Goal: Task Accomplishment & Management: Complete application form

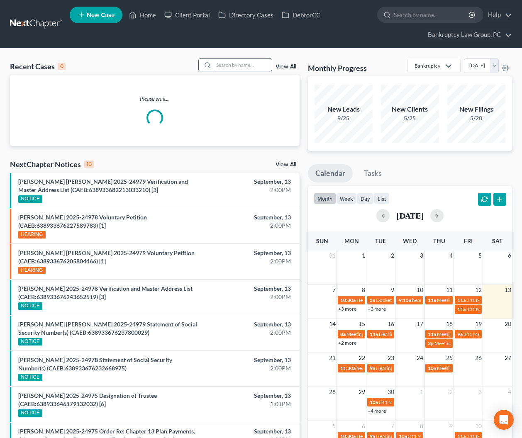
click at [244, 66] on input "search" at bounding box center [243, 65] width 58 height 12
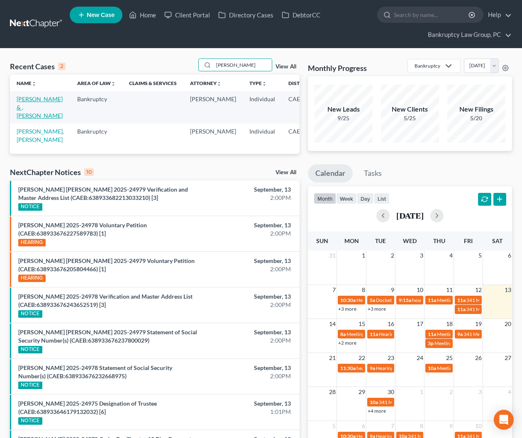
type input "ORTIZ"
click at [24, 108] on link "Ortiz, Kim & , Joey" at bounding box center [40, 107] width 46 height 24
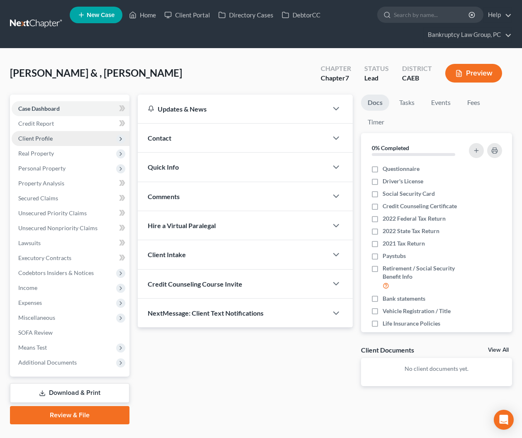
click at [40, 136] on span "Client Profile" at bounding box center [35, 138] width 34 height 7
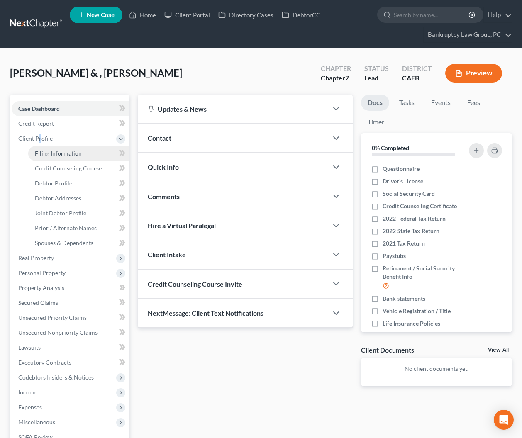
click at [51, 151] on span "Filing Information" at bounding box center [58, 153] width 47 height 7
select select "1"
select select "0"
select select "8"
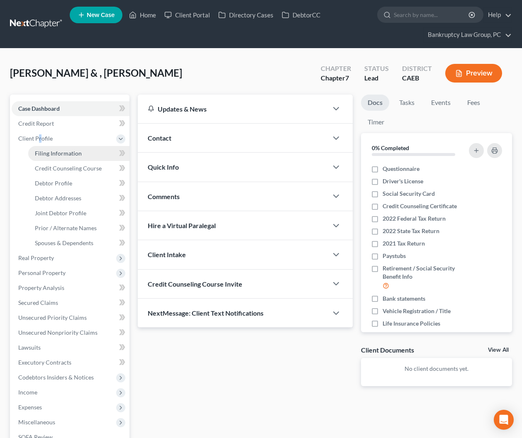
select select "0"
select select "4"
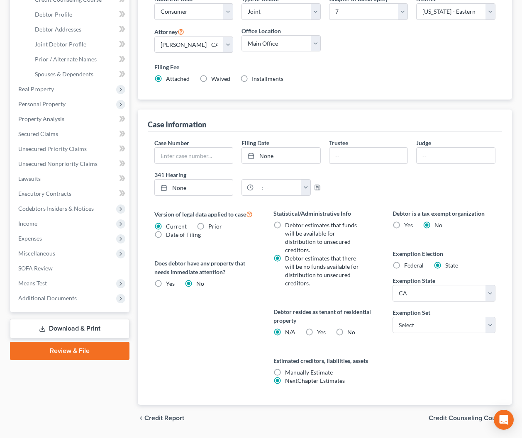
scroll to position [185, 0]
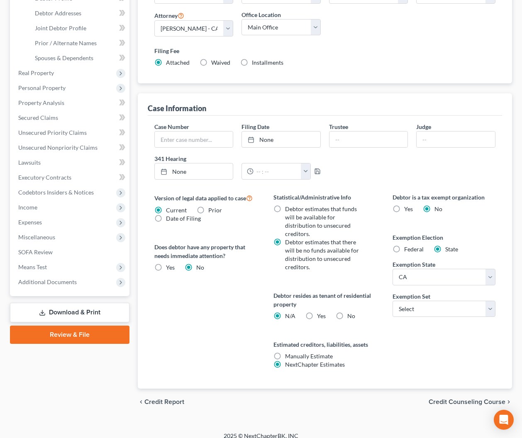
click at [347, 312] on label "No" at bounding box center [351, 316] width 8 height 8
click at [351, 312] on input "No" at bounding box center [353, 314] width 5 height 5
radio input "true"
radio input "false"
click at [448, 306] on select "Select 703 704" at bounding box center [443, 309] width 102 height 17
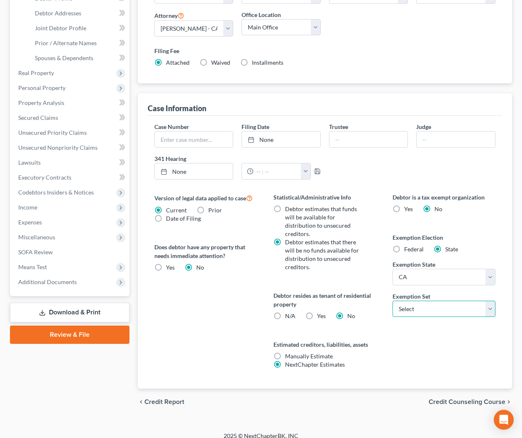
select select "1"
click at [392, 301] on select "Select 703 704" at bounding box center [443, 309] width 102 height 17
click at [452, 399] on span "Credit Counseling Course" at bounding box center [467, 402] width 77 height 7
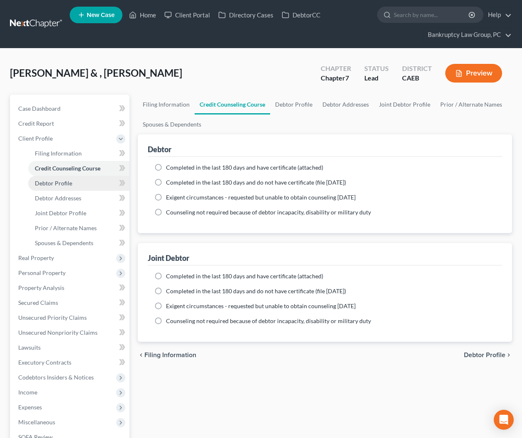
click at [46, 183] on span "Debtor Profile" at bounding box center [53, 183] width 37 height 7
select select "1"
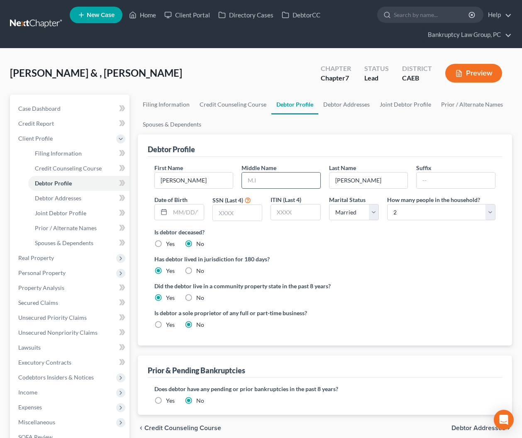
click at [285, 181] on input "text" at bounding box center [281, 181] width 78 height 16
drag, startPoint x: 285, startPoint y: 181, endPoint x: 281, endPoint y: 181, distance: 4.2
click at [285, 181] on input "text" at bounding box center [281, 181] width 78 height 16
type input "Loan"
click at [184, 213] on input "text" at bounding box center [187, 213] width 34 height 16
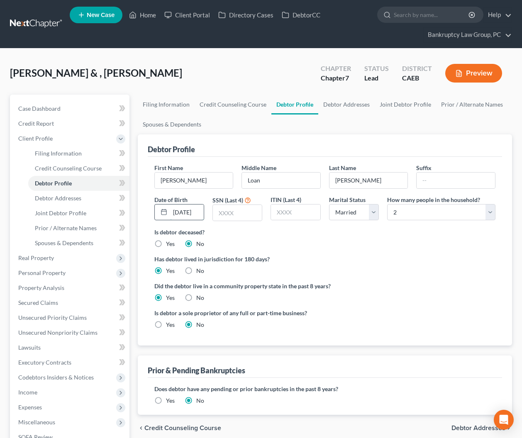
type input "01/02/1974"
click at [196, 216] on input "01/02/1974" at bounding box center [187, 213] width 34 height 16
click at [222, 212] on input "text" at bounding box center [237, 213] width 49 height 16
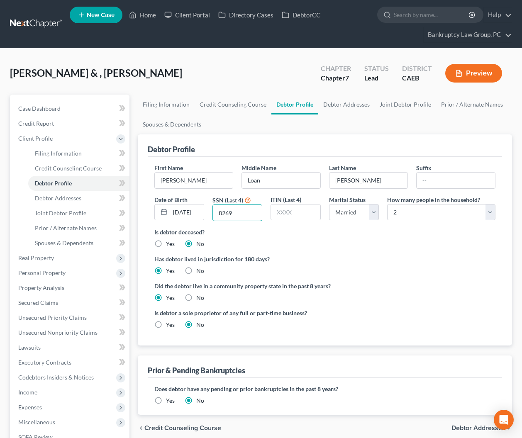
type input "8269"
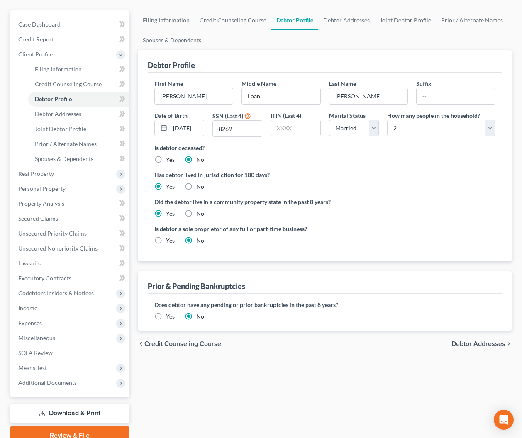
scroll to position [122, 0]
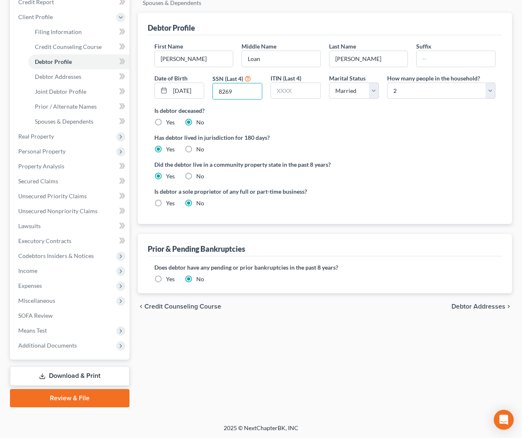
click at [465, 307] on span "Debtor Addresses" at bounding box center [478, 306] width 54 height 7
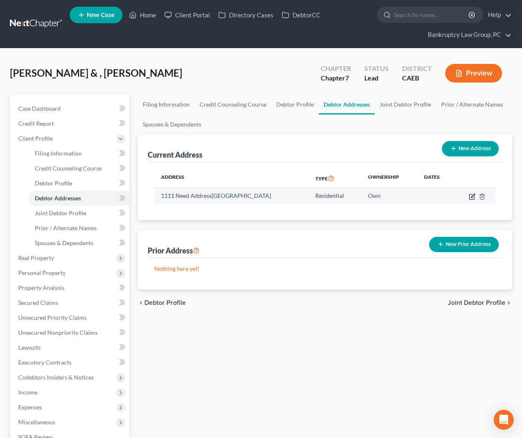
click at [471, 196] on icon "button" at bounding box center [472, 196] width 7 height 7
select select "4"
select select "0"
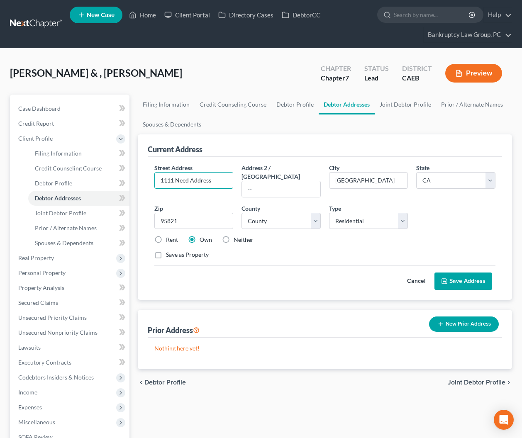
drag, startPoint x: 219, startPoint y: 178, endPoint x: 467, endPoint y: 195, distance: 248.3
click at [132, 178] on div "Petition Navigation Case Dashboard Payments Invoices Payments Payments Credit R…" at bounding box center [261, 312] width 510 height 434
type input "[STREET_ADDRESS][PERSON_NAME]"
type input "95670"
select select "33"
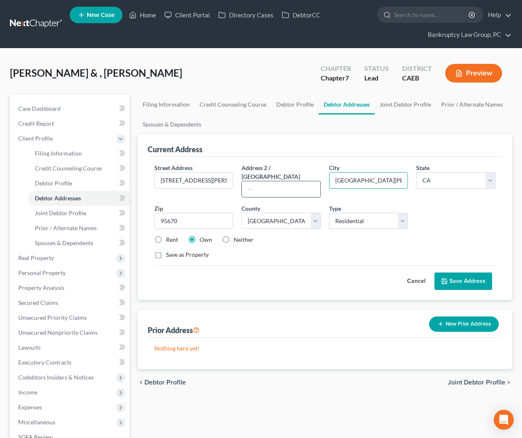
drag, startPoint x: 385, startPoint y: 178, endPoint x: 283, endPoint y: 180, distance: 102.1
click at [283, 180] on div "Street Address * 11466 Coloma Rd Address 2 / PO Box City * Rancho Cordova State…" at bounding box center [325, 214] width 350 height 102
type input "Gold River"
click at [279, 236] on div "Rent Own Neither" at bounding box center [325, 240] width 350 height 8
click at [458, 273] on button "Save Address" at bounding box center [463, 281] width 58 height 17
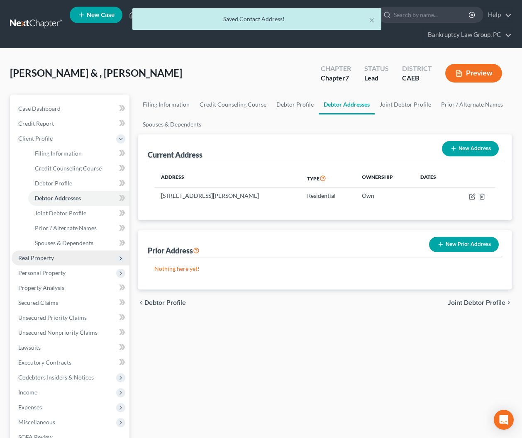
click at [52, 258] on span "Real Property" at bounding box center [36, 257] width 36 height 7
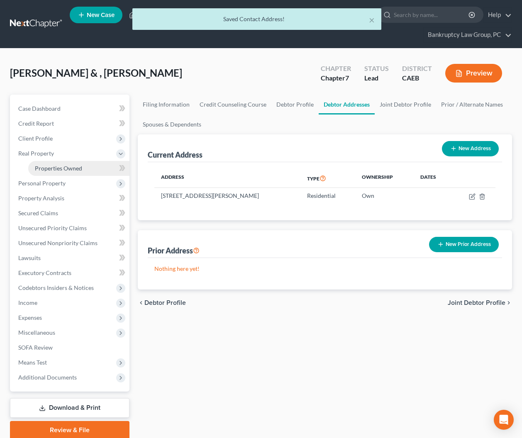
click at [58, 170] on span "Properties Owned" at bounding box center [58, 168] width 47 height 7
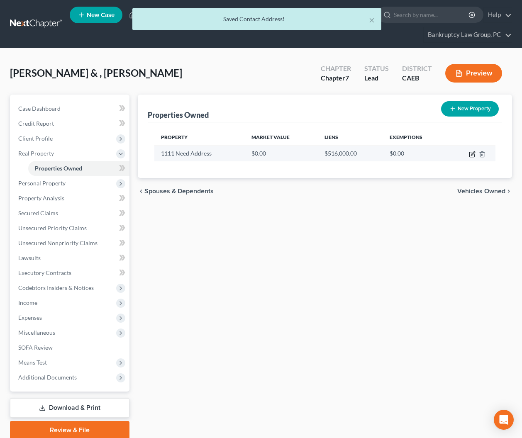
click at [468, 154] on td at bounding box center [471, 154] width 47 height 16
click at [470, 154] on icon "button" at bounding box center [472, 154] width 7 height 7
select select "4"
select select "33"
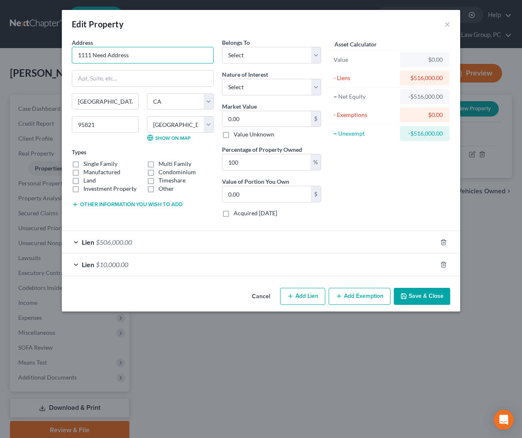
drag, startPoint x: 160, startPoint y: 60, endPoint x: 7, endPoint y: 52, distance: 153.3
click at [15, 49] on div "Edit Property × Address * 1111 Need Address Sacramento State AL AK AR AZ CA CO …" at bounding box center [261, 219] width 522 height 438
type input "[STREET_ADDRESS][PERSON_NAME]"
type input "95670"
drag, startPoint x: 133, startPoint y: 102, endPoint x: 10, endPoint y: 95, distance: 123.8
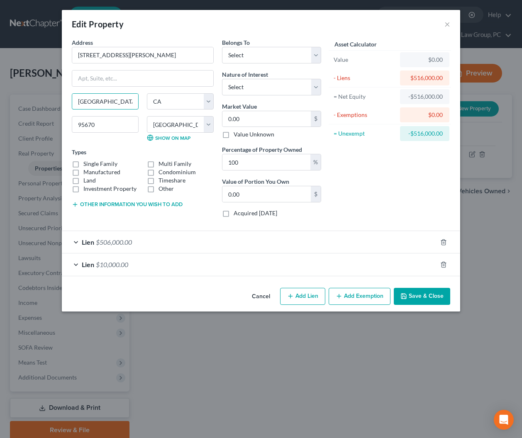
click at [10, 95] on div "Edit Property × Address * 11466 Coloma Rd Rancho Cordova State AL AK AR AZ CA C…" at bounding box center [261, 219] width 522 height 438
type input "Gold River"
click at [83, 164] on label "Single Family" at bounding box center [100, 164] width 34 height 8
click at [87, 164] on input "Single Family" at bounding box center [89, 162] width 5 height 5
checkbox input "true"
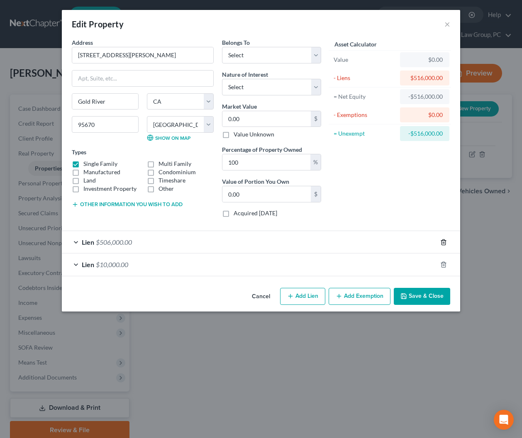
click at [442, 242] on icon "button" at bounding box center [443, 242] width 7 height 7
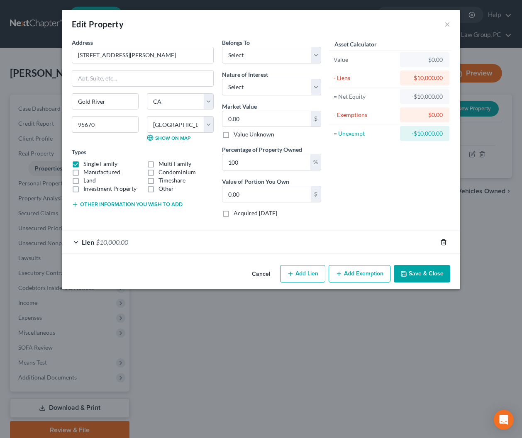
click at [442, 242] on icon "button" at bounding box center [443, 242] width 7 height 7
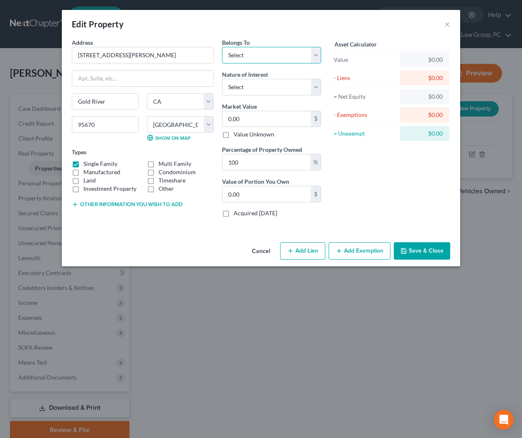
click at [263, 54] on select "Select Debtor 1 Only Debtor 2 Only Debtor 1 And Debtor 2 Only At Least One Of T…" at bounding box center [271, 55] width 99 height 17
select select "2"
click at [222, 47] on select "Select Debtor 1 Only Debtor 2 Only Debtor 1 And Debtor 2 Only At Least One Of T…" at bounding box center [271, 55] width 99 height 17
click at [263, 85] on select "Select Fee Simple Joint Tenant Life Estate Equitable Interest Future Interest T…" at bounding box center [271, 87] width 99 height 17
select select "1"
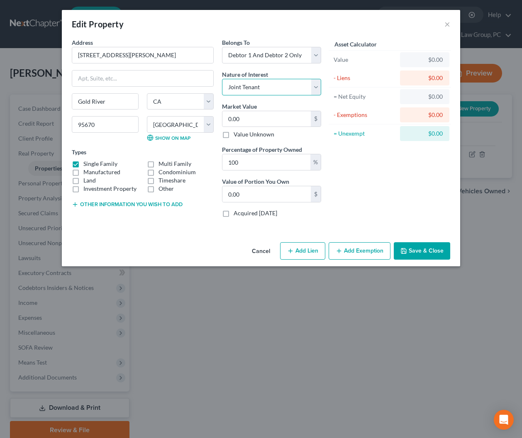
click at [222, 79] on select "Select Fee Simple Joint Tenant Life Estate Equitable Interest Future Interest T…" at bounding box center [271, 87] width 99 height 17
click at [432, 256] on button "Save & Close" at bounding box center [422, 250] width 56 height 17
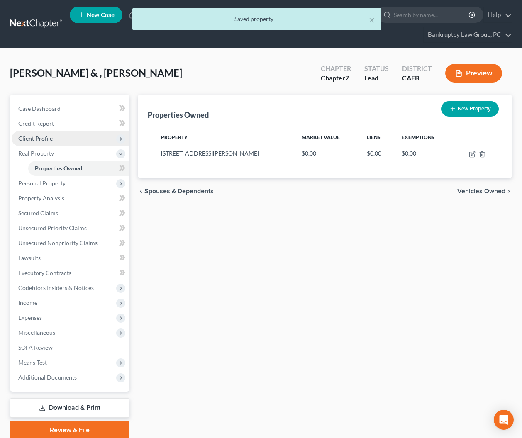
click at [37, 137] on span "Client Profile" at bounding box center [35, 138] width 34 height 7
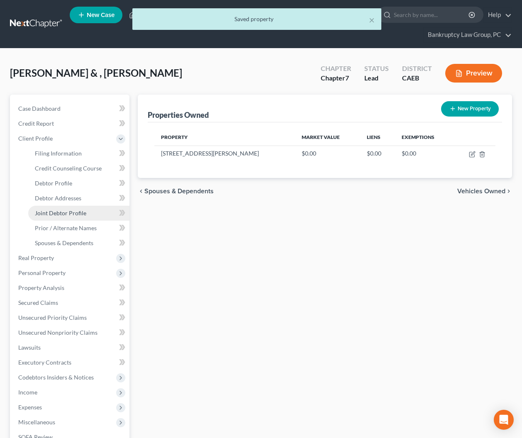
click at [63, 210] on span "Joint Debtor Profile" at bounding box center [60, 212] width 51 height 7
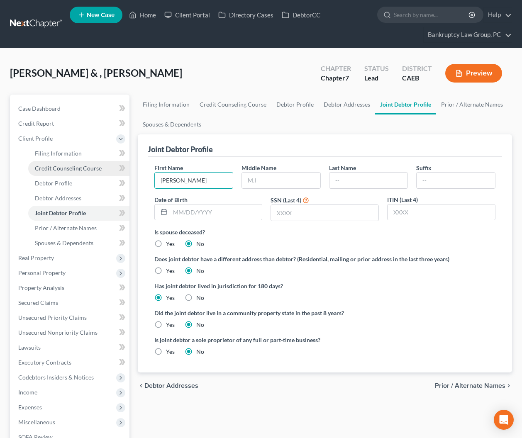
drag, startPoint x: 154, startPoint y: 178, endPoint x: 121, endPoint y: 175, distance: 33.4
click at [121, 175] on div "Petition Navigation Case Dashboard Payments Invoices Payments Payments Credit R…" at bounding box center [261, 312] width 510 height 434
type input "Joseph"
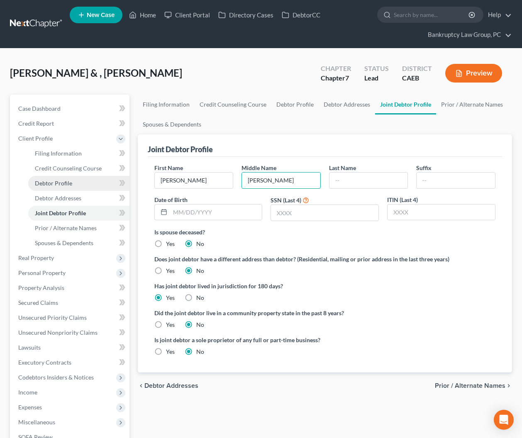
type input "Byron"
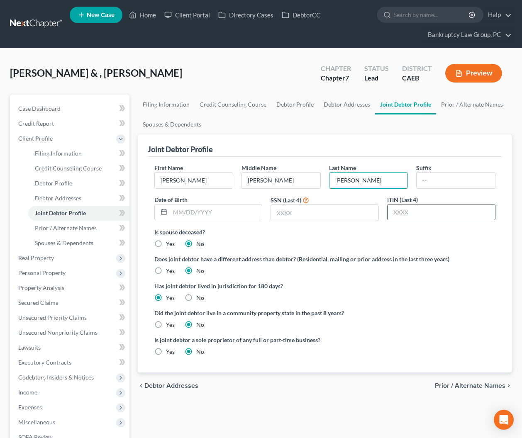
type input "Ortiz"
type input "12/10/1970"
type input "7349"
click at [166, 323] on label "Yes" at bounding box center [170, 325] width 9 height 8
click at [169, 323] on input "Yes" at bounding box center [171, 323] width 5 height 5
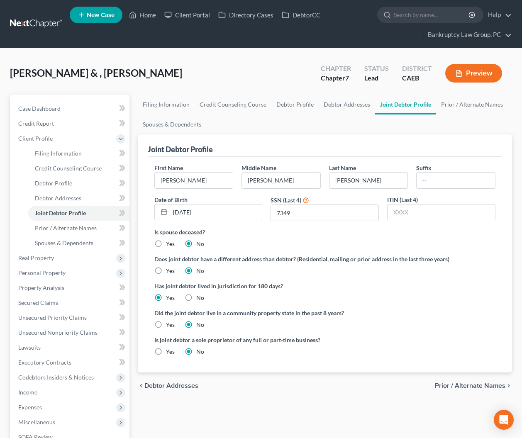
radio input "true"
radio input "false"
click at [77, 229] on span "Prior / Alternate Names" at bounding box center [66, 227] width 62 height 7
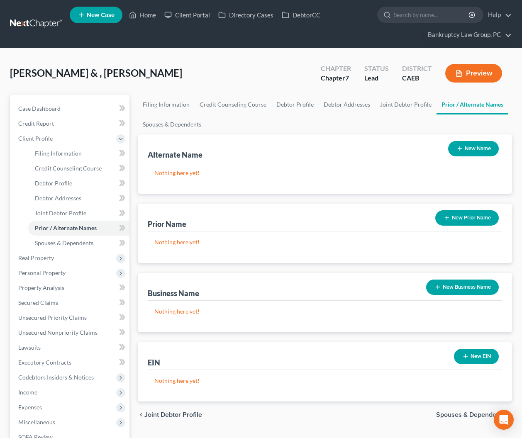
click at [472, 147] on button "New Name" at bounding box center [473, 148] width 51 height 15
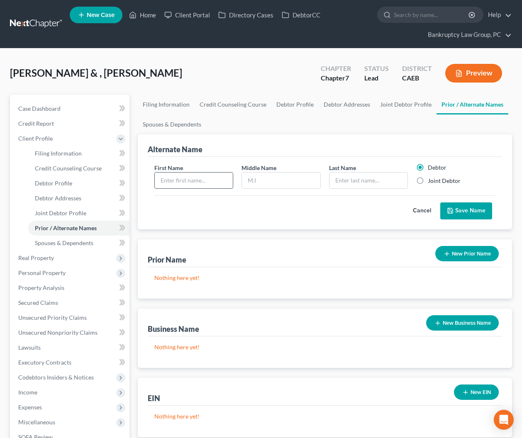
click at [213, 180] on input "text" at bounding box center [194, 181] width 78 height 16
type input "Joseph"
type input "B"
type input "Ortiz"
click at [428, 180] on label "Joint Debtor" at bounding box center [444, 181] width 33 height 8
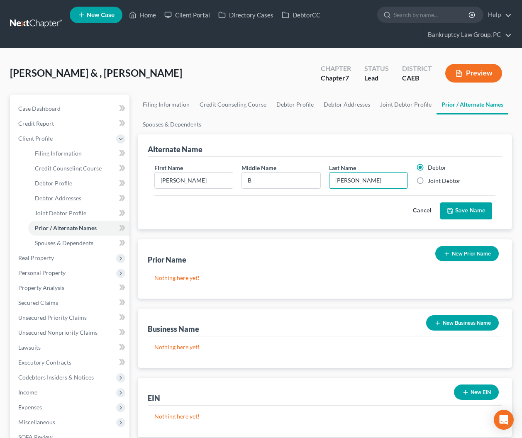
click at [431, 180] on input "Joint Debtor" at bounding box center [433, 179] width 5 height 5
radio input "true"
radio input "false"
click at [456, 208] on button "Save Name" at bounding box center [466, 210] width 52 height 17
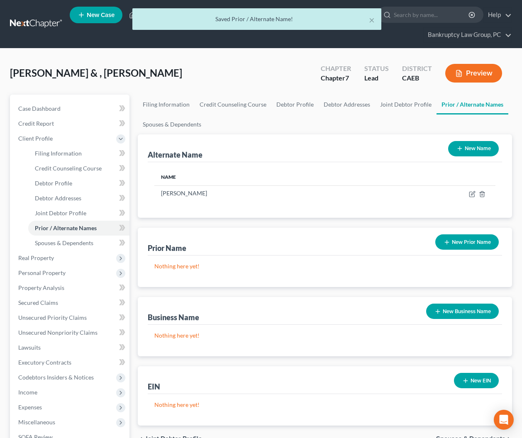
drag, startPoint x: 464, startPoint y: 148, endPoint x: 356, endPoint y: 159, distance: 108.4
click at [463, 148] on button "New Name" at bounding box center [473, 148] width 51 height 15
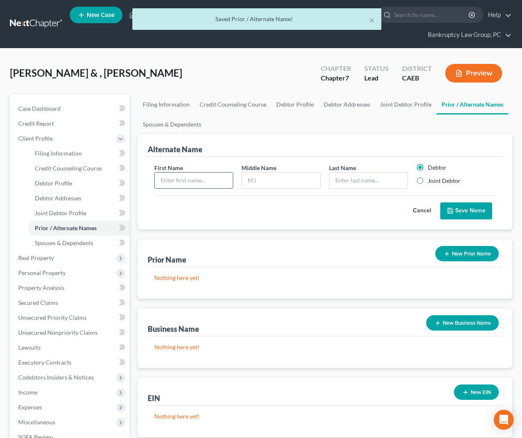
click at [197, 175] on input "text" at bounding box center [194, 181] width 78 height 16
type input "Joseph"
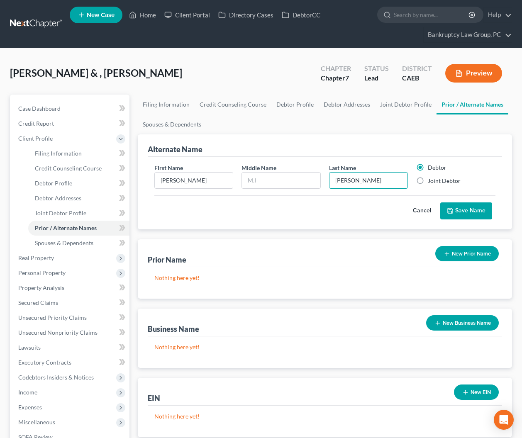
type input "Ortiz"
drag, startPoint x: 421, startPoint y: 180, endPoint x: 426, endPoint y: 187, distance: 7.8
click at [428, 181] on label "Joint Debtor" at bounding box center [444, 181] width 33 height 8
click at [431, 181] on input "Joint Debtor" at bounding box center [433, 179] width 5 height 5
radio input "true"
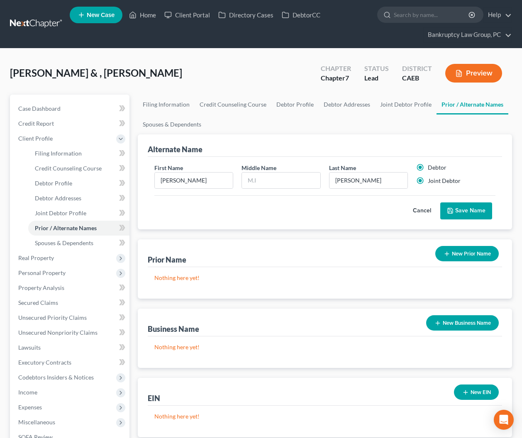
radio input "false"
click at [465, 209] on button "Save Name" at bounding box center [466, 210] width 52 height 17
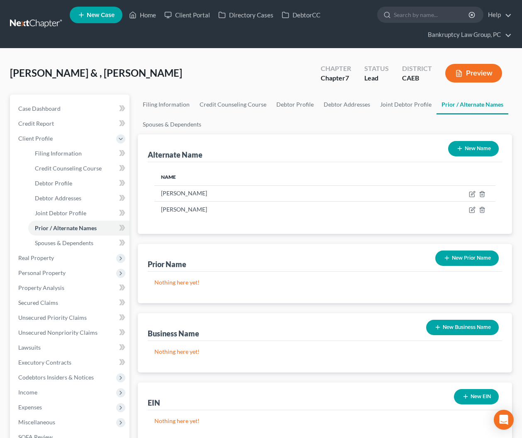
drag, startPoint x: 473, startPoint y: 149, endPoint x: 378, endPoint y: 158, distance: 95.0
click at [470, 150] on button "New Name" at bounding box center [473, 148] width 51 height 15
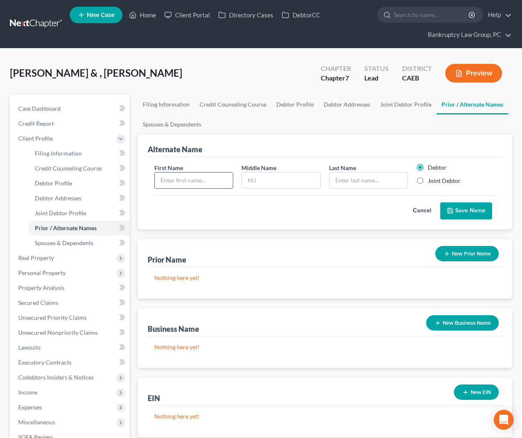
click at [182, 178] on input "text" at bounding box center [194, 181] width 78 height 16
type input "Kim"
type input "L"
type input "Ortiz"
click at [462, 213] on button "Save Name" at bounding box center [466, 210] width 52 height 17
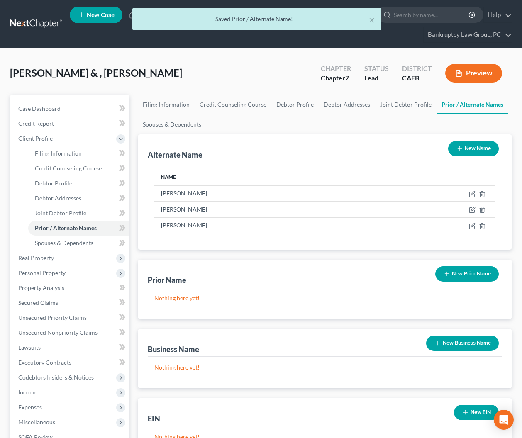
click at [463, 147] on button "New Name" at bounding box center [473, 148] width 51 height 15
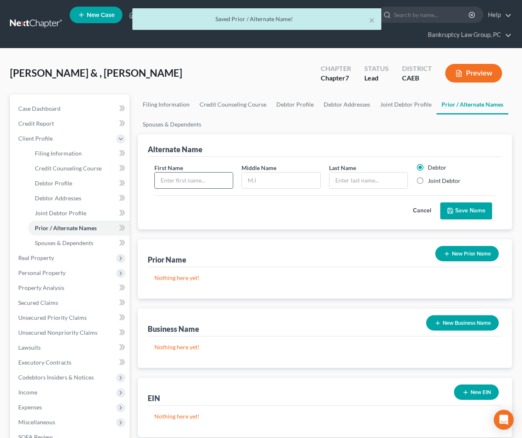
click at [205, 185] on input "text" at bounding box center [194, 181] width 78 height 16
type input "Kim"
type input "I"
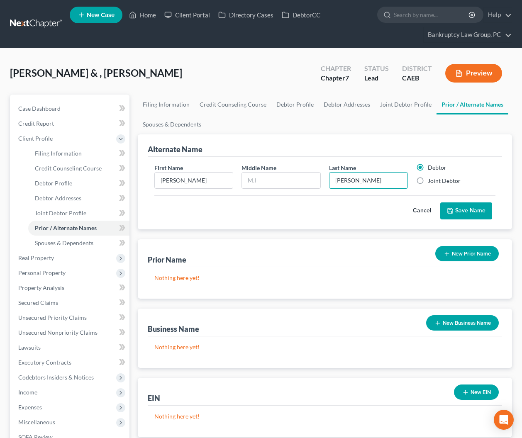
type input "Ortiz"
click at [465, 212] on button "Save Name" at bounding box center [466, 210] width 52 height 17
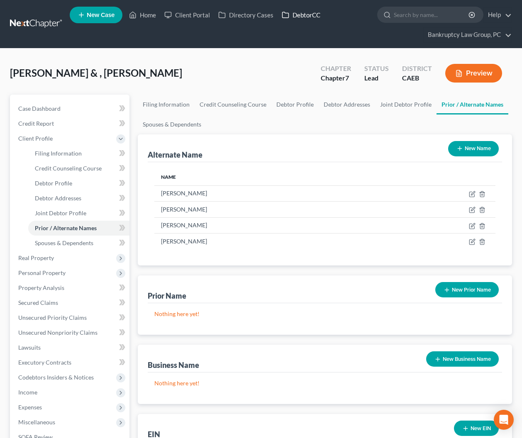
drag, startPoint x: 300, startPoint y: 14, endPoint x: 302, endPoint y: 19, distance: 5.0
click at [300, 14] on link "DebtorCC" at bounding box center [301, 14] width 47 height 15
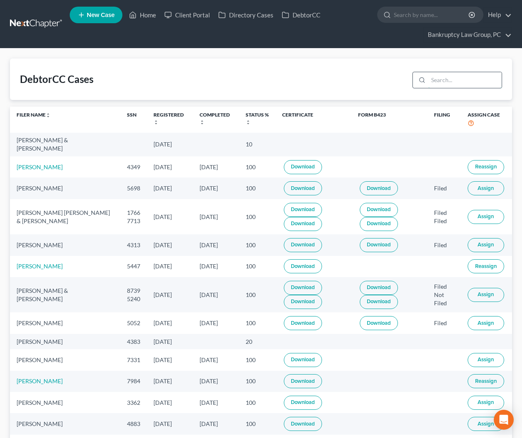
click at [460, 82] on input "search" at bounding box center [464, 80] width 73 height 16
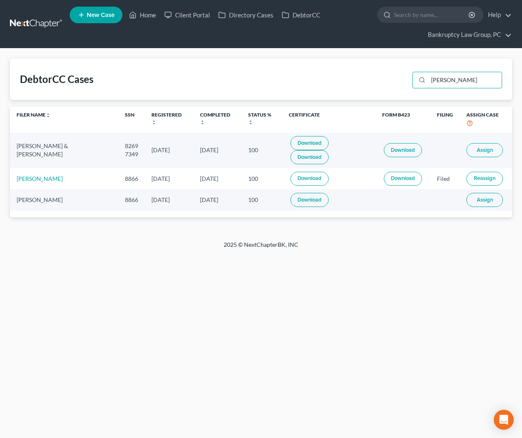
type input "ortiz"
click at [480, 147] on span "Assign" at bounding box center [485, 150] width 16 height 7
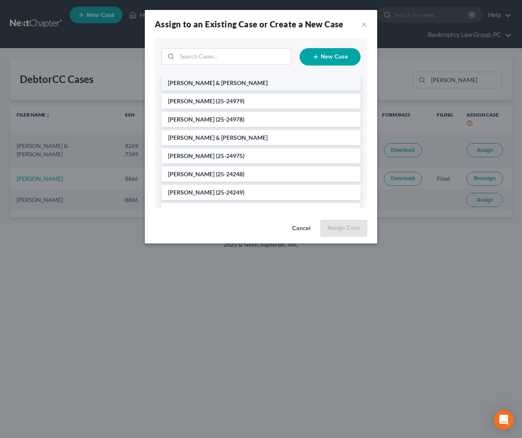
click at [200, 83] on span "[PERSON_NAME] & [PERSON_NAME]" at bounding box center [218, 82] width 100 height 7
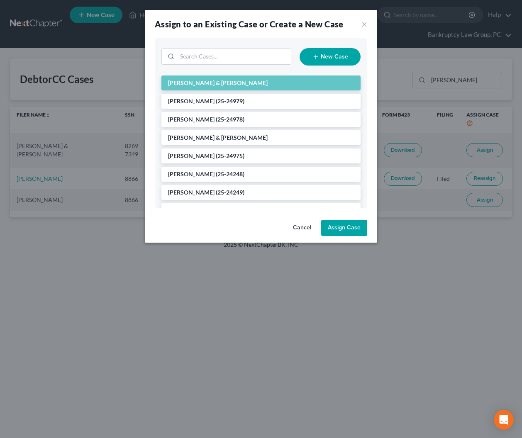
click at [346, 231] on button "Assign Case" at bounding box center [344, 228] width 46 height 17
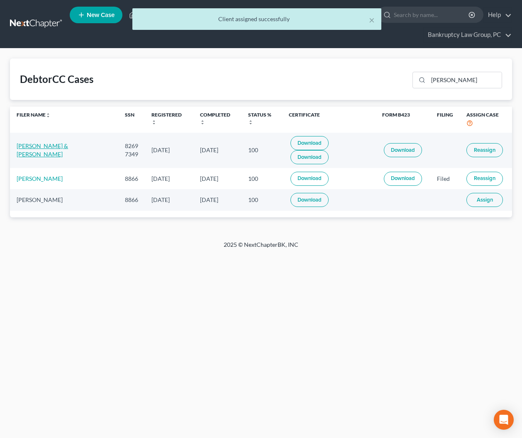
click at [39, 142] on link "Kim Ortiz & Joseph Ortiz" at bounding box center [42, 149] width 51 height 15
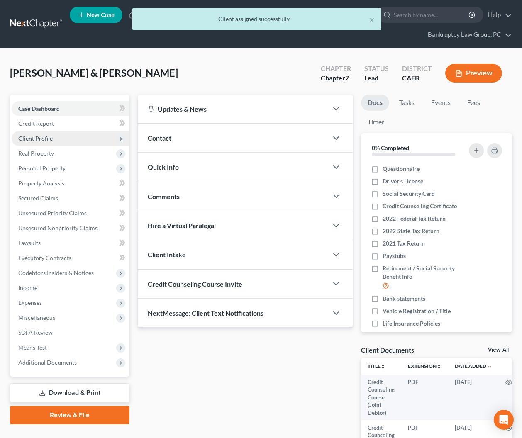
click at [34, 136] on span "Client Profile" at bounding box center [35, 138] width 34 height 7
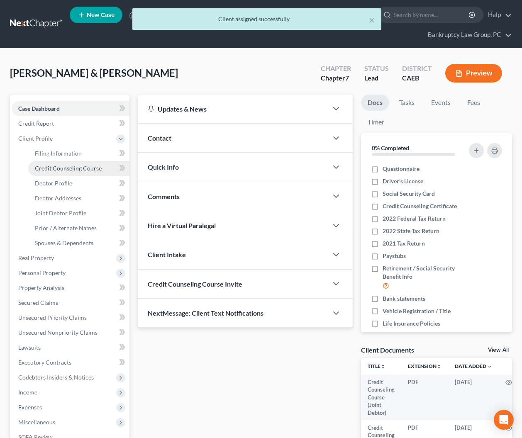
click at [41, 167] on span "Credit Counseling Course" at bounding box center [68, 168] width 67 height 7
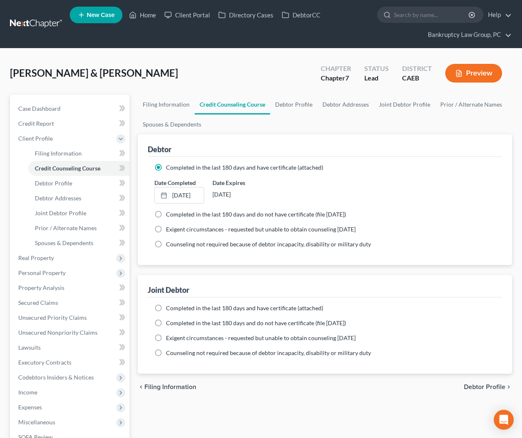
click at [166, 307] on label "Completed in the last 180 days and have certificate (attached)" at bounding box center [244, 308] width 157 height 8
click at [169, 307] on input "Completed in the last 180 days and have certificate (attached)" at bounding box center [171, 306] width 5 height 5
radio input "true"
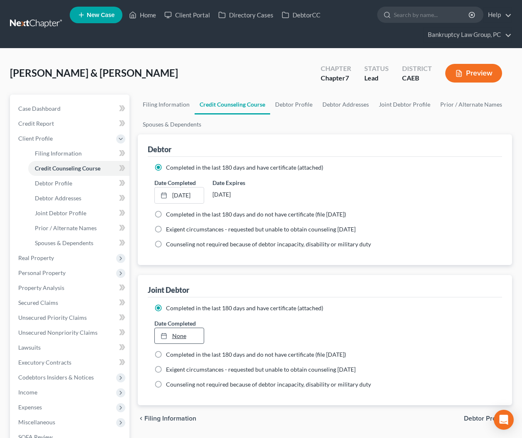
type input "9/13/2025"
click at [184, 335] on link "9/13/2025" at bounding box center [179, 336] width 49 height 16
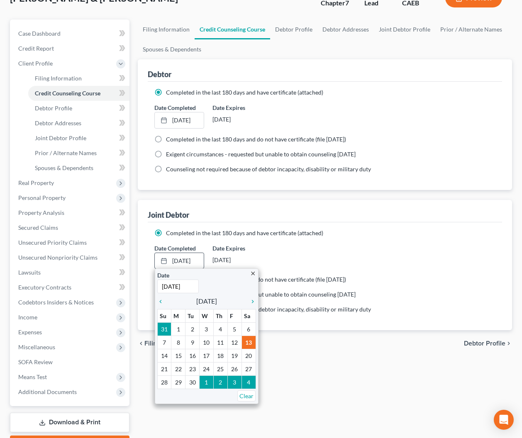
scroll to position [76, 0]
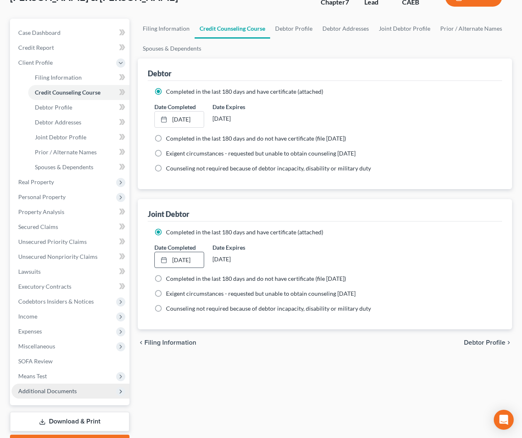
click at [38, 396] on span "Additional Documents" at bounding box center [71, 391] width 118 height 15
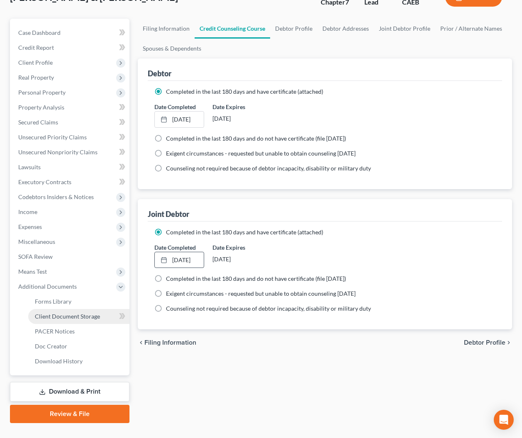
click at [55, 319] on link "Client Document Storage" at bounding box center [78, 316] width 101 height 15
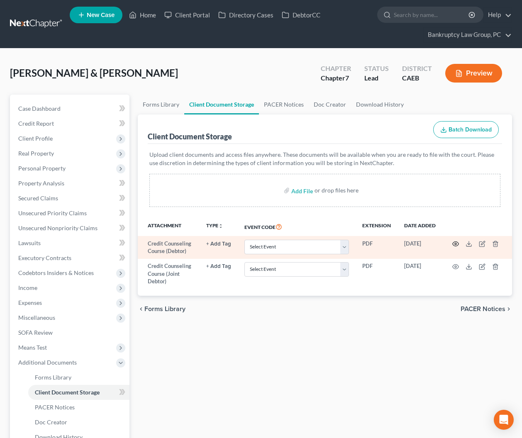
click at [456, 244] on icon "button" at bounding box center [455, 244] width 7 height 7
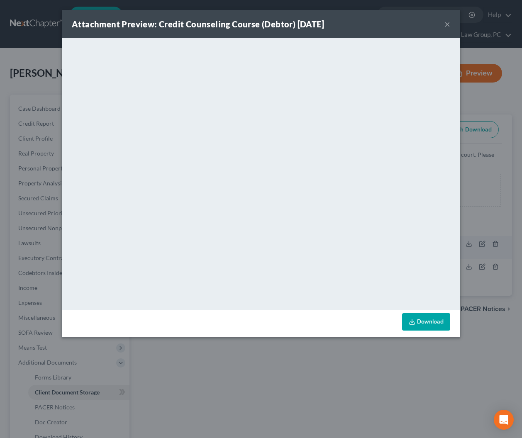
click at [447, 24] on button "×" at bounding box center [447, 24] width 6 height 10
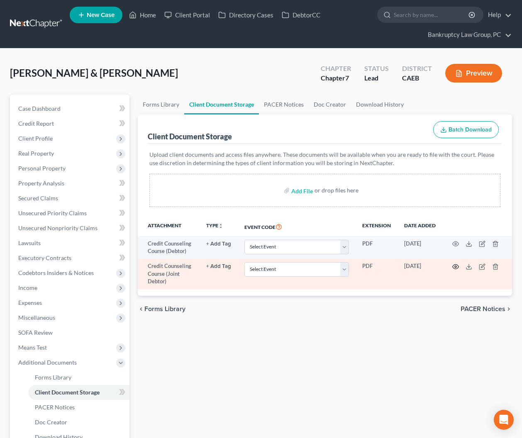
click at [457, 265] on icon "button" at bounding box center [455, 266] width 7 height 7
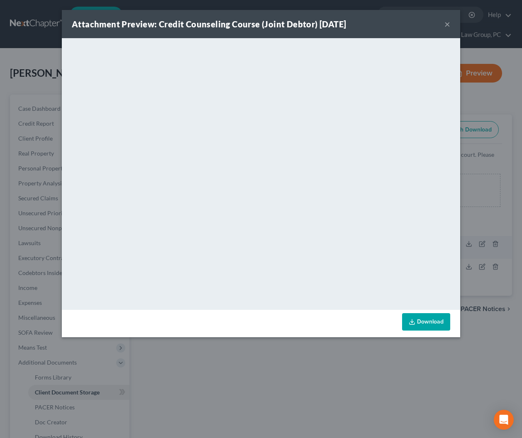
click at [446, 22] on button "×" at bounding box center [447, 24] width 6 height 10
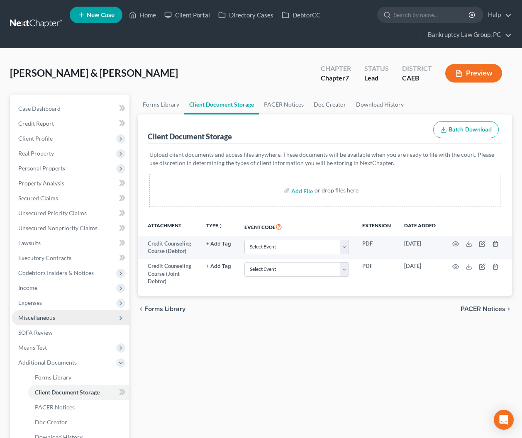
click at [44, 318] on span "Miscellaneous" at bounding box center [36, 317] width 37 height 7
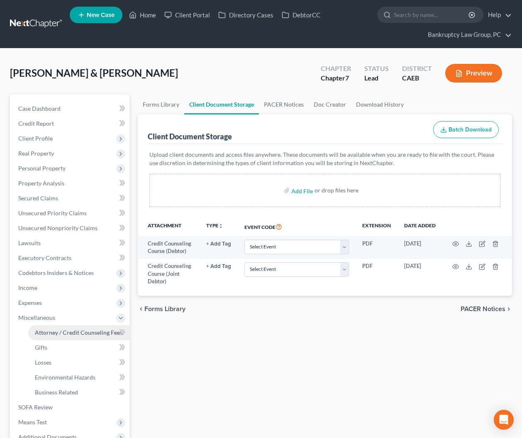
click at [52, 327] on link "Attorney / Credit Counseling Fees" at bounding box center [78, 332] width 101 height 15
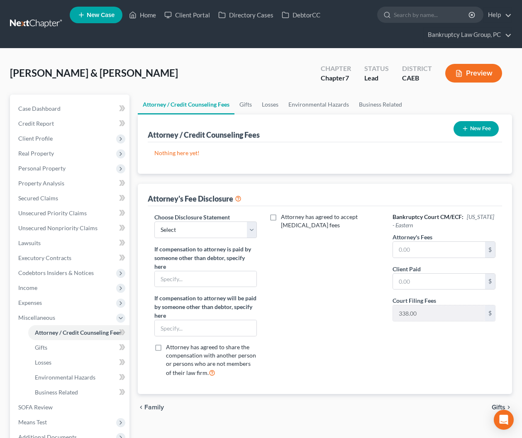
click at [485, 125] on button "New Fee" at bounding box center [475, 128] width 45 height 15
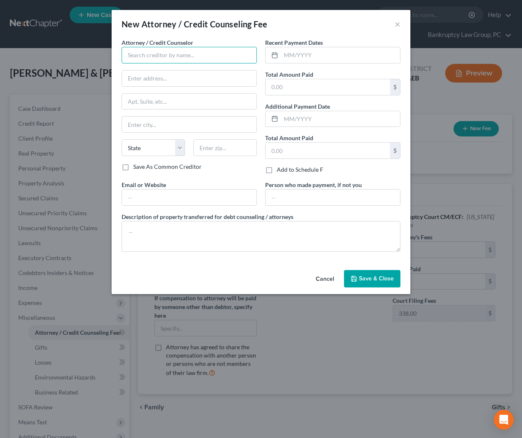
click at [197, 51] on input "text" at bounding box center [189, 55] width 135 height 17
click at [169, 69] on div "001 Debtorcc, Inc." at bounding box center [171, 70] width 86 height 8
type input "001 Debtorcc, Inc."
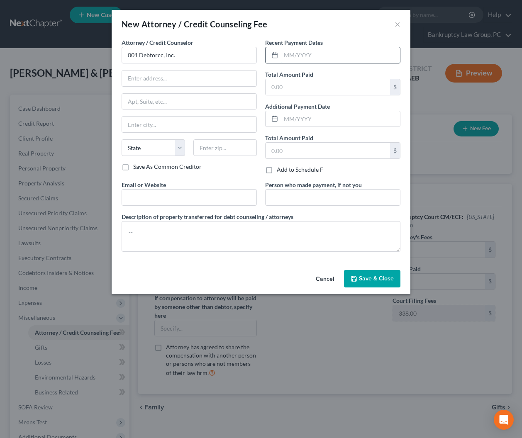
click at [327, 58] on input "text" at bounding box center [340, 55] width 119 height 16
type input "08/2025"
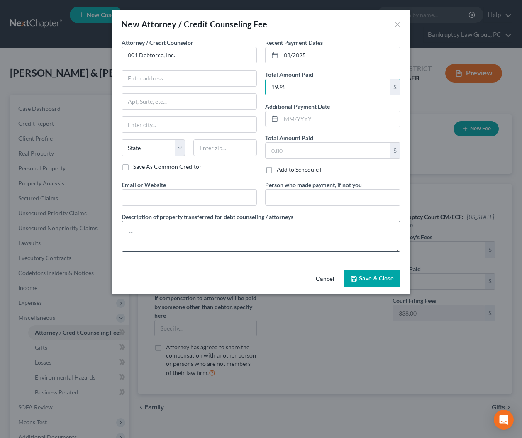
type input "19.95"
click at [286, 239] on textarea at bounding box center [261, 236] width 279 height 31
type textarea "Credit Counseling Course"
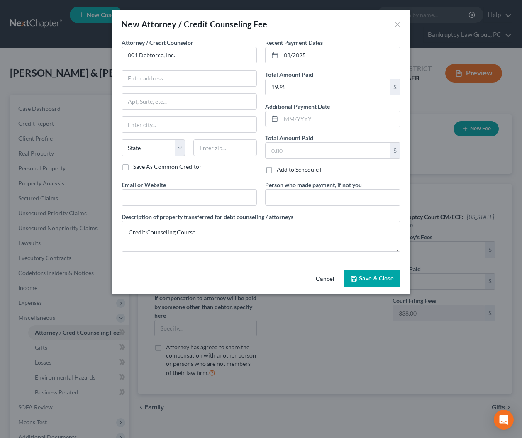
click at [373, 280] on span "Save & Close" at bounding box center [376, 278] width 35 height 7
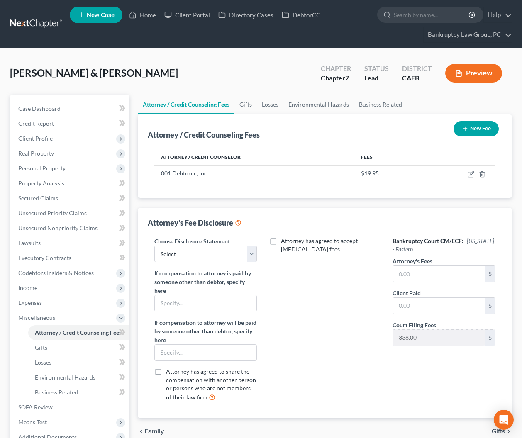
click at [467, 134] on button "New Fee" at bounding box center [475, 128] width 45 height 15
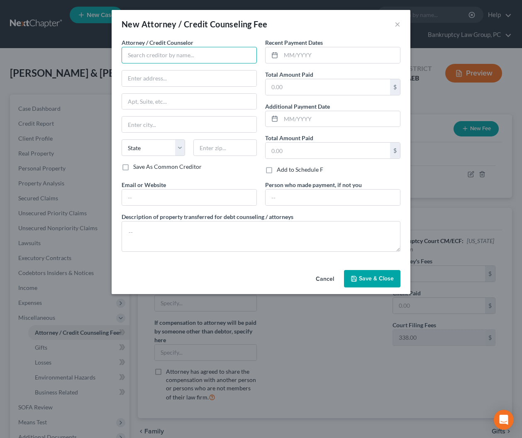
click at [175, 57] on input "text" at bounding box center [189, 55] width 135 height 17
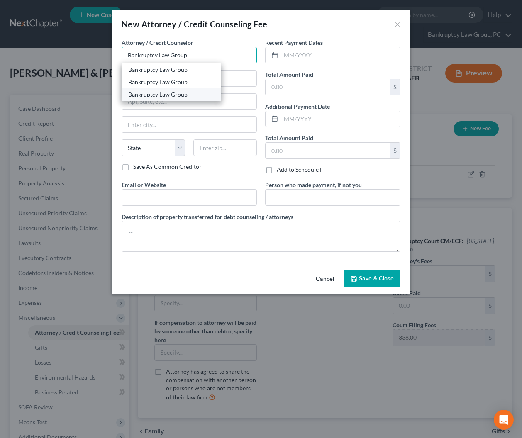
type input "Bankruptcy Law Group"
drag, startPoint x: 161, startPoint y: 93, endPoint x: 171, endPoint y: 93, distance: 10.4
click at [161, 93] on div "Bankruptcy Law Group" at bounding box center [171, 94] width 86 height 8
type input "PO Box 9899"
type input "Reno"
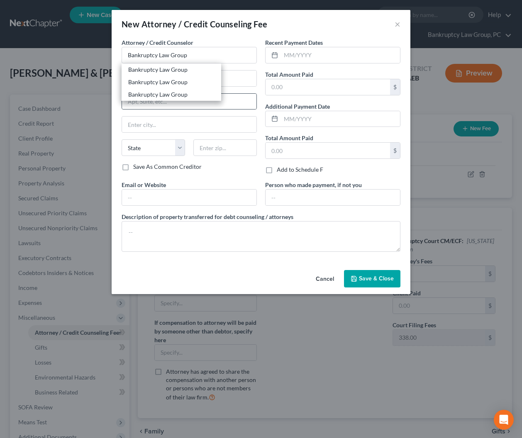
select select "31"
type input "89507"
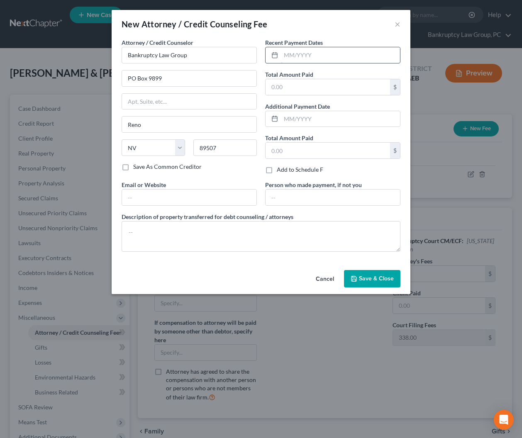
click at [309, 56] on input "text" at bounding box center [340, 55] width 119 height 16
type input "09/2025"
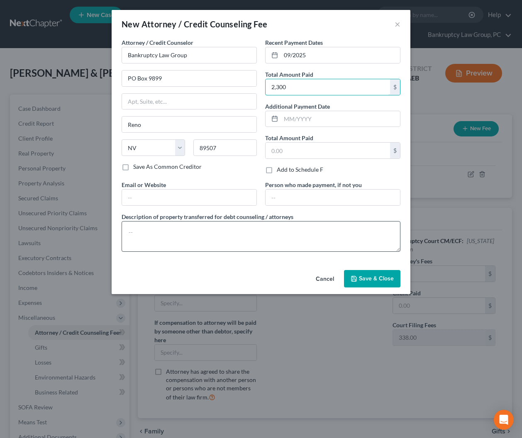
type input "2,300"
click at [287, 244] on textarea at bounding box center [261, 236] width 279 height 31
type textarea "Attorney Fees: $1,917 Credit Report Fee: $45 Court Filing Fee: $338"
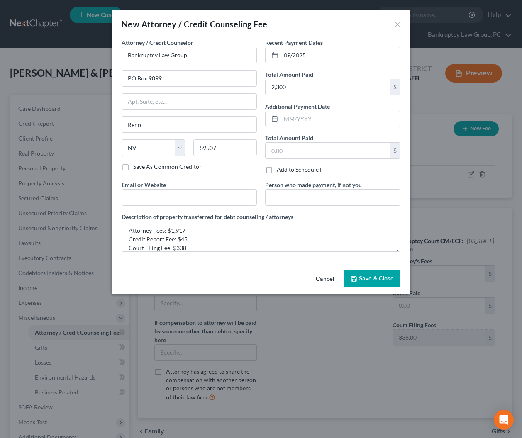
click at [384, 280] on span "Save & Close" at bounding box center [376, 278] width 35 height 7
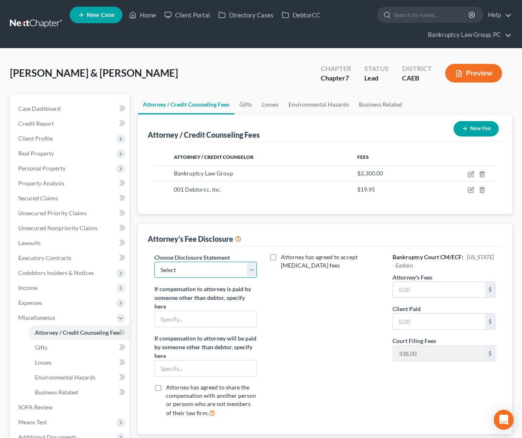
click at [224, 264] on select "Select CH 13 - OPT IN BI-FURCATION NORMAL DISCLOSURE" at bounding box center [205, 270] width 102 height 17
select select "2"
click at [154, 262] on select "Select CH 13 - OPT IN BI-FURCATION NORMAL DISCLOSURE" at bounding box center [205, 270] width 102 height 17
click at [423, 286] on input "text" at bounding box center [439, 290] width 92 height 16
type input "1,917"
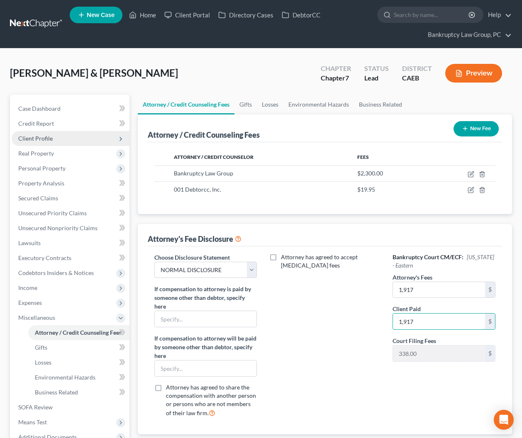
type input "1,917"
click at [34, 136] on span "Client Profile" at bounding box center [35, 138] width 34 height 7
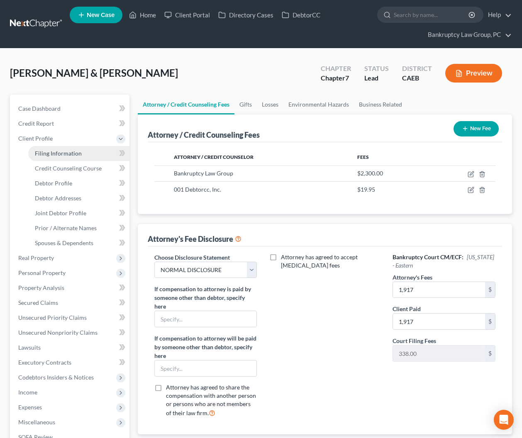
click at [42, 151] on span "Filing Information" at bounding box center [58, 153] width 47 height 7
select select "1"
select select "0"
select select "8"
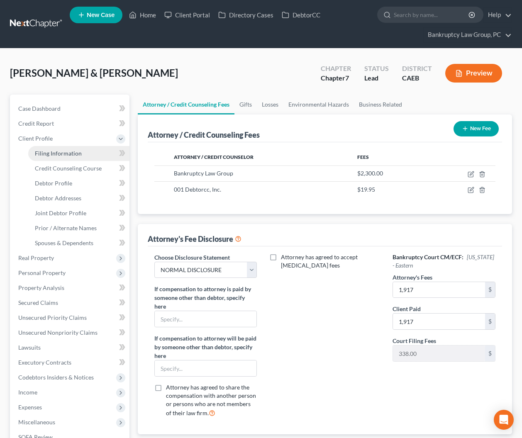
select select "0"
select select "4"
select select "1"
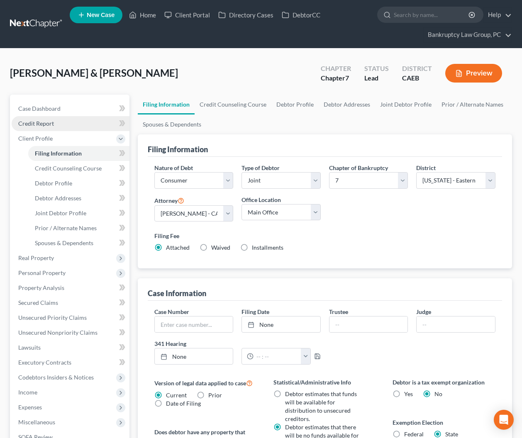
click at [42, 125] on span "Credit Report" at bounding box center [36, 123] width 36 height 7
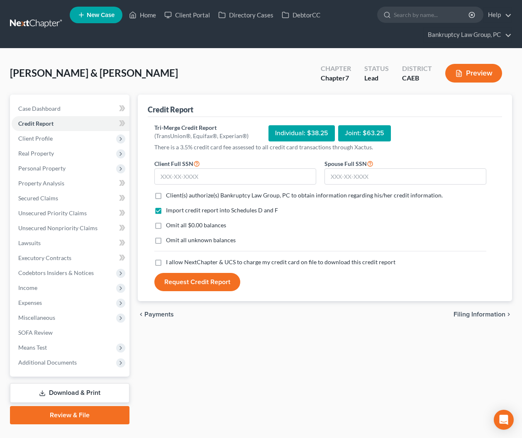
click at [166, 195] on label "Client(s) authorize(s) Bankruptcy Law Group, PC to obtain information regarding…" at bounding box center [304, 195] width 277 height 8
click at [169, 195] on input "Client(s) authorize(s) Bankruptcy Law Group, PC to obtain information regarding…" at bounding box center [171, 193] width 5 height 5
checkbox input "true"
drag, startPoint x: 158, startPoint y: 224, endPoint x: 158, endPoint y: 236, distance: 12.0
click at [166, 225] on label "Omit all $0.00 balances" at bounding box center [196, 225] width 60 height 8
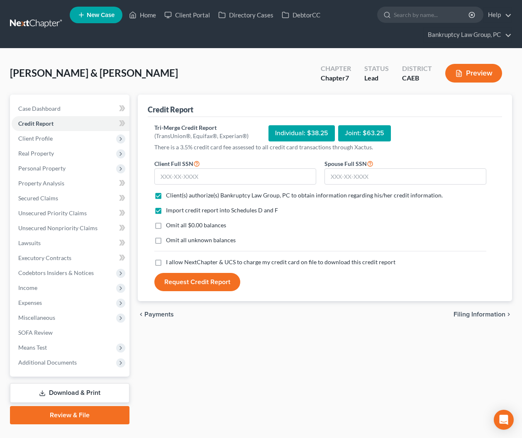
click at [169, 225] on input "Omit all $0.00 balances" at bounding box center [171, 223] width 5 height 5
checkbox input "true"
click at [166, 242] on label "Omit all unknown balances" at bounding box center [201, 240] width 70 height 8
click at [169, 241] on input "Omit all unknown balances" at bounding box center [171, 238] width 5 height 5
checkbox input "true"
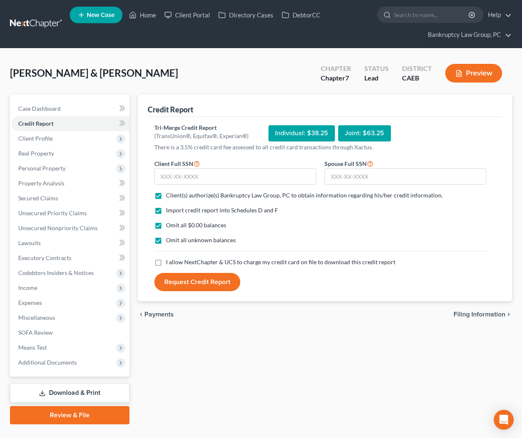
drag, startPoint x: 158, startPoint y: 262, endPoint x: 203, endPoint y: 226, distance: 57.6
click at [166, 261] on label "I allow NextChapter & UCS to charge my credit card on file to download this cre…" at bounding box center [280, 262] width 229 height 8
click at [169, 261] on input "I allow NextChapter & UCS to charge my credit card on file to download this cre…" at bounding box center [171, 260] width 5 height 5
checkbox input "true"
drag, startPoint x: 259, startPoint y: 174, endPoint x: 400, endPoint y: 174, distance: 140.6
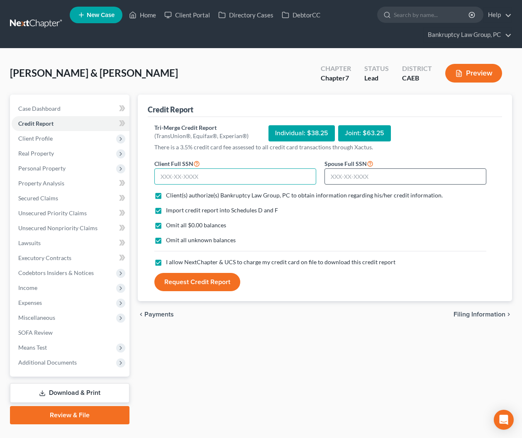
click at [285, 175] on input "text" at bounding box center [235, 176] width 162 height 17
type input "586-40-8269"
type input "550-87-7349"
click at [216, 283] on button "Request Credit Report" at bounding box center [197, 282] width 86 height 18
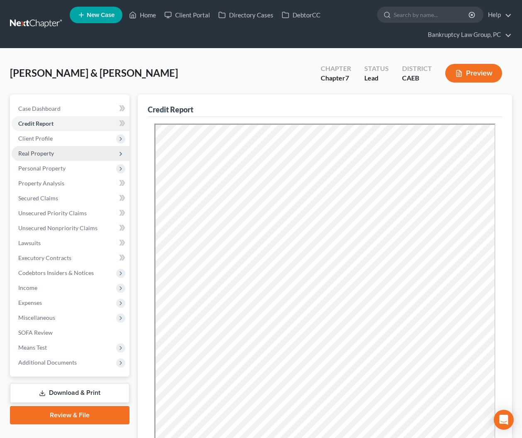
click at [40, 157] on span "Real Property" at bounding box center [71, 153] width 118 height 15
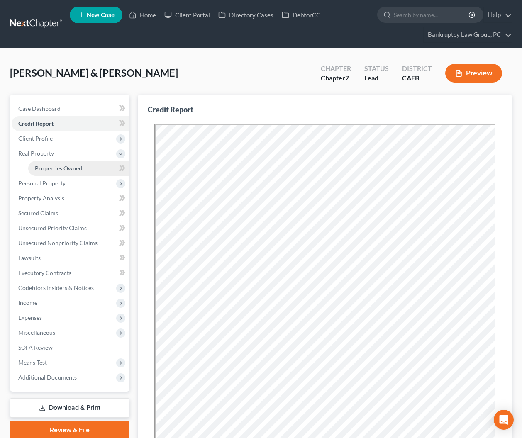
click at [44, 168] on span "Properties Owned" at bounding box center [58, 168] width 47 height 7
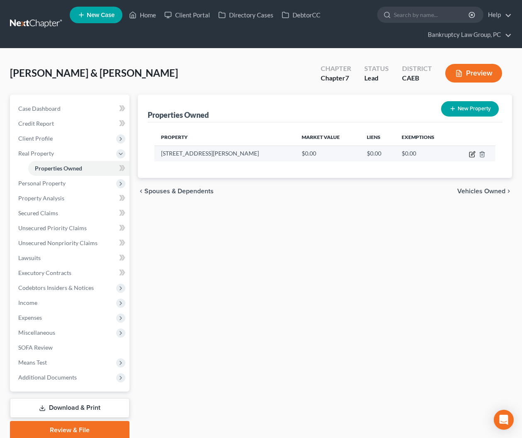
click at [471, 152] on icon "button" at bounding box center [472, 154] width 7 height 7
select select "4"
select select "33"
select select "2"
select select "1"
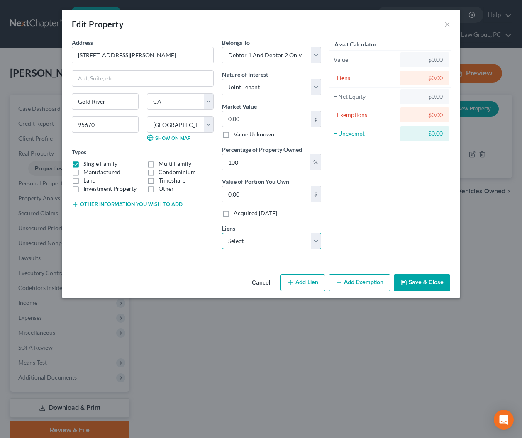
click at [287, 242] on select "Select MTG - $506,000.00 HOA - $10,000.00 Nr/Sms/Cal - $487,894.00 Amer Honda -…" at bounding box center [271, 241] width 99 height 17
click at [266, 279] on button "Cancel" at bounding box center [261, 283] width 32 height 17
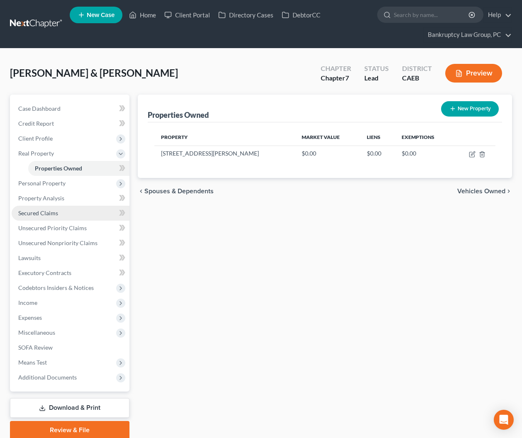
click at [51, 214] on span "Secured Claims" at bounding box center [38, 212] width 40 height 7
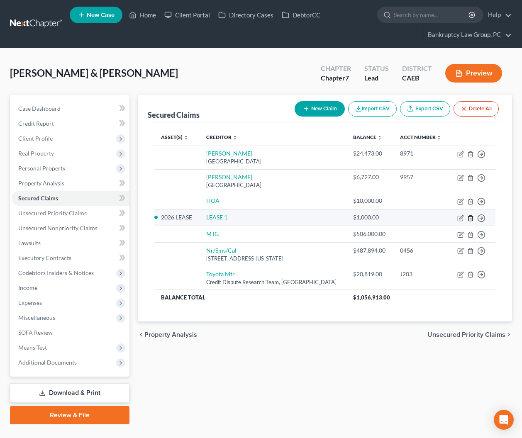
click at [470, 218] on line "button" at bounding box center [470, 219] width 0 height 2
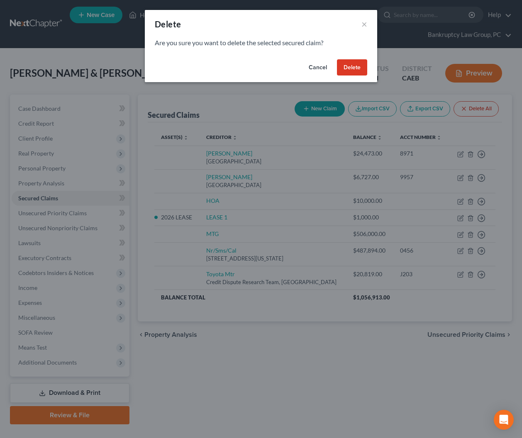
click at [353, 73] on button "Delete" at bounding box center [352, 67] width 30 height 17
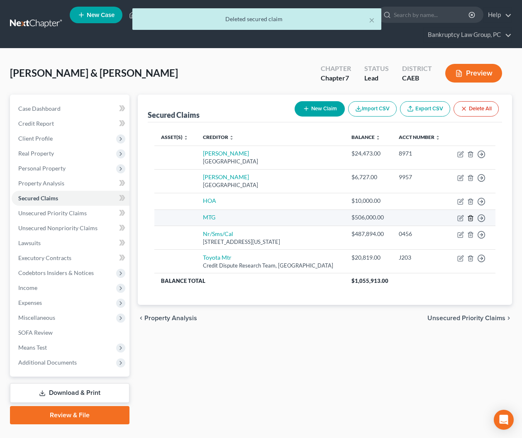
click at [470, 218] on line "button" at bounding box center [470, 219] width 0 height 2
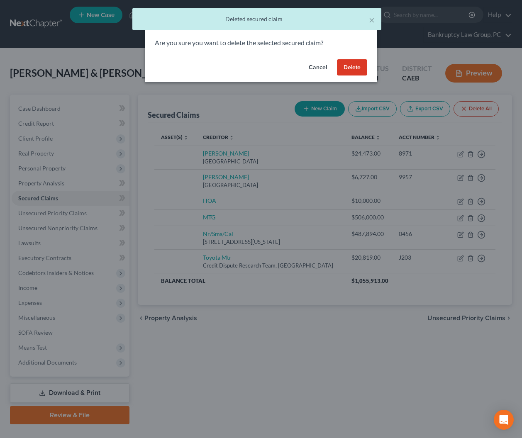
click at [352, 68] on button "Delete" at bounding box center [352, 67] width 30 height 17
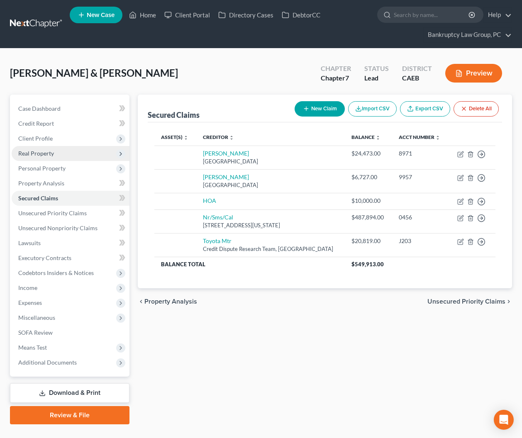
click at [37, 157] on span "Real Property" at bounding box center [71, 153] width 118 height 15
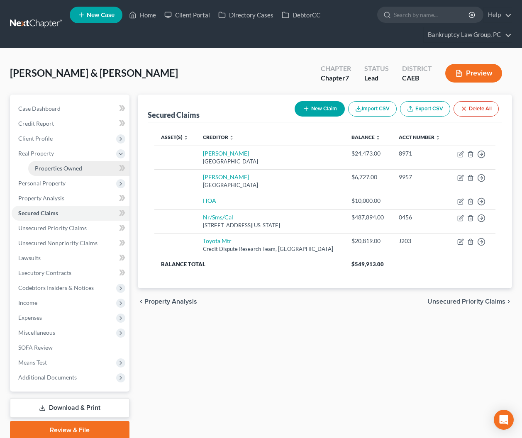
click at [48, 170] on span "Properties Owned" at bounding box center [58, 168] width 47 height 7
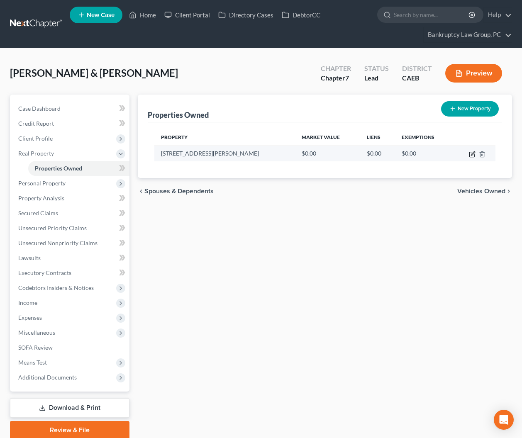
click at [469, 155] on icon "button" at bounding box center [472, 154] width 7 height 7
select select "4"
select select "33"
select select "2"
select select "1"
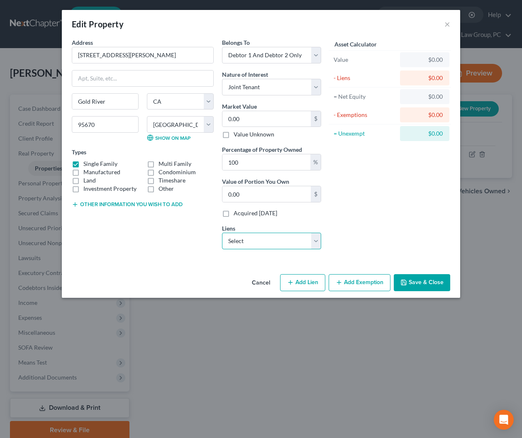
click at [276, 241] on select "Select HOA - $10,000.00 Nr/Sms/Cal - $487,894.00 Amer Honda - $24,473.00 Toyota…" at bounding box center [271, 241] width 99 height 17
select select "1"
click at [222, 233] on select "Select HOA - $10,000.00 Nr/Sms/Cal - $487,894.00 Amer Honda - $24,473.00 Toyota…" at bounding box center [271, 241] width 99 height 17
select select
select select "39"
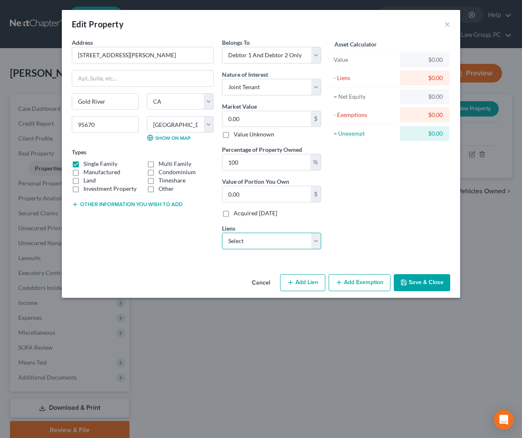
select select "1"
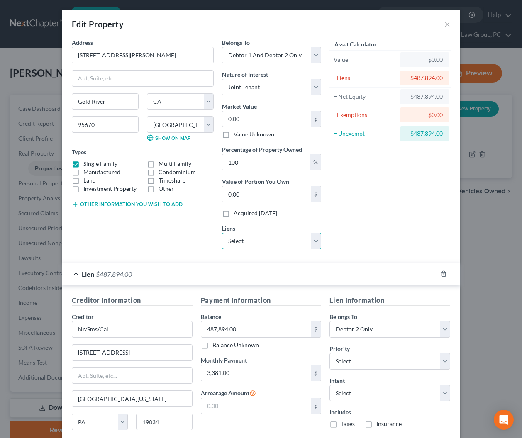
scroll to position [66, 0]
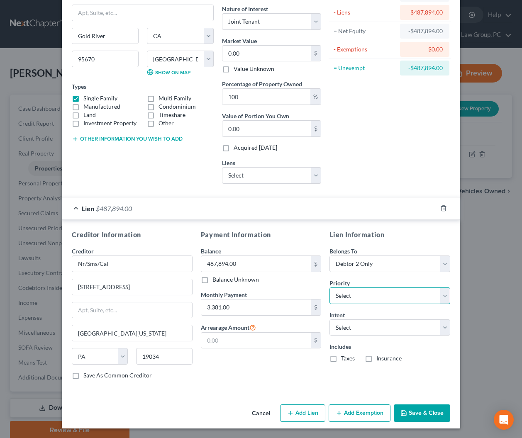
click at [344, 296] on select "Select 1st 2nd 3rd 4th 5th 6th 7th 8th 9th 10th 11th 12th 13th 14th 15th 16th 1…" at bounding box center [389, 295] width 121 height 17
select select "0"
click at [329, 287] on select "Select 1st 2nd 3rd 4th 5th 6th 7th 8th 9th 10th 11th 12th 13th 14th 15th 16th 1…" at bounding box center [389, 295] width 121 height 17
click at [341, 326] on select "Select Surrender Redeem Reaffirm Avoid Other" at bounding box center [389, 327] width 121 height 17
select select "4"
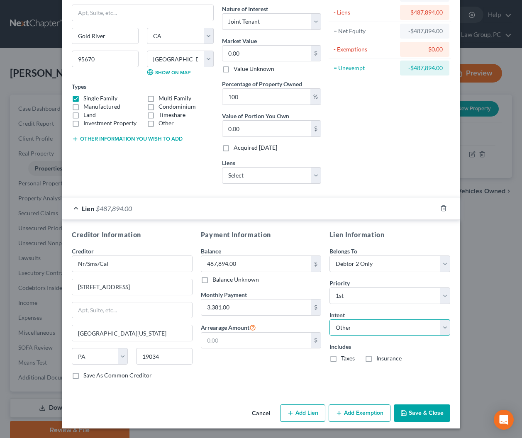
click at [329, 319] on select "Select Surrender Redeem Reaffirm Avoid Other" at bounding box center [389, 327] width 121 height 17
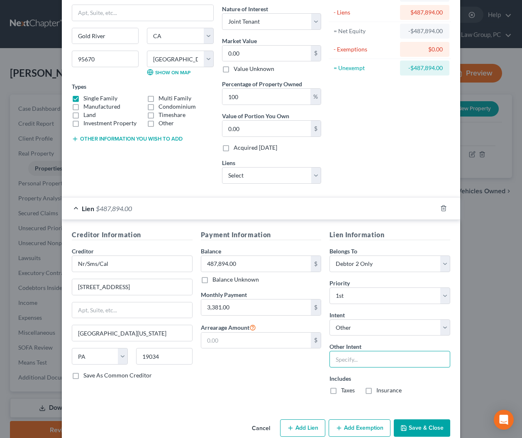
click at [352, 357] on input "text" at bounding box center [389, 359] width 121 height 17
type input "Pay Pursuant to Contract"
click at [189, 206] on div "Lien $487,894.00" at bounding box center [249, 208] width 375 height 22
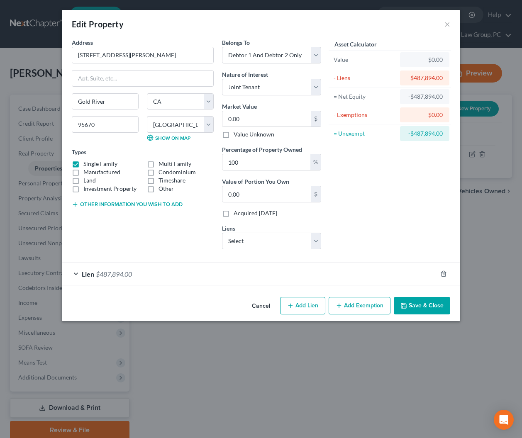
scroll to position [0, 0]
click at [296, 243] on select "Select HOA - $10,000.00 Amer Honda - $24,473.00 Toyota Mtr - $20,819.00 Amer Ho…" at bounding box center [271, 241] width 99 height 17
select select "0"
click at [222, 233] on select "Select HOA - $10,000.00 Amer Honda - $24,473.00 Toyota Mtr - $20,819.00 Amer Ho…" at bounding box center [271, 241] width 99 height 17
select select
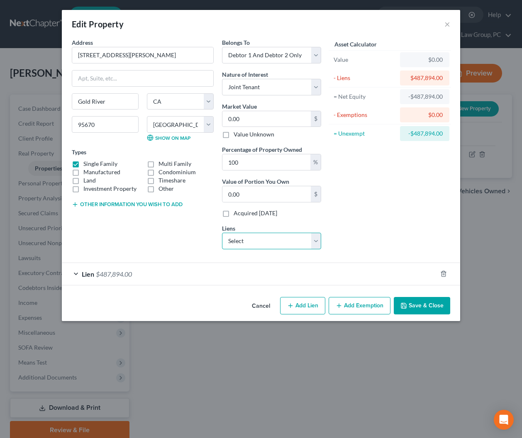
select select "2"
select select "0"
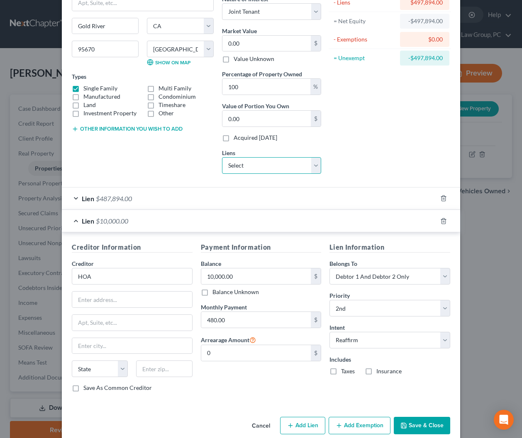
scroll to position [88, 0]
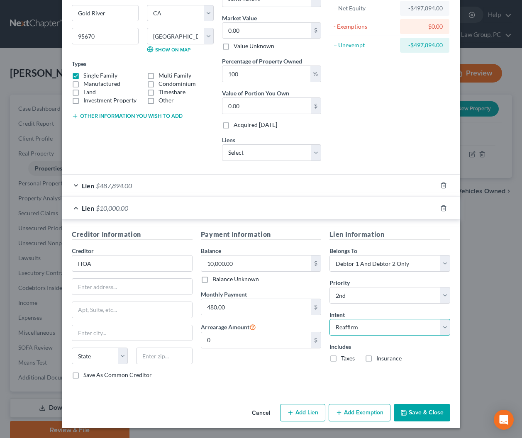
click at [378, 330] on select "Select Surrender Redeem Reaffirm Avoid Other" at bounding box center [389, 327] width 121 height 17
select select "4"
click at [329, 319] on select "Select Surrender Redeem Reaffirm Avoid Other" at bounding box center [389, 327] width 121 height 17
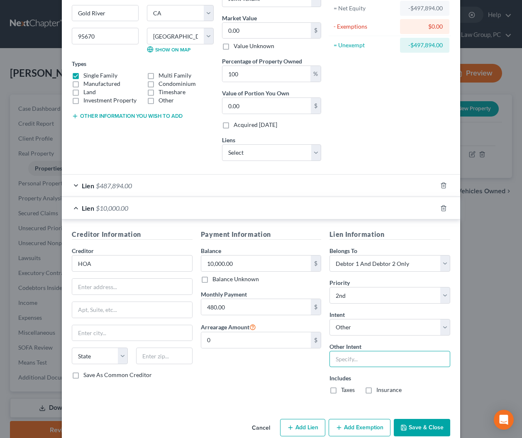
click at [368, 361] on input "text" at bounding box center [389, 359] width 121 height 17
type input "Pay Pursuant to Contract"
click at [417, 428] on button "Save & Close" at bounding box center [422, 427] width 56 height 17
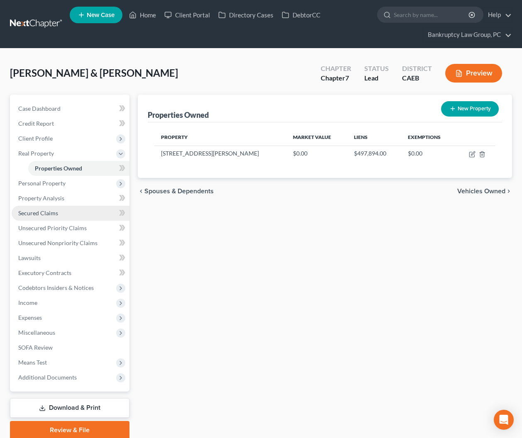
click at [53, 212] on span "Secured Claims" at bounding box center [38, 212] width 40 height 7
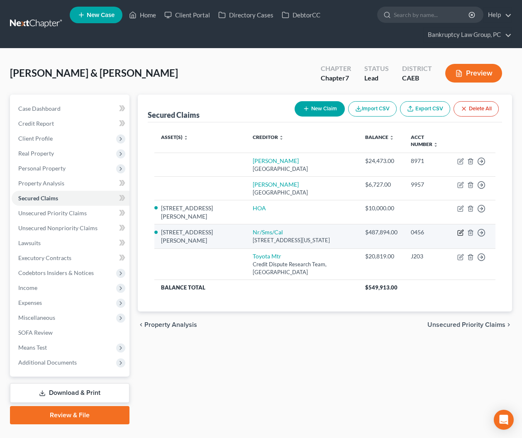
click at [459, 229] on icon "button" at bounding box center [460, 232] width 7 height 7
select select "39"
select select "4"
select select "1"
select select "0"
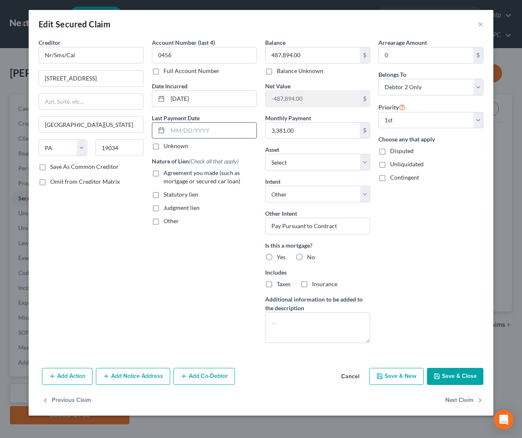
drag, startPoint x: 183, startPoint y: 130, endPoint x: 508, endPoint y: 137, distance: 324.5
click at [185, 130] on input "text" at bounding box center [212, 131] width 89 height 16
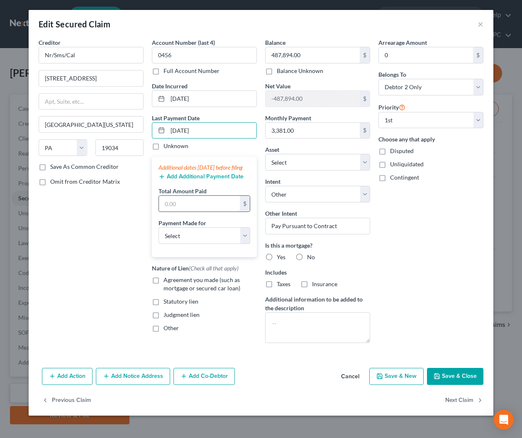
type input "09/01/2025"
click at [199, 210] on input "text" at bounding box center [199, 204] width 81 height 16
type input "10,143"
click at [214, 244] on select "Select Car Credit Card Loan Repayment Mortgage Other Suppliers Or Vendors" at bounding box center [204, 235] width 92 height 17
select select "3"
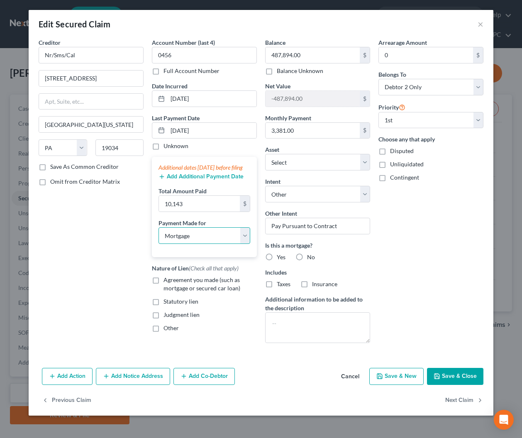
click at [158, 236] on select "Select Car Credit Card Loan Repayment Mortgage Other Suppliers Or Vendors" at bounding box center [204, 235] width 92 height 17
drag, startPoint x: 154, startPoint y: 288, endPoint x: 177, endPoint y: 286, distance: 22.9
click at [163, 288] on label "Agreement you made (such as mortgage or secured car loan)" at bounding box center [209, 284] width 93 height 17
click at [167, 281] on input "Agreement you made (such as mortgage or secured car loan)" at bounding box center [169, 278] width 5 height 5
checkbox input "true"
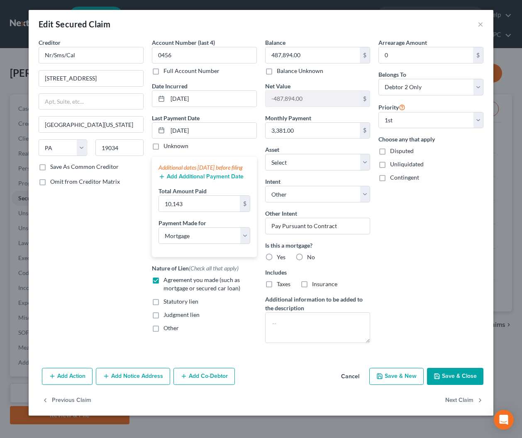
click at [277, 258] on label "Yes" at bounding box center [281, 257] width 9 height 8
click at [280, 258] on input "Yes" at bounding box center [282, 255] width 5 height 5
radio input "true"
drag, startPoint x: 266, startPoint y: 283, endPoint x: 297, endPoint y: 287, distance: 31.7
click at [277, 283] on label "Taxes" at bounding box center [284, 284] width 14 height 8
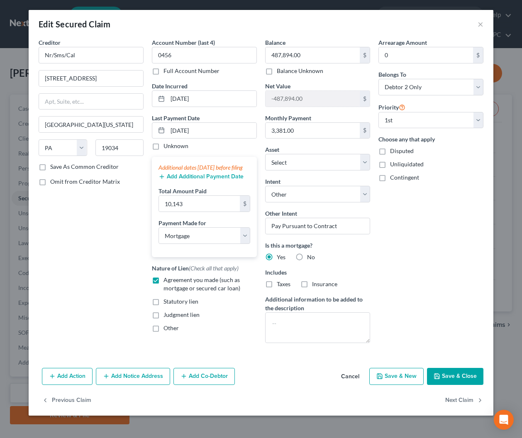
click at [280, 283] on input "Taxes" at bounding box center [282, 282] width 5 height 5
checkbox input "true"
click at [312, 286] on label "Insurance" at bounding box center [324, 284] width 25 height 8
click at [315, 285] on input "Insurance" at bounding box center [317, 282] width 5 height 5
checkbox input "true"
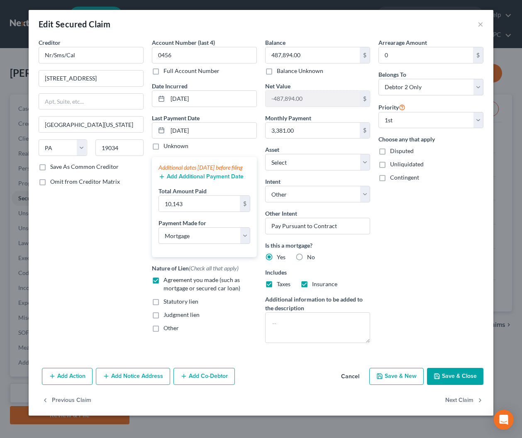
click at [459, 374] on button "Save & Close" at bounding box center [455, 376] width 56 height 17
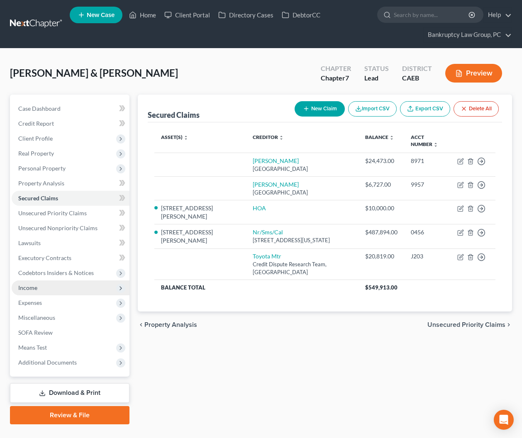
click at [24, 289] on span "Income" at bounding box center [27, 287] width 19 height 7
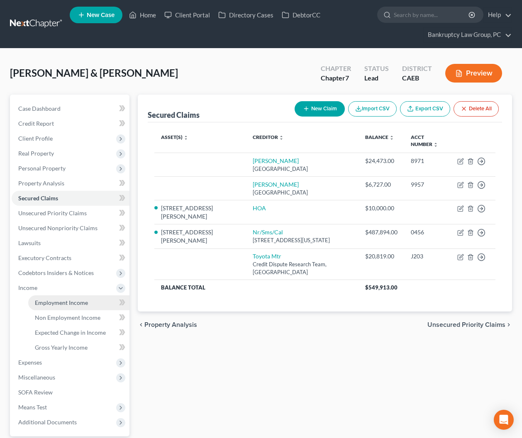
click at [46, 301] on span "Employment Income" at bounding box center [61, 302] width 53 height 7
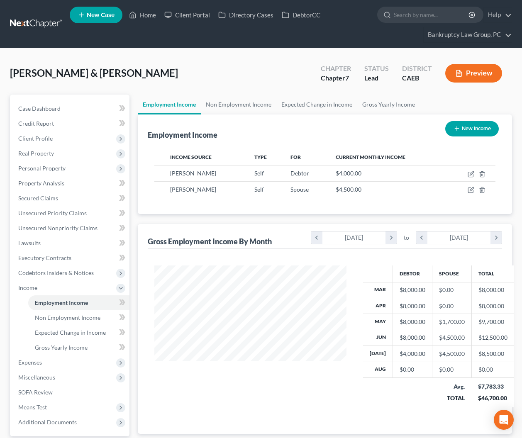
scroll to position [149, 209]
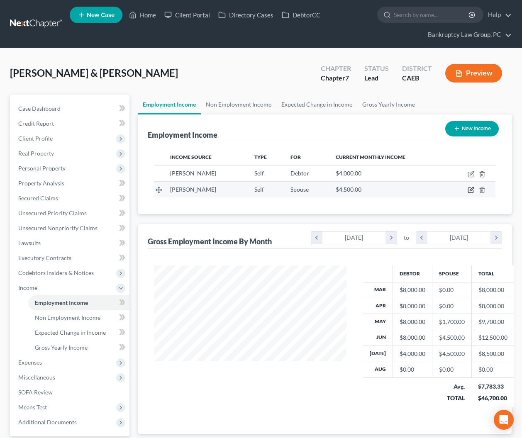
click at [471, 190] on icon "button" at bounding box center [471, 190] width 7 height 7
select select "1"
select select "0"
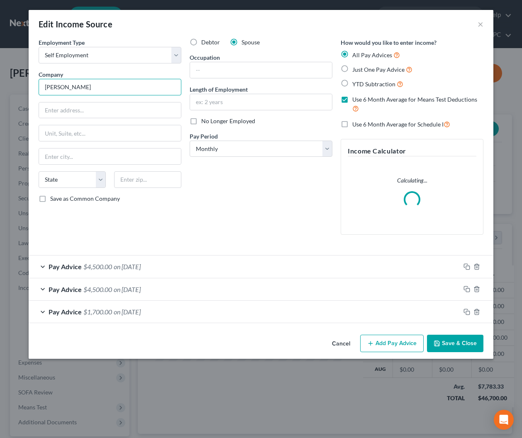
drag, startPoint x: 115, startPoint y: 88, endPoint x: 7, endPoint y: 85, distance: 107.9
click at [7, 85] on div "Edit Income Source × Employment Type * Select Full or Part Time Employment Self…" at bounding box center [261, 219] width 522 height 438
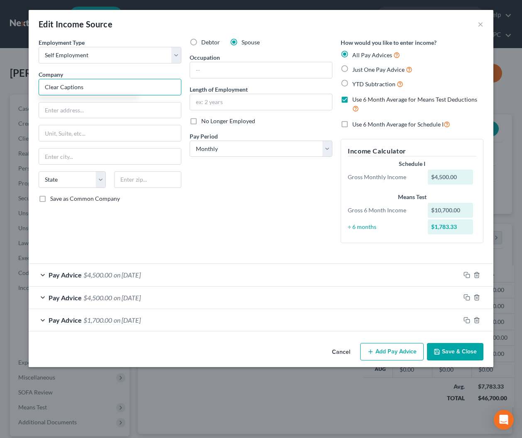
type input "Clear Captions"
click at [457, 353] on button "Save & Close" at bounding box center [455, 351] width 56 height 17
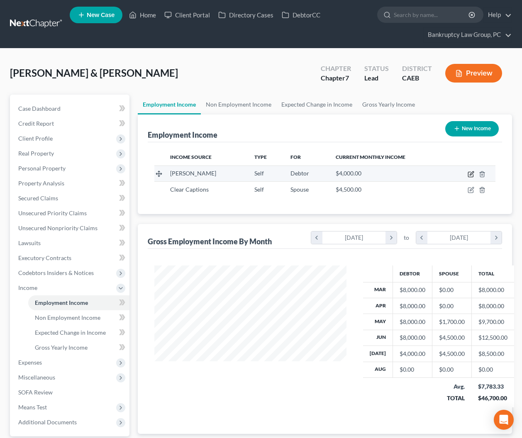
click at [470, 175] on icon "button" at bounding box center [471, 174] width 7 height 7
select select "1"
select select "0"
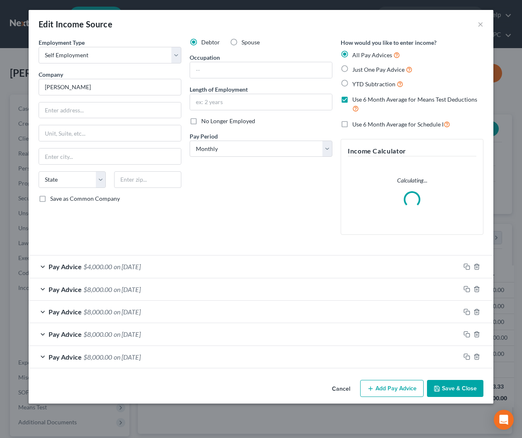
click at [340, 387] on button "Cancel" at bounding box center [341, 389] width 32 height 17
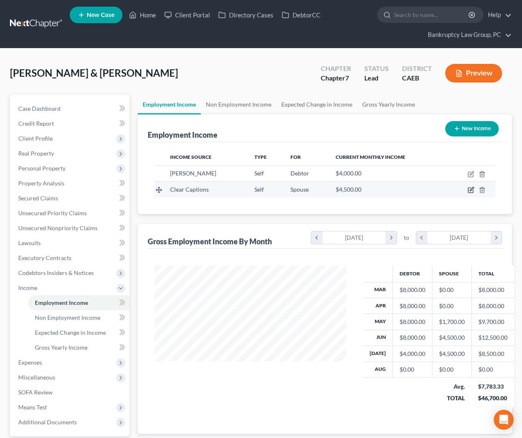
click at [469, 189] on icon "button" at bounding box center [471, 190] width 7 height 7
select select "1"
select select "0"
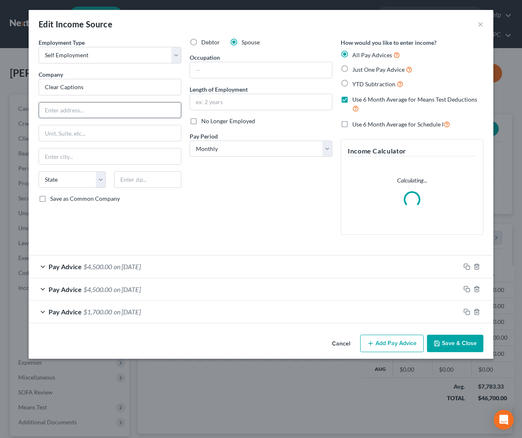
click at [85, 113] on input "text" at bounding box center [110, 110] width 142 height 16
type input "0"
type input "3010 Lava Ridge Ct #200"
type input "95661"
type input "Roseville"
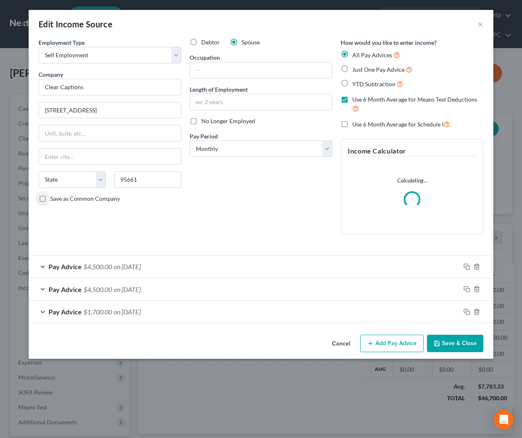
select select "4"
click at [205, 72] on input "text" at bounding box center [261, 70] width 142 height 16
type input "Territory Manager"
type input "4 Months"
click at [446, 344] on button "Save & Close" at bounding box center [455, 343] width 56 height 17
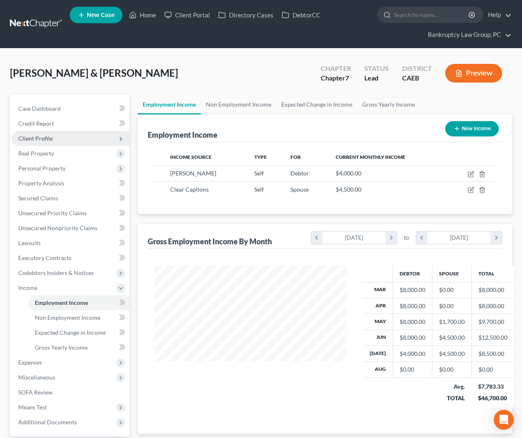
click at [35, 134] on span "Client Profile" at bounding box center [71, 138] width 118 height 15
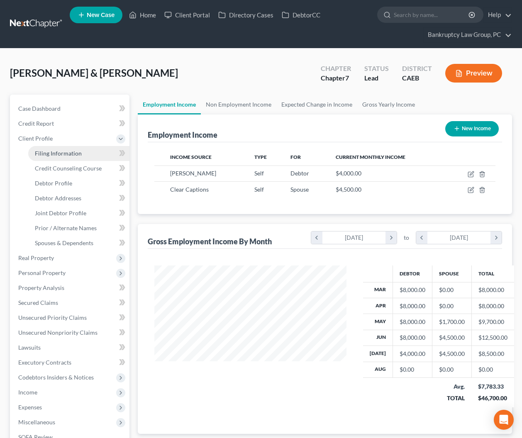
click at [41, 151] on span "Filing Information" at bounding box center [58, 153] width 47 height 7
select select "1"
select select "0"
select select "8"
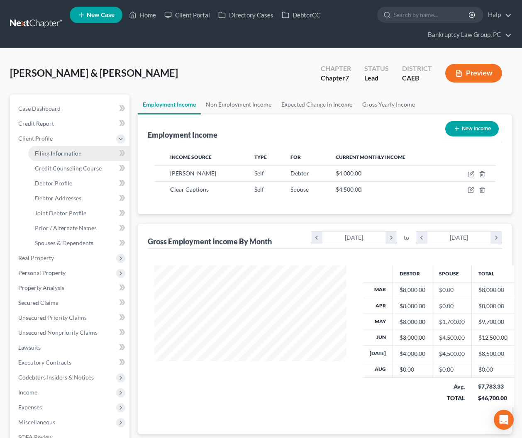
select select "0"
select select "4"
select select "1"
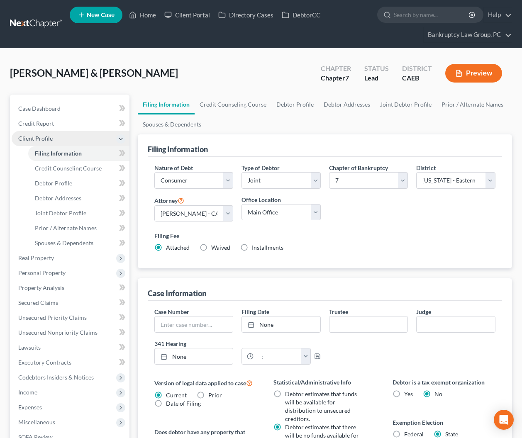
click at [37, 140] on span "Client Profile" at bounding box center [35, 138] width 34 height 7
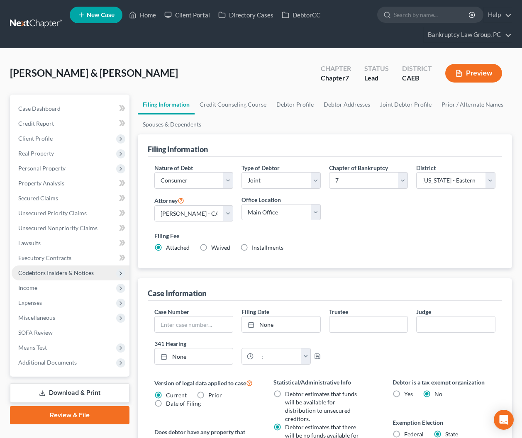
click at [55, 273] on span "Codebtors Insiders & Notices" at bounding box center [56, 272] width 76 height 7
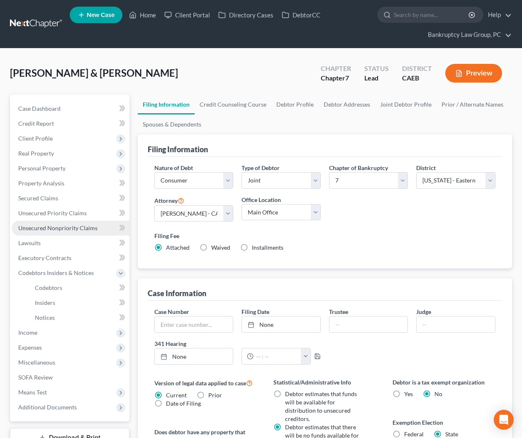
click at [79, 227] on span "Unsecured Nonpriority Claims" at bounding box center [57, 227] width 79 height 7
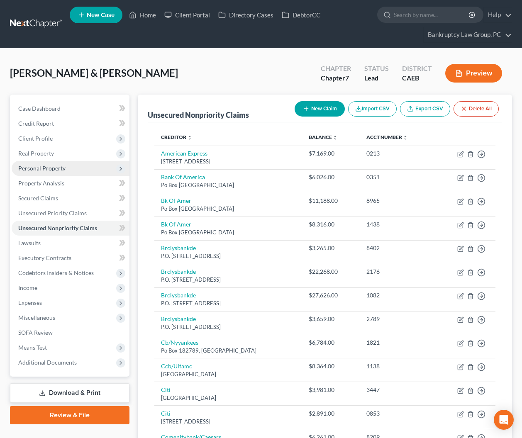
click at [26, 170] on span "Personal Property" at bounding box center [41, 168] width 47 height 7
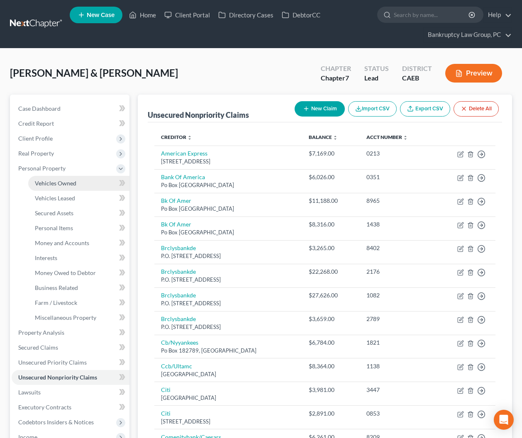
click at [50, 181] on span "Vehicles Owned" at bounding box center [55, 183] width 41 height 7
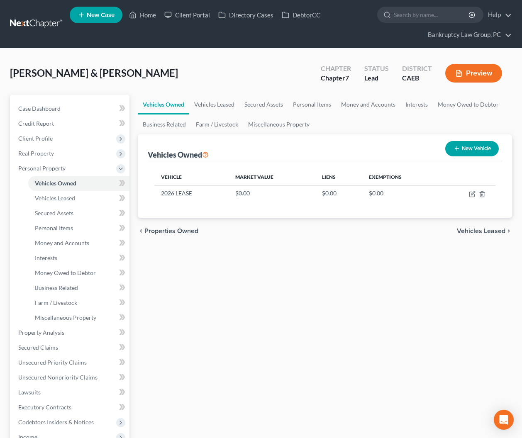
click at [472, 146] on button "New Vehicle" at bounding box center [472, 148] width 54 height 15
select select "0"
select select "2"
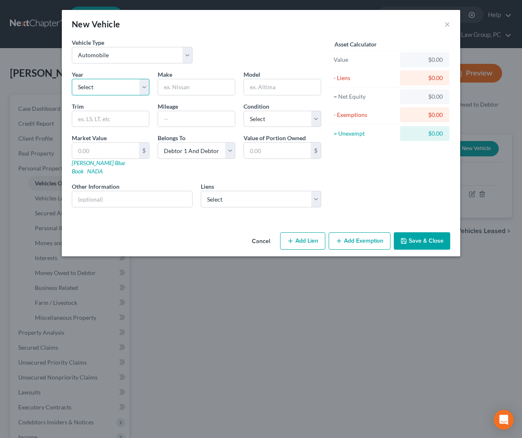
click at [131, 89] on select "Select 2026 2025 2024 2023 2022 2021 2020 2019 2018 2017 2016 2015 2014 2013 20…" at bounding box center [111, 87] width 78 height 17
select select "2"
click at [72, 79] on select "Select 2026 2025 2024 2023 2022 2021 2020 2019 2018 2017 2016 2015 2014 2013 20…" at bounding box center [111, 87] width 78 height 17
click at [200, 89] on input "text" at bounding box center [196, 87] width 77 height 16
type input "Lexus"
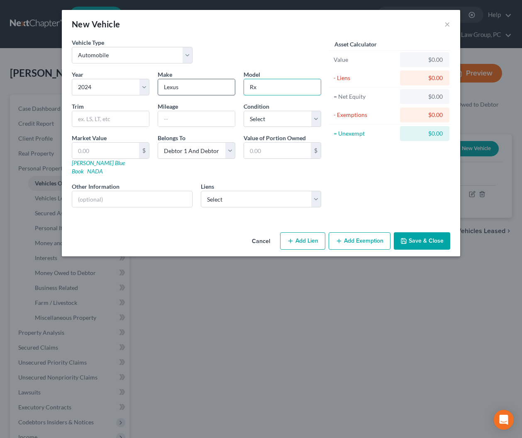
type input "Rx"
type input "5826"
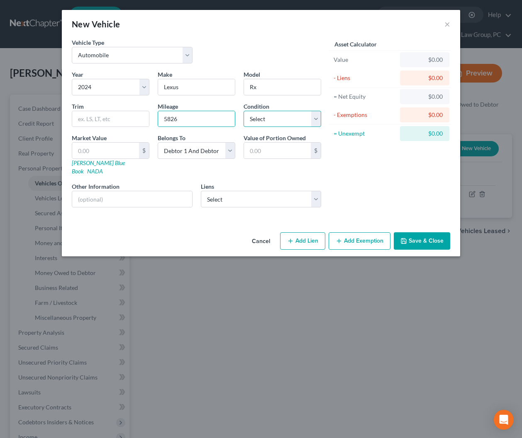
click at [260, 124] on select "Select Excellent Very Good Good Fair Poor" at bounding box center [283, 119] width 78 height 17
select select "2"
click at [244, 111] on select "Select Excellent Very Good Good Fair Poor" at bounding box center [283, 119] width 78 height 17
click at [166, 192] on input "text" at bounding box center [132, 199] width 120 height 16
type input "Gray, Automatic"
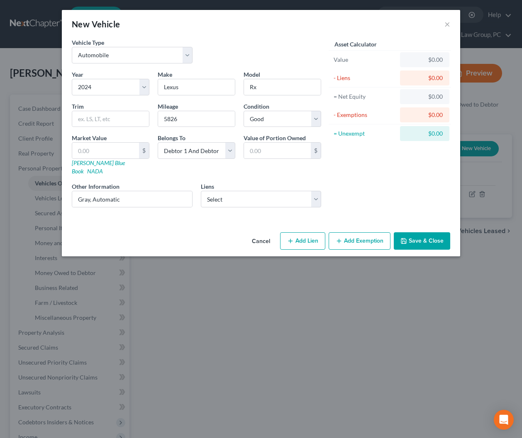
click at [439, 232] on button "Save & Close" at bounding box center [422, 240] width 56 height 17
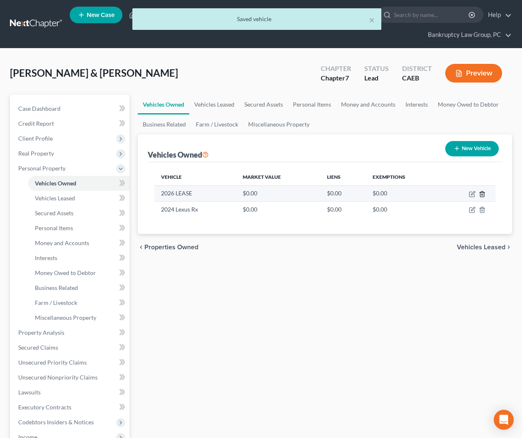
click at [482, 194] on line "button" at bounding box center [482, 195] width 0 height 2
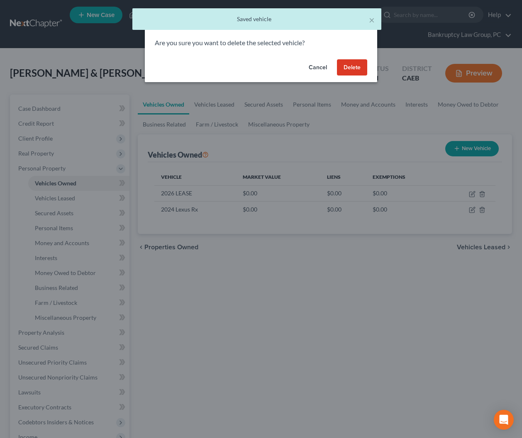
click at [356, 67] on button "Delete" at bounding box center [352, 67] width 30 height 17
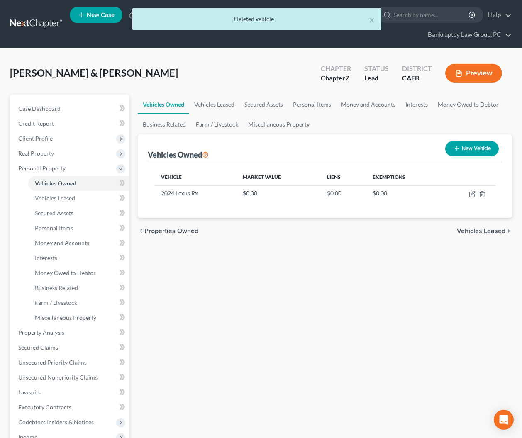
click at [480, 150] on button "New Vehicle" at bounding box center [472, 148] width 54 height 15
select select "0"
select select "2"
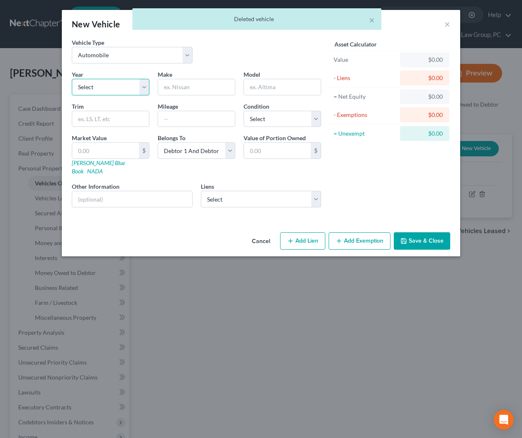
click at [128, 88] on select "Select 2026 2025 2024 2023 2022 2021 2020 2019 2018 2017 2016 2015 2014 2013 20…" at bounding box center [111, 87] width 78 height 17
select select "2"
click at [72, 79] on select "Select 2026 2025 2024 2023 2022 2021 2020 2019 2018 2017 2016 2015 2014 2013 20…" at bounding box center [111, 87] width 78 height 17
click at [202, 88] on input "text" at bounding box center [196, 87] width 77 height 16
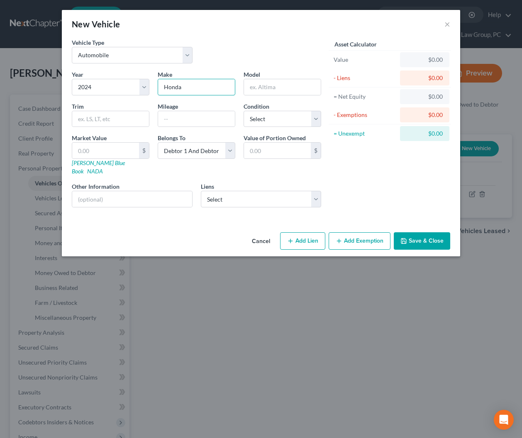
type input "Honda"
type input "CRV"
type input "14327"
click at [282, 120] on select "Select Excellent Very Good Good Fair Poor" at bounding box center [283, 119] width 78 height 17
select select "2"
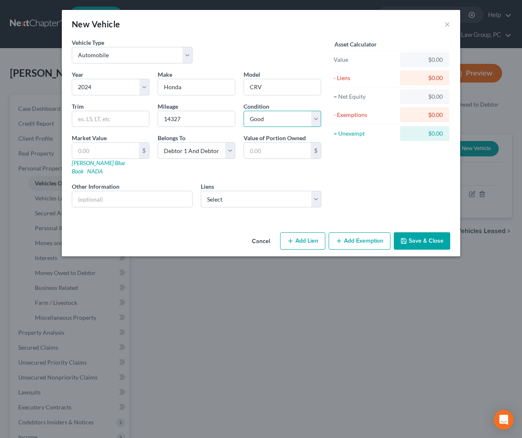
click at [244, 111] on select "Select Excellent Very Good Good Fair Poor" at bounding box center [283, 119] width 78 height 17
click at [132, 192] on input "text" at bounding box center [132, 199] width 120 height 16
type input "Gray, Automatic"
click at [438, 235] on button "Save & Close" at bounding box center [422, 240] width 56 height 17
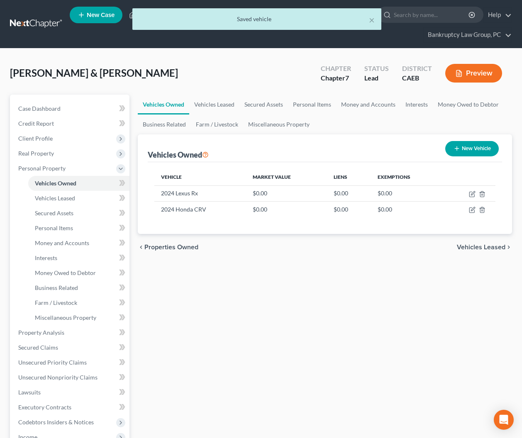
click at [471, 153] on button "New Vehicle" at bounding box center [472, 148] width 54 height 15
select select "0"
select select "2"
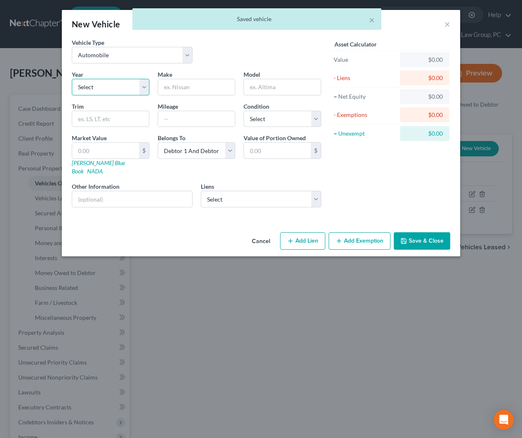
click at [120, 89] on select "Select 2026 2025 2024 2023 2022 2021 2020 2019 2018 2017 2016 2015 2014 2013 20…" at bounding box center [111, 87] width 78 height 17
click at [72, 79] on select "Select 2026 2025 2024 2023 2022 2021 2020 2019 2018 2017 2016 2015 2014 2013 20…" at bounding box center [111, 87] width 78 height 17
click at [104, 91] on select "Select 2026 2025 2024 2023 2022 2021 2020 2019 2018 2017 2016 2015 2014 2013 20…" at bounding box center [111, 87] width 78 height 17
select select "3"
click at [72, 79] on select "Select 2026 2025 2024 2023 2022 2021 2020 2019 2018 2017 2016 2015 2014 2013 20…" at bounding box center [111, 87] width 78 height 17
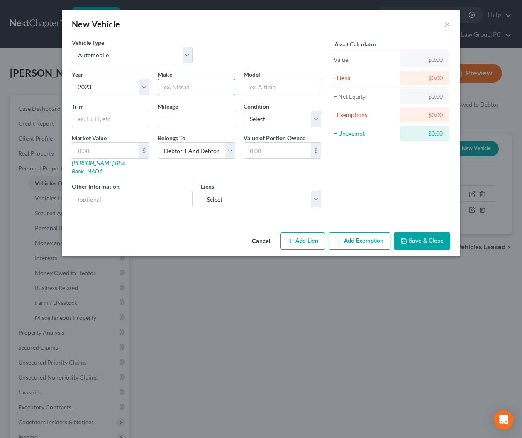
click at [196, 87] on input "text" at bounding box center [196, 87] width 77 height 16
type input "Honda"
type input "Accord"
type input "22047"
click at [272, 122] on select "Select Excellent Very Good Good Fair Poor" at bounding box center [283, 119] width 78 height 17
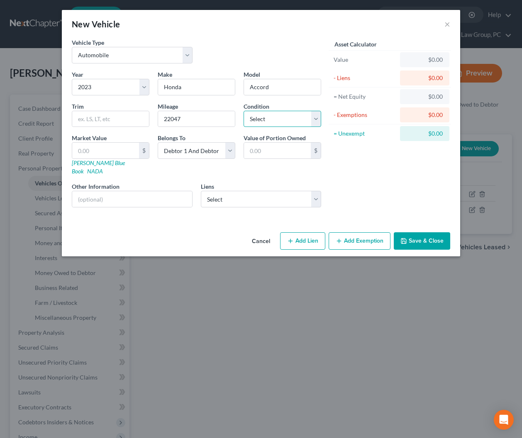
select select "2"
click at [244, 111] on select "Select Excellent Very Good Good Fair Poor" at bounding box center [283, 119] width 78 height 17
click at [120, 197] on input "text" at bounding box center [132, 199] width 120 height 16
type input "Blue, Automatic"
click at [427, 232] on button "Save & Close" at bounding box center [422, 240] width 56 height 17
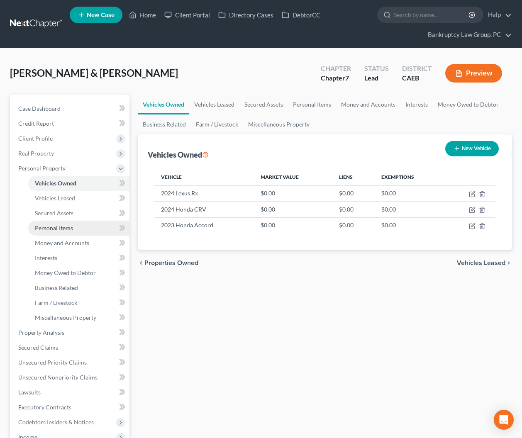
drag, startPoint x: 58, startPoint y: 226, endPoint x: 65, endPoint y: 227, distance: 7.5
click at [58, 226] on span "Personal Items" at bounding box center [54, 227] width 38 height 7
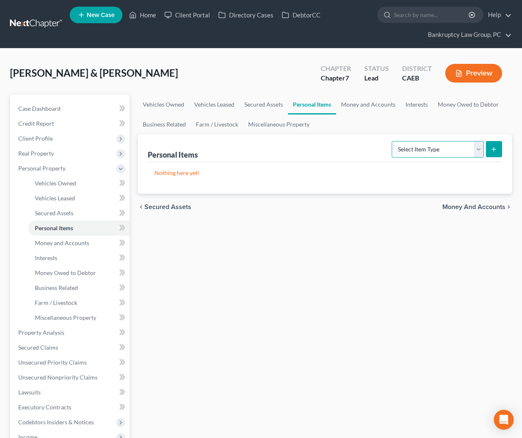
click at [422, 141] on select "Select Item Type Clothing Collectibles Of Value Electronics Firearms Household …" at bounding box center [438, 149] width 92 height 17
select select "clothing"
click at [392, 141] on select "Select Item Type Clothing Collectibles Of Value Electronics Firearms Household …" at bounding box center [438, 149] width 92 height 17
click at [425, 148] on select "Select Item Type Clothing Collectibles Of Value Electronics Firearms Household …" at bounding box center [438, 149] width 92 height 17
click at [392, 141] on select "Select Item Type Clothing Collectibles Of Value Electronics Firearms Household …" at bounding box center [438, 149] width 92 height 17
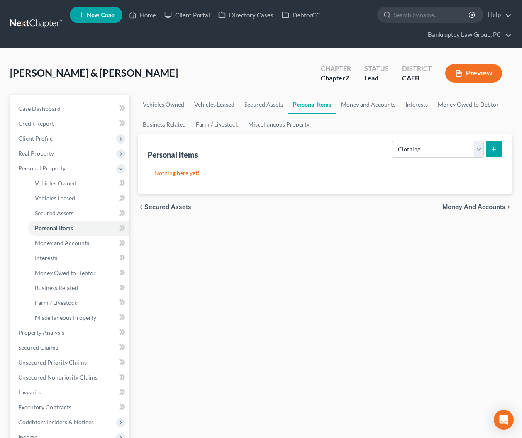
click at [492, 149] on line "submit" at bounding box center [494, 149] width 4 height 0
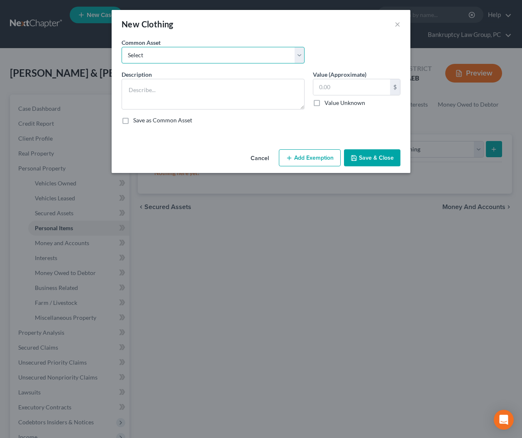
click at [188, 56] on select "Select Clothing" at bounding box center [213, 55] width 183 height 17
select select "0"
click at [122, 47] on select "Select Clothing" at bounding box center [213, 55] width 183 height 17
type textarea "Clothing"
click at [356, 92] on input "text" at bounding box center [351, 87] width 77 height 16
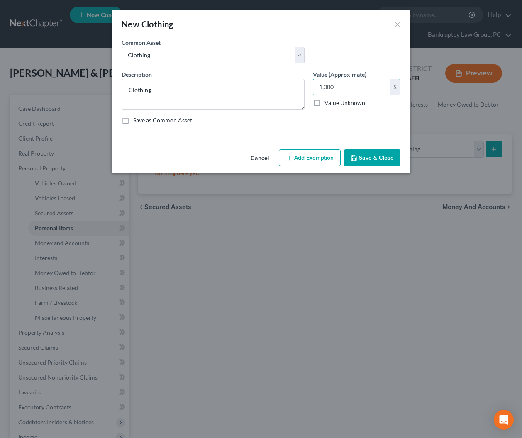
type input "1,000"
drag, startPoint x: 313, startPoint y: 162, endPoint x: 308, endPoint y: 163, distance: 5.0
click at [313, 162] on button "Add Exemption" at bounding box center [310, 157] width 62 height 17
select select "2"
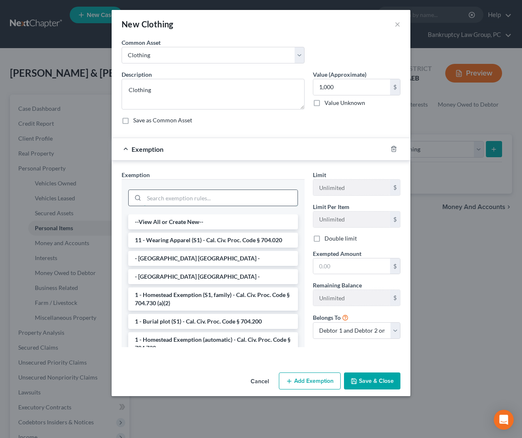
click at [234, 201] on input "search" at bounding box center [220, 198] width 153 height 16
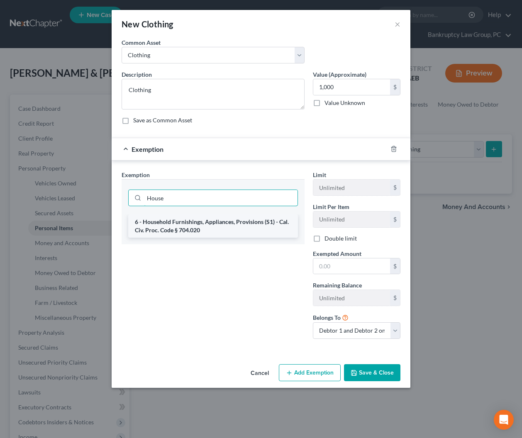
type input "House"
click at [237, 222] on li "6 - Household Furnishings, Appliances, Provisions (S1) - Cal. Civ. Proc. Code §…" at bounding box center [213, 225] width 170 height 23
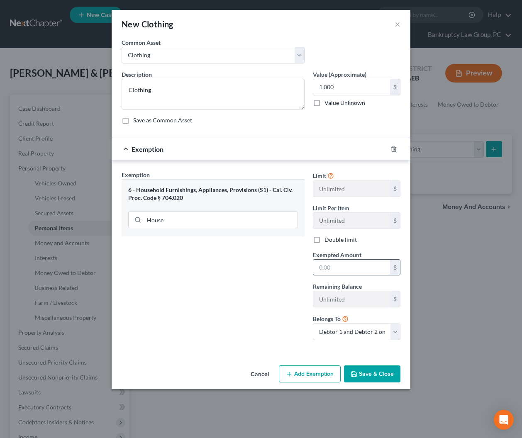
click at [329, 264] on input "text" at bounding box center [351, 268] width 77 height 16
type input "1,000"
click at [232, 317] on div "Exemption Set must be selected for CA. Exemption * 6 - Household Furnishings, A…" at bounding box center [212, 258] width 191 height 176
click at [375, 371] on button "Save & Close" at bounding box center [372, 373] width 56 height 17
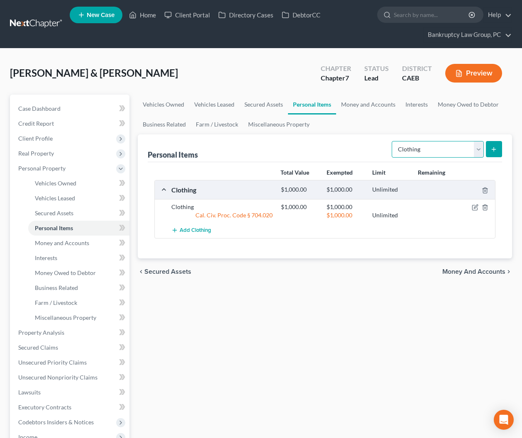
click at [436, 150] on select "Select Item Type Clothing Collectibles Of Value Electronics Firearms Household …" at bounding box center [438, 149] width 92 height 17
select select "electronics"
click at [392, 141] on select "Select Item Type Clothing Collectibles Of Value Electronics Firearms Household …" at bounding box center [438, 149] width 92 height 17
click at [499, 147] on button "submit" at bounding box center [494, 149] width 16 height 16
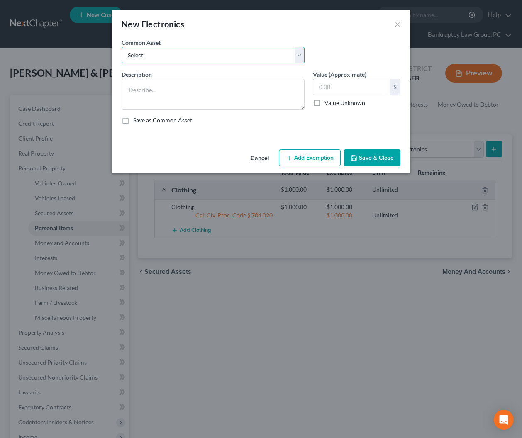
click at [200, 61] on select "Select Electronics" at bounding box center [213, 55] width 183 height 17
select select "0"
click at [122, 47] on select "Select Electronics" at bounding box center [213, 55] width 183 height 17
type textarea "Electronics"
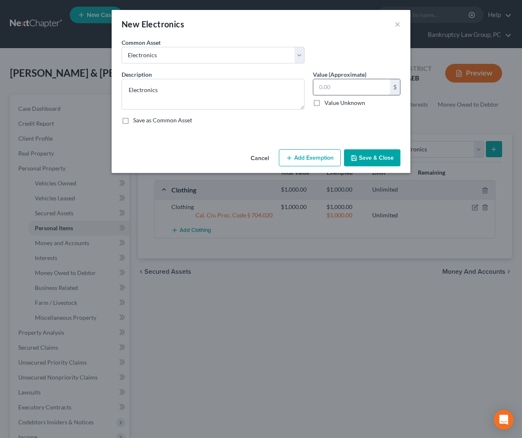
click at [341, 90] on input "text" at bounding box center [351, 87] width 77 height 16
type input "500"
click at [324, 165] on button "Add Exemption" at bounding box center [310, 157] width 62 height 17
select select "2"
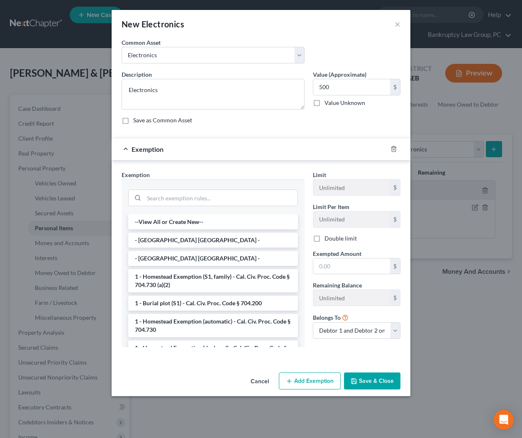
click at [238, 207] on div at bounding box center [213, 196] width 183 height 35
click at [234, 200] on input "search" at bounding box center [220, 198] width 153 height 16
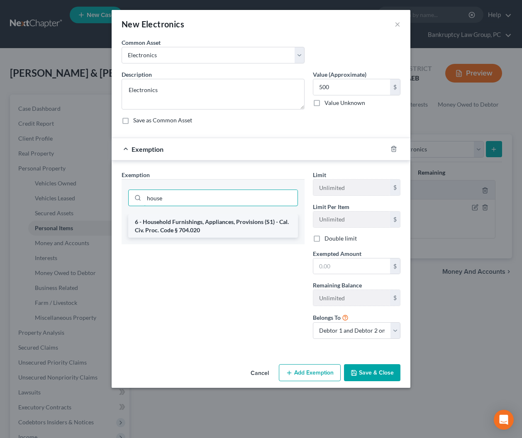
type input "house"
drag, startPoint x: 231, startPoint y: 224, endPoint x: 319, endPoint y: 274, distance: 100.7
click at [231, 225] on li "6 - Household Furnishings, Appliances, Provisions (S1) - Cal. Civ. Proc. Code §…" at bounding box center [213, 225] width 170 height 23
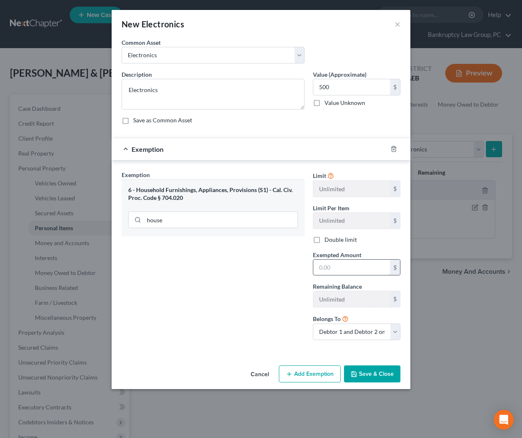
click at [347, 268] on input "text" at bounding box center [351, 268] width 77 height 16
type input "500"
drag, startPoint x: 231, startPoint y: 320, endPoint x: 297, endPoint y: 338, distance: 68.6
click at [234, 321] on div "Exemption Set must be selected for CA. Exemption * 6 - Household Furnishings, A…" at bounding box center [212, 258] width 191 height 176
drag, startPoint x: 368, startPoint y: 373, endPoint x: 363, endPoint y: 370, distance: 5.4
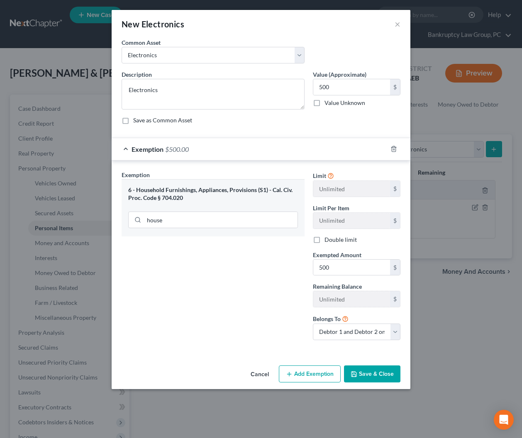
click at [368, 372] on button "Save & Close" at bounding box center [372, 373] width 56 height 17
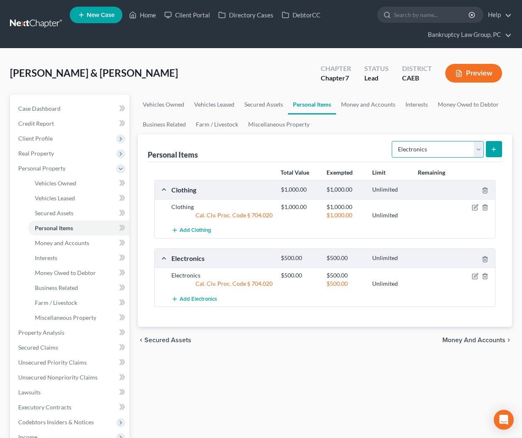
click at [448, 148] on select "Select Item Type Clothing Collectibles Of Value Electronics Firearms Household …" at bounding box center [438, 149] width 92 height 17
select select "household_goods"
click at [392, 141] on select "Select Item Type Clothing Collectibles Of Value Electronics Firearms Household …" at bounding box center [438, 149] width 92 height 17
click at [496, 148] on icon "submit" at bounding box center [493, 149] width 7 height 7
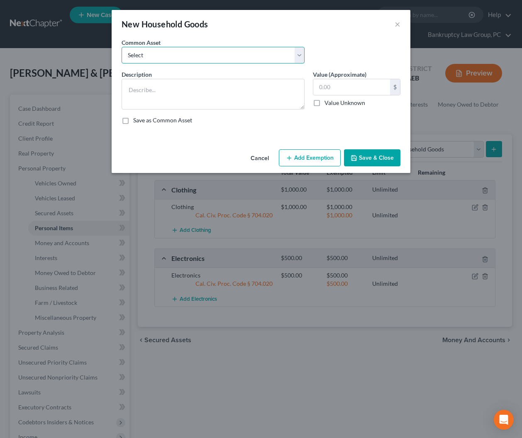
click at [172, 58] on select "Select Household Goods & Furniture" at bounding box center [213, 55] width 183 height 17
select select "0"
click at [122, 47] on select "Select Household Goods & Furniture" at bounding box center [213, 55] width 183 height 17
type textarea "Household Goods & Furniture"
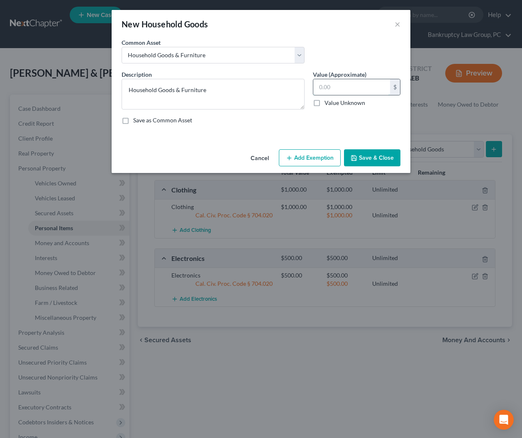
click at [357, 90] on input "text" at bounding box center [351, 87] width 77 height 16
type input "500"
click at [322, 161] on button "Add Exemption" at bounding box center [310, 157] width 62 height 17
select select "2"
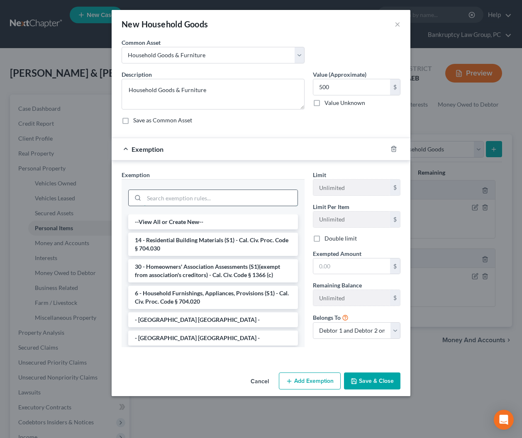
click at [227, 200] on input "search" at bounding box center [220, 198] width 153 height 16
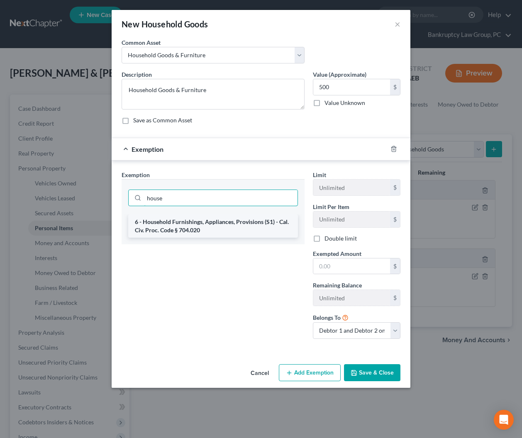
type input "house"
drag, startPoint x: 227, startPoint y: 222, endPoint x: 245, endPoint y: 231, distance: 19.9
click at [228, 223] on li "6 - Household Furnishings, Appliances, Provisions (S1) - Cal. Civ. Proc. Code §…" at bounding box center [213, 225] width 170 height 23
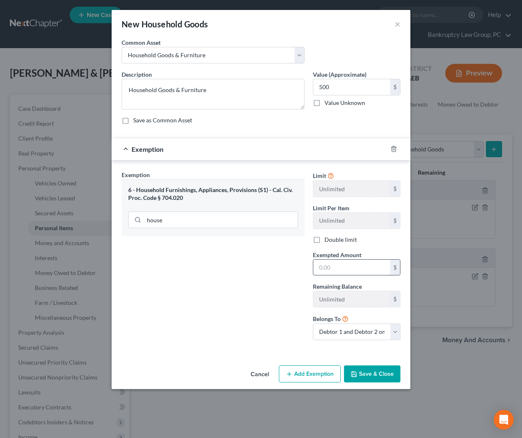
click at [365, 270] on input "text" at bounding box center [351, 268] width 77 height 16
type input "500"
click at [184, 343] on div "Exemption Set must be selected for CA. Exemption * 6 - Household Furnishings, A…" at bounding box center [212, 258] width 191 height 176
click at [368, 385] on div "Cancel Add Exemption Save & Close" at bounding box center [261, 375] width 299 height 27
click at [373, 373] on button "Save & Close" at bounding box center [372, 373] width 56 height 17
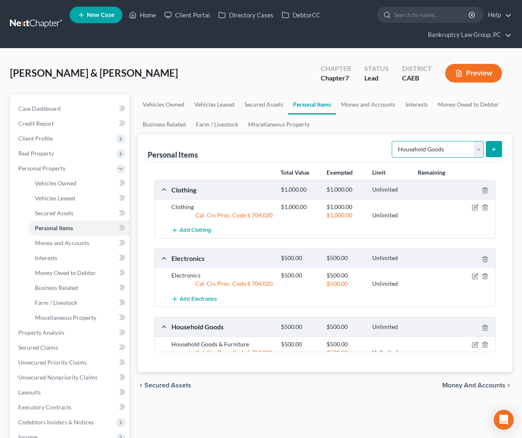
click at [441, 144] on select "Select Item Type Clothing Collectibles Of Value Electronics Firearms Household …" at bounding box center [438, 149] width 92 height 17
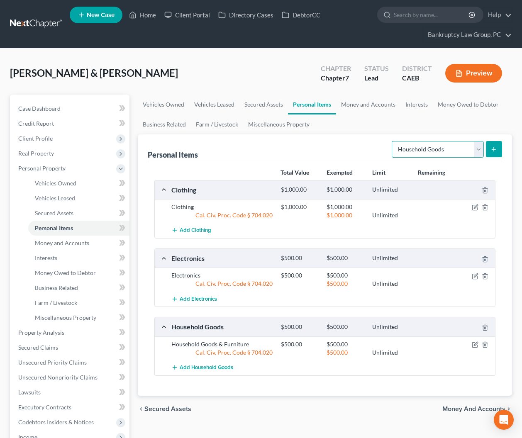
select select "jewelry"
click at [392, 141] on select "Select Item Type Clothing Collectibles Of Value Electronics Firearms Household …" at bounding box center [438, 149] width 92 height 17
click at [494, 151] on icon "submit" at bounding box center [493, 149] width 7 height 7
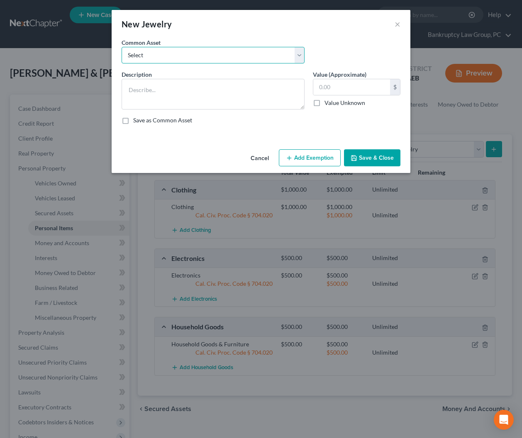
click at [156, 48] on select "Select Jewelry" at bounding box center [213, 55] width 183 height 17
select select "0"
click at [122, 47] on select "Select Jewelry" at bounding box center [213, 55] width 183 height 17
type textarea "Jewelry"
click at [346, 89] on input "text" at bounding box center [351, 87] width 77 height 16
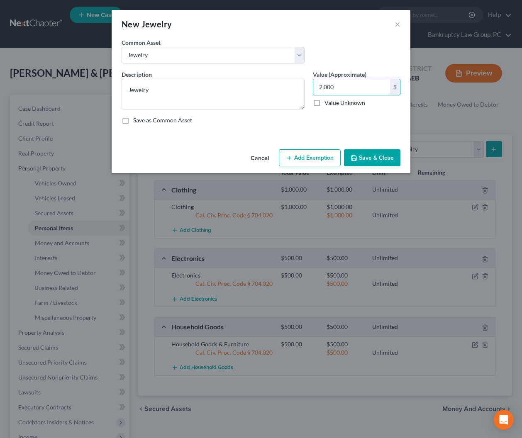
type input "2,000"
click at [303, 156] on button "Add Exemption" at bounding box center [310, 157] width 62 height 17
select select "2"
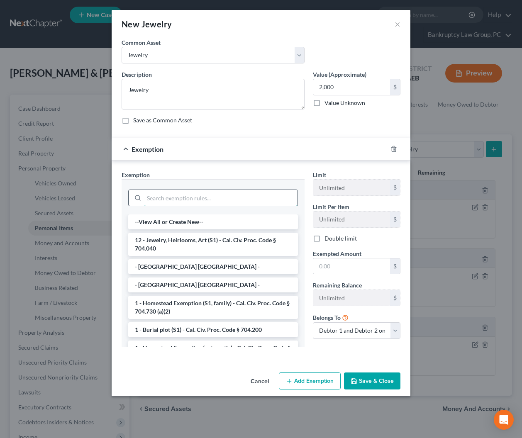
click at [229, 195] on input "search" at bounding box center [220, 198] width 153 height 16
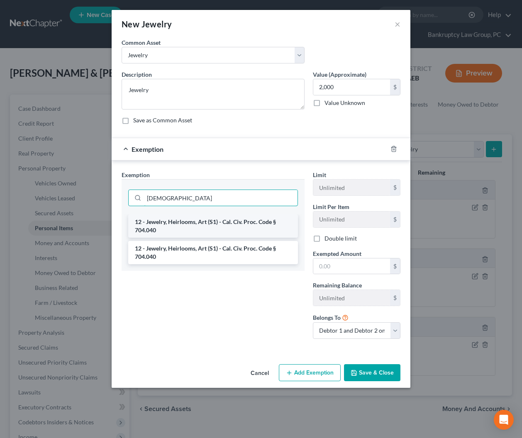
type input "jew"
drag, startPoint x: 204, startPoint y: 222, endPoint x: 228, endPoint y: 224, distance: 24.2
click at [207, 222] on li "12 - Jewelry, Heirlooms, Art (S1) - Cal. Civ. Proc. Code § 704.040" at bounding box center [213, 225] width 170 height 23
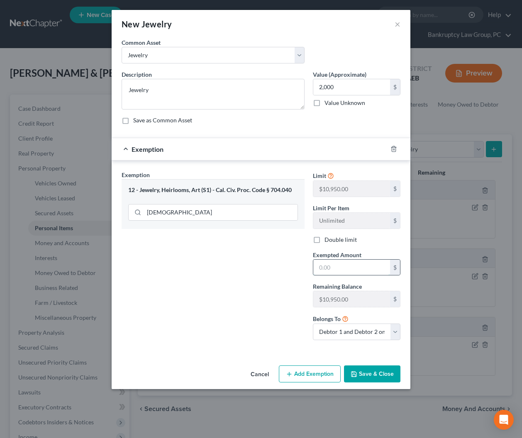
click at [357, 261] on input "text" at bounding box center [351, 268] width 77 height 16
type input "2,000"
click at [307, 289] on div "Exemption Set must be selected for CA. Exemption * 12 - Jewelry, Heirlooms, Art…" at bounding box center [212, 258] width 191 height 176
click at [364, 371] on button "Save & Close" at bounding box center [372, 373] width 56 height 17
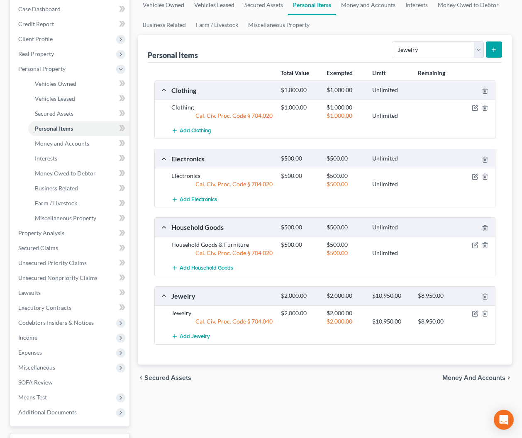
scroll to position [166, 0]
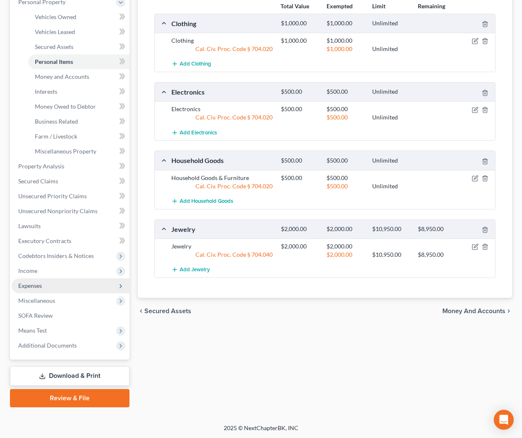
click at [32, 286] on span "Expenses" at bounding box center [30, 285] width 24 height 7
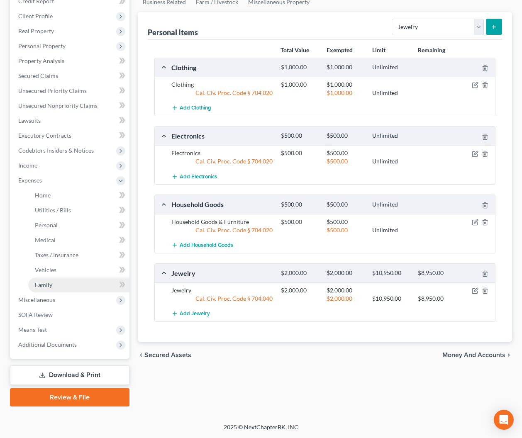
scroll to position [122, 0]
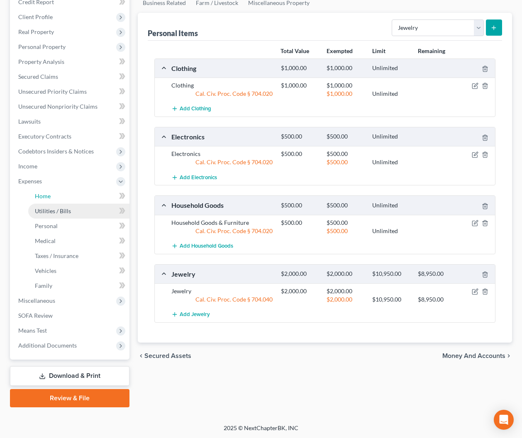
drag, startPoint x: 44, startPoint y: 196, endPoint x: 88, endPoint y: 205, distance: 44.8
click at [44, 196] on span "Home" at bounding box center [43, 195] width 16 height 7
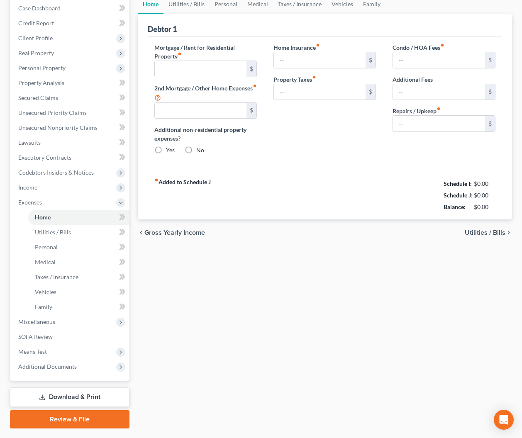
type input "0.00"
radio input "true"
type input "0.00"
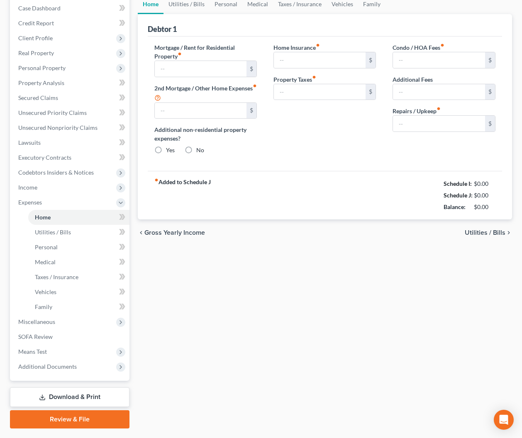
type input "0.00"
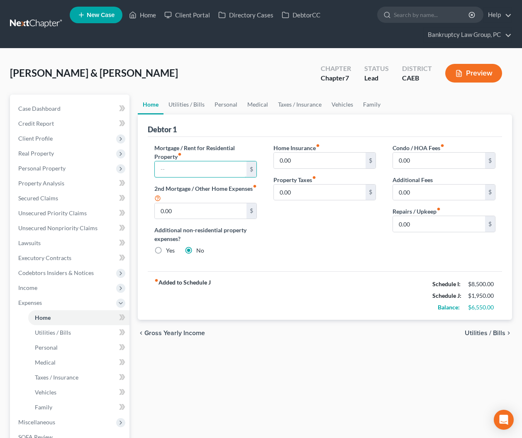
drag, startPoint x: 216, startPoint y: 174, endPoint x: 334, endPoint y: 149, distance: 120.5
click at [216, 174] on input "text" at bounding box center [201, 169] width 92 height 16
type input "3,381"
drag, startPoint x: 419, startPoint y: 161, endPoint x: 509, endPoint y: 162, distance: 89.2
click at [419, 161] on input "0.00" at bounding box center [439, 161] width 92 height 16
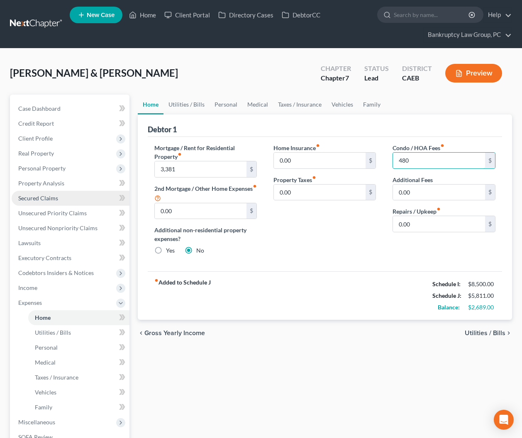
type input "480"
click at [43, 200] on span "Secured Claims" at bounding box center [38, 198] width 40 height 7
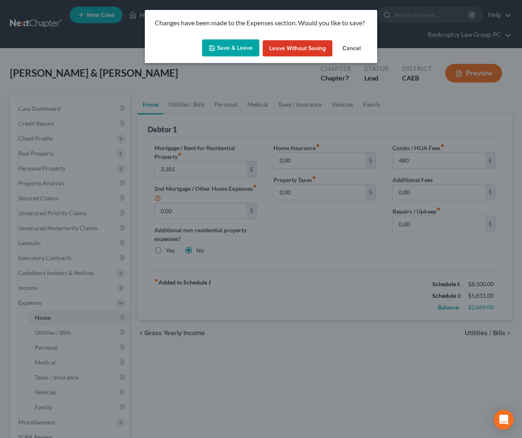
drag, startPoint x: 244, startPoint y: 38, endPoint x: 240, endPoint y: 45, distance: 7.6
click at [244, 40] on div "Save & Leave Leave without Saving Cancel" at bounding box center [261, 49] width 232 height 27
drag, startPoint x: 240, startPoint y: 46, endPoint x: 245, endPoint y: 55, distance: 11.0
click at [240, 46] on button "Save & Leave" at bounding box center [230, 47] width 57 height 17
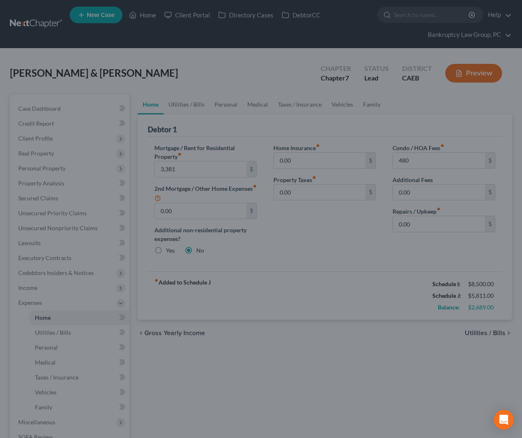
type input "3,381.00"
type input "480.00"
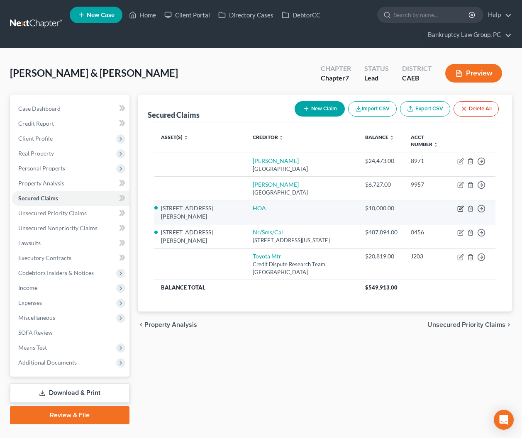
click at [459, 205] on icon "button" at bounding box center [460, 208] width 7 height 7
select select "4"
select select "2"
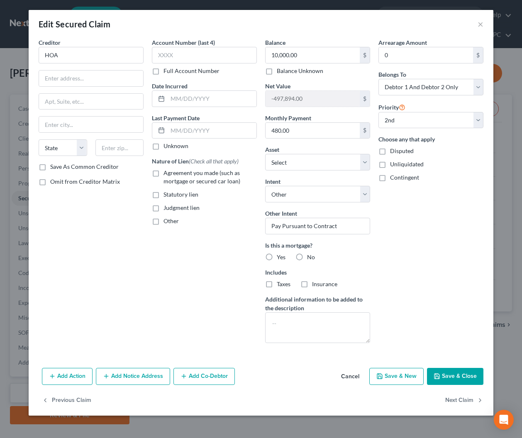
click at [50, 180] on label "Omit from Creditor Matrix" at bounding box center [85, 182] width 70 height 8
click at [54, 180] on input "Omit from Creditor Matrix" at bounding box center [56, 180] width 5 height 5
click at [451, 374] on button "Save & Close" at bounding box center [455, 376] width 56 height 17
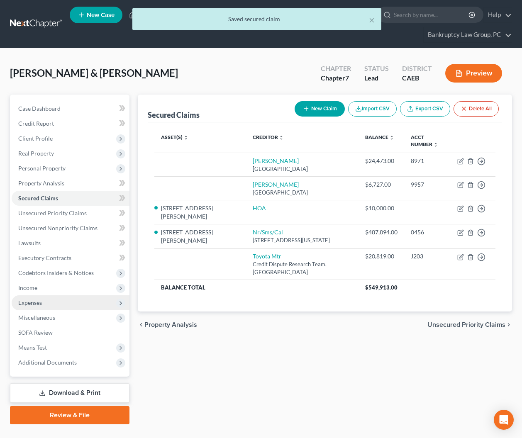
click at [37, 304] on span "Expenses" at bounding box center [30, 302] width 24 height 7
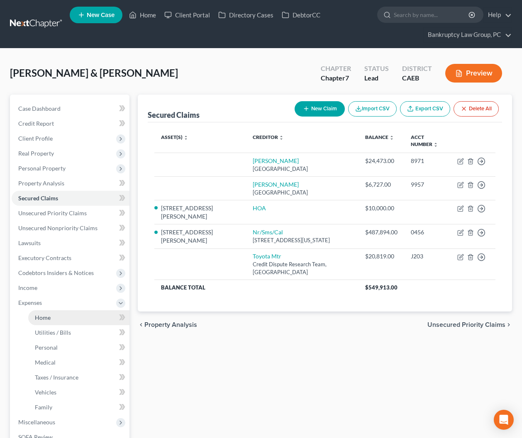
click at [42, 313] on link "Home" at bounding box center [78, 317] width 101 height 15
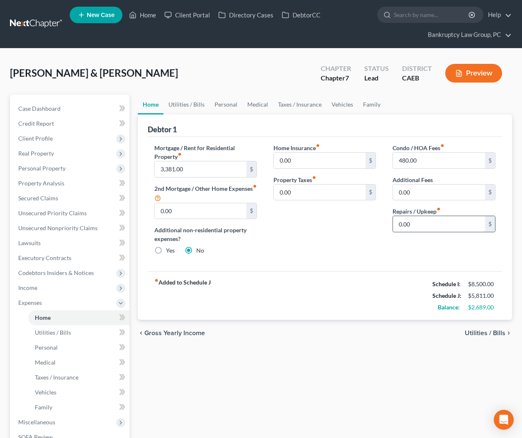
click at [423, 221] on input "0.00" at bounding box center [439, 224] width 92 height 16
drag, startPoint x: 189, startPoint y: 104, endPoint x: 187, endPoint y: 110, distance: 6.6
click at [189, 105] on link "Utilities / Bills" at bounding box center [186, 105] width 46 height 20
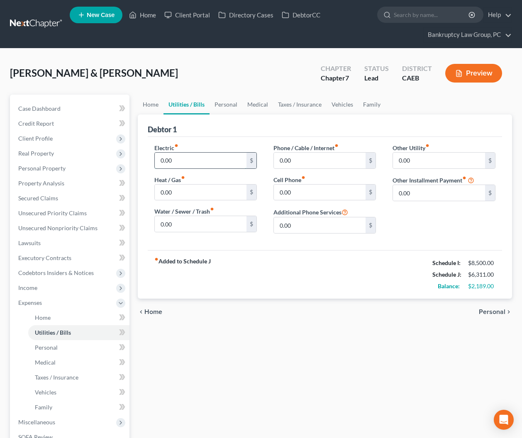
drag, startPoint x: 182, startPoint y: 155, endPoint x: 220, endPoint y: 158, distance: 38.8
click at [183, 155] on input "0.00" at bounding box center [201, 161] width 92 height 16
drag, startPoint x: 218, startPoint y: 154, endPoint x: 218, endPoint y: 160, distance: 5.4
click at [218, 155] on input "0.00" at bounding box center [201, 161] width 92 height 16
drag, startPoint x: 208, startPoint y: 162, endPoint x: 202, endPoint y: 162, distance: 5.8
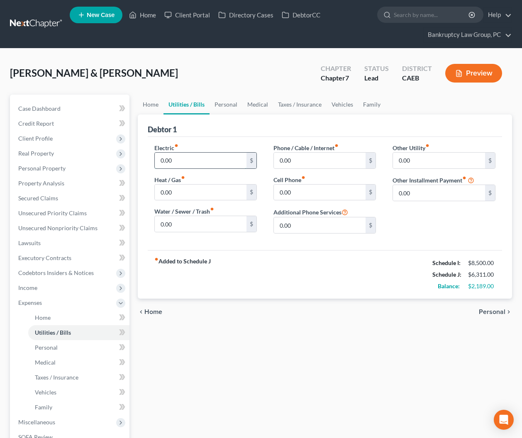
click at [205, 162] on input "0.00" at bounding box center [201, 161] width 92 height 16
drag, startPoint x: 113, startPoint y: 156, endPoint x: 117, endPoint y: 161, distance: 6.2
click at [104, 156] on div "Petition Navigation Case Dashboard Payments Invoices Payments Payments Credit R…" at bounding box center [261, 312] width 510 height 434
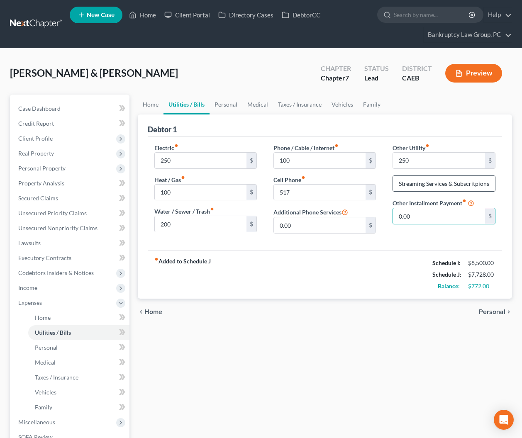
click at [468, 183] on input "Streaming Services & Subscritpions" at bounding box center [444, 184] width 102 height 16
click at [419, 218] on input "0.00" at bounding box center [439, 216] width 92 height 16
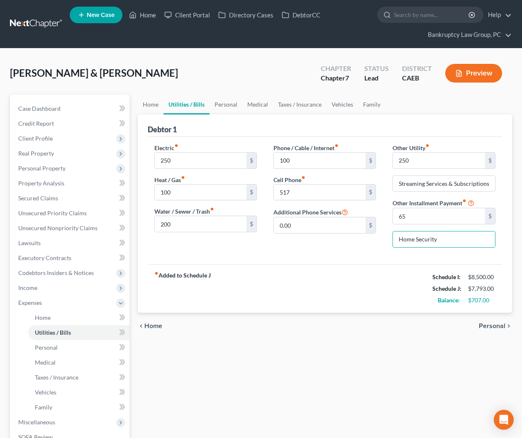
click at [339, 246] on div "Phone / Cable / Internet fiber_manual_record 100 $ Cell Phone fiber_manual_reco…" at bounding box center [324, 199] width 119 height 111
click at [230, 105] on link "Personal" at bounding box center [225, 105] width 33 height 20
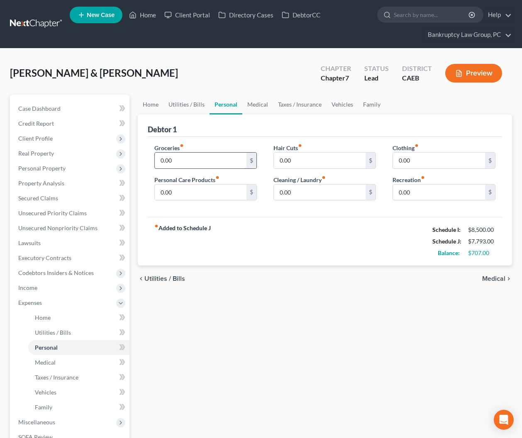
click at [199, 157] on input "0.00" at bounding box center [201, 161] width 92 height 16
click at [259, 110] on link "Medical" at bounding box center [257, 105] width 31 height 20
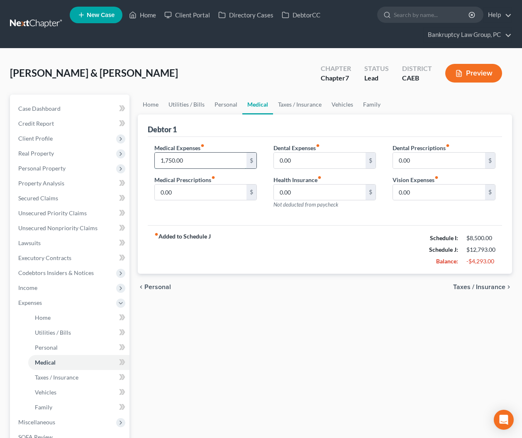
click at [223, 160] on input "1,750.00" at bounding box center [201, 161] width 92 height 16
click at [305, 106] on link "Taxes / Insurance" at bounding box center [300, 105] width 54 height 20
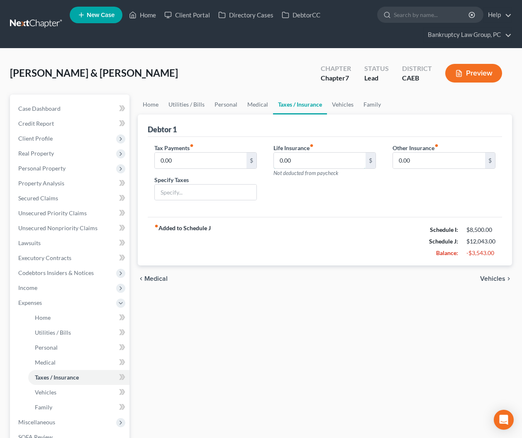
drag, startPoint x: 302, startPoint y: 164, endPoint x: 416, endPoint y: 145, distance: 116.0
click at [302, 163] on input "0.00" at bounding box center [320, 161] width 92 height 16
drag, startPoint x: 336, startPoint y: 104, endPoint x: 321, endPoint y: 115, distance: 18.4
click at [336, 104] on link "Vehicles" at bounding box center [343, 105] width 32 height 20
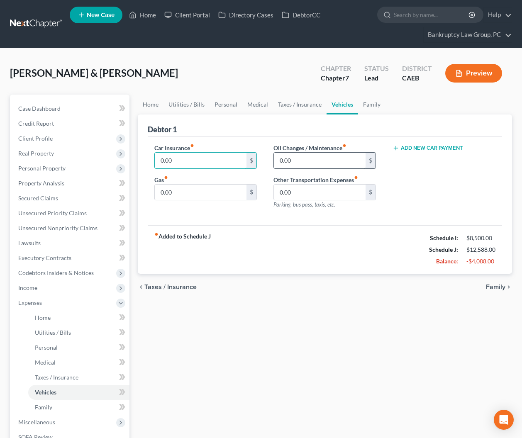
drag, startPoint x: 219, startPoint y: 160, endPoint x: 280, endPoint y: 154, distance: 61.3
click at [219, 160] on input "0.00" at bounding box center [201, 161] width 92 height 16
click at [365, 105] on link "Family" at bounding box center [371, 105] width 27 height 20
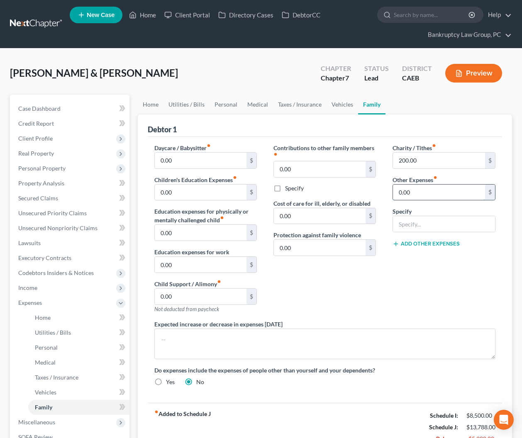
click at [431, 192] on input "0.00" at bounding box center [439, 193] width 92 height 16
click at [35, 154] on span "Real Property" at bounding box center [36, 153] width 36 height 7
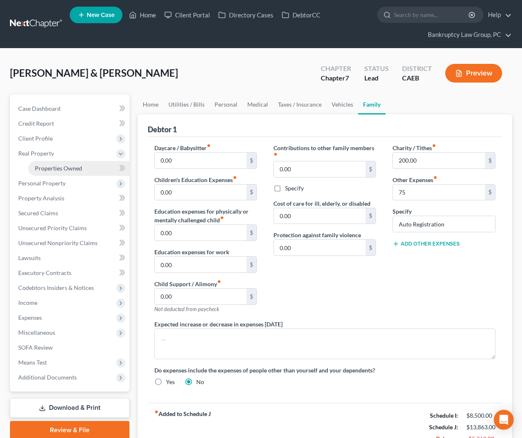
click at [37, 163] on link "Properties Owned" at bounding box center [78, 168] width 101 height 15
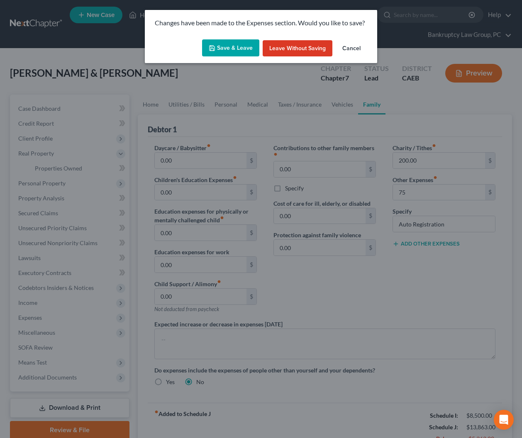
drag, startPoint x: 238, startPoint y: 49, endPoint x: 251, endPoint y: 50, distance: 12.5
click at [238, 49] on button "Save & Leave" at bounding box center [230, 47] width 57 height 17
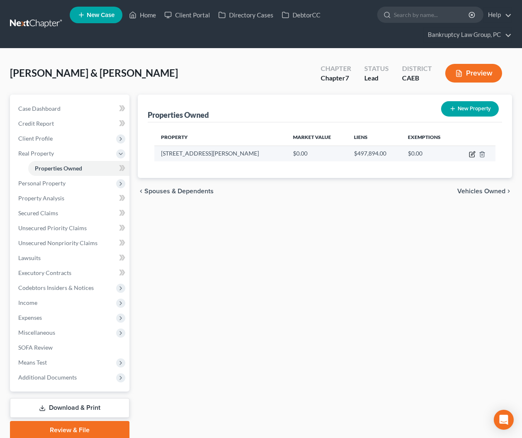
click at [470, 157] on icon "button" at bounding box center [471, 154] width 5 height 5
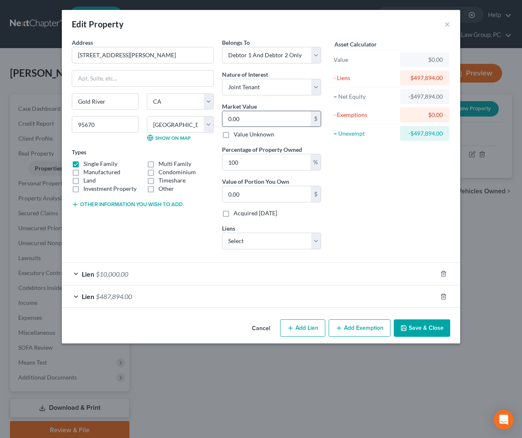
click at [265, 116] on input "0.00" at bounding box center [266, 119] width 88 height 16
click at [112, 276] on span "$10,000.00" at bounding box center [112, 274] width 32 height 8
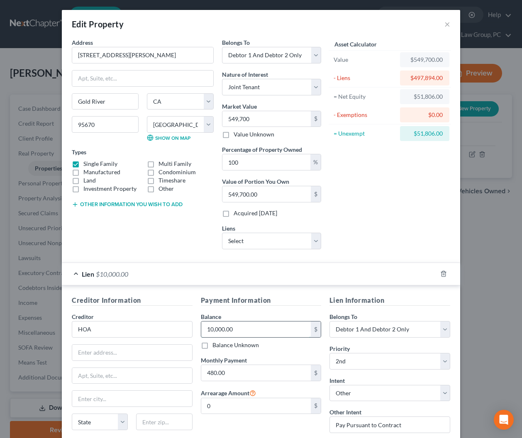
click at [245, 329] on input "10,000.00" at bounding box center [256, 330] width 110 height 16
click at [212, 342] on label "Balance Unknown" at bounding box center [235, 345] width 46 height 8
click at [216, 342] on input "Balance Unknown" at bounding box center [218, 343] width 5 height 5
click at [119, 273] on div "Lien $0.00" at bounding box center [249, 274] width 375 height 22
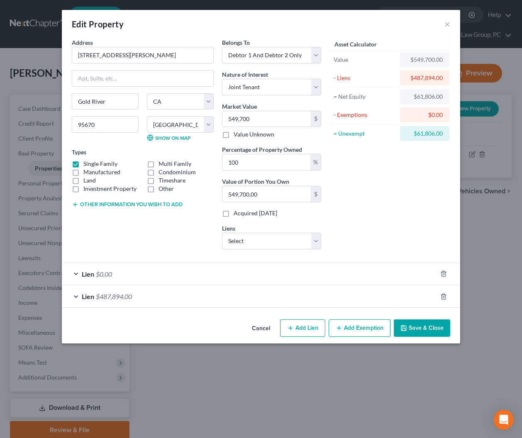
click at [360, 330] on button "Add Exemption" at bounding box center [360, 327] width 62 height 17
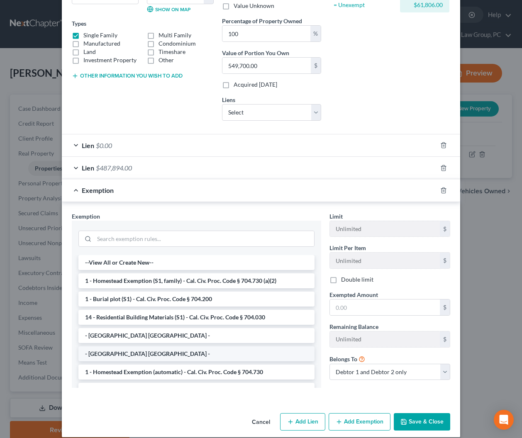
scroll to position [129, 0]
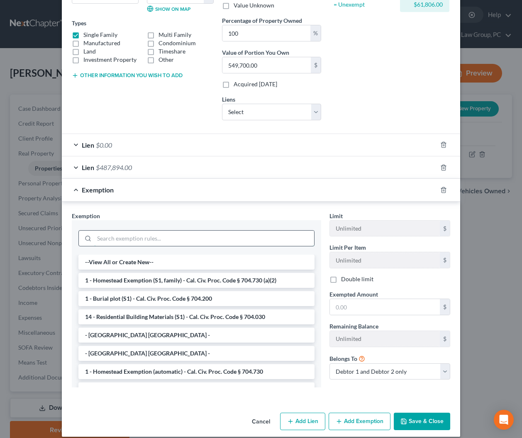
click at [107, 239] on input "search" at bounding box center [204, 239] width 220 height 16
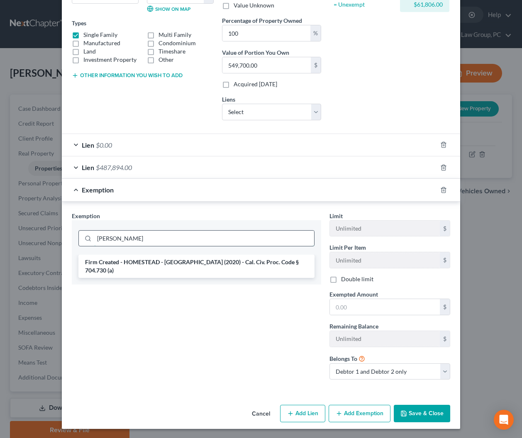
scroll to position [129, 0]
drag, startPoint x: 123, startPoint y: 265, endPoint x: 127, endPoint y: 265, distance: 4.2
click at [123, 265] on li "Firm Created - HOMESTEAD - SOLANO (2020) - Cal. Civ. Proc. Code § 704.730 (a)" at bounding box center [196, 266] width 236 height 23
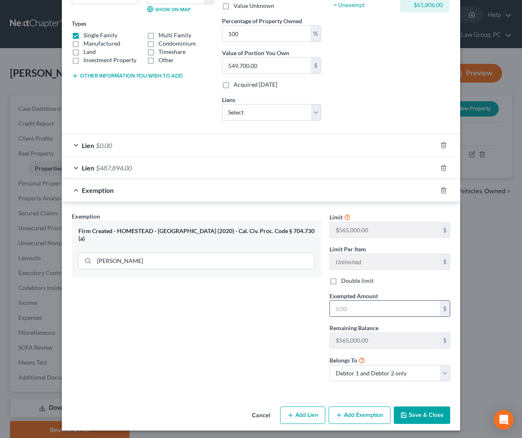
click at [385, 307] on input "text" at bounding box center [385, 309] width 110 height 16
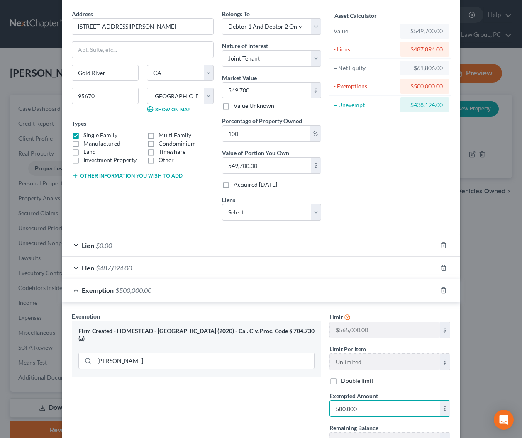
scroll to position [24, 0]
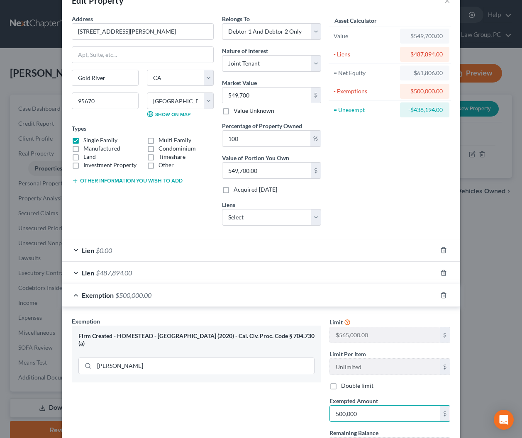
click at [145, 300] on div "Exemption $500,000.00" at bounding box center [249, 295] width 375 height 22
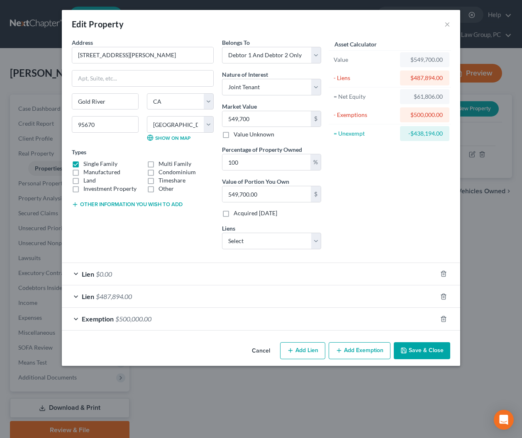
scroll to position [0, 0]
click at [140, 202] on button "Other information you wish to add" at bounding box center [127, 204] width 111 height 7
click at [120, 222] on textarea at bounding box center [143, 223] width 142 height 31
click at [425, 355] on button "Save & Close" at bounding box center [422, 350] width 56 height 17
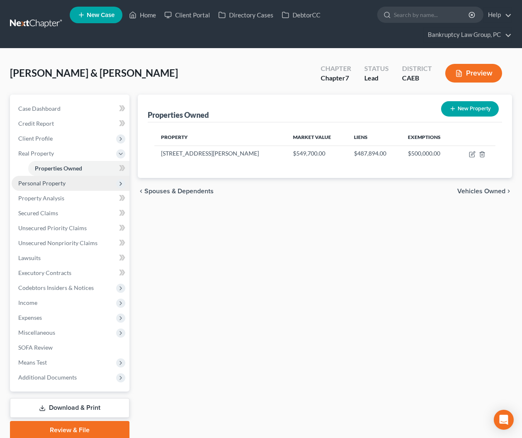
click at [44, 186] on span "Personal Property" at bounding box center [41, 183] width 47 height 7
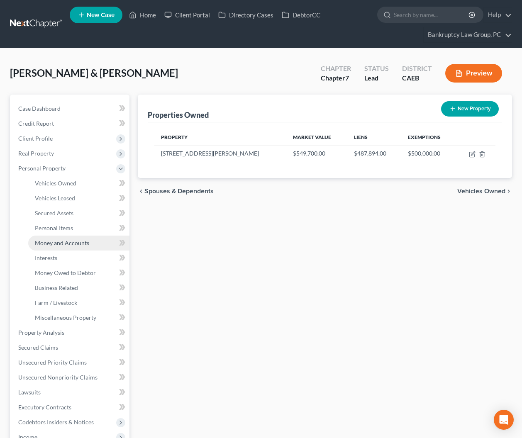
click at [56, 243] on span "Money and Accounts" at bounding box center [62, 242] width 54 height 7
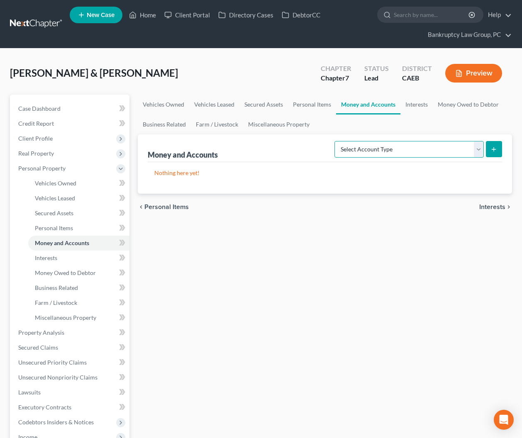
click at [453, 147] on select "Select Account Type Brokerage Cash on Hand Certificates of Deposit Checking Acc…" at bounding box center [408, 149] width 149 height 17
click at [336, 141] on select "Select Account Type Brokerage Cash on Hand Certificates of Deposit Checking Acc…" at bounding box center [408, 149] width 149 height 17
click at [492, 148] on icon "submit" at bounding box center [493, 149] width 7 height 7
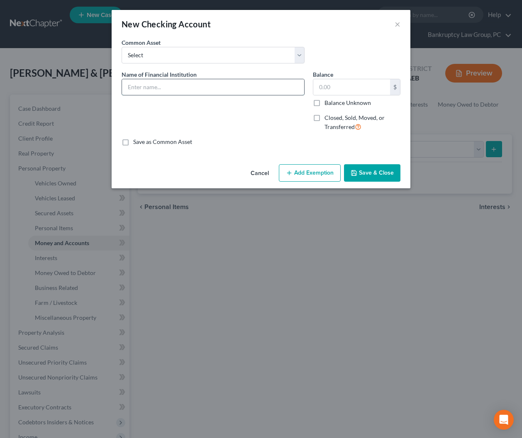
click at [171, 90] on input "text" at bounding box center [213, 87] width 182 height 16
click at [388, 173] on button "Save & Close" at bounding box center [372, 172] width 56 height 17
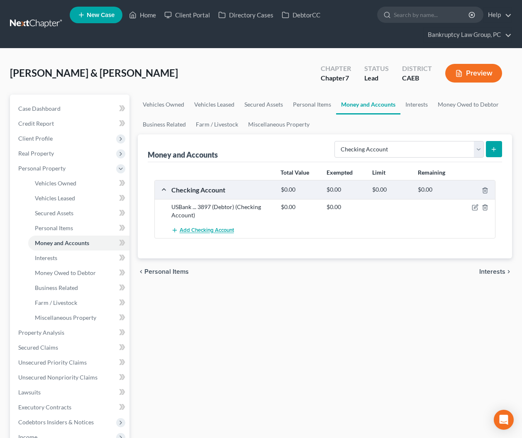
click at [193, 232] on span "Add Checking Account" at bounding box center [207, 230] width 54 height 7
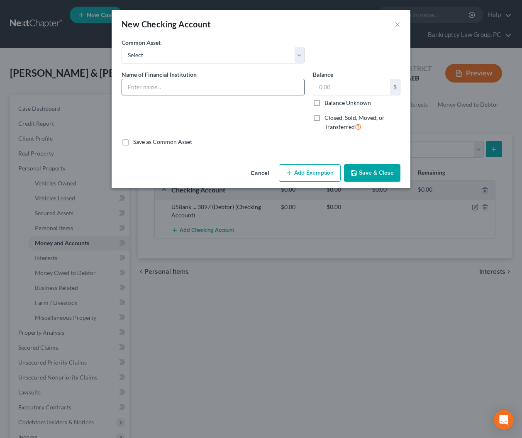
click at [181, 91] on input "text" at bounding box center [213, 87] width 182 height 16
click at [397, 174] on button "Save & Close" at bounding box center [372, 172] width 56 height 17
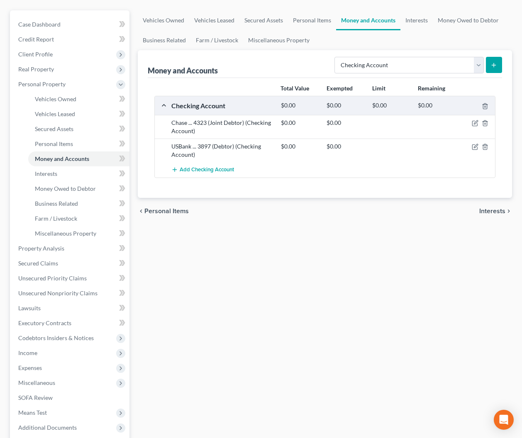
scroll to position [109, 0]
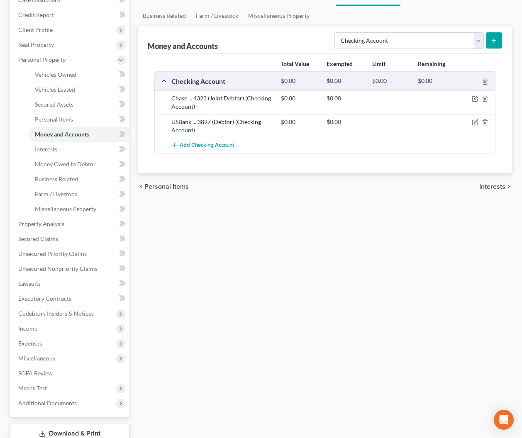
drag, startPoint x: 270, startPoint y: 234, endPoint x: 302, endPoint y: 143, distance: 95.9
click at [274, 228] on div "Vehicles Owned Vehicles Leased Secured Assets Personal Items Money and Accounts…" at bounding box center [325, 225] width 383 height 479
click at [353, 40] on select "Select Account Type Brokerage Cash on Hand Certificates of Deposit Checking Acc…" at bounding box center [408, 40] width 149 height 17
click at [336, 32] on select "Select Account Type Brokerage Cash on Hand Certificates of Deposit Checking Acc…" at bounding box center [408, 40] width 149 height 17
click at [493, 41] on icon "submit" at bounding box center [493, 40] width 7 height 7
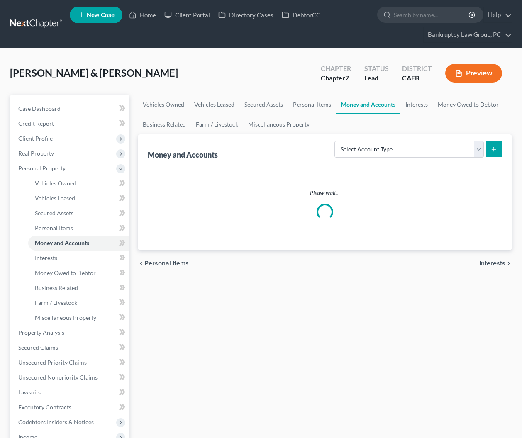
scroll to position [109, 0]
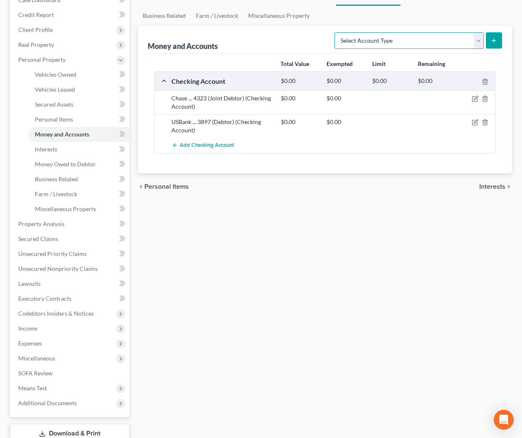
click at [461, 41] on select "Select Account Type Brokerage Cash on Hand Certificates of Deposit Checking Acc…" at bounding box center [408, 40] width 149 height 17
select select "other"
click at [336, 32] on select "Select Account Type Brokerage Cash on Hand Certificates of Deposit Checking Acc…" at bounding box center [408, 40] width 149 height 17
click at [499, 39] on button "submit" at bounding box center [494, 40] width 16 height 16
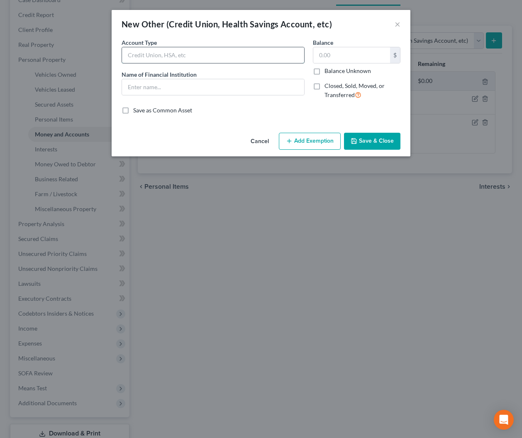
click at [213, 51] on input "text" at bounding box center [213, 55] width 182 height 16
type input "PayPal"
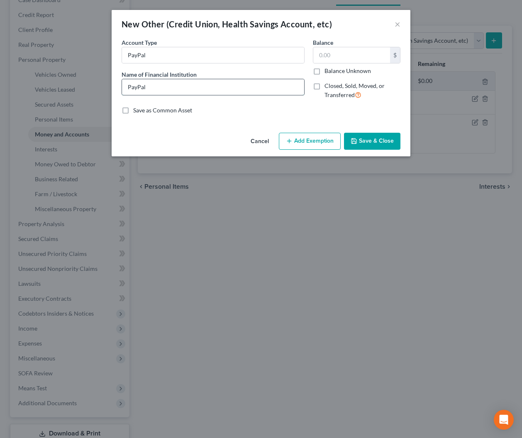
click at [173, 88] on input "PayPal" at bounding box center [213, 87] width 182 height 16
type input "PayPal (Joint Debtor)"
click at [184, 60] on input "PayPal" at bounding box center [213, 55] width 182 height 16
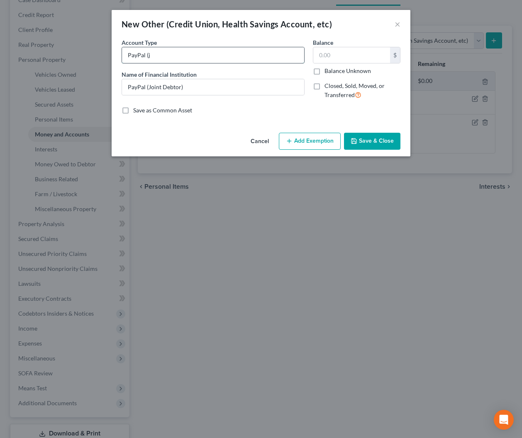
type input "PayPal (Joint Debtor)"
click at [363, 144] on button "Save & Close" at bounding box center [372, 141] width 56 height 17
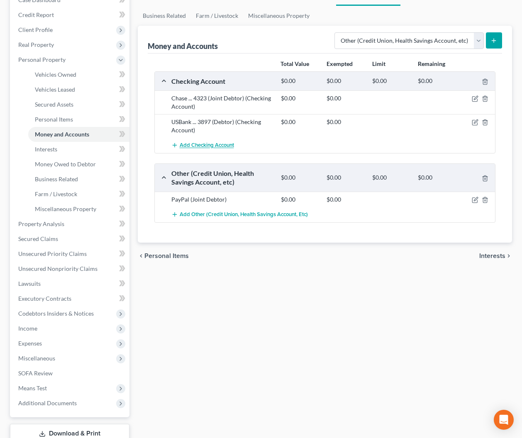
click at [208, 145] on span "Add Checking Account" at bounding box center [207, 145] width 54 height 7
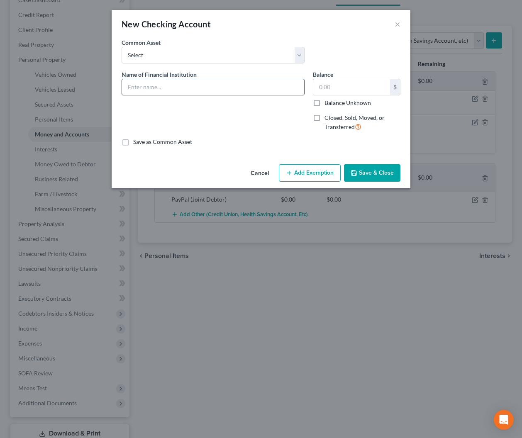
click at [193, 84] on input "text" at bounding box center [213, 87] width 182 height 16
type input "Chase ,,, 9709 (Debtor)"
click at [373, 173] on button "Save & Close" at bounding box center [372, 172] width 56 height 17
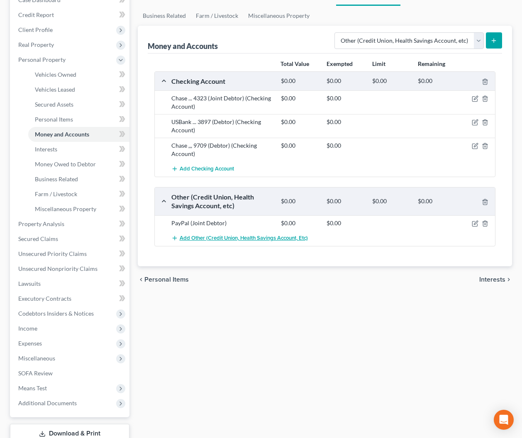
click at [227, 238] on span "Add Other (Credit Union, Health Savings Account, etc)" at bounding box center [244, 238] width 128 height 7
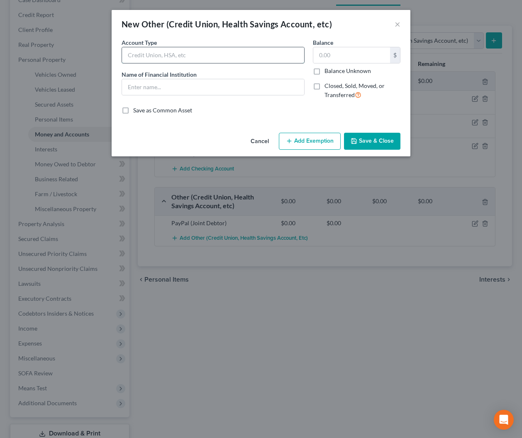
click at [180, 59] on input "text" at bounding box center [213, 55] width 182 height 16
click at [183, 57] on input "CashApp" at bounding box center [213, 55] width 182 height 16
click at [182, 54] on input "CashApp (Debtor)" at bounding box center [213, 55] width 182 height 16
drag, startPoint x: 151, startPoint y: 55, endPoint x: 100, endPoint y: 53, distance: 51.9
click at [100, 53] on div "New Other (Credit Union, Health Savings Account, etc) × An exemption set must f…" at bounding box center [261, 219] width 522 height 438
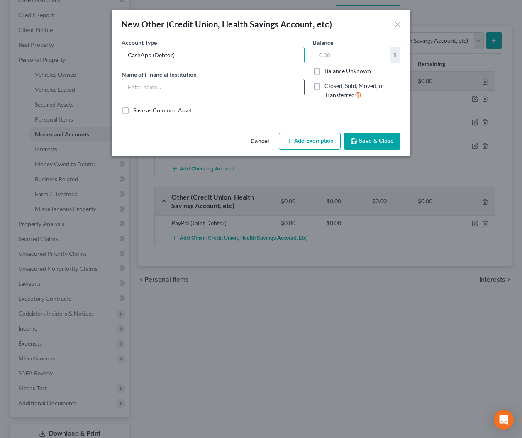
type input "CashApp (Debtor)"
click at [148, 87] on input "text" at bounding box center [213, 87] width 182 height 16
paste input "CashApp (Debtor)"
type input "CashApp (Debtor)"
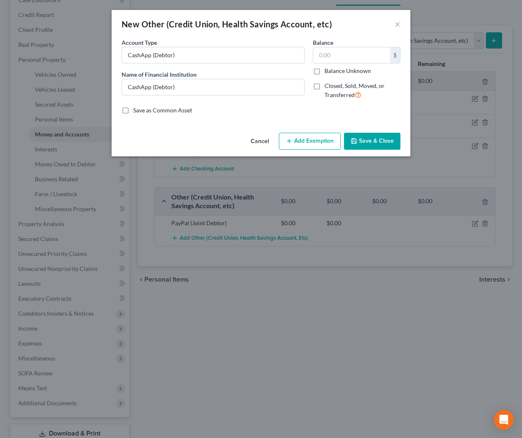
click at [380, 142] on button "Save & Close" at bounding box center [372, 141] width 56 height 17
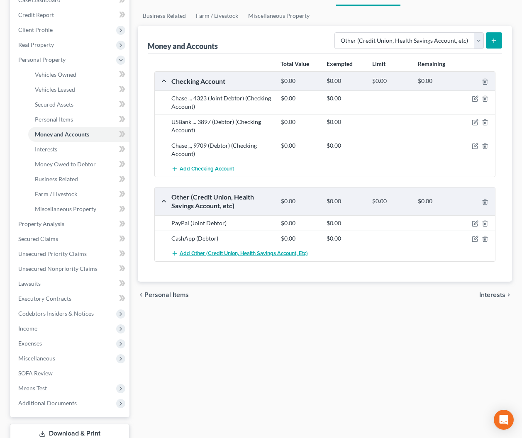
click at [229, 251] on span "Add Other (Credit Union, Health Savings Account, etc)" at bounding box center [244, 253] width 128 height 7
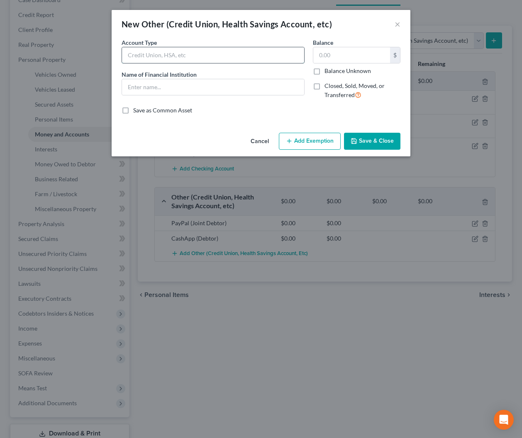
click at [210, 54] on input "text" at bounding box center [213, 55] width 182 height 16
type input "Apple Cash (Debtor)"
click at [202, 90] on input "text" at bounding box center [213, 87] width 182 height 16
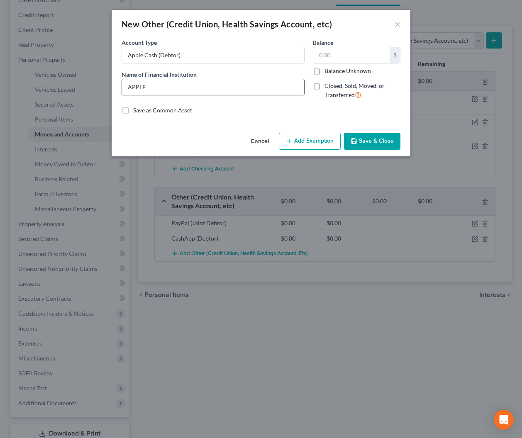
type input "Apple Cash (Debtor)"
drag, startPoint x: 373, startPoint y: 142, endPoint x: 400, endPoint y: 129, distance: 31.0
click at [373, 142] on button "Save & Close" at bounding box center [372, 141] width 56 height 17
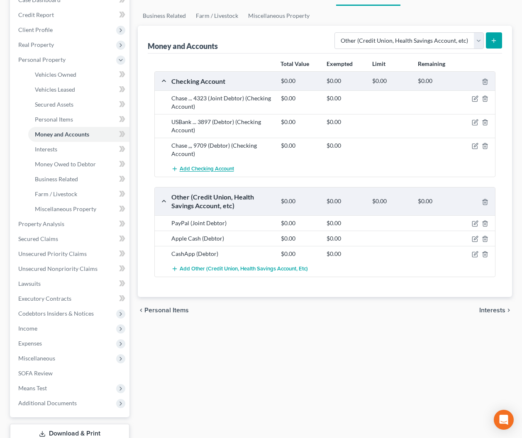
click at [210, 169] on span "Add Checking Account" at bounding box center [207, 169] width 54 height 7
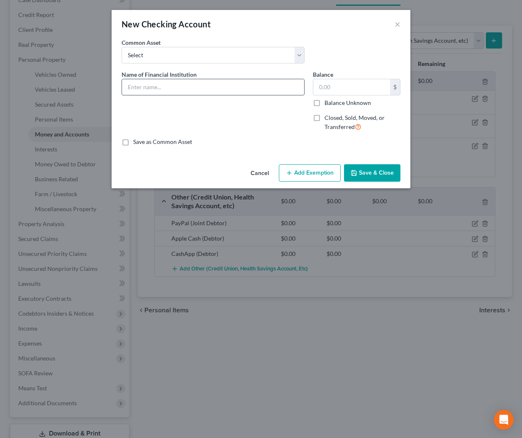
click at [211, 86] on input "text" at bounding box center [213, 87] width 182 height 16
type input "B"
type input "Chase ... 6014 (Debtor dba Business)"
click at [364, 170] on button "Save & Close" at bounding box center [372, 172] width 56 height 17
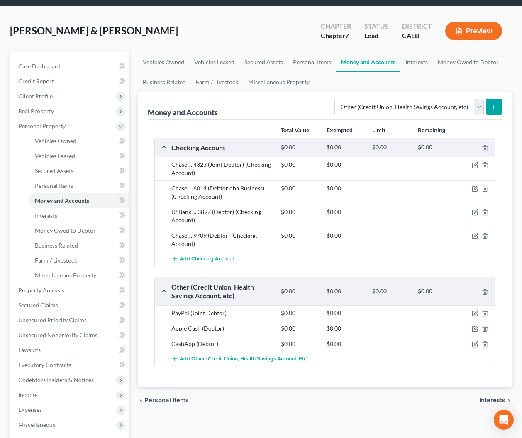
scroll to position [0, 0]
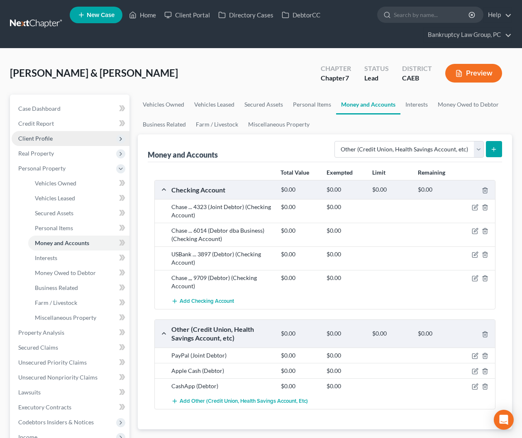
click at [39, 140] on span "Client Profile" at bounding box center [35, 138] width 34 height 7
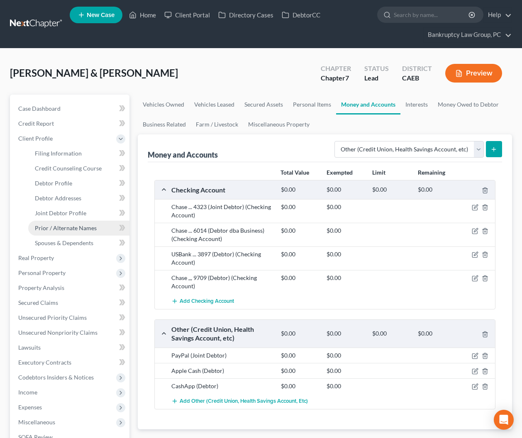
click at [59, 229] on span "Prior / Alternate Names" at bounding box center [66, 227] width 62 height 7
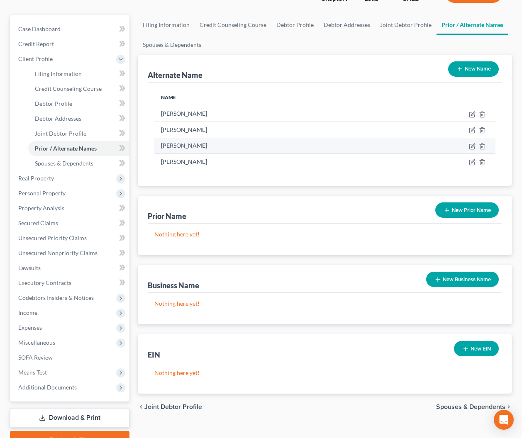
scroll to position [81, 0]
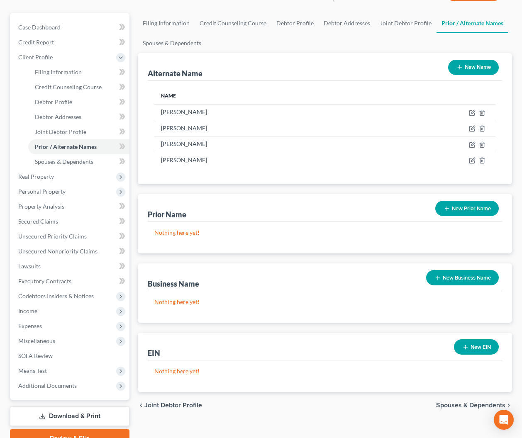
click at [470, 66] on button "New Name" at bounding box center [473, 67] width 51 height 15
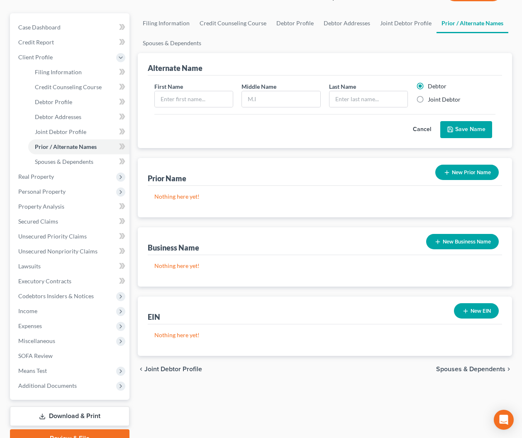
click at [425, 130] on button "Cancel" at bounding box center [422, 130] width 37 height 17
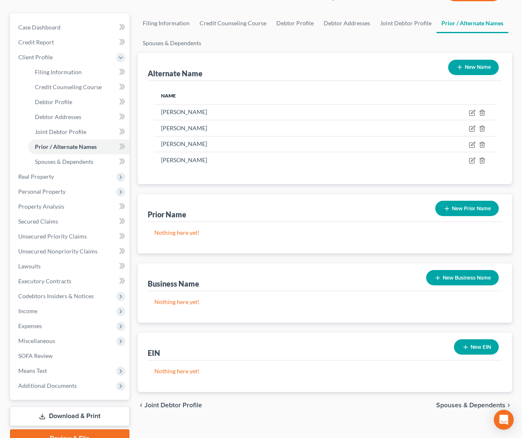
click at [463, 281] on button "New Business Name" at bounding box center [462, 277] width 73 height 15
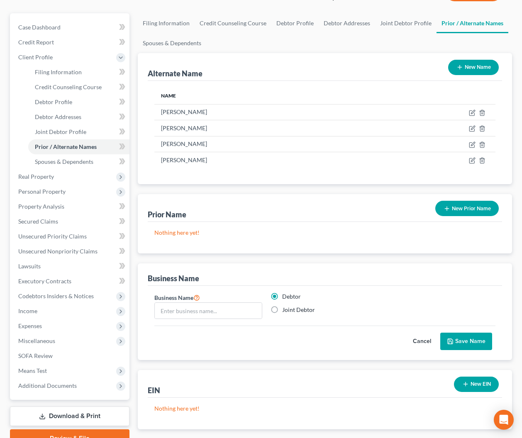
scroll to position [130, 0]
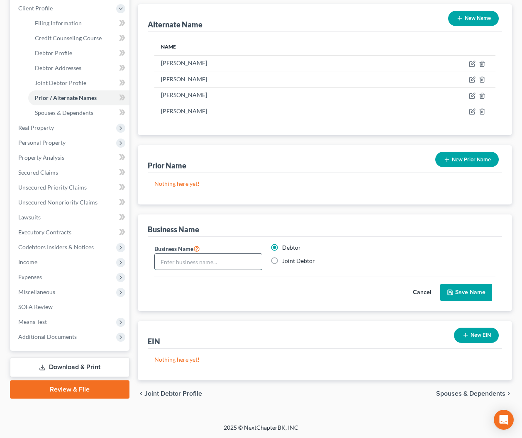
click at [224, 265] on input "text" at bounding box center [208, 262] width 107 height 16
type input "Ko Management Group"
click at [482, 289] on button "Save Name" at bounding box center [466, 292] width 52 height 17
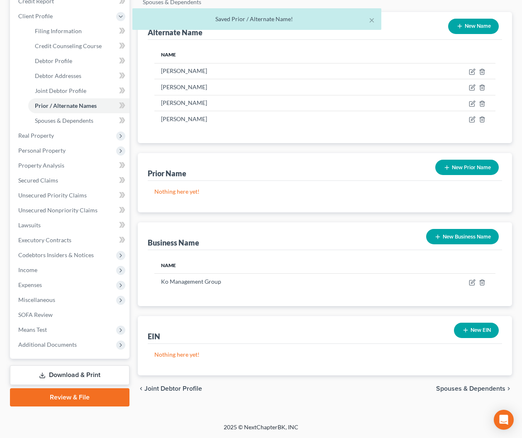
scroll to position [122, 0]
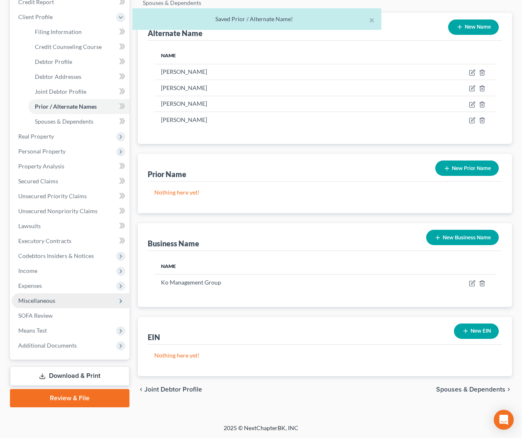
click at [37, 302] on span "Miscellaneous" at bounding box center [36, 300] width 37 height 7
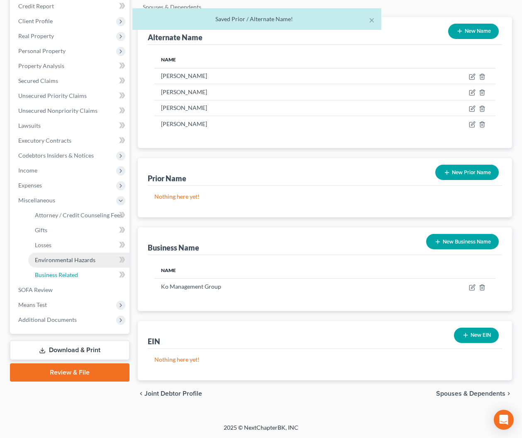
drag, startPoint x: 45, startPoint y: 275, endPoint x: 47, endPoint y: 279, distance: 4.6
click at [45, 275] on span "Business Related" at bounding box center [56, 274] width 43 height 7
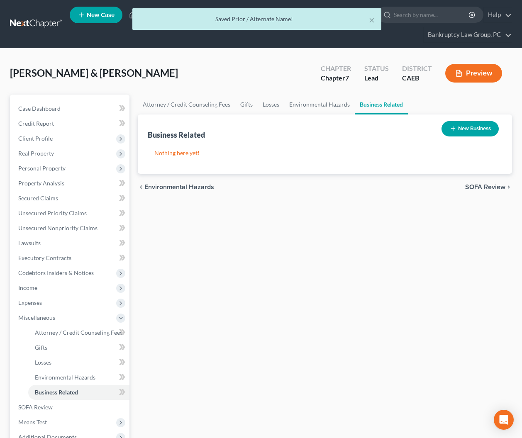
click at [484, 129] on button "New Business" at bounding box center [469, 128] width 57 height 15
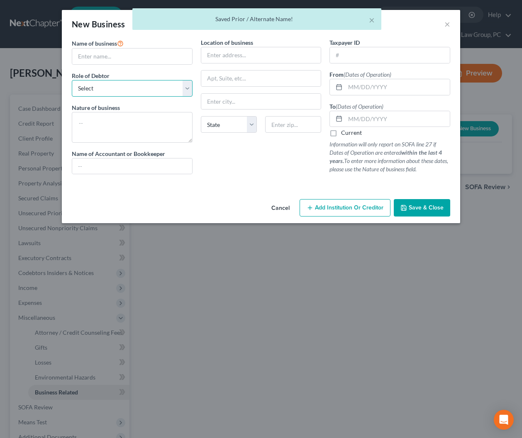
click at [132, 89] on select "Select A member of a limited liability company (LLC) or limited liability partn…" at bounding box center [132, 88] width 121 height 17
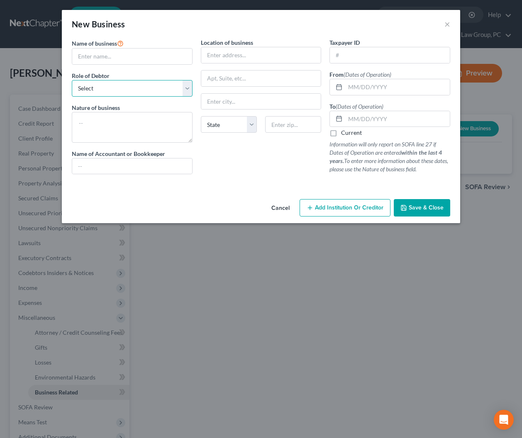
select select "sole_proprietor"
click at [72, 80] on select "Select A member of a limited liability company (LLC) or limited liability partn…" at bounding box center [132, 88] width 121 height 17
click at [125, 56] on input "text" at bounding box center [132, 57] width 120 height 16
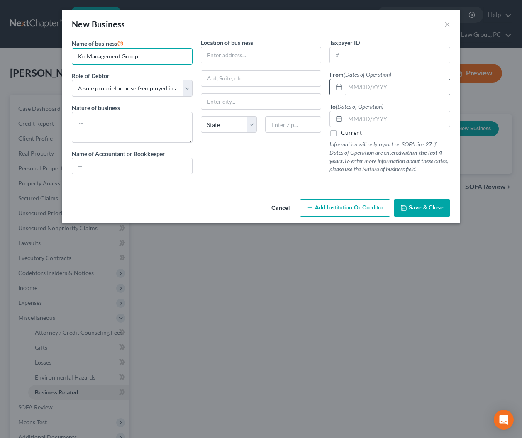
type input "Ko Management Group"
click at [366, 88] on input "text" at bounding box center [397, 87] width 105 height 16
type input "[DATE]"
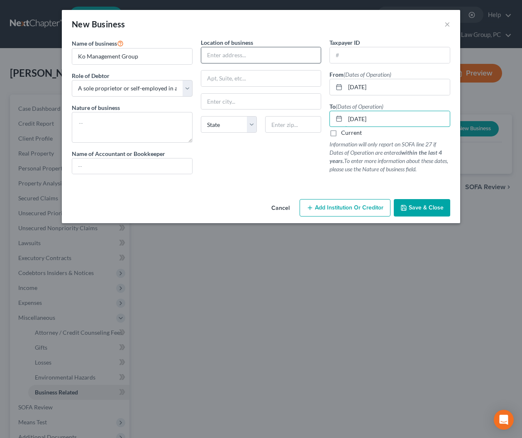
type input "[DATE]"
click at [228, 59] on input "text" at bounding box center [261, 55] width 120 height 16
type input "[STREET_ADDRESS][PERSON_NAME]"
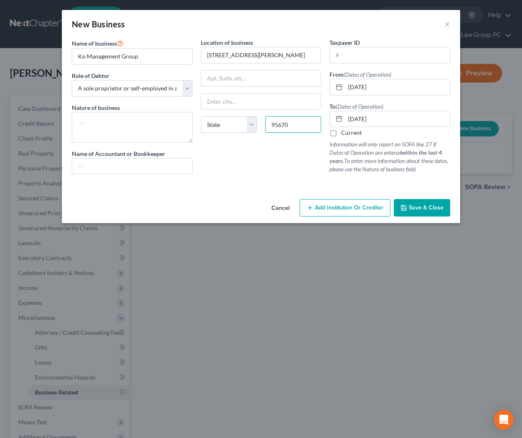
type input "95670"
type input "[GEOGRAPHIC_DATA][PERSON_NAME]"
select select "4"
drag, startPoint x: 281, startPoint y: 103, endPoint x: 186, endPoint y: 105, distance: 95.0
click at [186, 105] on div "Name of business * Ko Management Group Role of Debtor * Select A member of a li…" at bounding box center [261, 112] width 387 height 149
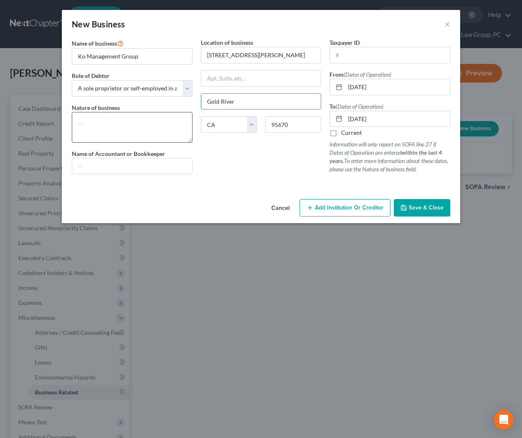
type input "Gold River"
click at [133, 129] on textarea at bounding box center [132, 127] width 121 height 31
type textarea "Nature of Business"
click at [420, 212] on button "Save & Close" at bounding box center [422, 207] width 56 height 17
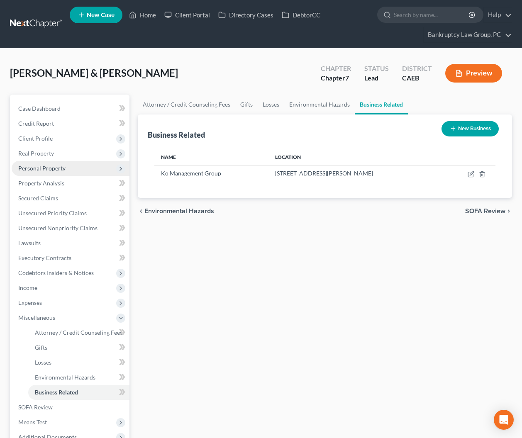
click at [58, 173] on span "Personal Property" at bounding box center [71, 168] width 118 height 15
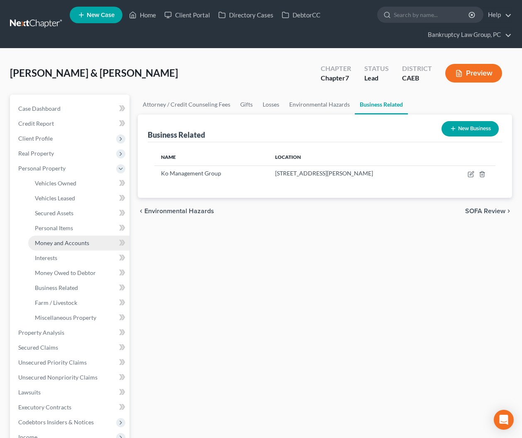
click at [59, 241] on span "Money and Accounts" at bounding box center [62, 242] width 54 height 7
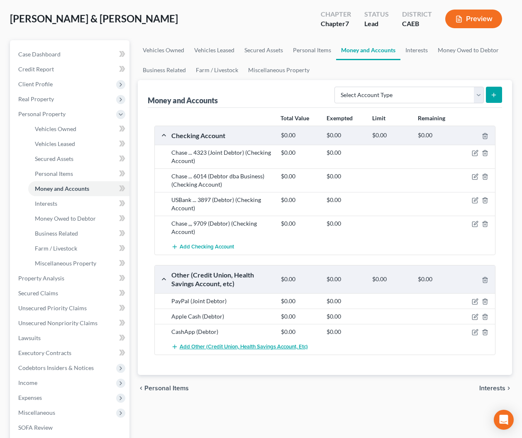
scroll to position [71, 0]
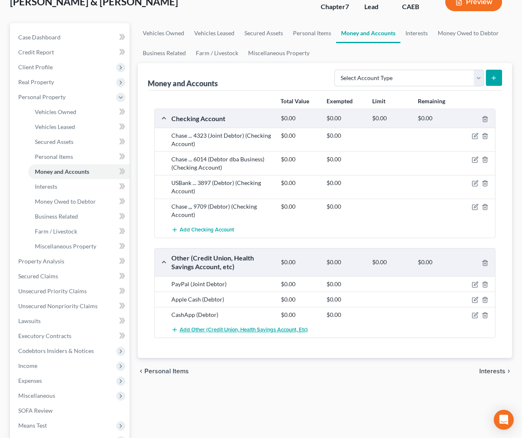
click at [231, 328] on span "Add Other (Credit Union, Health Savings Account, etc)" at bounding box center [244, 329] width 128 height 7
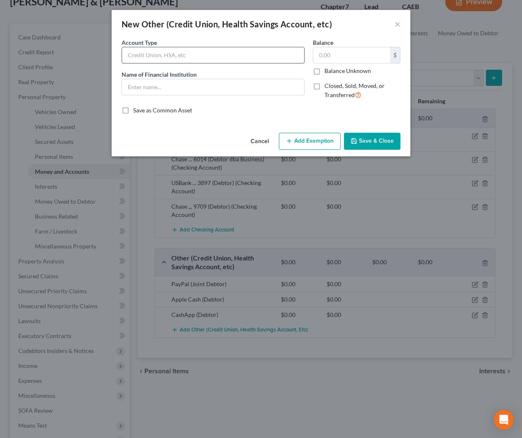
click at [150, 55] on input "text" at bounding box center [213, 55] width 182 height 16
type input "Venmo (Debtor)"
click at [153, 86] on input "text" at bounding box center [213, 87] width 182 height 16
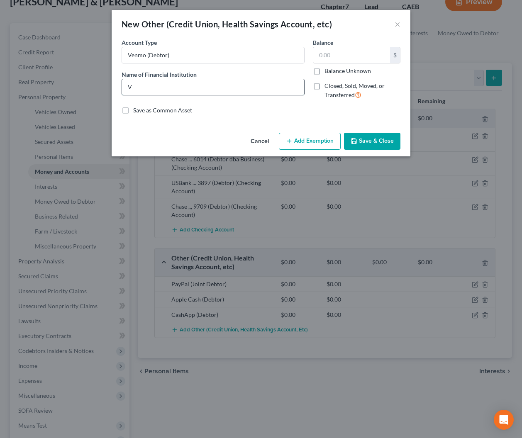
type input "Venmo (Debtor)"
click at [379, 138] on button "Save & Close" at bounding box center [372, 141] width 56 height 17
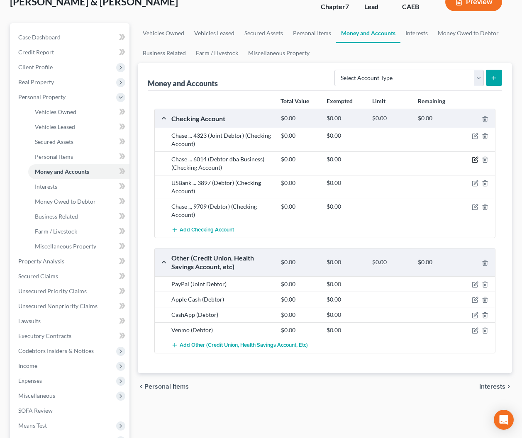
click at [474, 158] on icon "button" at bounding box center [475, 159] width 7 height 7
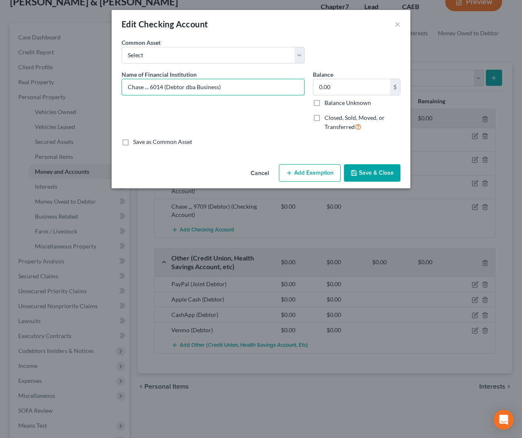
drag, startPoint x: 144, startPoint y: 88, endPoint x: 95, endPoint y: 87, distance: 49.0
click at [95, 87] on div "Edit Checking Account × An exemption set must first be selected from the Filing…" at bounding box center [261, 219] width 522 height 438
type input "[PERSON_NAME] Fargo ... 6014 (Debtor dba Business)"
click at [365, 174] on button "Save & Close" at bounding box center [372, 172] width 56 height 17
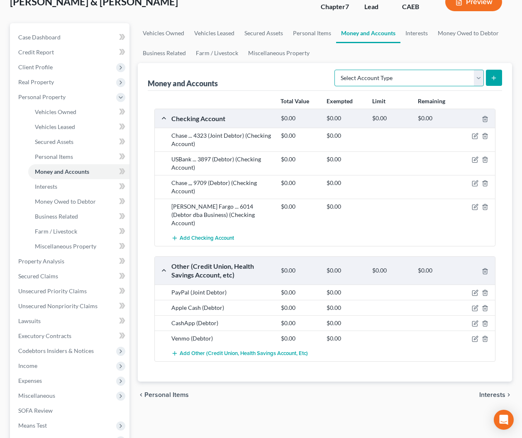
click at [416, 81] on select "Select Account Type Brokerage Cash on Hand Certificates of Deposit Checking Acc…" at bounding box center [408, 78] width 149 height 17
select select "savings"
click at [336, 70] on select "Select Account Type Brokerage Cash on Hand Certificates of Deposit Checking Acc…" at bounding box center [408, 78] width 149 height 17
click at [497, 81] on button "submit" at bounding box center [494, 78] width 16 height 16
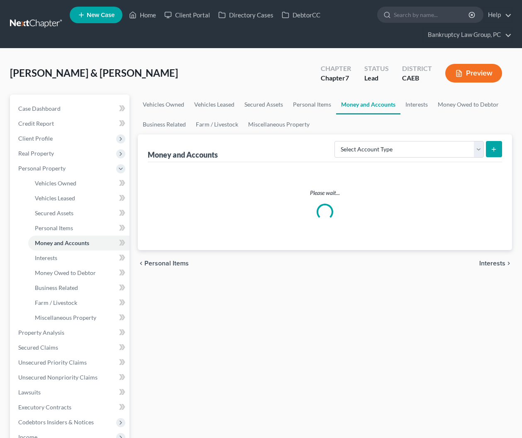
scroll to position [71, 0]
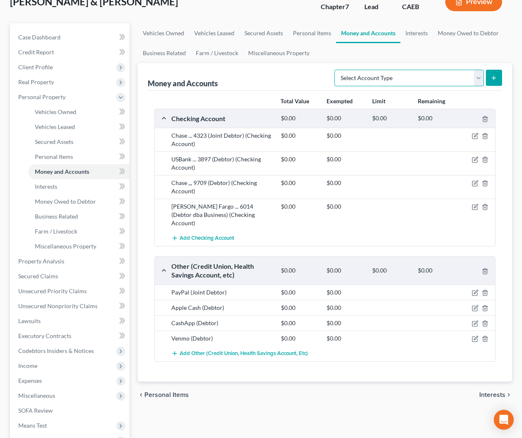
click at [369, 77] on select "Select Account Type Brokerage Cash on Hand Certificates of Deposit Checking Acc…" at bounding box center [408, 78] width 149 height 17
select select "savings"
click at [336, 70] on select "Select Account Type Brokerage Cash on Hand Certificates of Deposit Checking Acc…" at bounding box center [408, 78] width 149 height 17
click at [492, 78] on line "submit" at bounding box center [494, 78] width 4 height 0
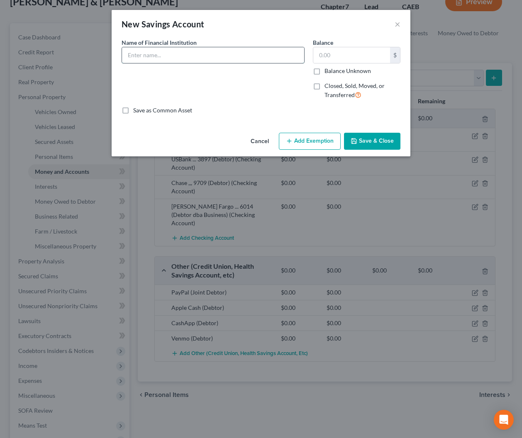
click at [233, 56] on input "text" at bounding box center [213, 55] width 182 height 16
type input "Wells Fargo ... 9656 (Debtor)"
click at [365, 139] on button "Save & Close" at bounding box center [372, 141] width 56 height 17
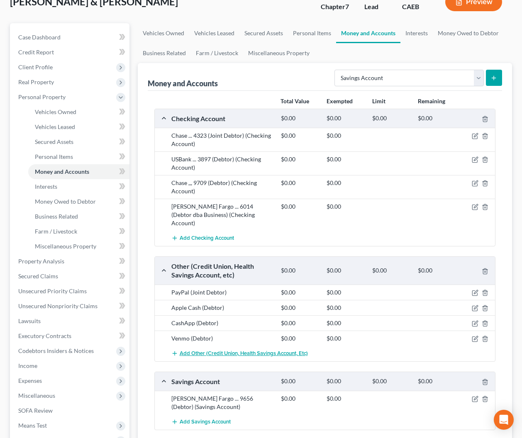
click at [226, 350] on span "Add Other (Credit Union, Health Savings Account, etc)" at bounding box center [244, 353] width 128 height 7
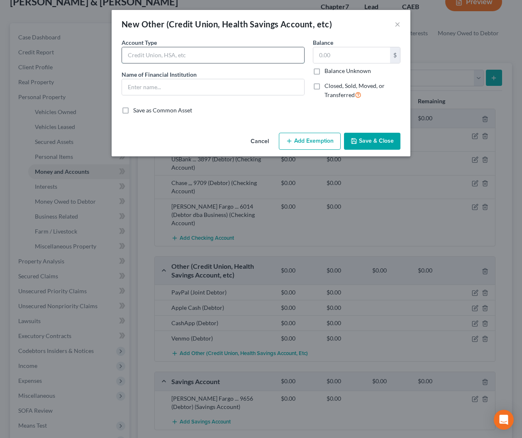
click at [176, 58] on input "text" at bounding box center [213, 55] width 182 height 16
type input "PayPal (Debtor)"
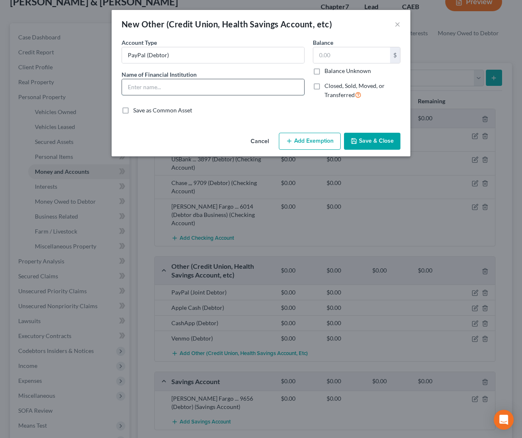
click at [178, 83] on input "text" at bounding box center [213, 87] width 182 height 16
type input "PayPal (Debtor)"
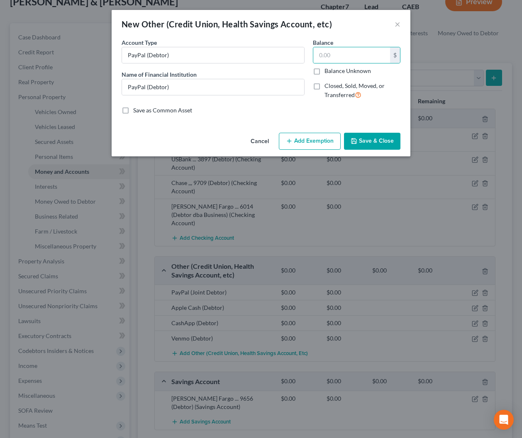
click at [372, 145] on button "Save & Close" at bounding box center [372, 141] width 56 height 17
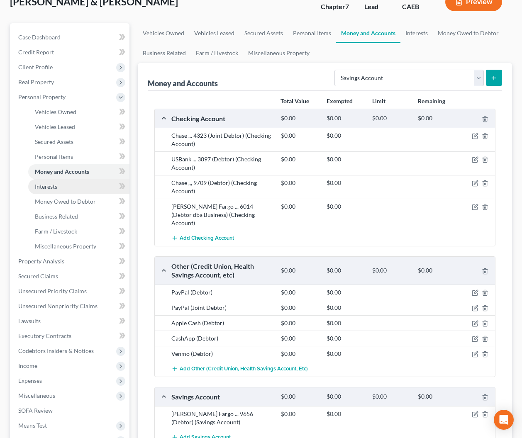
click at [51, 188] on span "Interests" at bounding box center [46, 186] width 22 height 7
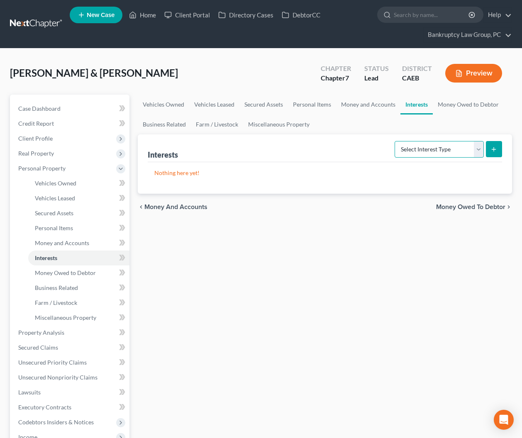
click at [465, 155] on select "Select Interest Type 401K Annuity Bond Education IRA Government Bond Government…" at bounding box center [439, 149] width 89 height 17
select select "stock"
click at [395, 141] on select "Select Interest Type 401K Annuity Bond Education IRA Government Bond Government…" at bounding box center [439, 149] width 89 height 17
click at [500, 151] on button "submit" at bounding box center [494, 149] width 16 height 16
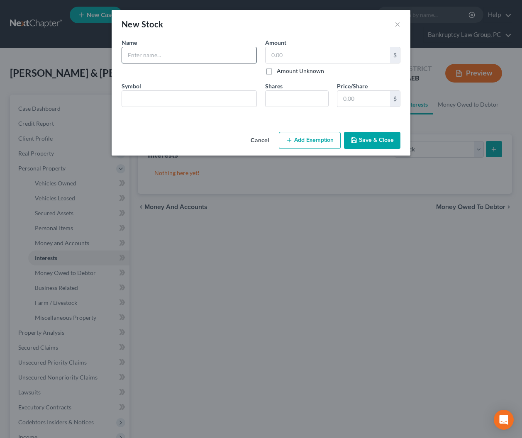
click at [196, 56] on input "text" at bounding box center [189, 55] width 134 height 16
type input "Tuff Shed (Can't Access until 6/2028)"
click at [173, 96] on input "text" at bounding box center [189, 99] width 134 height 16
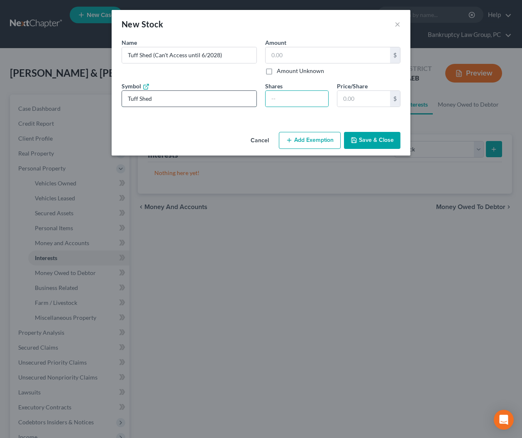
click at [173, 97] on input "Tuff Shed" at bounding box center [189, 99] width 134 height 16
type input "Tuff Shed (not publicly traded)"
click at [295, 99] on input "number" at bounding box center [296, 99] width 63 height 16
type input "2611.9779"
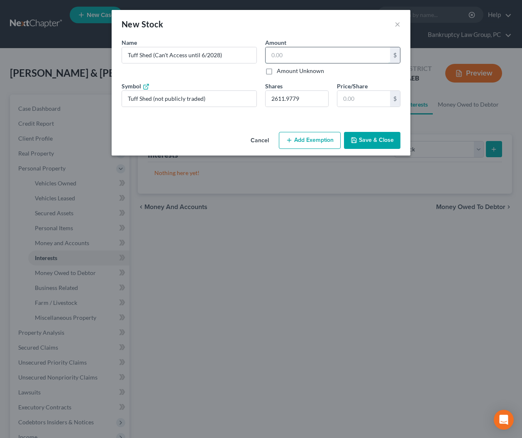
click at [299, 54] on input "text" at bounding box center [327, 55] width 124 height 16
click at [361, 97] on input "text" at bounding box center [363, 99] width 53 height 16
type input "5,223.95"
type input "2"
type input "65,299.44"
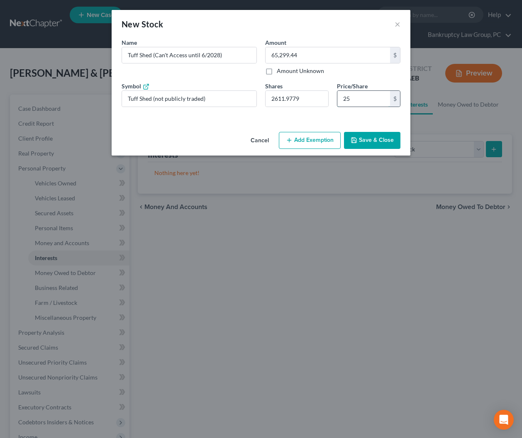
type input "25."
type input "67,389.02"
type input "25.8"
type input "67,545.74"
type input "25.86"
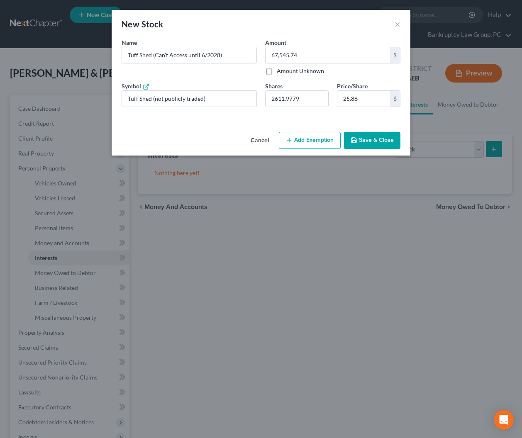
click at [370, 138] on button "Save & Close" at bounding box center [372, 140] width 56 height 17
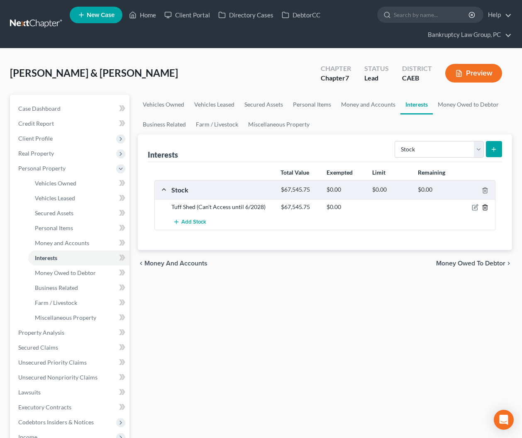
click at [485, 206] on icon "button" at bounding box center [485, 207] width 7 height 7
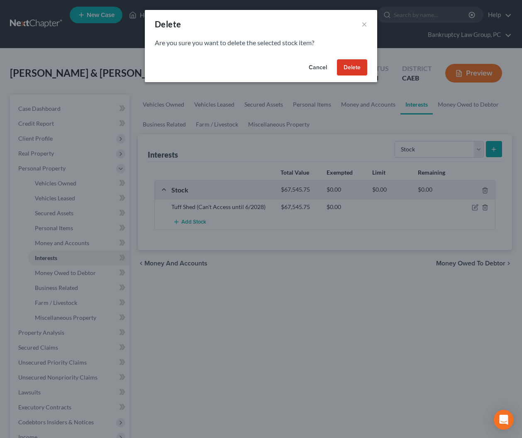
click at [353, 69] on button "Delete" at bounding box center [352, 67] width 30 height 17
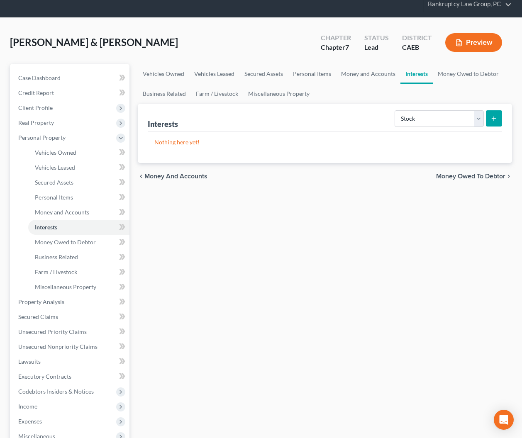
scroll to position [32, 0]
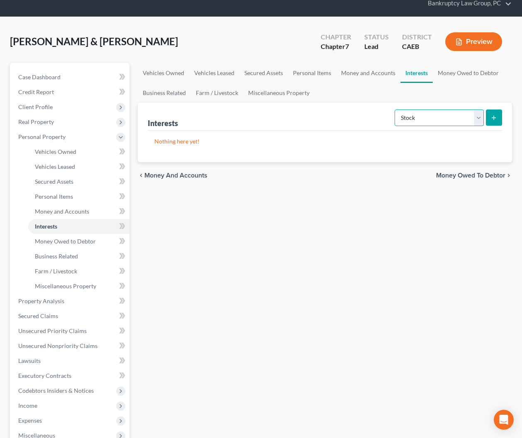
click at [429, 115] on select "Select Interest Type 401K Annuity Bond Education IRA Government Bond Government…" at bounding box center [439, 118] width 89 height 17
select select "other_retirement_plan"
click at [395, 110] on select "Select Interest Type 401K Annuity Bond Education IRA Government Bond Government…" at bounding box center [439, 118] width 89 height 17
click at [497, 118] on icon "submit" at bounding box center [493, 117] width 7 height 7
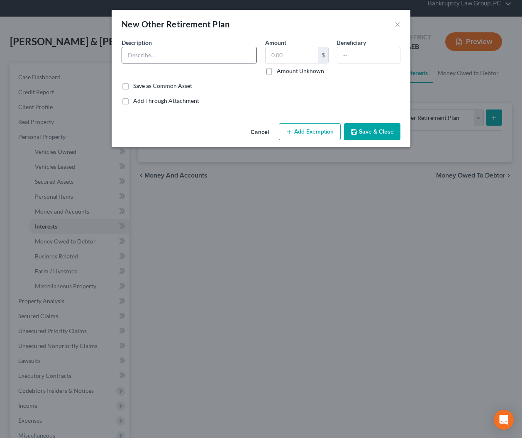
click at [205, 60] on input "text" at bounding box center [189, 55] width 134 height 16
type input "Tuff Shed ESOP"
type input "67,545.78"
click at [298, 130] on button "Add Exemption" at bounding box center [310, 131] width 62 height 17
select select "2"
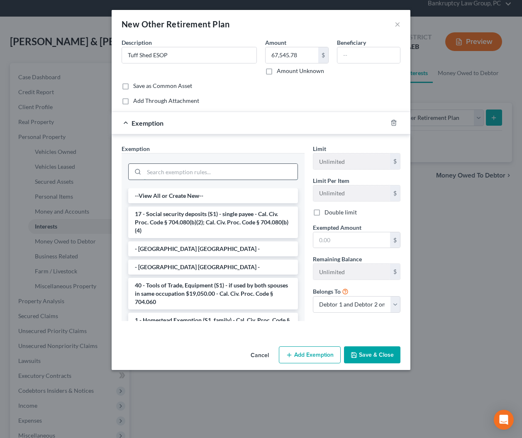
click at [235, 172] on input "search" at bounding box center [220, 172] width 153 height 16
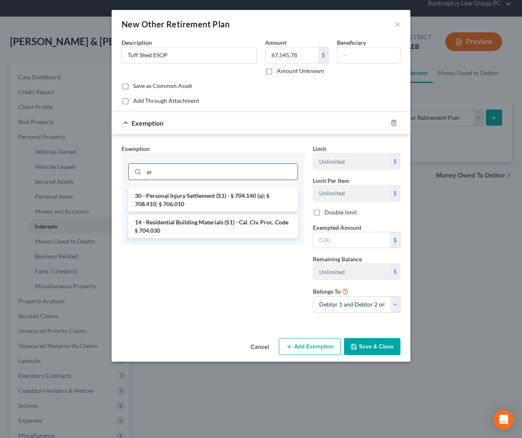
type input "e"
type input "retire"
click at [230, 222] on li "21 - Public retirement benefits (S1) - Cal. Civ. Proc. Code 704.110" at bounding box center [213, 226] width 170 height 23
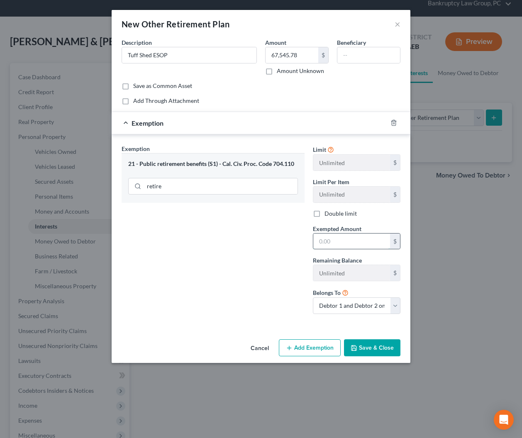
click at [339, 244] on input "text" at bounding box center [351, 242] width 77 height 16
type input "67,545.78"
drag, startPoint x: 370, startPoint y: 346, endPoint x: 366, endPoint y: 343, distance: 5.3
click at [366, 343] on button "Save & Close" at bounding box center [372, 347] width 56 height 17
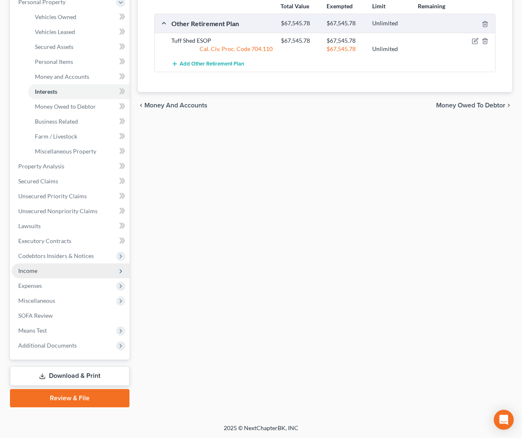
click at [26, 273] on span "Income" at bounding box center [27, 270] width 19 height 7
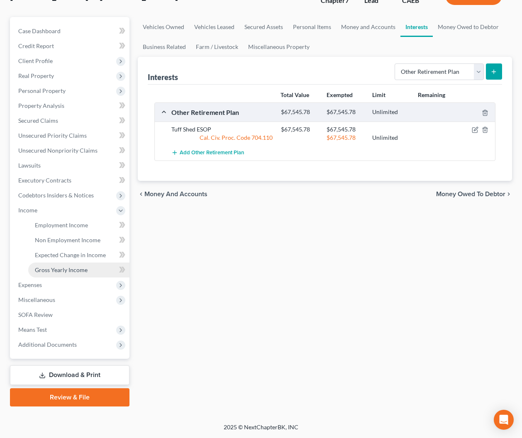
scroll to position [77, 0]
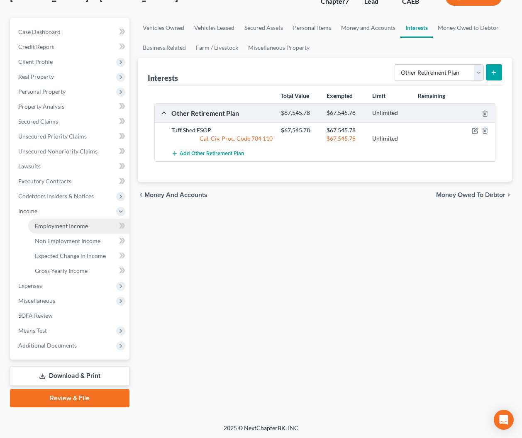
click at [68, 226] on span "Employment Income" at bounding box center [61, 225] width 53 height 7
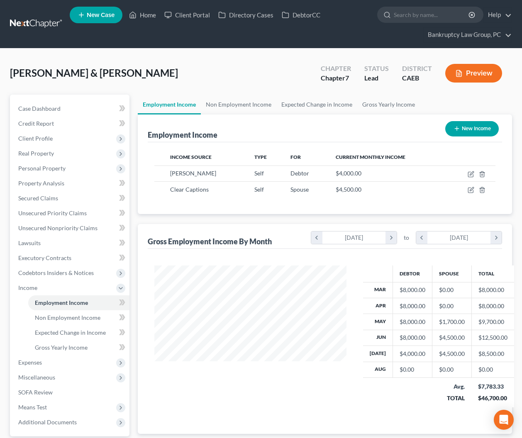
scroll to position [149, 209]
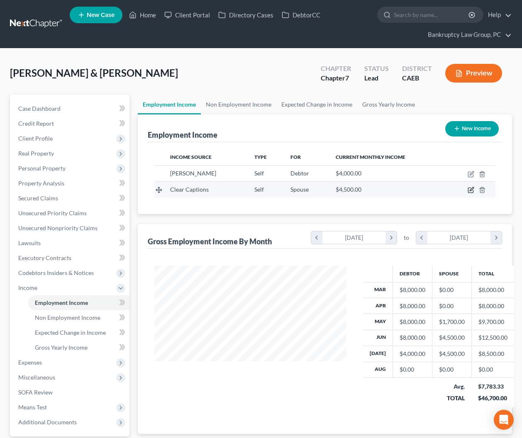
click at [471, 189] on icon "button" at bounding box center [471, 190] width 7 height 7
select select "1"
select select "4"
select select "0"
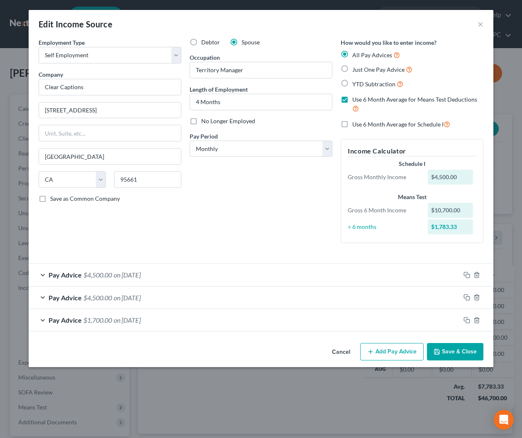
click at [386, 351] on button "Add Pay Advice" at bounding box center [391, 351] width 63 height 17
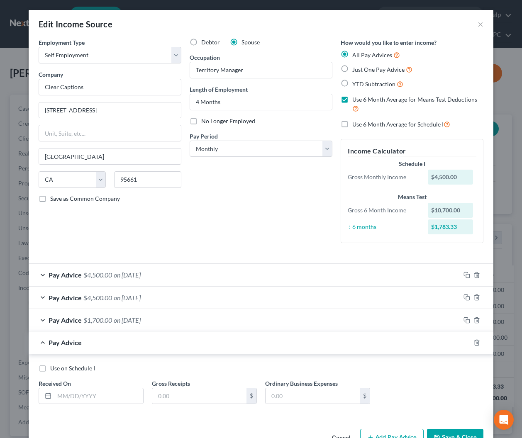
scroll to position [25, 0]
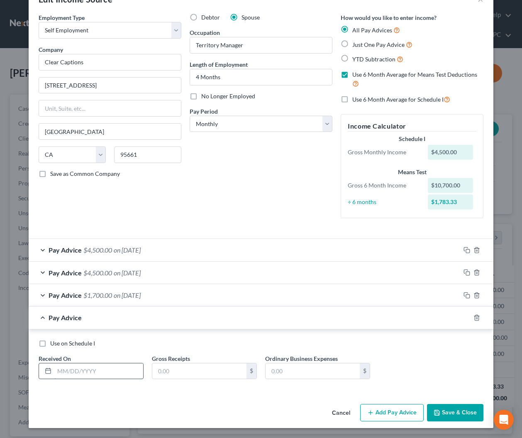
drag, startPoint x: 109, startPoint y: 370, endPoint x: 118, endPoint y: 369, distance: 9.1
click at [110, 370] on input "text" at bounding box center [98, 371] width 89 height 16
type input "8/22/2025"
click at [477, 316] on icon "button" at bounding box center [477, 317] width 4 height 5
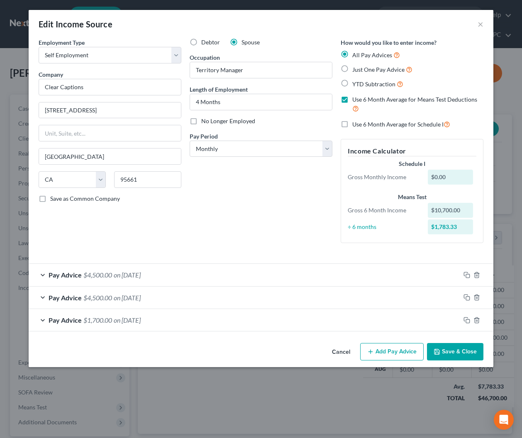
scroll to position [0, 0]
drag, startPoint x: 105, startPoint y: 88, endPoint x: 20, endPoint y: 85, distance: 85.5
click at [20, 85] on div "Edit Income Source × Employment Type * Select Full or Part Time Employment Self…" at bounding box center [261, 219] width 522 height 438
click at [198, 248] on div "Debtor Spouse Occupation Territory Manager Length of Employment 4 Months No Lon…" at bounding box center [260, 144] width 151 height 212
click at [395, 350] on button "Add Pay Advice" at bounding box center [391, 351] width 63 height 17
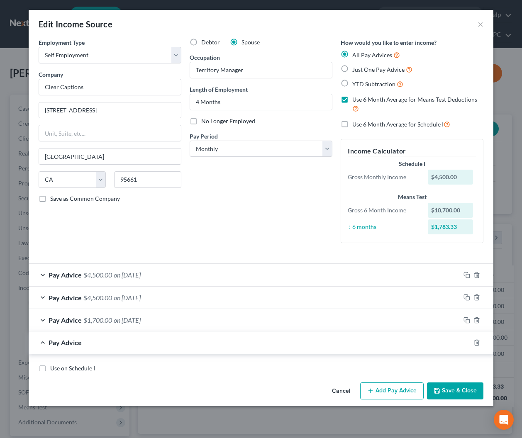
scroll to position [25, 0]
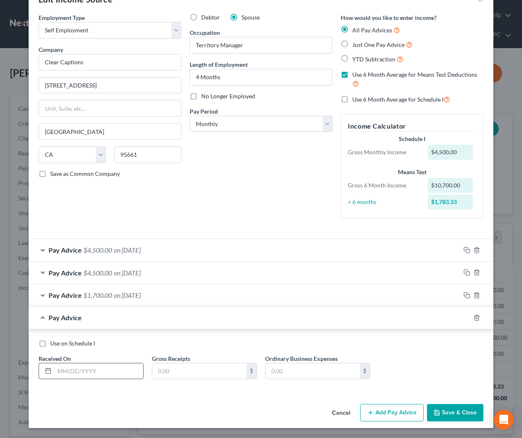
click at [97, 366] on input "text" at bounding box center [98, 371] width 89 height 16
type input "8/22/2025"
type input "2"
click at [477, 319] on icon "button" at bounding box center [476, 317] width 7 height 7
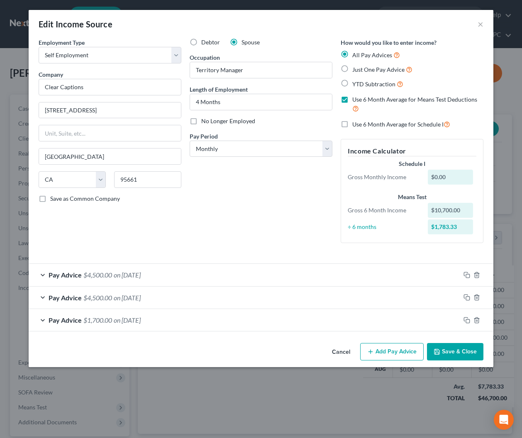
scroll to position [0, 0]
drag, startPoint x: 102, startPoint y: 89, endPoint x: -7, endPoint y: 74, distance: 110.1
click at [0, 74] on html "Home New Case Client Portal Directory Cases DebtorCC Bankruptcy Law Group, PC c…" at bounding box center [261, 258] width 522 height 516
type input "JOSEPH"
type input "="
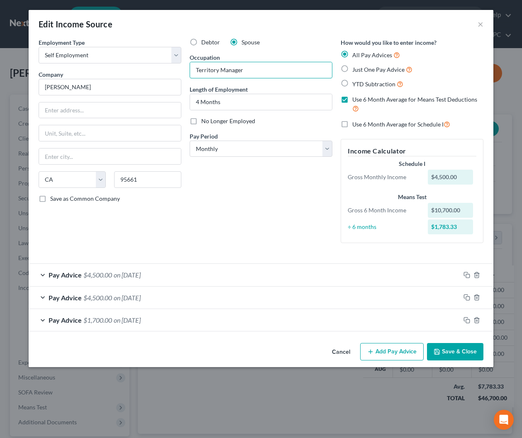
drag, startPoint x: 257, startPoint y: 72, endPoint x: 178, endPoint y: 68, distance: 78.5
click at [178, 68] on div "Employment Type * Select Full or Part Time Employment Self Employment Company *…" at bounding box center [260, 147] width 453 height 219
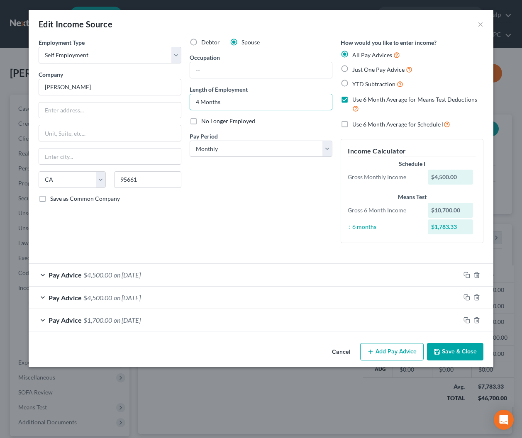
drag, startPoint x: 227, startPoint y: 103, endPoint x: 183, endPoint y: 101, distance: 43.2
click at [183, 101] on div "Employment Type * Select Full or Part Time Employment Self Employment Company *…" at bounding box center [260, 147] width 453 height 219
click at [453, 360] on div "Cancel Add Pay Advice Save & Close" at bounding box center [261, 353] width 465 height 27
click at [453, 348] on button "Save & Close" at bounding box center [455, 351] width 56 height 17
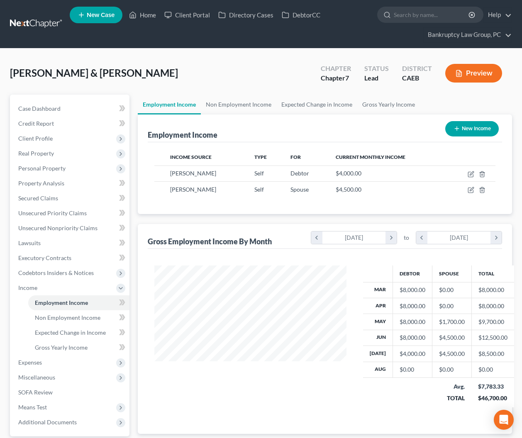
click at [468, 134] on button "New Income" at bounding box center [472, 128] width 54 height 15
select select "0"
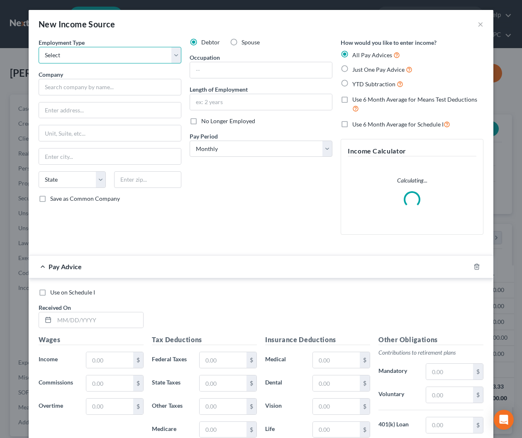
click at [111, 55] on select "Select Full or Part Time Employment Self Employment" at bounding box center [110, 55] width 143 height 17
select select "0"
click at [39, 47] on select "Select Full or Part Time Employment Self Employment" at bounding box center [110, 55] width 143 height 17
click at [241, 42] on label "Spouse" at bounding box center [250, 42] width 18 height 8
click at [245, 42] on input "Spouse" at bounding box center [247, 40] width 5 height 5
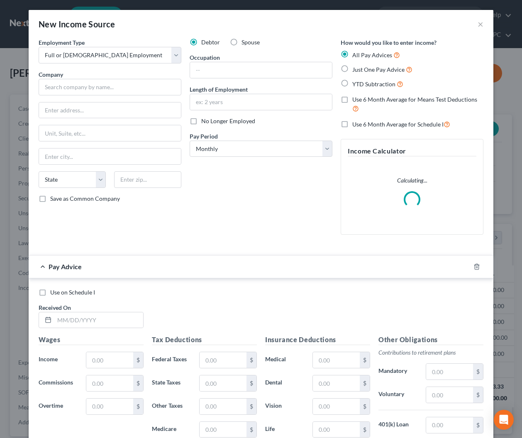
radio input "true"
click at [146, 90] on input "text" at bounding box center [110, 87] width 143 height 17
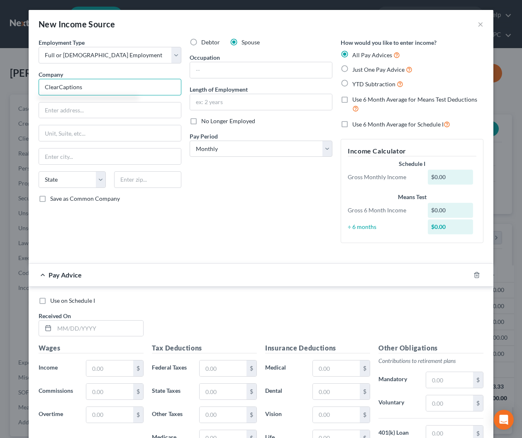
type input "ClearCaptions"
type input "3010 Lava Ridge Ct #200"
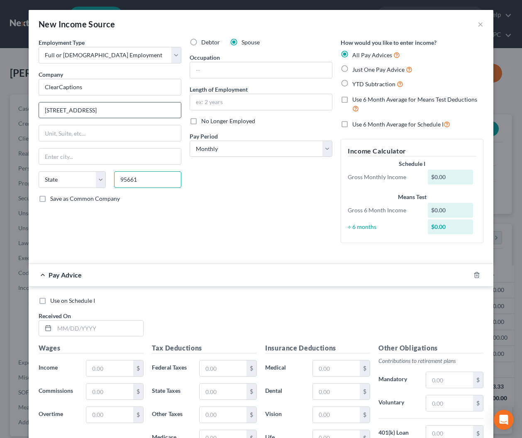
type input "95661"
type input "Roseville"
select select "4"
click at [237, 70] on input "text" at bounding box center [261, 70] width 142 height 16
type input "Territory Manager"
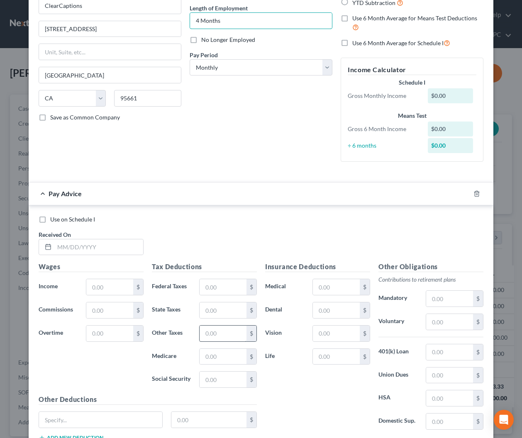
scroll to position [144, 0]
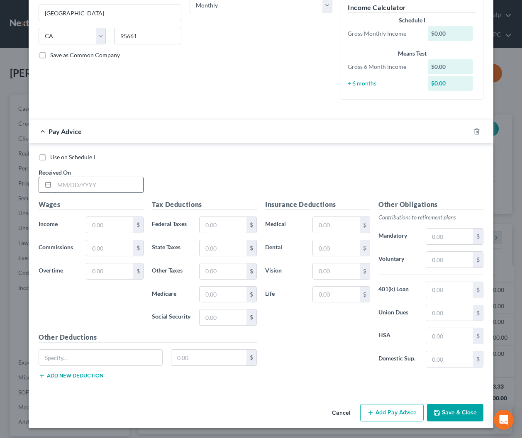
type input "4 Months"
click at [102, 186] on input "text" at bounding box center [98, 185] width 89 height 16
type input "8/22/2025"
type input "2,200"
type input "786.15"
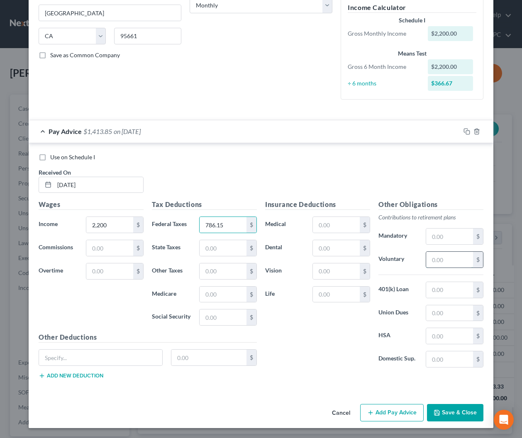
click at [460, 257] on input "text" at bounding box center [449, 260] width 47 height 16
type input "132"
drag, startPoint x: 468, startPoint y: 130, endPoint x: 443, endPoint y: 138, distance: 26.1
click at [467, 131] on rect "button" at bounding box center [468, 133] width 4 height 4
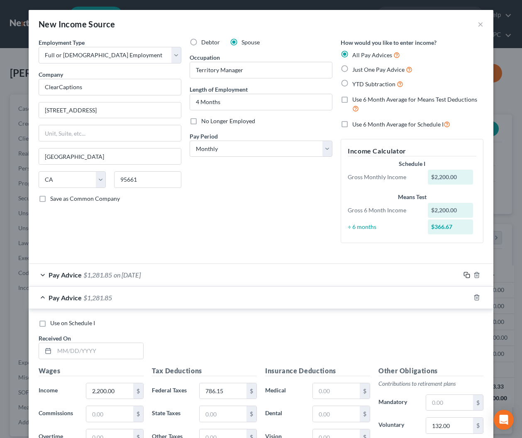
scroll to position [166, 0]
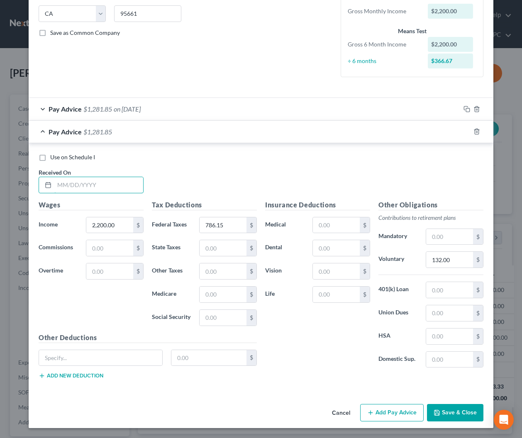
drag, startPoint x: 129, startPoint y: 187, endPoint x: 514, endPoint y: 166, distance: 385.1
click at [130, 187] on input "text" at bounding box center [98, 185] width 89 height 16
type input "7/25/2025"
type input "250"
type input "89.34"
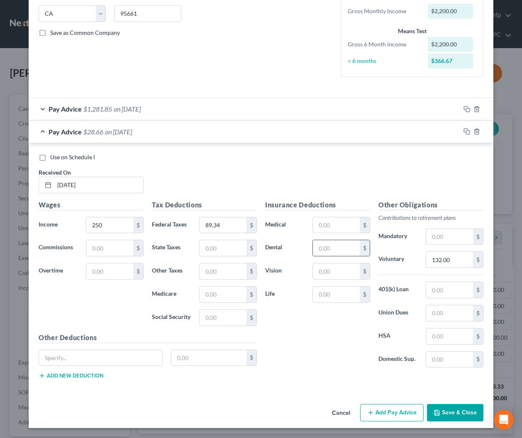
click at [336, 248] on input "text" at bounding box center [336, 248] width 47 height 16
type input "15"
drag, startPoint x: 453, startPoint y: 259, endPoint x: 412, endPoint y: 256, distance: 40.8
click at [412, 256] on div "Voluntary 132.00 $" at bounding box center [430, 259] width 113 height 17
click at [463, 267] on input "132.00" at bounding box center [449, 260] width 47 height 16
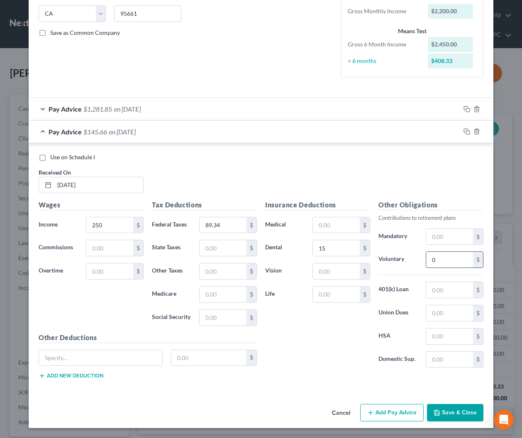
type input "0"
click at [467, 130] on icon "button" at bounding box center [466, 131] width 7 height 7
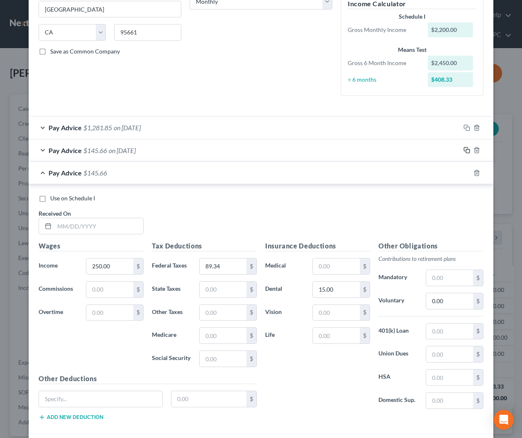
scroll to position [152, 0]
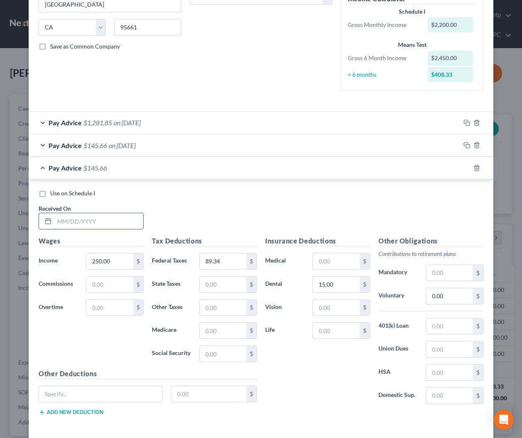
drag, startPoint x: 108, startPoint y: 218, endPoint x: 195, endPoint y: 230, distance: 87.5
click at [108, 218] on input "text" at bounding box center [98, 221] width 89 height 16
type input "5/30/2025"
type input "1,000"
type input "374.50"
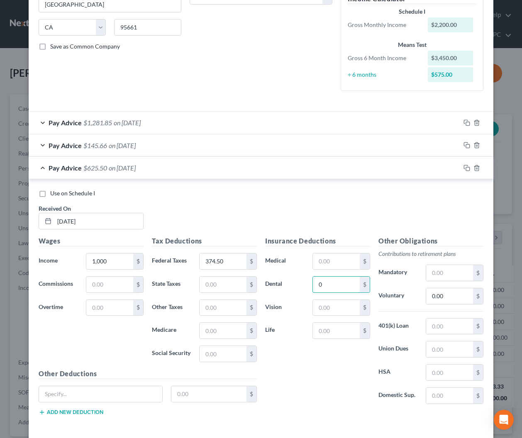
type input "0"
click at [468, 167] on icon "button" at bounding box center [466, 168] width 7 height 7
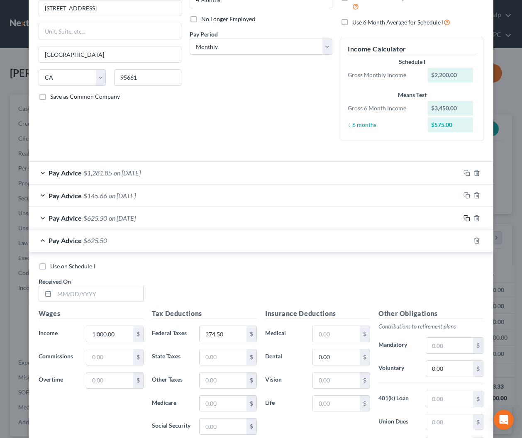
scroll to position [211, 0]
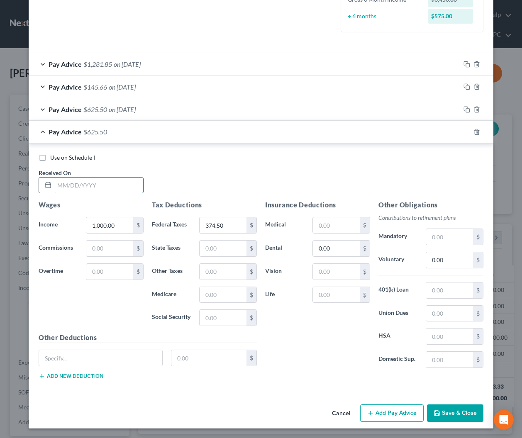
click at [134, 188] on input "text" at bounding box center [98, 186] width 89 height 16
type input "6/27/2025"
type input "1,200"
type input "449.40"
click at [448, 413] on button "Save & Close" at bounding box center [455, 412] width 56 height 17
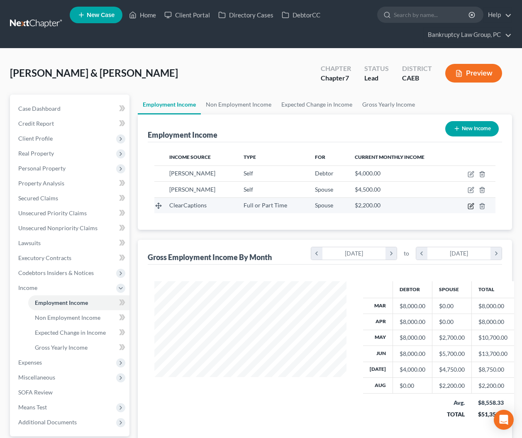
click at [472, 206] on icon "button" at bounding box center [471, 206] width 7 height 7
select select "0"
select select "4"
select select "0"
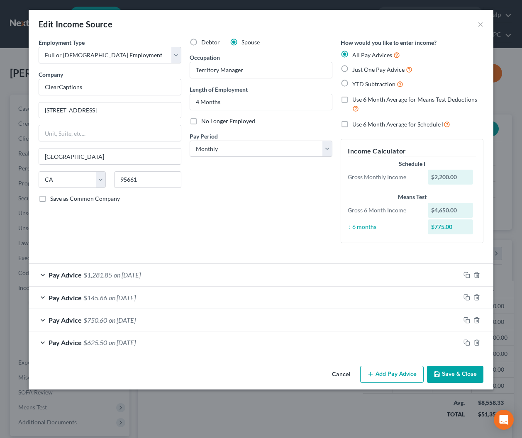
click at [388, 374] on button "Add Pay Advice" at bounding box center [391, 374] width 63 height 17
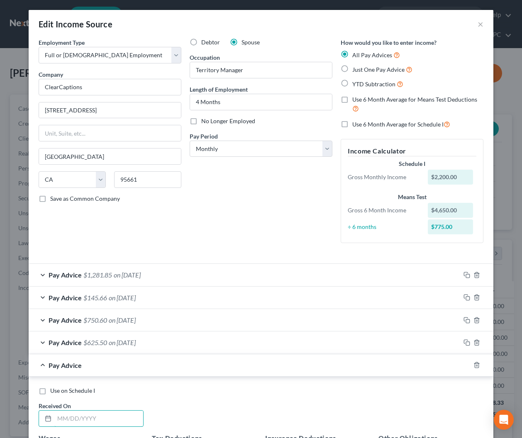
drag, startPoint x: 116, startPoint y: 416, endPoint x: 227, endPoint y: 393, distance: 114.1
click at [116, 416] on input "text" at bounding box center [98, 419] width 89 height 16
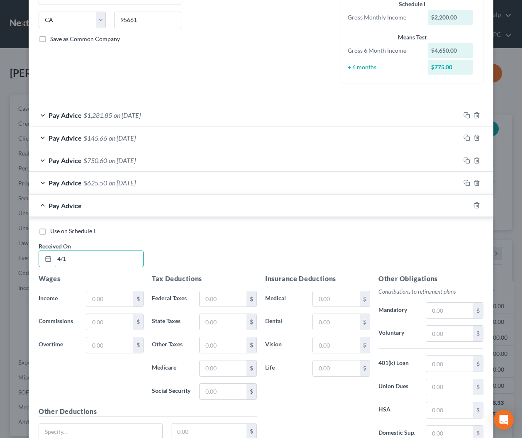
scroll to position [161, 0]
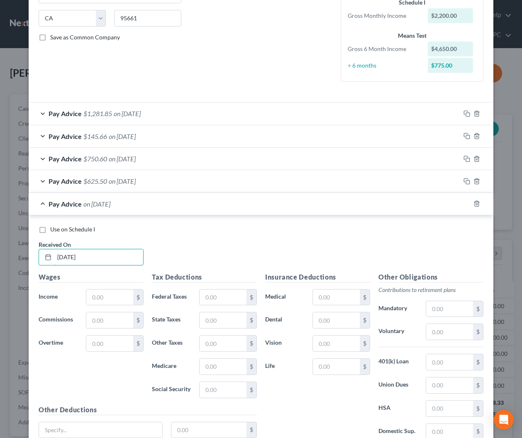
type input "4/1/2025"
type input "4,510.26"
click at [124, 205] on span "on 04/01/2025" at bounding box center [127, 204] width 27 height 8
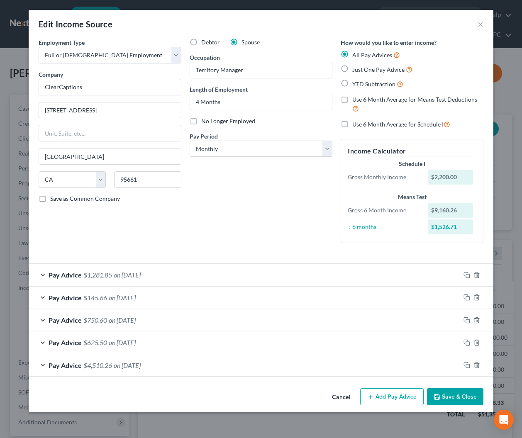
scroll to position [0, 0]
click at [381, 395] on button "Add Pay Advice" at bounding box center [391, 396] width 63 height 17
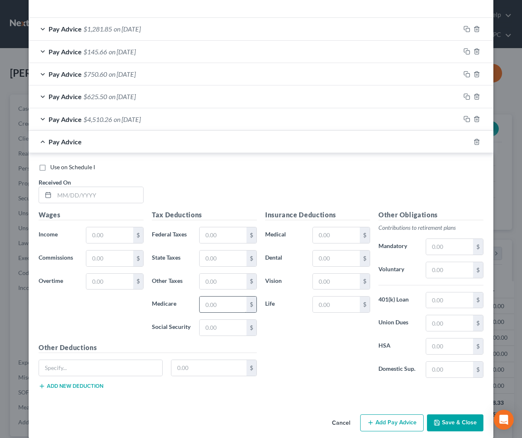
scroll to position [256, 0]
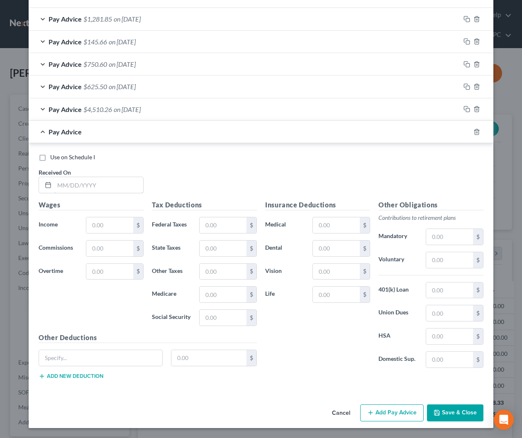
click at [102, 187] on input "text" at bounding box center [98, 185] width 89 height 16
type input "6/1/2025"
type input "4,011.54"
click at [125, 128] on span "on 06/01/2025" at bounding box center [127, 132] width 27 height 8
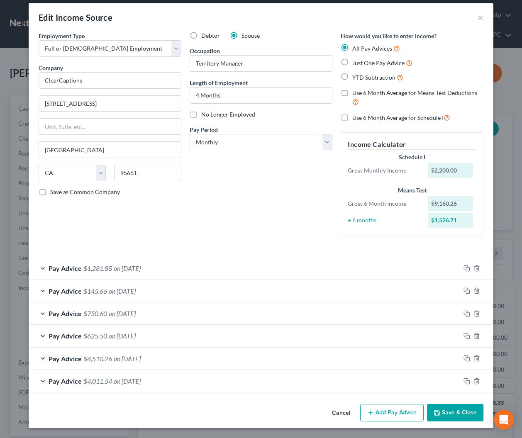
scroll to position [7, 0]
click at [467, 380] on rect "button" at bounding box center [468, 382] width 4 height 4
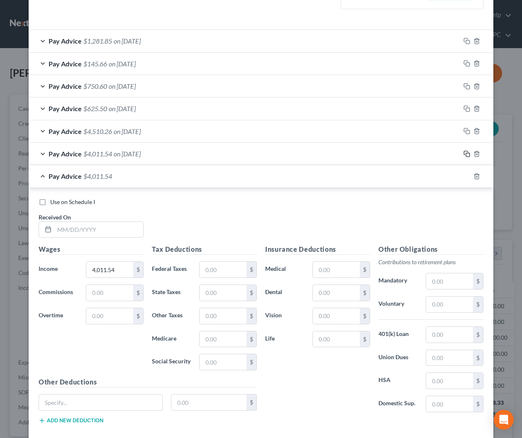
scroll to position [278, 0]
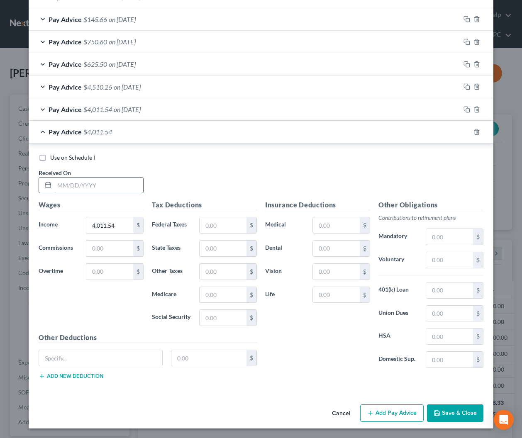
click at [110, 183] on input "text" at bounding box center [98, 186] width 89 height 16
type input "7/1/2025"
click at [91, 128] on span "$4,011.54" at bounding box center [97, 132] width 29 height 8
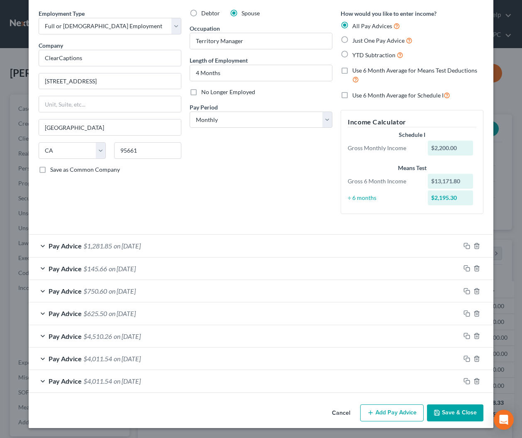
scroll to position [29, 0]
drag, startPoint x: 465, startPoint y: 382, endPoint x: 458, endPoint y: 381, distance: 7.2
click at [466, 382] on rect "button" at bounding box center [468, 382] width 4 height 4
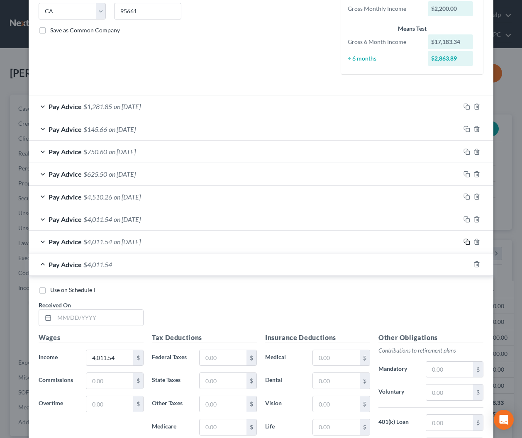
scroll to position [179, 0]
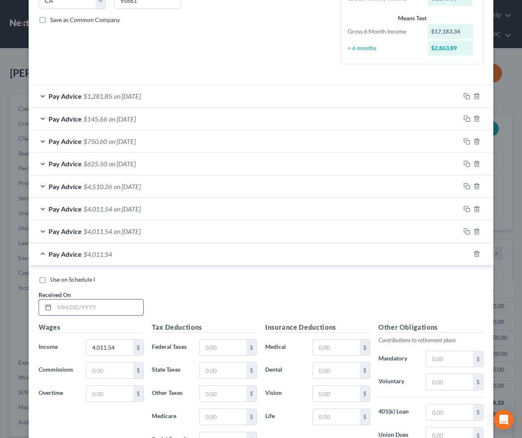
click at [113, 309] on input "text" at bounding box center [98, 308] width 89 height 16
type input "8/1/2025"
click at [172, 258] on div "Pay Advice $4,011.54 on 08/01/2025" at bounding box center [244, 254] width 431 height 22
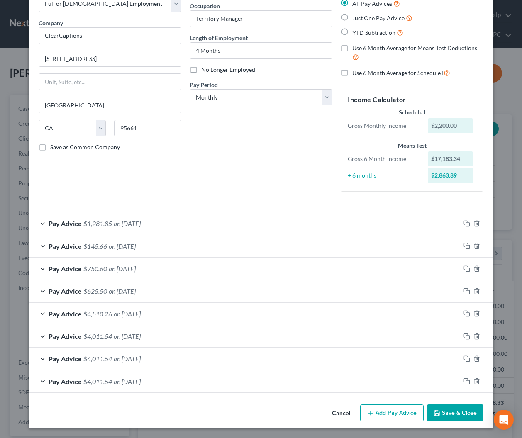
scroll to position [51, 0]
click at [449, 412] on button "Save & Close" at bounding box center [455, 412] width 56 height 17
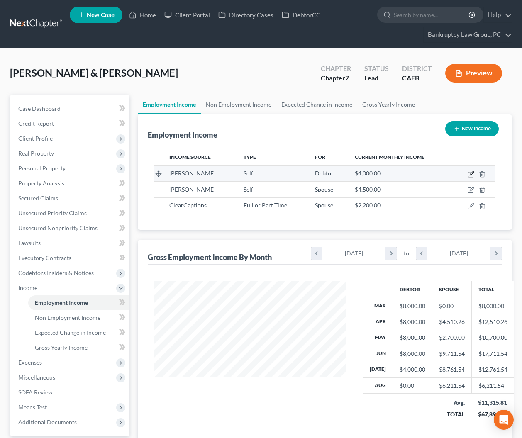
click at [473, 173] on icon "button" at bounding box center [471, 174] width 7 height 7
select select "1"
select select "0"
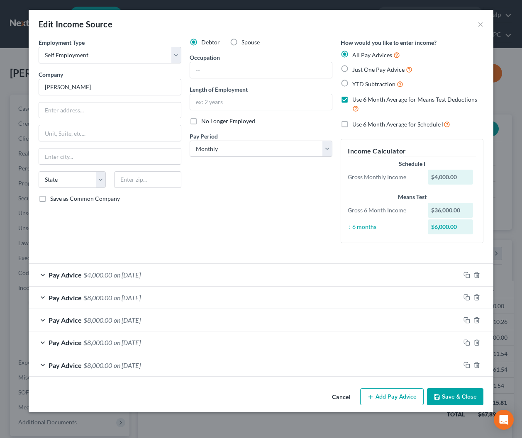
click at [340, 396] on button "Cancel" at bounding box center [341, 397] width 32 height 17
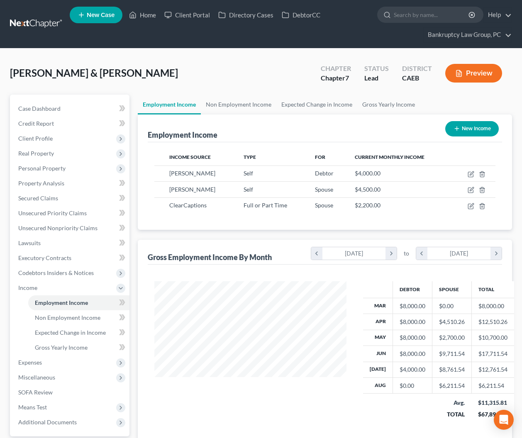
click at [477, 127] on button "New Income" at bounding box center [472, 128] width 54 height 15
select select "0"
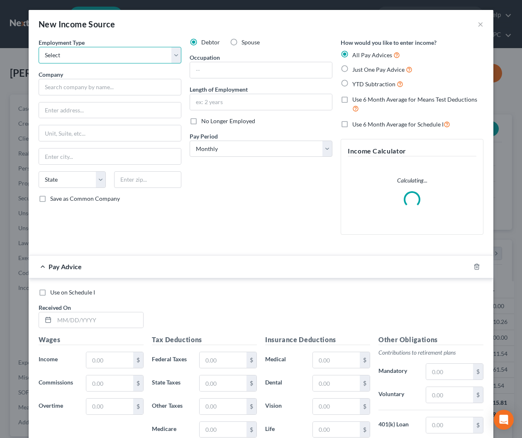
click at [90, 55] on select "Select Full or Part Time Employment Self Employment" at bounding box center [110, 55] width 143 height 17
select select "1"
click at [39, 47] on select "Select Full or Part Time Employment Self Employment" at bounding box center [110, 55] width 143 height 17
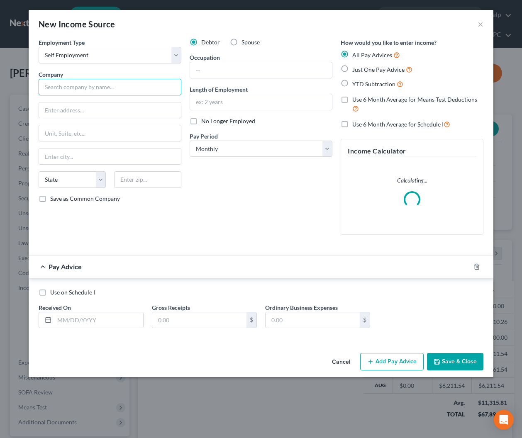
click at [95, 86] on input "text" at bounding box center [110, 87] width 143 height 17
type input "J"
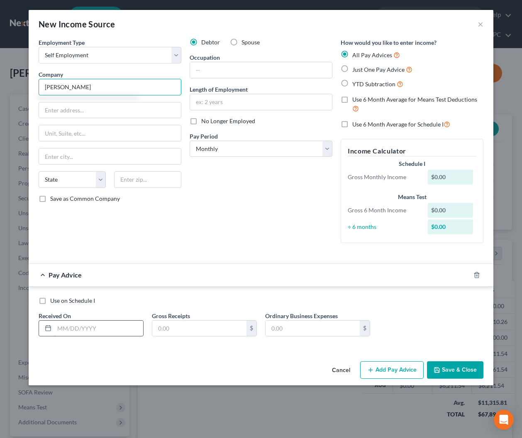
type input "KIM"
click at [95, 328] on input "text" at bounding box center [98, 329] width 89 height 16
type input "7"
type input "3/6/2025"
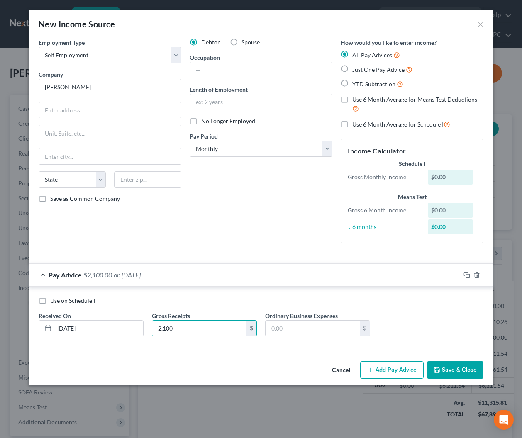
type input "2,100"
click at [396, 369] on button "Add Pay Advice" at bounding box center [391, 369] width 63 height 17
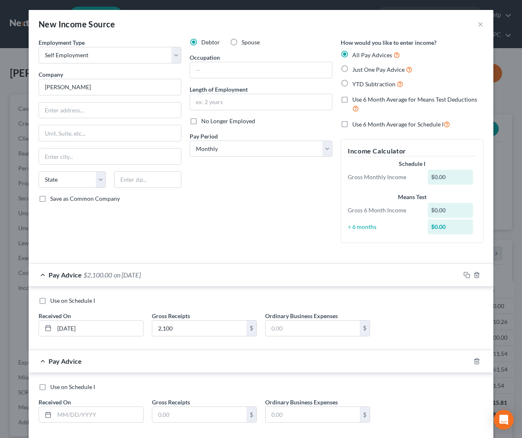
click at [193, 271] on div "Pay Advice $2,100.00 on 03/06/2025" at bounding box center [244, 275] width 431 height 22
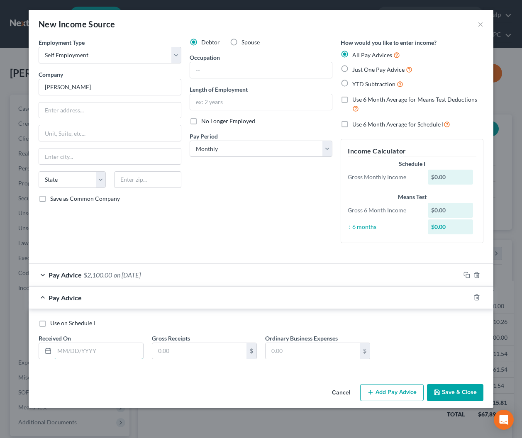
drag, startPoint x: 105, startPoint y: 353, endPoint x: 457, endPoint y: 317, distance: 353.3
click at [105, 353] on input "text" at bounding box center [98, 351] width 89 height 16
type input "6"
type input "3/13/2025"
type input "5,848"
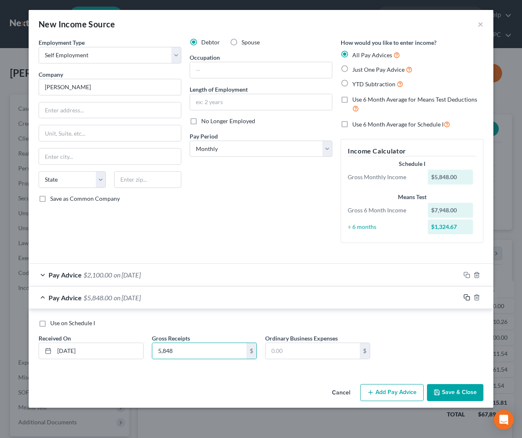
drag, startPoint x: 465, startPoint y: 297, endPoint x: 206, endPoint y: 336, distance: 262.7
click at [466, 297] on rect "button" at bounding box center [468, 299] width 4 height 4
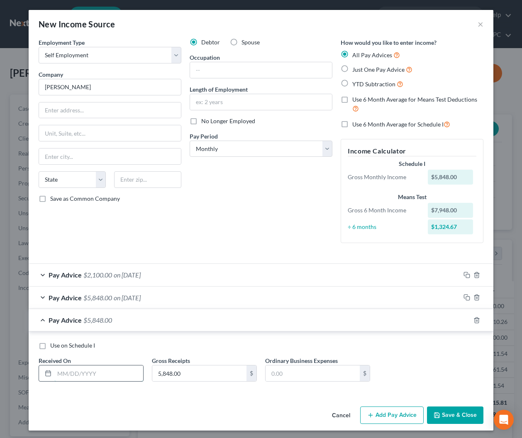
click at [112, 369] on input "text" at bounding box center [98, 373] width 89 height 16
type input "3/20/2025"
type input "4,025"
click at [466, 320] on rect "button" at bounding box center [468, 321] width 4 height 4
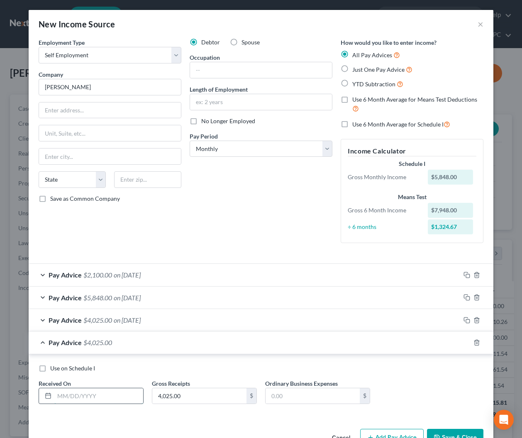
click at [112, 399] on input "text" at bounding box center [98, 396] width 89 height 16
type input "3/27/2025"
type input "2,100"
click at [465, 344] on icon "button" at bounding box center [466, 342] width 7 height 7
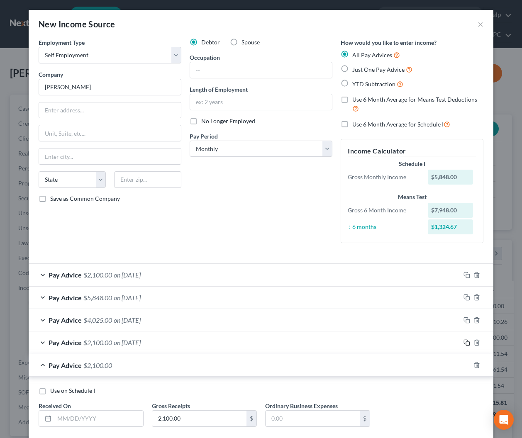
scroll to position [47, 0]
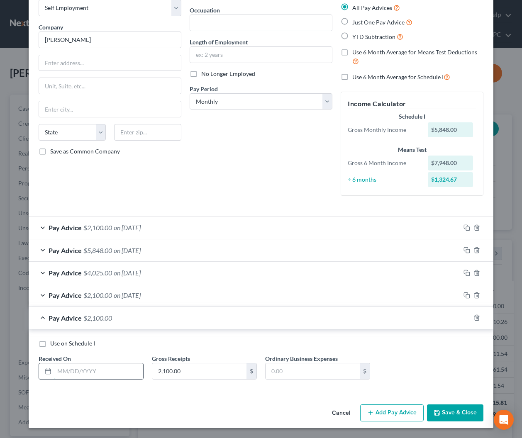
click at [125, 372] on input "text" at bounding box center [98, 371] width 89 height 16
click at [449, 355] on div "Use on Schedule I Received On * Gross Receipts 2,100.00 $ Ordinary Business Exp…" at bounding box center [260, 362] width 453 height 47
click at [95, 374] on input "text" at bounding box center [98, 371] width 89 height 16
type input "4/3/2025"
type input "4,100"
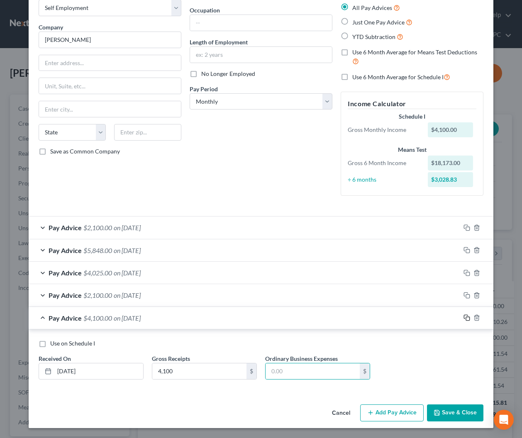
drag, startPoint x: 466, startPoint y: 319, endPoint x: 458, endPoint y: 320, distance: 8.4
click at [466, 319] on rect "button" at bounding box center [468, 319] width 4 height 4
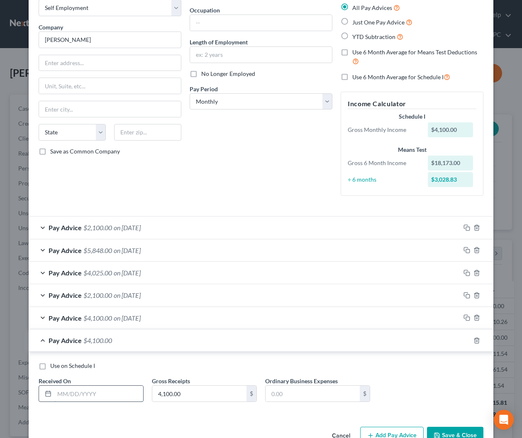
click at [74, 392] on input "text" at bounding box center [98, 394] width 89 height 16
type input "4/10/2025"
type input "2,100"
drag, startPoint x: 465, startPoint y: 337, endPoint x: 455, endPoint y: 338, distance: 9.2
click at [465, 337] on icon "button" at bounding box center [466, 340] width 7 height 7
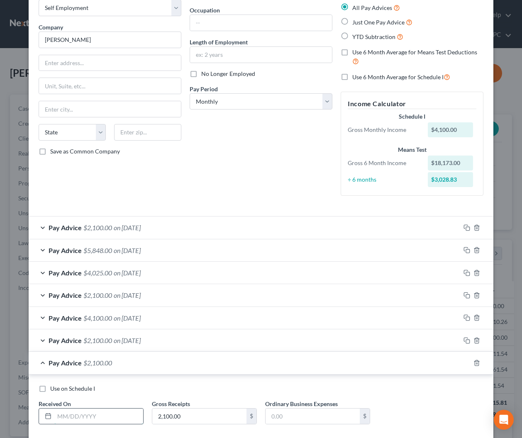
click at [107, 414] on input "text" at bounding box center [98, 417] width 89 height 16
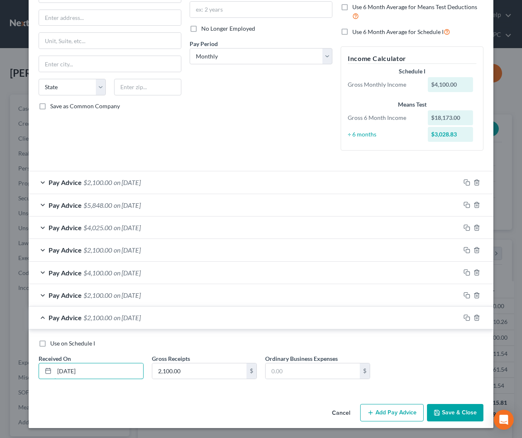
type input "4/17/2025"
type input "4,008"
click at [465, 319] on icon "button" at bounding box center [466, 317] width 4 height 4
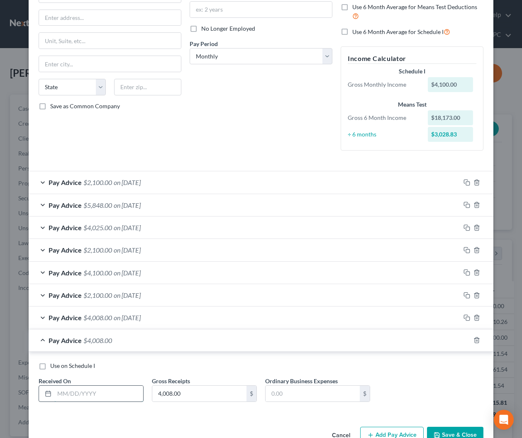
drag, startPoint x: 123, startPoint y: 394, endPoint x: 141, endPoint y: 387, distance: 19.3
click at [123, 394] on input "text" at bounding box center [98, 394] width 89 height 16
type input "4/24/2025"
type input "2,100"
click at [469, 340] on icon "button" at bounding box center [466, 340] width 7 height 7
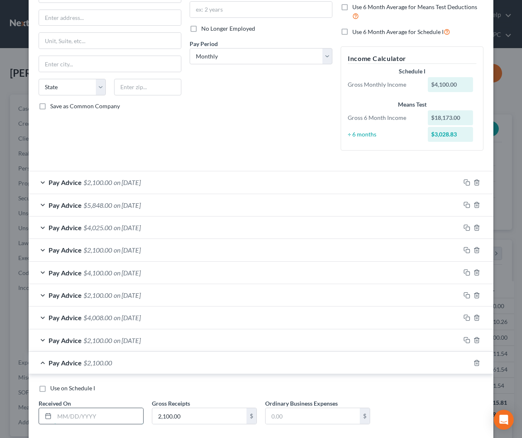
click at [95, 412] on input "text" at bounding box center [98, 416] width 89 height 16
click at [208, 387] on div "Use on Schedule I" at bounding box center [261, 388] width 445 height 8
click at [84, 418] on input "text" at bounding box center [98, 416] width 89 height 16
type input "4"
type input "5/1/2025"
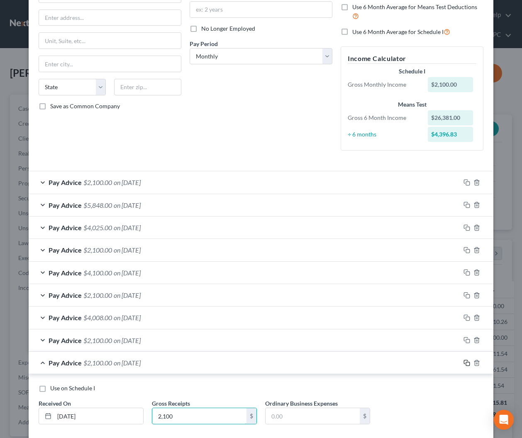
type input "2,100"
drag, startPoint x: 467, startPoint y: 362, endPoint x: 432, endPoint y: 366, distance: 34.7
click at [466, 362] on icon "button" at bounding box center [466, 363] width 7 height 7
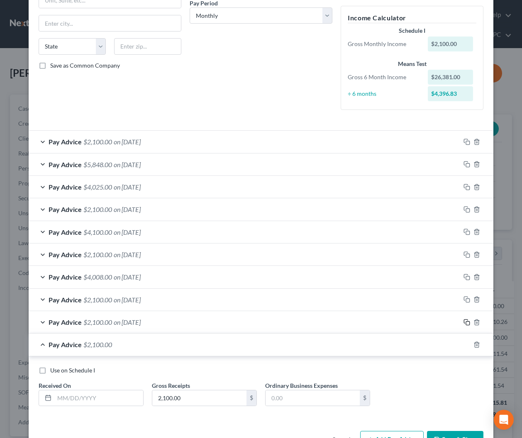
scroll to position [160, 0]
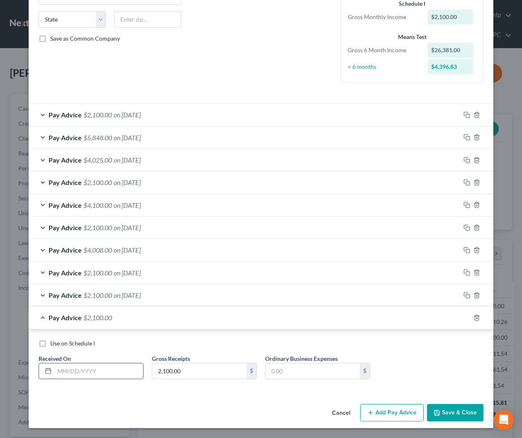
click at [111, 372] on input "text" at bounding box center [98, 371] width 89 height 16
type input "5/8/2025"
drag, startPoint x: 467, startPoint y: 315, endPoint x: 460, endPoint y: 317, distance: 7.2
click at [467, 315] on icon "button" at bounding box center [466, 317] width 7 height 7
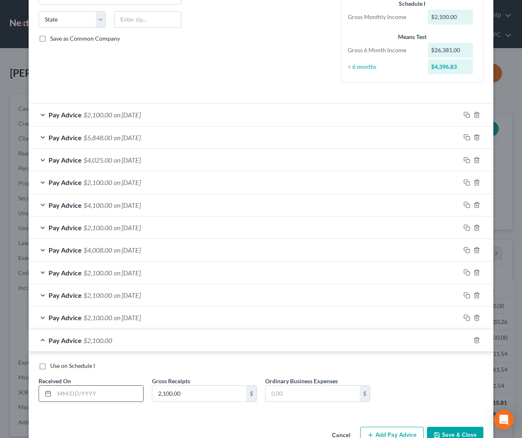
click at [100, 399] on input "text" at bounding box center [98, 394] width 89 height 16
type input "5/15/2025"
click at [467, 340] on icon "button" at bounding box center [466, 340] width 7 height 7
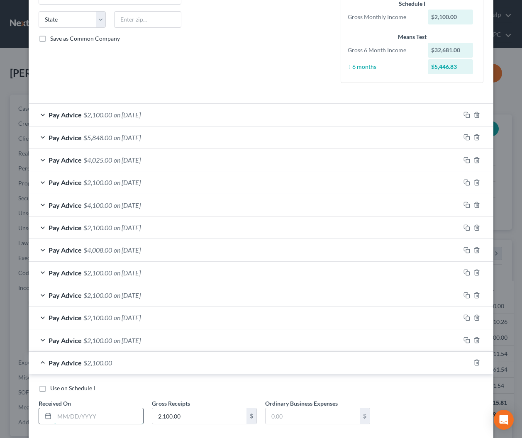
click at [121, 414] on input "text" at bounding box center [98, 416] width 89 height 16
type input "5/22/2025"
click at [468, 363] on icon "button" at bounding box center [466, 362] width 7 height 7
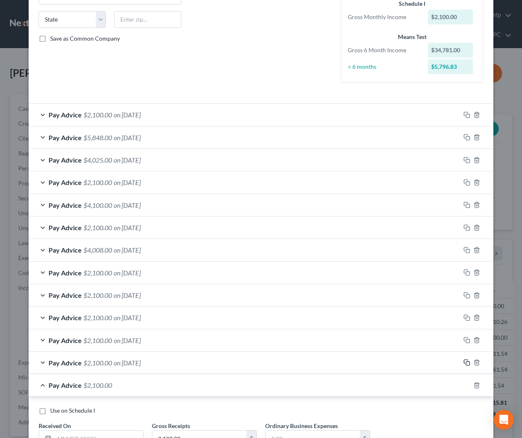
scroll to position [228, 0]
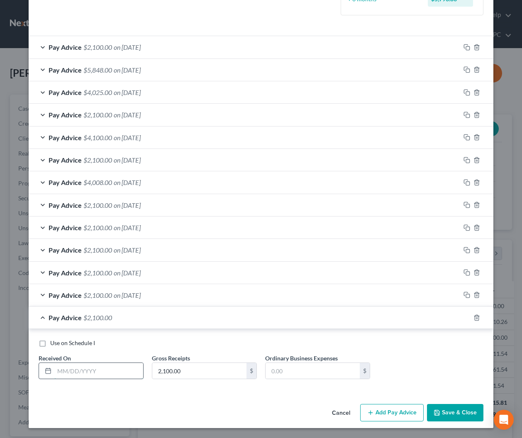
click at [108, 372] on input "text" at bounding box center [98, 371] width 89 height 16
type input "5/29/2025"
type input "3,525"
drag, startPoint x: 465, startPoint y: 315, endPoint x: 447, endPoint y: 318, distance: 18.1
click at [465, 315] on icon "button" at bounding box center [466, 317] width 7 height 7
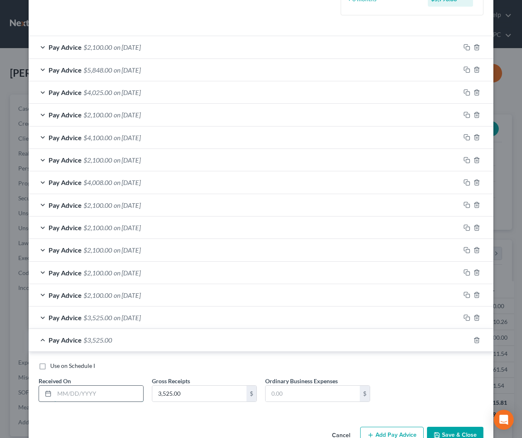
click at [115, 390] on input "text" at bounding box center [98, 394] width 89 height 16
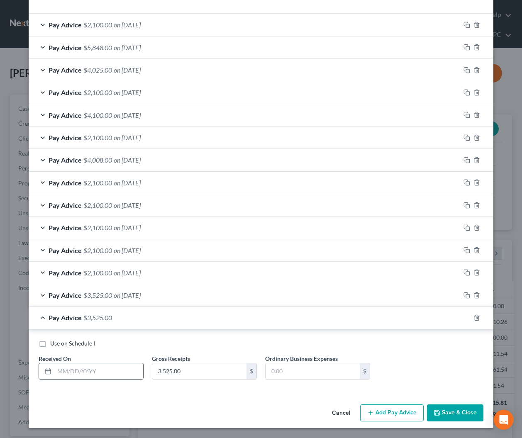
drag, startPoint x: 324, startPoint y: 345, endPoint x: 143, endPoint y: 377, distance: 184.1
click at [324, 345] on div "Use on Schedule I" at bounding box center [261, 343] width 445 height 8
drag, startPoint x: 81, startPoint y: 368, endPoint x: 181, endPoint y: 350, distance: 101.6
click at [81, 368] on input "text" at bounding box center [98, 371] width 89 height 16
type input "6/5/2025"
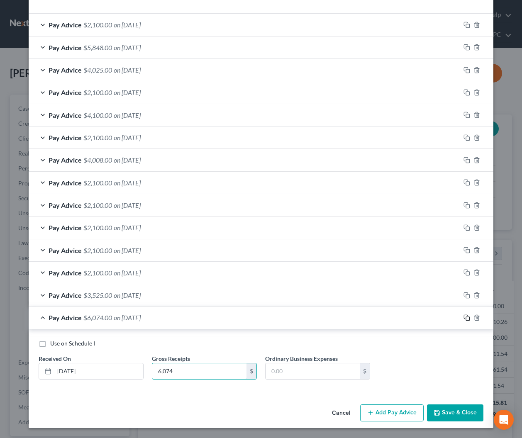
type input "6,074"
click at [463, 317] on icon "button" at bounding box center [466, 317] width 7 height 7
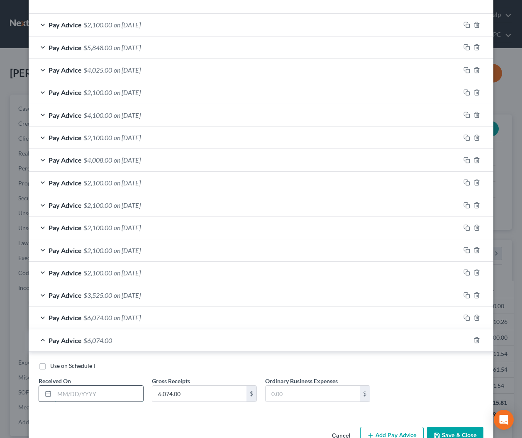
click at [121, 393] on input "text" at bounding box center [98, 394] width 89 height 16
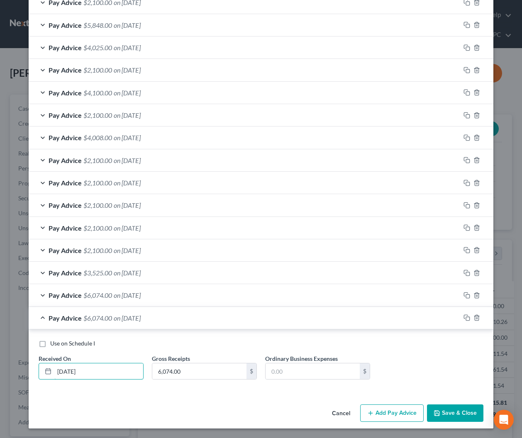
type input "6/12/2025"
type input "2,100"
drag, startPoint x: 468, startPoint y: 317, endPoint x: 278, endPoint y: 354, distance: 194.4
click at [468, 318] on icon "button" at bounding box center [466, 317] width 7 height 7
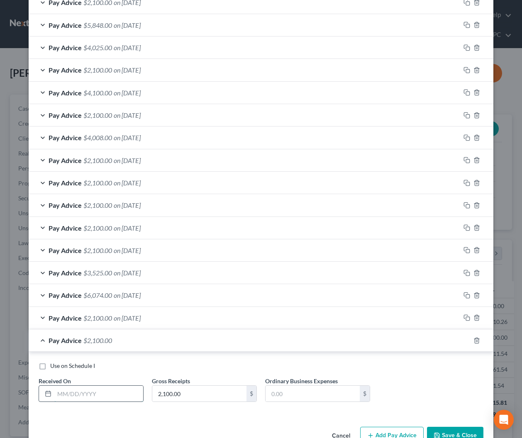
click at [112, 396] on input "text" at bounding box center [98, 394] width 89 height 16
type input "6/26/2025"
type input "2,100"
click at [465, 340] on icon "button" at bounding box center [466, 340] width 7 height 7
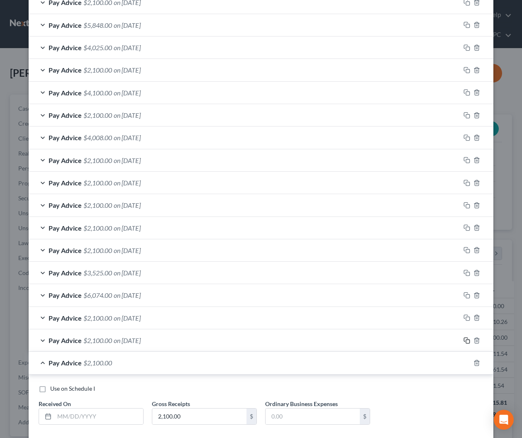
scroll to position [318, 0]
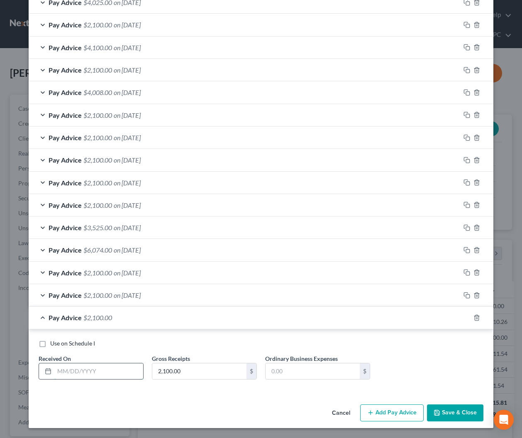
click at [105, 368] on input "text" at bounding box center [98, 371] width 89 height 16
type input "6"
type input "7/3/2025"
type input "2,100"
click at [467, 317] on rect "button" at bounding box center [468, 319] width 4 height 4
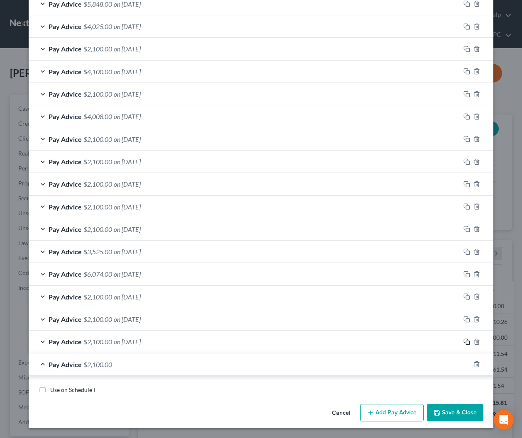
scroll to position [317, 0]
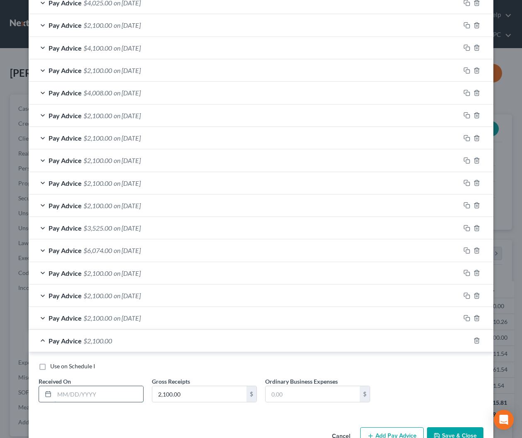
click at [128, 393] on input "text" at bounding box center [98, 394] width 89 height 16
type input "7"
type input "7/10/2025"
type input "4,295"
click at [469, 339] on icon "button" at bounding box center [466, 340] width 7 height 7
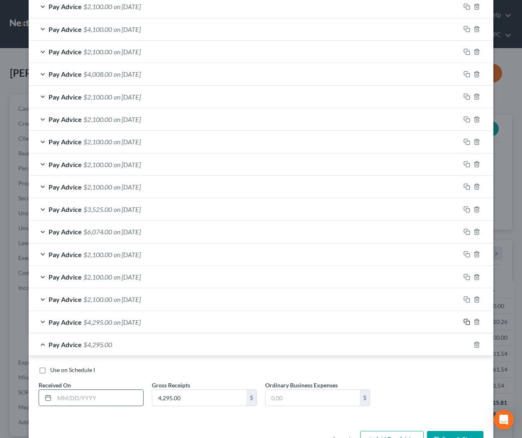
scroll to position [363, 0]
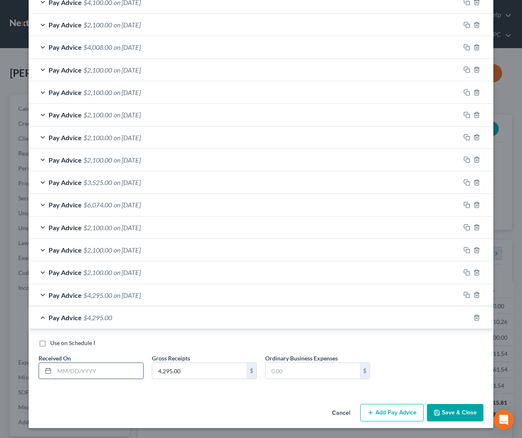
click at [112, 373] on input "text" at bounding box center [98, 371] width 89 height 16
type input "7/17/2025"
type input "2,100"
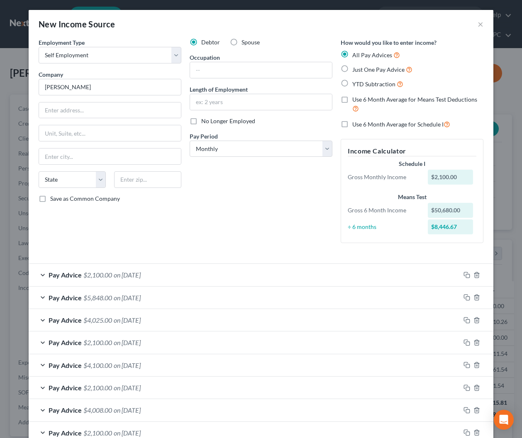
drag, startPoint x: 193, startPoint y: 122, endPoint x: 193, endPoint y: 126, distance: 4.6
click at [201, 122] on label "No Longer Employed" at bounding box center [228, 121] width 54 height 8
click at [205, 122] on input "No Longer Employed" at bounding box center [207, 119] width 5 height 5
checkbox input "true"
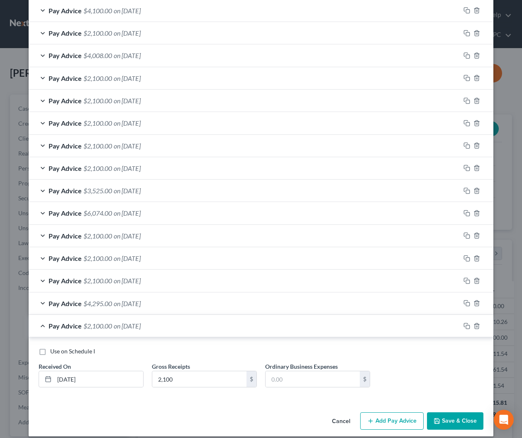
scroll to position [363, 0]
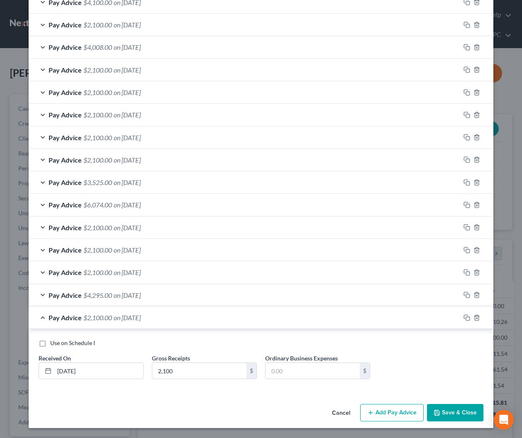
click at [450, 413] on button "Save & Close" at bounding box center [455, 412] width 56 height 17
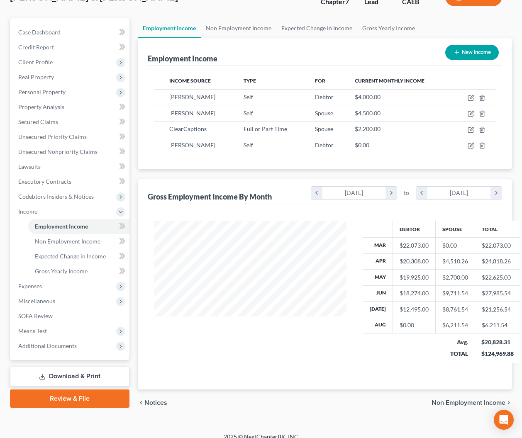
scroll to position [85, 0]
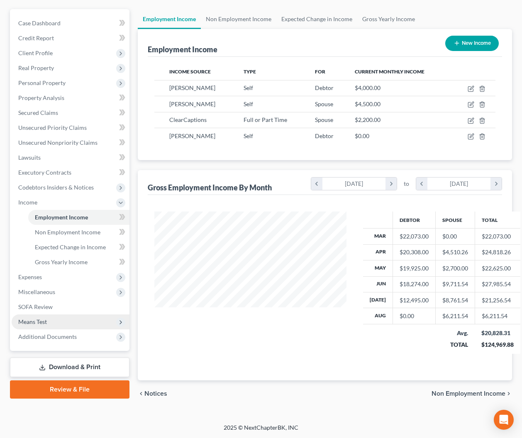
click at [38, 324] on span "Means Test" at bounding box center [32, 321] width 29 height 7
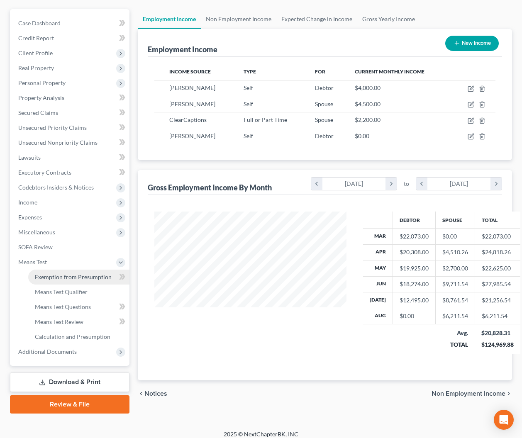
click at [53, 277] on span "Exemption from Presumption" at bounding box center [73, 276] width 77 height 7
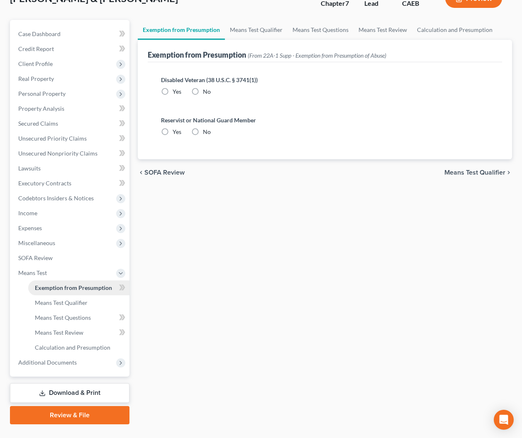
radio input "true"
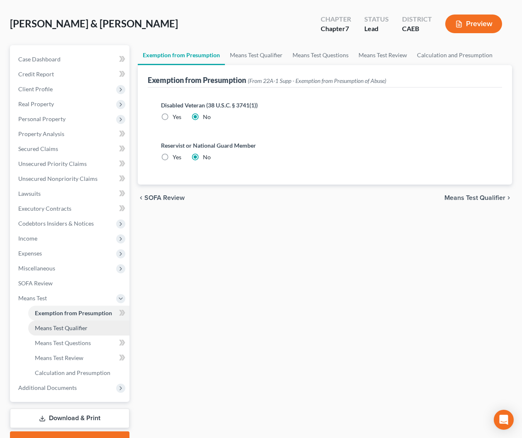
click at [61, 333] on link "Means Test Qualifier" at bounding box center [78, 328] width 101 height 15
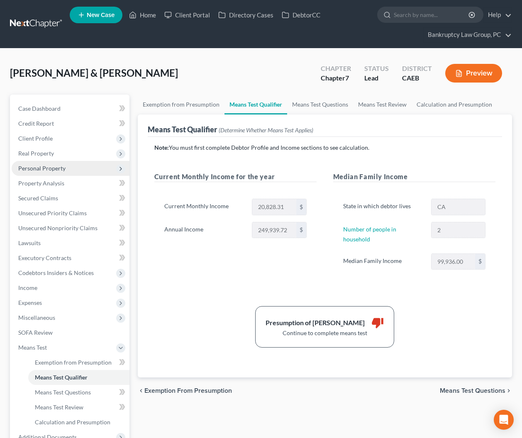
click at [38, 169] on span "Personal Property" at bounding box center [41, 168] width 47 height 7
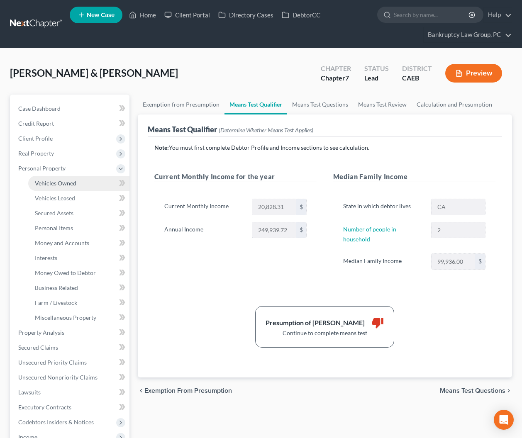
click at [45, 188] on link "Vehicles Owned" at bounding box center [78, 183] width 101 height 15
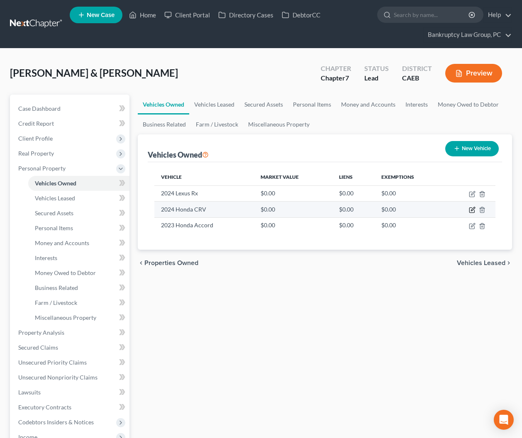
click at [470, 208] on icon "button" at bounding box center [472, 210] width 7 height 7
select select "0"
select select "2"
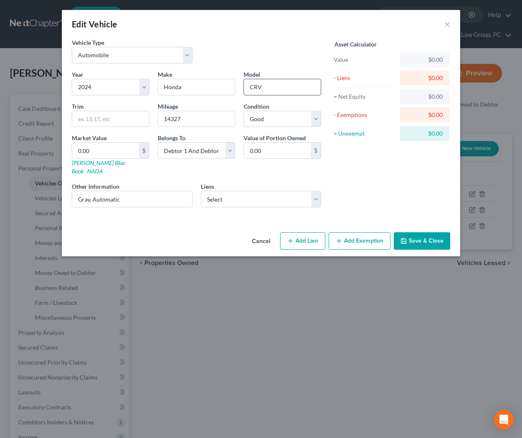
click at [256, 87] on input "CRV" at bounding box center [282, 87] width 77 height 16
type input "CR-V"
click at [103, 119] on input "text" at bounding box center [110, 119] width 77 height 16
type input "EX-L"
click at [100, 151] on input "0.00" at bounding box center [105, 151] width 67 height 16
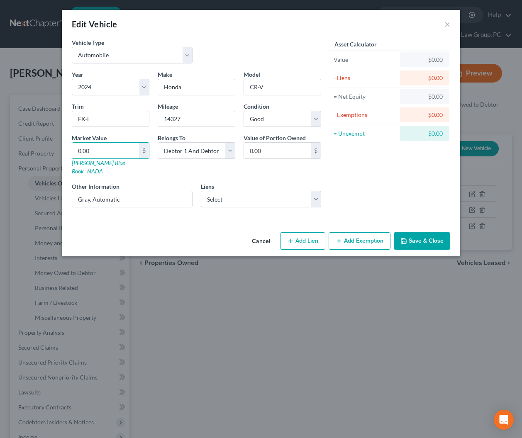
type input "3"
type input "3.00"
type input "33"
type input "33.00"
type input "334"
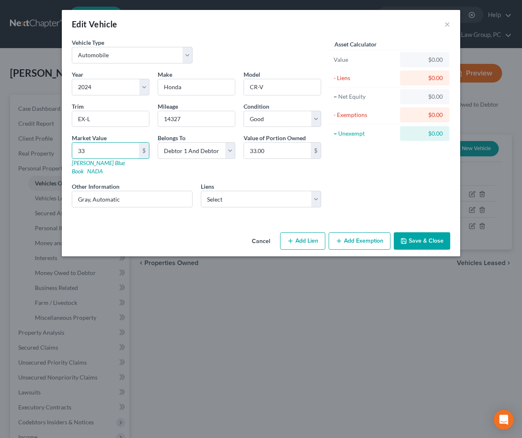
type input "334.00"
type input "3345"
type input "3,345.00"
type input "3,3459"
type input "33,459.00"
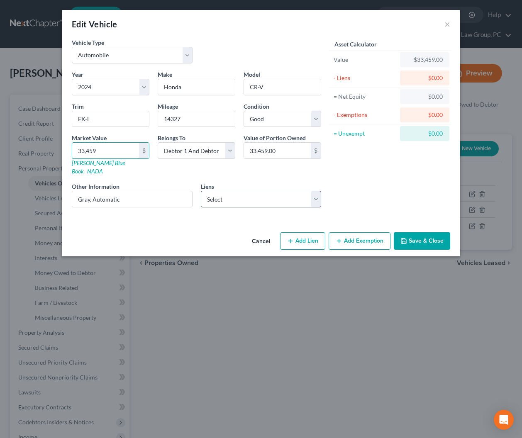
type input "33,459"
click at [252, 196] on select "Select Amer Honda - $24,473.00 Toyota Mtr - $20,819.00 Amer Honda - $6,727.00" at bounding box center [261, 199] width 121 height 17
click at [266, 233] on button "Cancel" at bounding box center [261, 241] width 32 height 17
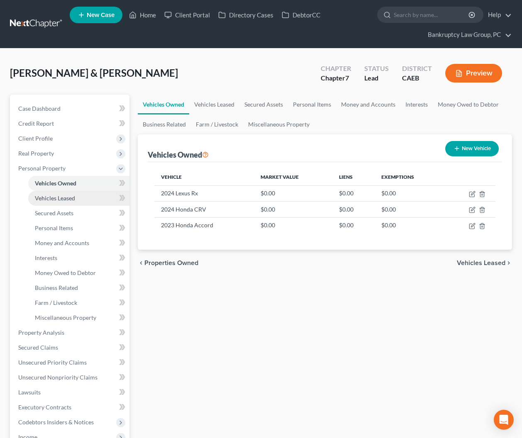
click at [62, 200] on span "Vehicles Leased" at bounding box center [55, 198] width 40 height 7
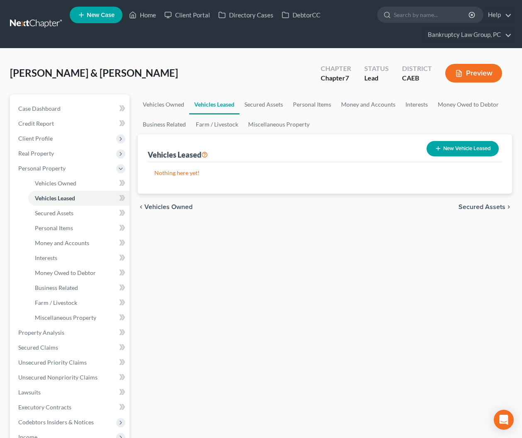
click at [482, 146] on button "New Vehicle Leased" at bounding box center [462, 148] width 72 height 15
select select "2"
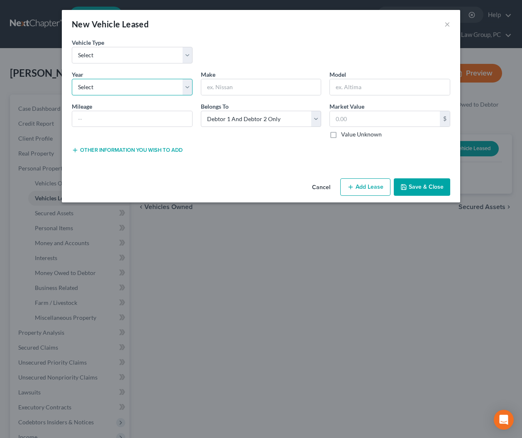
click at [167, 84] on select "Select 2026 2025 2024 2023 2022 2021 2020 2019 2018 2017 2016 2015 2014 2013 20…" at bounding box center [132, 87] width 121 height 17
select select "2"
click at [72, 79] on select "Select 2026 2025 2024 2023 2022 2021 2020 2019 2018 2017 2016 2015 2014 2013 20…" at bounding box center [132, 87] width 121 height 17
click at [239, 86] on input "text" at bounding box center [261, 87] width 120 height 16
type input "Honda"
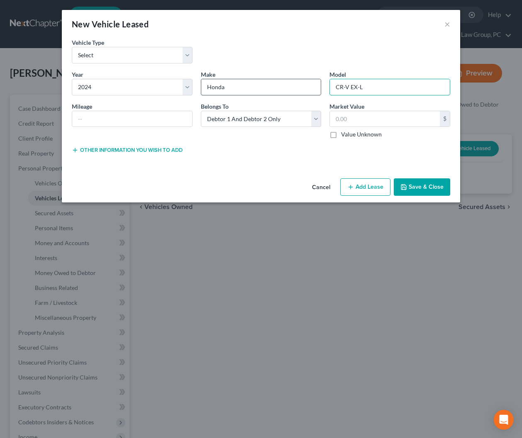
type input "CR-V EX-L"
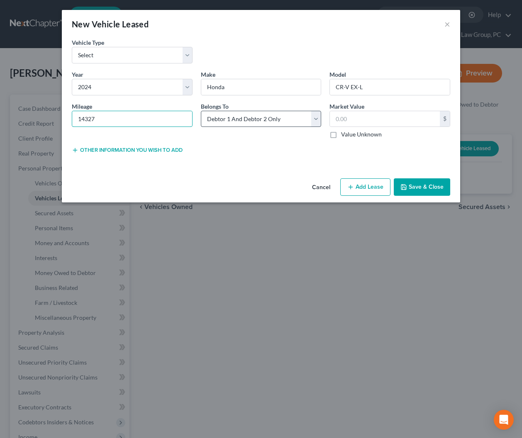
type input "14327"
click at [238, 118] on select "Select Debtor 1 Only Debtor 2 Only Debtor 1 And Debtor 2 Only At Least One Of T…" at bounding box center [261, 119] width 121 height 17
select select "3"
click at [201, 111] on select "Select Debtor 1 Only Debtor 2 Only Debtor 1 And Debtor 2 Only At Least One Of T…" at bounding box center [261, 119] width 121 height 17
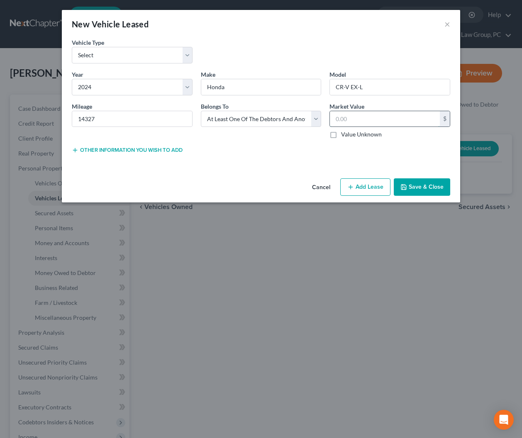
click at [358, 123] on input "text" at bounding box center [385, 119] width 110 height 16
type input "33,459"
click at [380, 186] on button "Add Lease" at bounding box center [365, 186] width 50 height 17
select select "3"
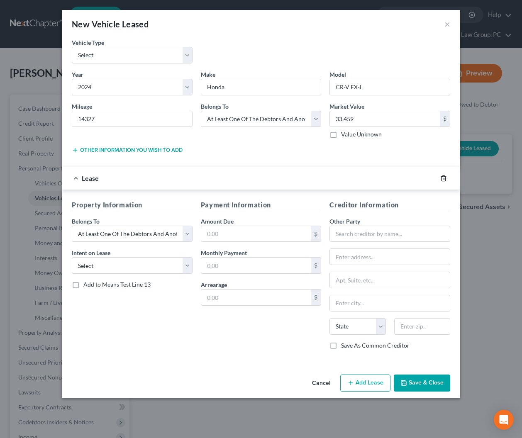
click at [444, 178] on line "button" at bounding box center [444, 179] width 0 height 2
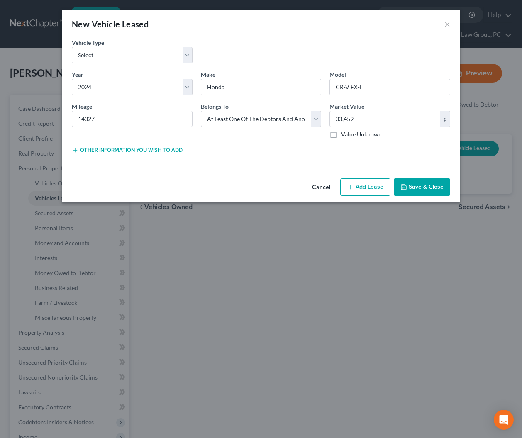
click at [431, 184] on button "Save & Close" at bounding box center [422, 186] width 56 height 17
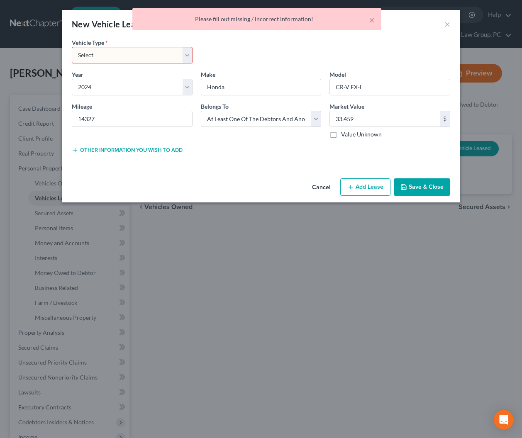
click at [128, 54] on select "Select Automobile Truck Trailer Watercraft Aircraft Motor Home Atv Other Vehicle" at bounding box center [132, 55] width 121 height 17
select select "0"
click at [72, 47] on select "Select Automobile Truck Trailer Watercraft Aircraft Motor Home Atv Other Vehicle" at bounding box center [132, 55] width 121 height 17
click at [421, 190] on button "Save & Close" at bounding box center [422, 186] width 56 height 17
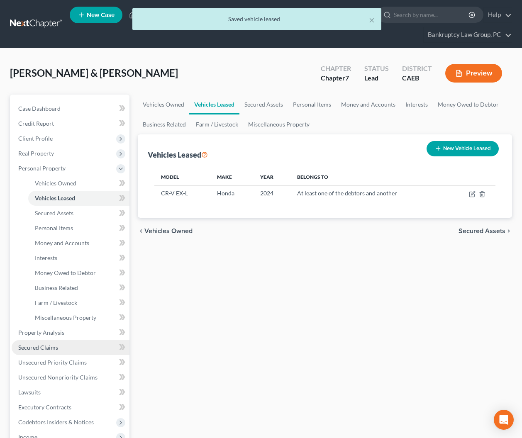
click at [78, 343] on link "Secured Claims" at bounding box center [71, 347] width 118 height 15
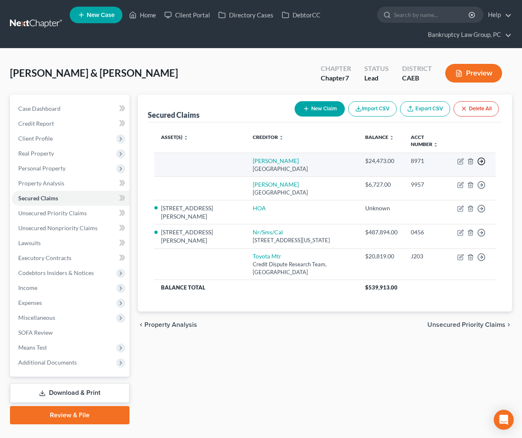
click at [483, 157] on icon "button" at bounding box center [481, 161] width 8 height 8
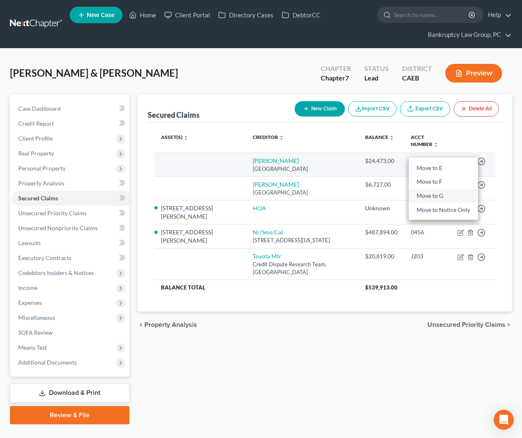
click at [453, 189] on link "Move to G" at bounding box center [443, 196] width 69 height 14
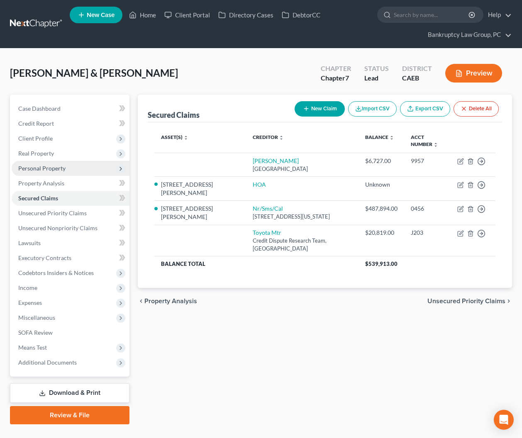
click at [44, 170] on span "Personal Property" at bounding box center [41, 168] width 47 height 7
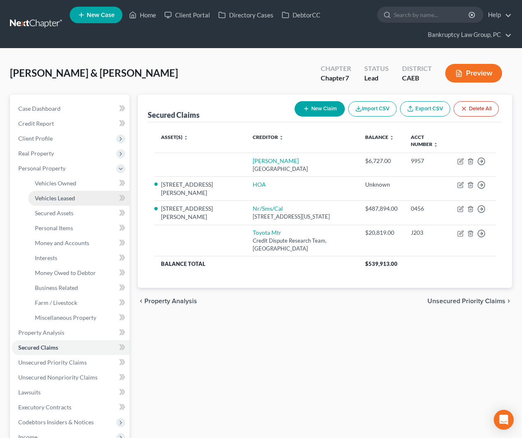
click at [44, 199] on span "Vehicles Leased" at bounding box center [55, 198] width 40 height 7
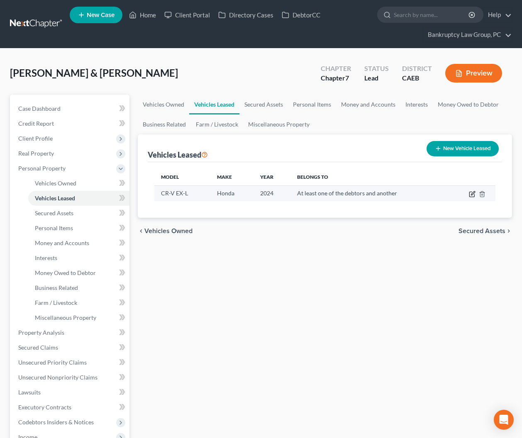
click at [473, 197] on icon "button" at bounding box center [472, 194] width 7 height 7
select select "0"
select select "2"
select select "3"
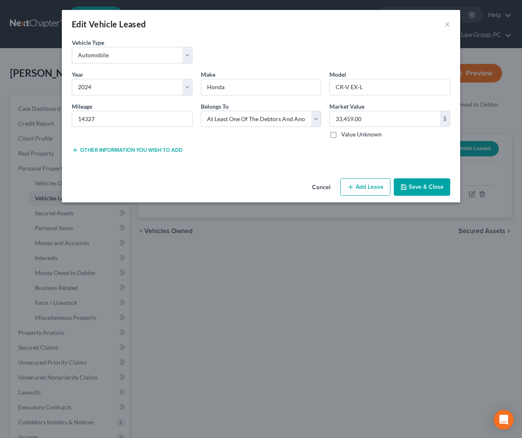
click at [370, 185] on button "Add Lease" at bounding box center [365, 186] width 50 height 17
select select "3"
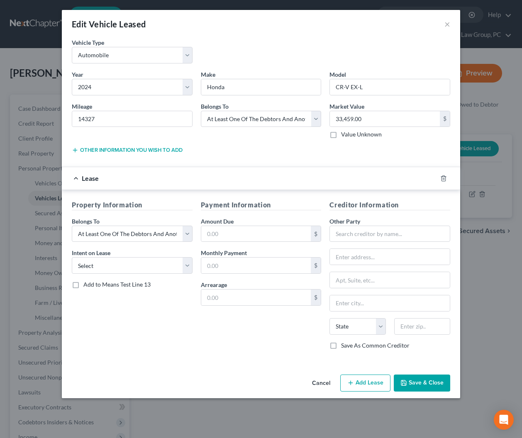
click at [327, 383] on button "Cancel" at bounding box center [321, 383] width 32 height 17
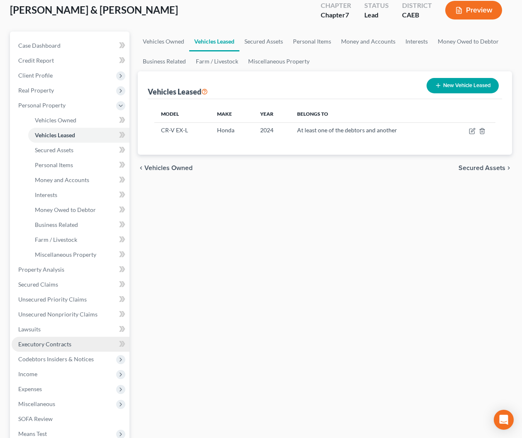
click at [58, 346] on span "Executory Contracts" at bounding box center [44, 344] width 53 height 7
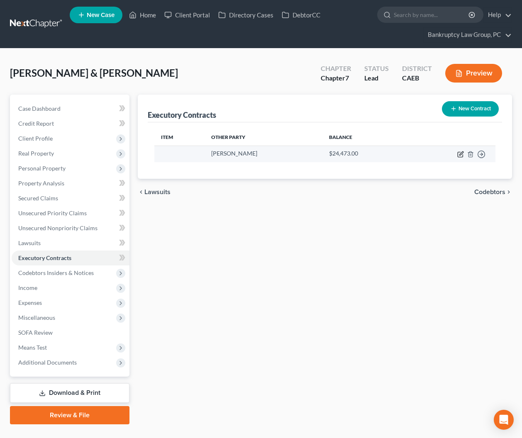
click at [463, 151] on icon "button" at bounding box center [460, 154] width 7 height 7
select select "45"
select select "1"
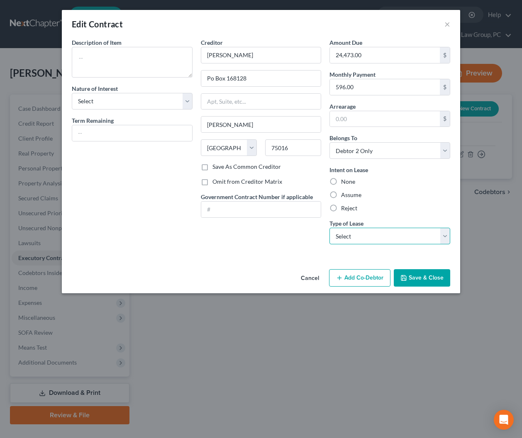
click at [367, 240] on select "Select Real Estate Car Other" at bounding box center [389, 236] width 121 height 17
select select "1"
click at [329, 228] on select "Select Real Estate Car Other" at bounding box center [389, 236] width 121 height 17
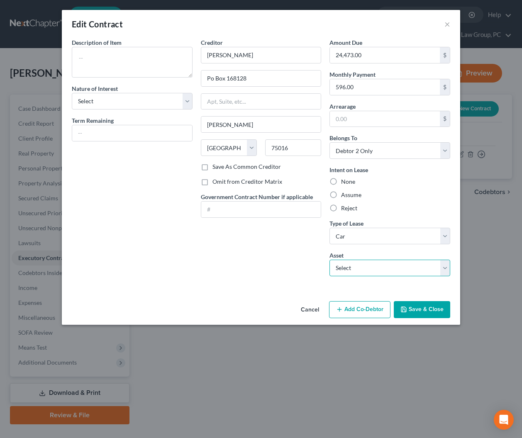
click at [361, 265] on select "Select 2024 Honda CR-V EX-L - $33459.0" at bounding box center [389, 268] width 121 height 17
select select "0"
click at [329, 260] on select "Select 2024 Honda CR-V EX-L - $33459.0" at bounding box center [389, 268] width 121 height 17
type textarea "2024 Honda CR-V EX-L"
click at [139, 102] on select "Select Purchaser Agent Lessor Lessee" at bounding box center [132, 101] width 121 height 17
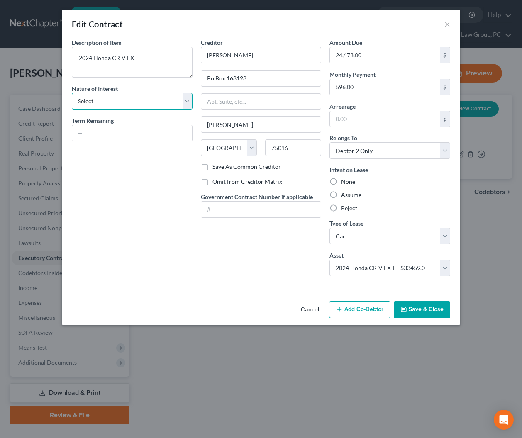
select select "3"
click at [72, 93] on select "Select Purchaser Agent Lessor Lessee" at bounding box center [132, 101] width 121 height 17
click at [414, 309] on button "Save & Close" at bounding box center [422, 309] width 56 height 17
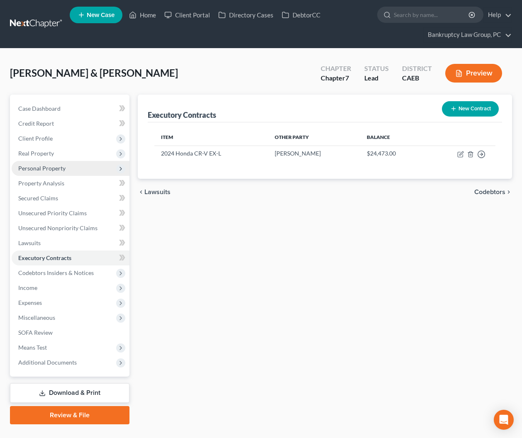
click at [48, 171] on span "Personal Property" at bounding box center [41, 168] width 47 height 7
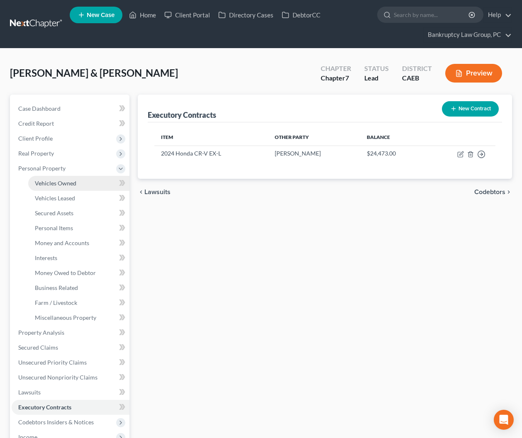
drag, startPoint x: 48, startPoint y: 181, endPoint x: 66, endPoint y: 189, distance: 20.1
click at [48, 181] on span "Vehicles Owned" at bounding box center [55, 183] width 41 height 7
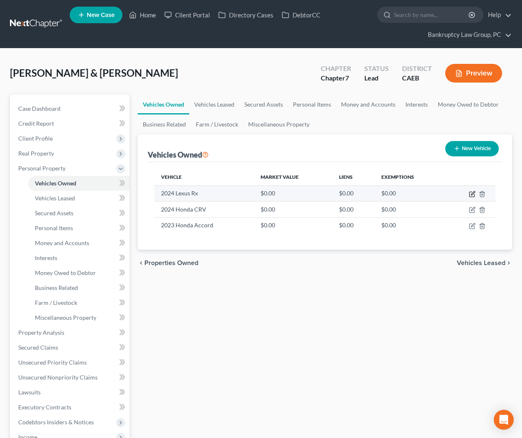
click at [472, 194] on icon "button" at bounding box center [472, 194] width 7 height 7
select select "0"
select select "2"
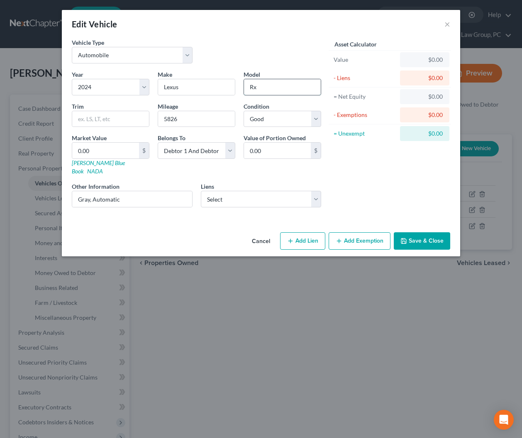
click at [273, 86] on input "Rx" at bounding box center [282, 87] width 77 height 16
type input "RX"
click at [224, 192] on select "Select Toyota Mtr - $20,819.00 Amer Honda - $6,727.00" at bounding box center [261, 199] width 121 height 17
select select "0"
click at [201, 191] on select "Select Toyota Mtr - $20,819.00 Amer Honda - $6,727.00" at bounding box center [261, 199] width 121 height 17
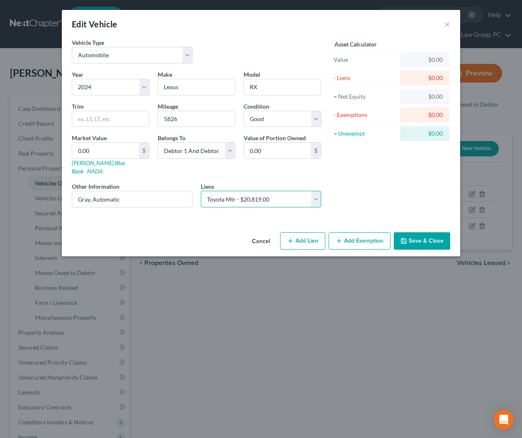
select select
select select "45"
select select "2"
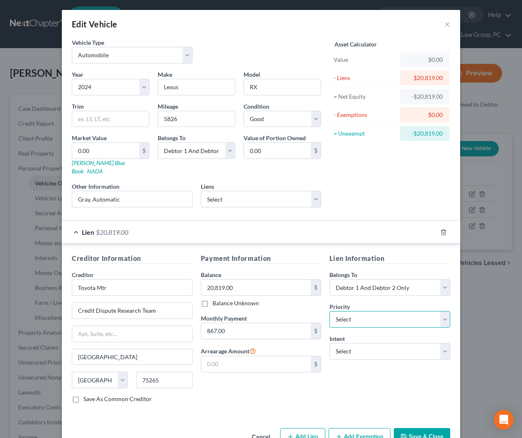
click at [351, 312] on select "Select 1st 2nd 3rd 4th 5th 6th 7th 8th 9th 10th 11th 12th 13th 14th 15th 16th 1…" at bounding box center [389, 319] width 121 height 17
select select "0"
click at [329, 311] on select "Select 1st 2nd 3rd 4th 5th 6th 7th 8th 9th 10th 11th 12th 13th 14th 15th 16th 1…" at bounding box center [389, 319] width 121 height 17
click at [357, 343] on select "Select Surrender Redeem Reaffirm Avoid Other" at bounding box center [389, 351] width 121 height 17
select select "2"
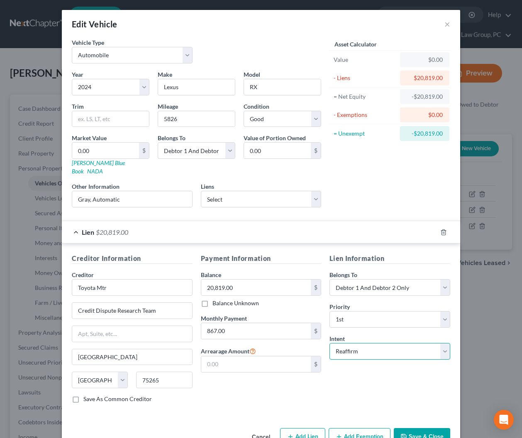
click at [329, 343] on select "Select Surrender Redeem Reaffirm Avoid Other" at bounding box center [389, 351] width 121 height 17
click at [143, 225] on div "Lien $20,819.00" at bounding box center [249, 232] width 375 height 22
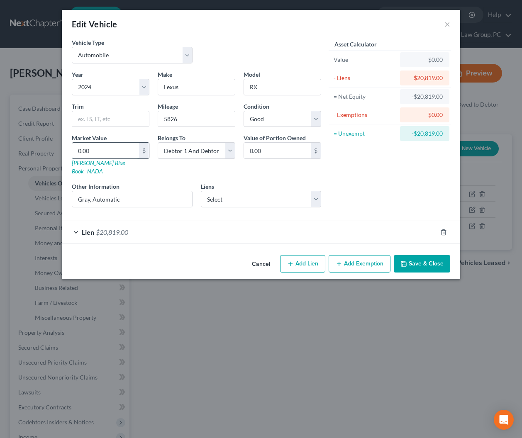
click at [104, 150] on input "0.00" at bounding box center [105, 151] width 67 height 16
type input "5"
type input "5.00"
type input "53"
type input "53.00"
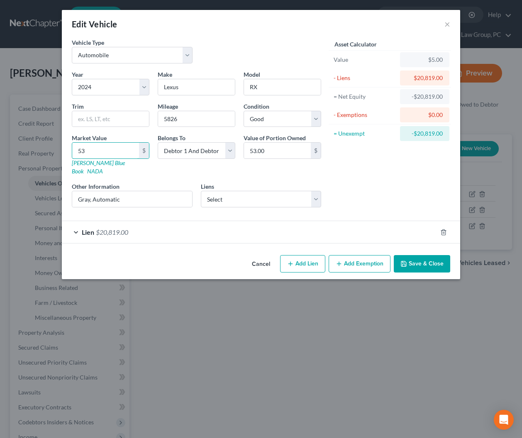
type input "537"
type input "537.00"
type input "5373"
type input "5,373.00"
type input "5,3733"
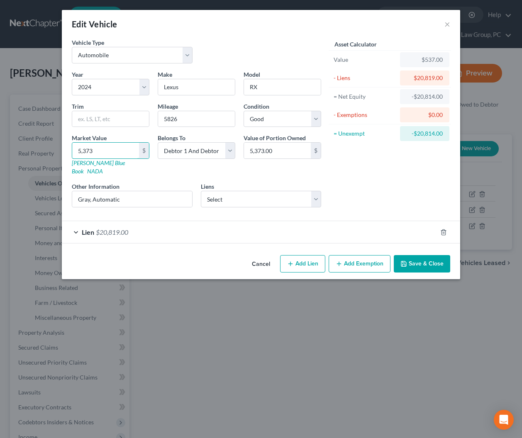
type input "53,733.00"
type input "53,733"
click at [414, 258] on button "Save & Close" at bounding box center [422, 263] width 56 height 17
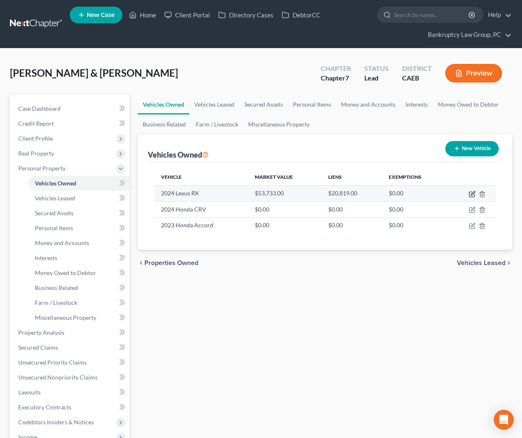
drag, startPoint x: 473, startPoint y: 192, endPoint x: 408, endPoint y: 219, distance: 70.1
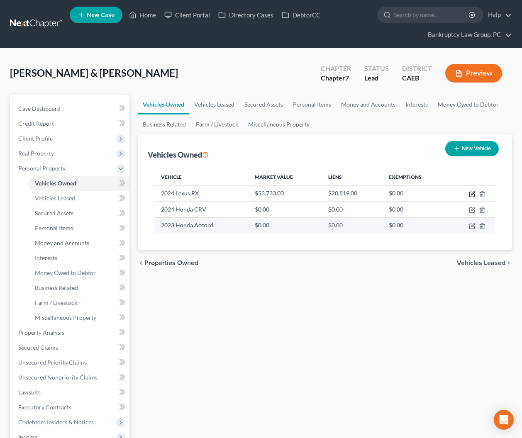
click at [473, 192] on icon "button" at bounding box center [473, 193] width 4 height 4
select select "0"
select select "2"
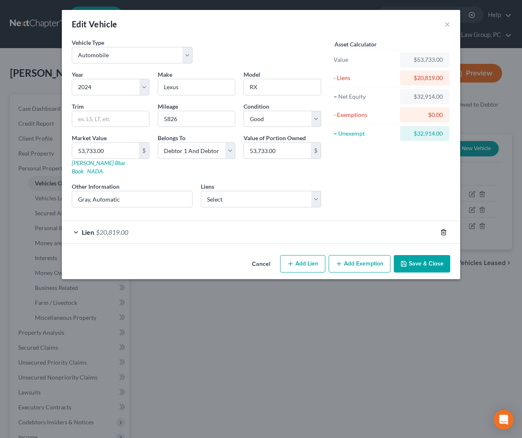
click at [441, 229] on icon "button" at bounding box center [443, 231] width 4 height 5
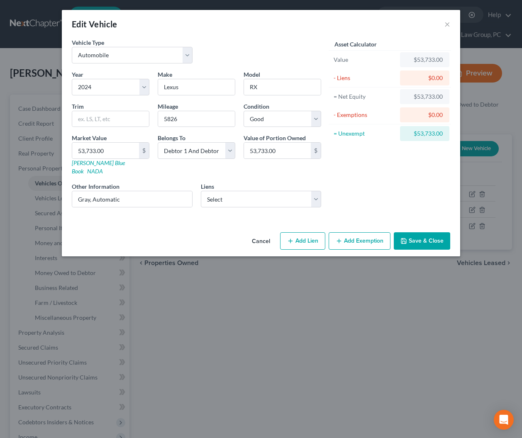
click at [263, 234] on button "Cancel" at bounding box center [261, 241] width 32 height 17
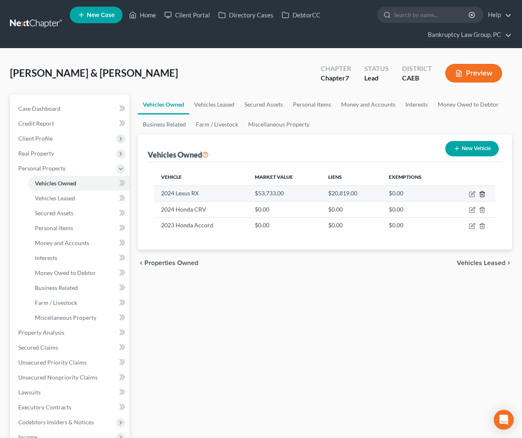
click at [483, 194] on icon "button" at bounding box center [482, 194] width 7 height 7
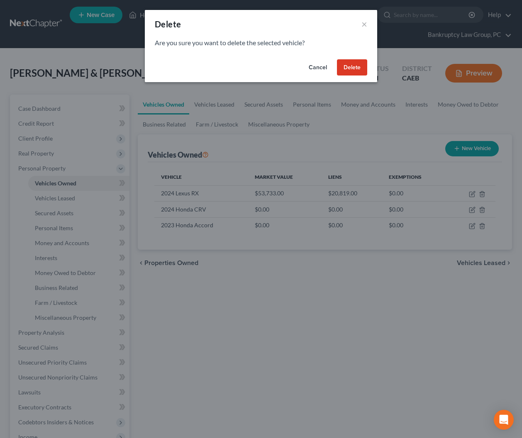
drag, startPoint x: 353, startPoint y: 67, endPoint x: 343, endPoint y: 68, distance: 10.0
click at [353, 67] on button "Delete" at bounding box center [352, 67] width 30 height 17
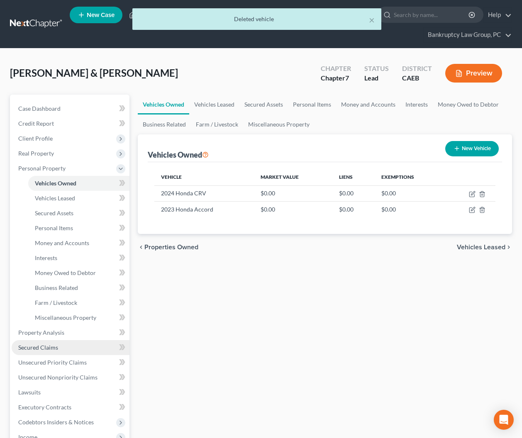
click at [54, 346] on span "Secured Claims" at bounding box center [38, 347] width 40 height 7
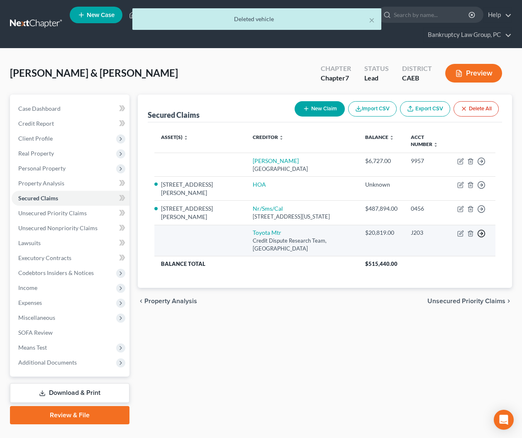
click at [481, 229] on icon "button" at bounding box center [481, 233] width 8 height 8
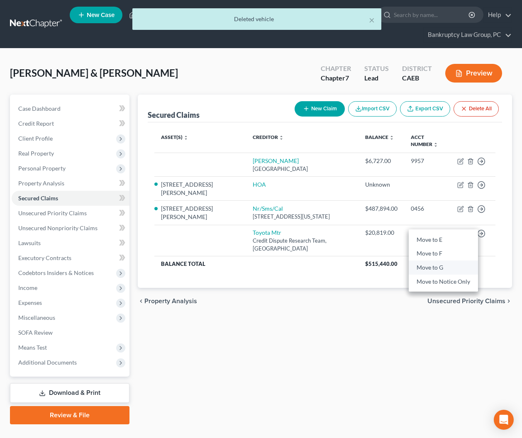
click at [448, 261] on link "Move to G" at bounding box center [443, 268] width 69 height 14
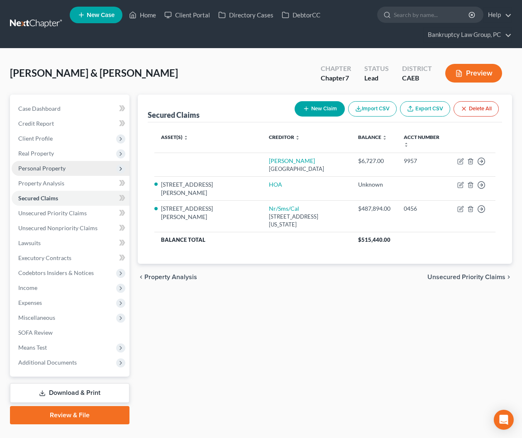
click at [41, 168] on span "Personal Property" at bounding box center [41, 168] width 47 height 7
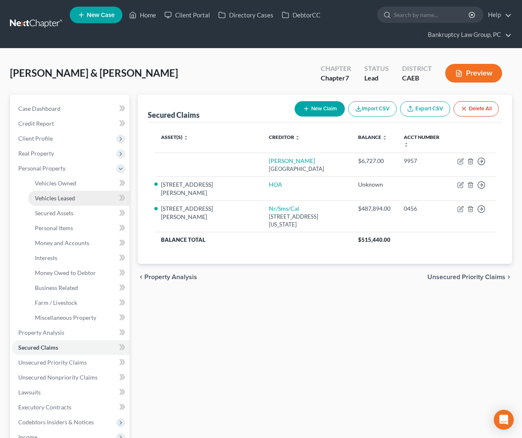
click at [59, 198] on span "Vehicles Leased" at bounding box center [55, 198] width 40 height 7
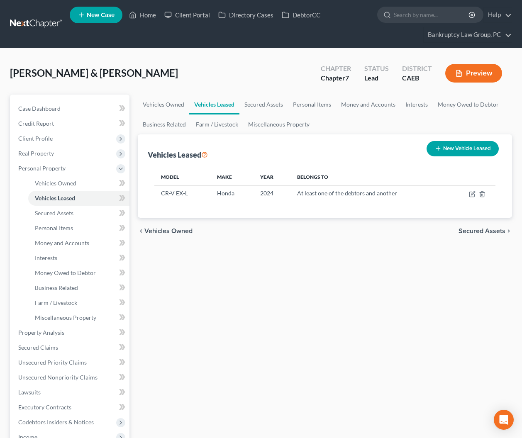
click at [450, 148] on button "New Vehicle Leased" at bounding box center [462, 148] width 72 height 15
select select "2"
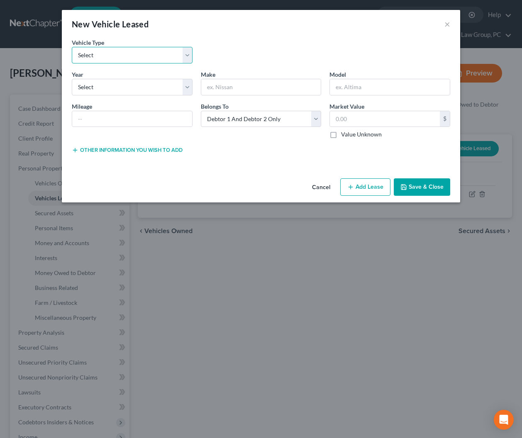
click at [126, 57] on select "Select Automobile Truck Trailer Watercraft Aircraft Motor Home Atv Other Vehicle" at bounding box center [132, 55] width 121 height 17
select select "0"
click at [72, 47] on select "Select Automobile Truck Trailer Watercraft Aircraft Motor Home Atv Other Vehicle" at bounding box center [132, 55] width 121 height 17
click at [128, 88] on select "Select 2026 2025 2024 2023 2022 2021 2020 2019 2018 2017 2016 2015 2014 2013 20…" at bounding box center [132, 87] width 121 height 17
select select "2"
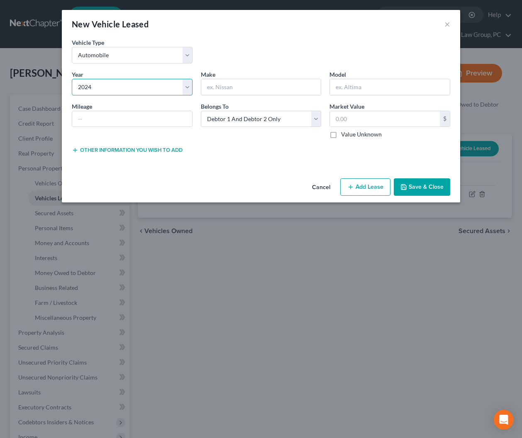
click at [72, 79] on select "Select 2026 2025 2024 2023 2022 2021 2020 2019 2018 2017 2016 2015 2014 2013 20…" at bounding box center [132, 87] width 121 height 17
click at [236, 88] on input "text" at bounding box center [261, 87] width 120 height 16
type input "Lexus"
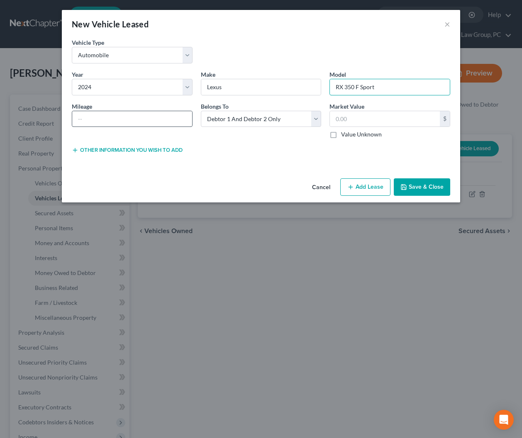
type input "RX 350 F Sport"
click at [137, 117] on input "text" at bounding box center [132, 119] width 120 height 16
type input "5826"
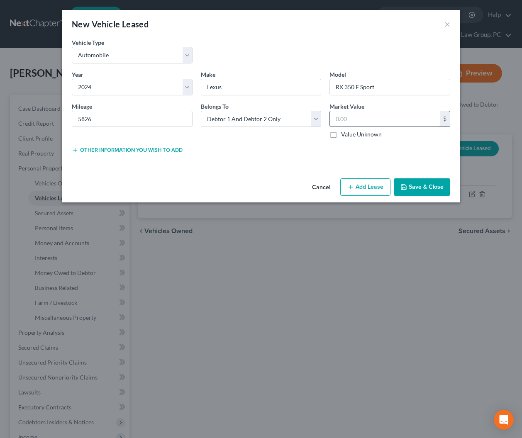
click at [382, 123] on input "text" at bounding box center [385, 119] width 110 height 16
type input "53,733"
click at [377, 184] on button "Add Lease" at bounding box center [365, 186] width 50 height 17
select select "2"
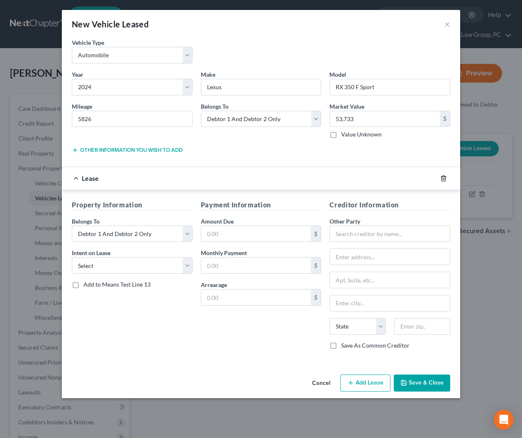
click at [441, 178] on icon "button" at bounding box center [443, 177] width 4 height 5
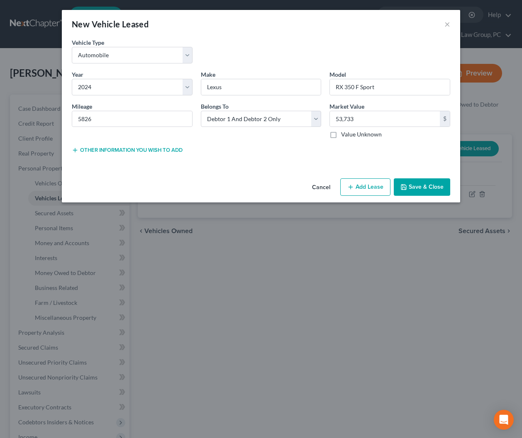
click at [435, 188] on button "Save & Close" at bounding box center [422, 186] width 56 height 17
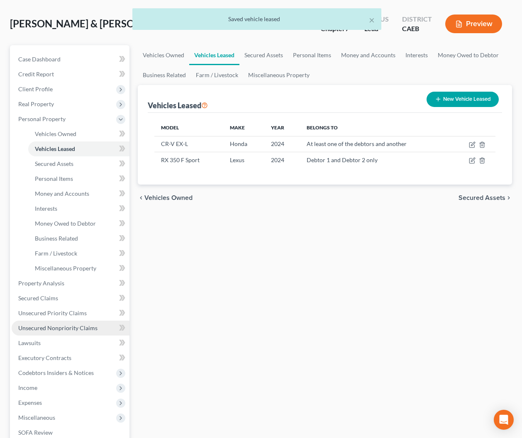
scroll to position [56, 0]
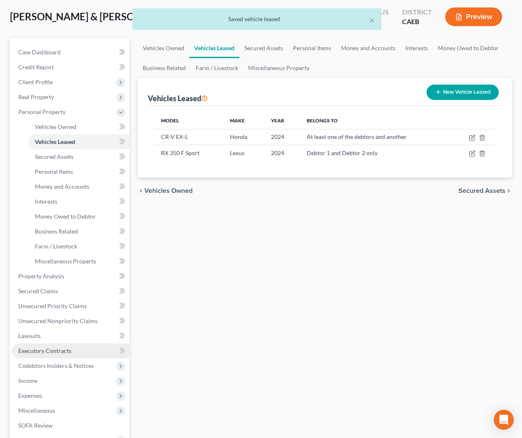
click at [60, 349] on span "Executory Contracts" at bounding box center [44, 350] width 53 height 7
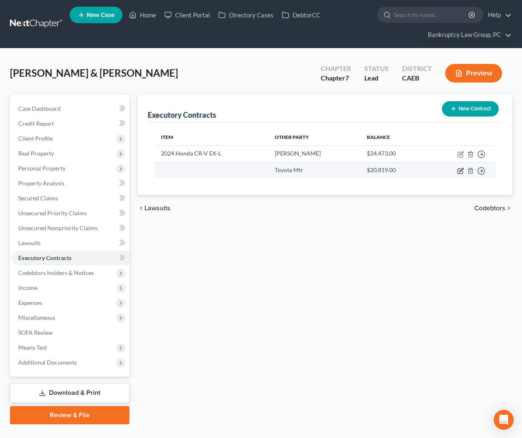
click at [459, 170] on icon "button" at bounding box center [460, 171] width 7 height 7
select select "45"
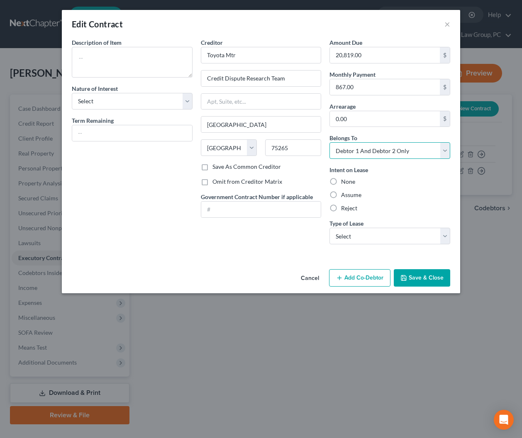
click at [375, 153] on select "Select Debtor 1 Only Debtor 2 Only Debtor 1 And Debtor 2 Only At Least One Of T…" at bounding box center [389, 150] width 121 height 17
select select "3"
click at [329, 142] on select "Select Debtor 1 Only Debtor 2 Only Debtor 1 And Debtor 2 Only At Least One Of T…" at bounding box center [389, 150] width 121 height 17
click at [366, 232] on select "Select Real Estate Car Other" at bounding box center [389, 236] width 121 height 17
select select "1"
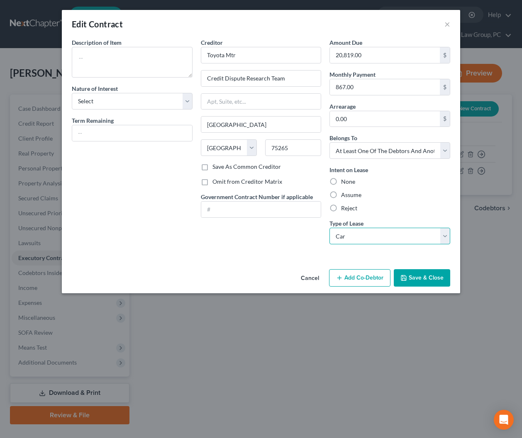
click at [329, 228] on select "Select Real Estate Car Other" at bounding box center [389, 236] width 121 height 17
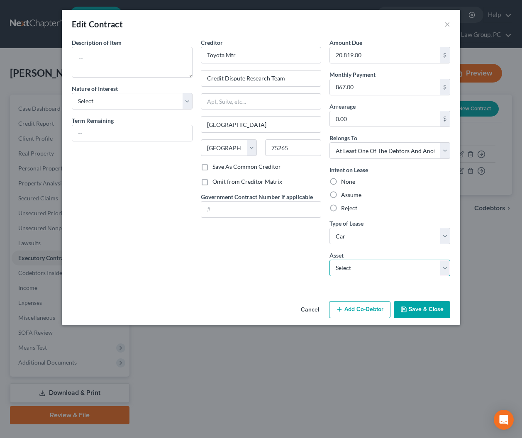
click at [365, 265] on select "Select 2024 Honda CR-V EX-L - $33459.0 2024 Lexus RX 350 F Sport - $53733.0" at bounding box center [389, 268] width 121 height 17
select select "1"
click at [329, 260] on select "Select 2024 Honda CR-V EX-L - $33459.0 2024 Lexus RX 350 F Sport - $53733.0" at bounding box center [389, 268] width 121 height 17
type textarea "2024 Lexus RX 350 F Sport"
click at [127, 105] on select "Select Purchaser Agent Lessor Lessee" at bounding box center [132, 101] width 121 height 17
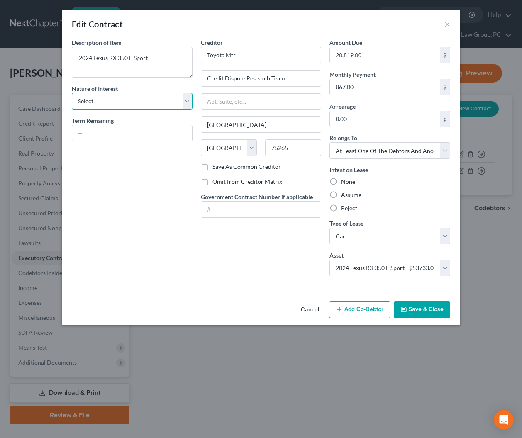
select select "3"
click at [72, 93] on select "Select Purchaser Agent Lessor Lessee" at bounding box center [132, 101] width 121 height 17
click at [418, 309] on button "Save & Close" at bounding box center [422, 309] width 56 height 17
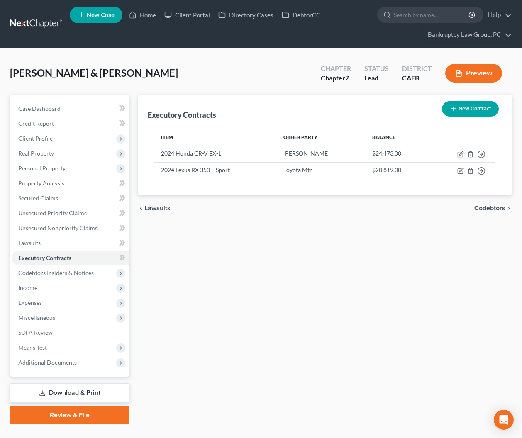
click at [245, 255] on div "Executory Contracts New Contract Item Other Party Balance 2024 Honda CR-V EX-L …" at bounding box center [325, 260] width 383 height 330
click at [37, 287] on span "Income" at bounding box center [71, 287] width 118 height 15
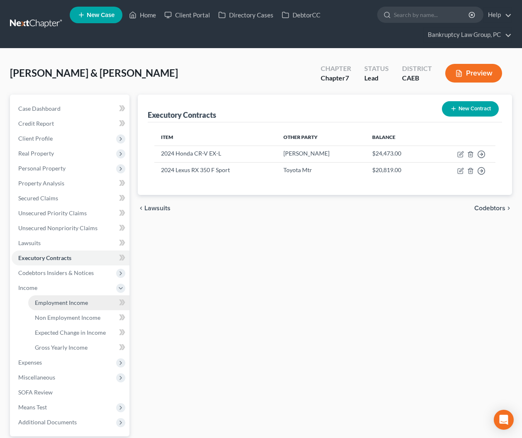
click at [79, 297] on link "Employment Income" at bounding box center [78, 302] width 101 height 15
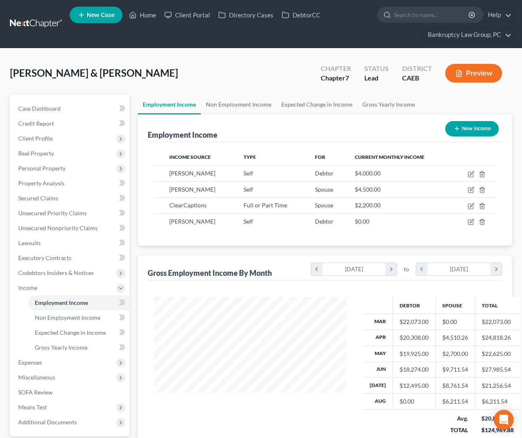
scroll to position [149, 209]
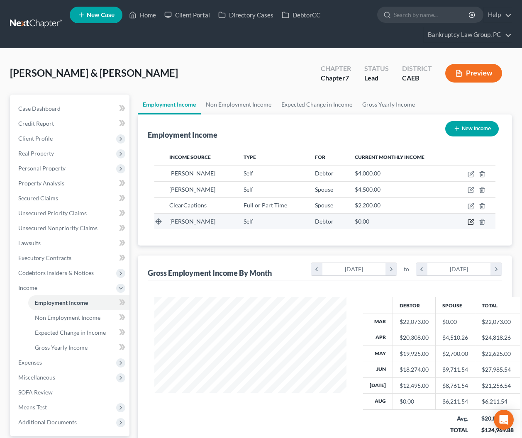
click at [469, 219] on icon "button" at bounding box center [471, 222] width 7 height 7
select select "1"
select select "0"
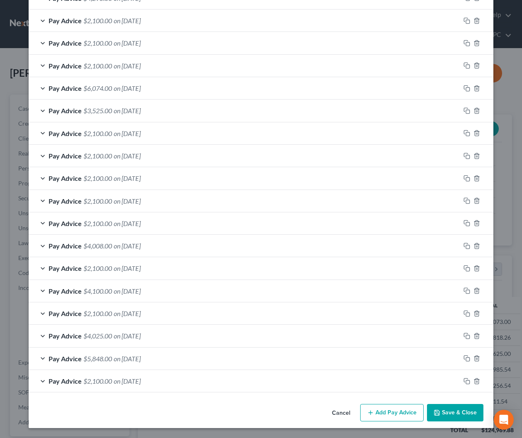
scroll to position [0, 0]
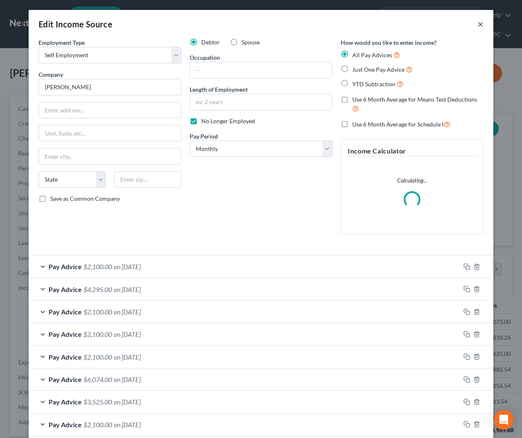
click at [481, 23] on button "×" at bounding box center [480, 24] width 6 height 10
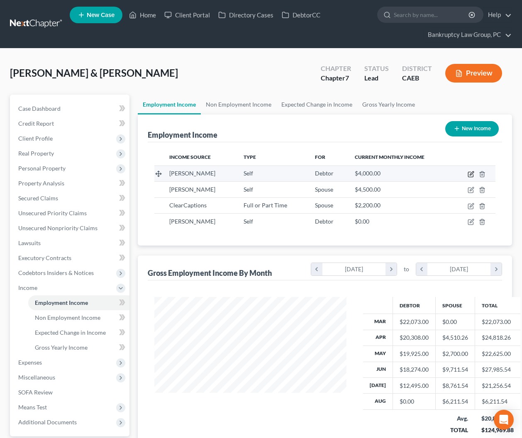
click at [472, 173] on icon "button" at bounding box center [471, 174] width 7 height 7
select select "1"
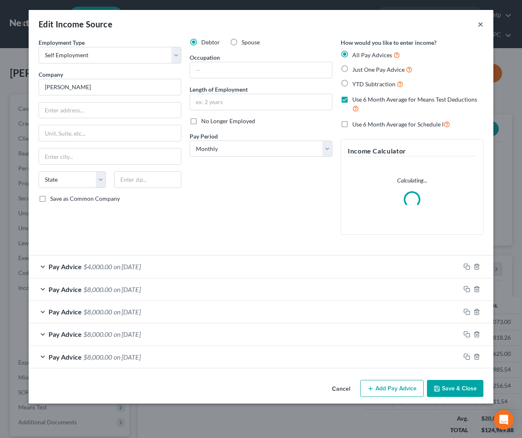
click at [480, 23] on button "×" at bounding box center [480, 24] width 6 height 10
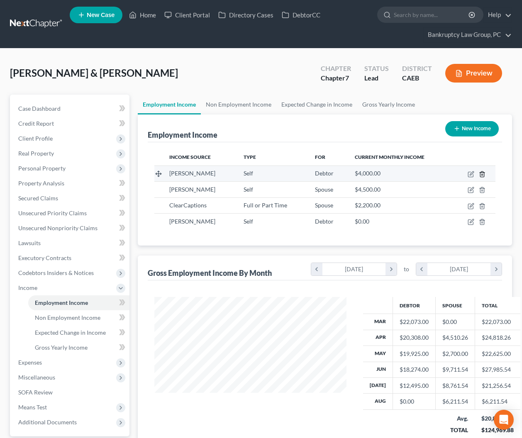
click at [482, 174] on icon "button" at bounding box center [482, 174] width 7 height 7
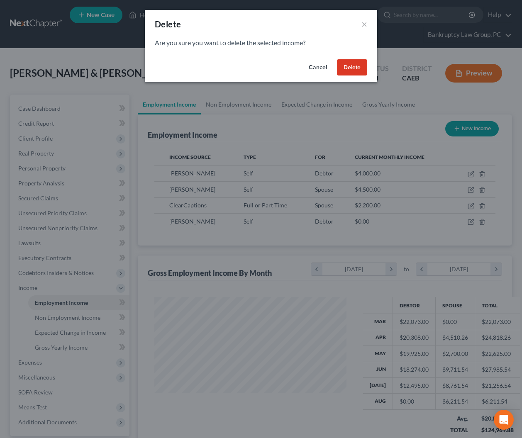
click at [353, 74] on button "Delete" at bounding box center [352, 67] width 30 height 17
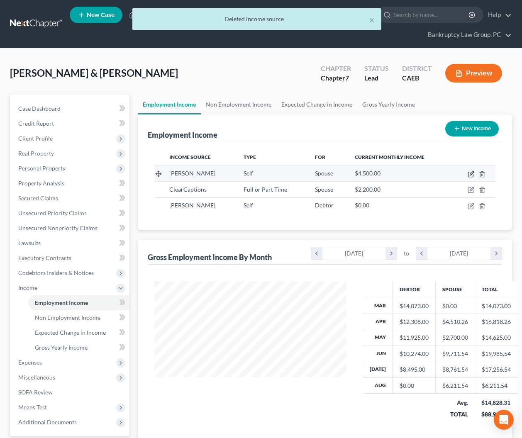
click at [471, 174] on icon "button" at bounding box center [472, 173] width 4 height 4
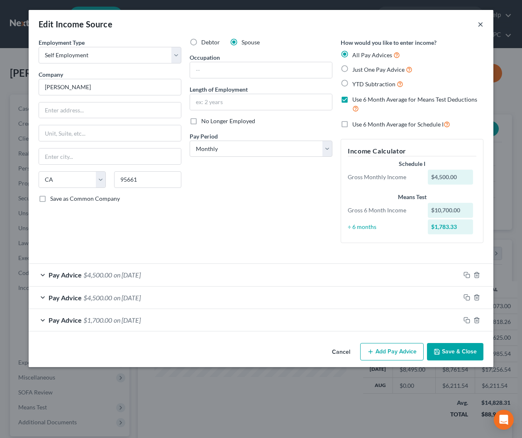
click at [479, 22] on button "×" at bounding box center [480, 24] width 6 height 10
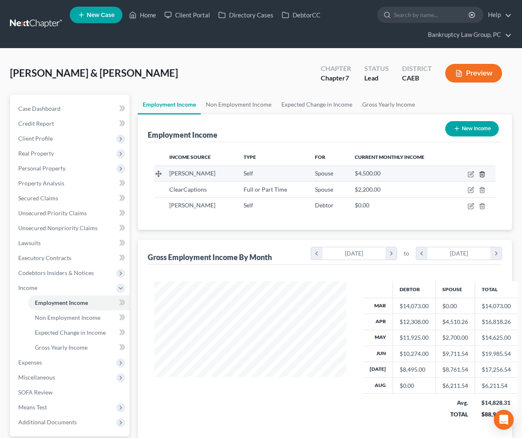
click at [482, 174] on line "button" at bounding box center [482, 175] width 0 height 2
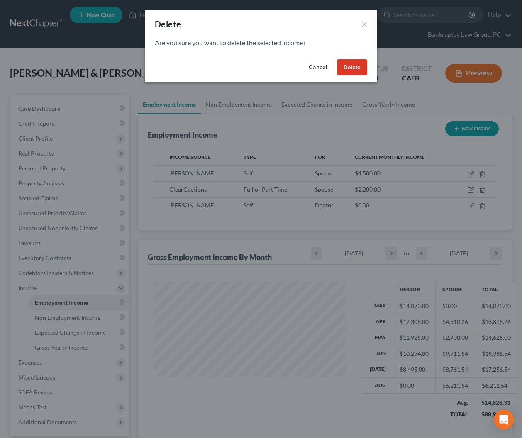
click at [351, 73] on button "Delete" at bounding box center [352, 67] width 30 height 17
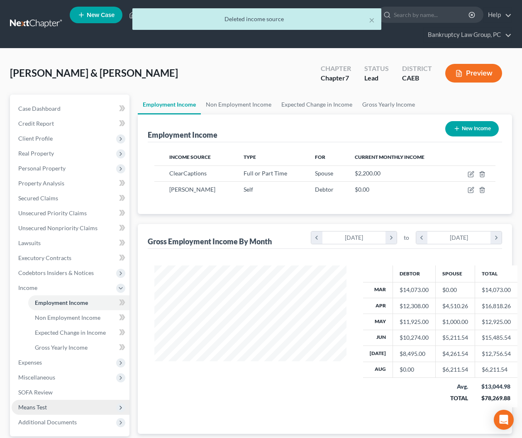
click at [43, 409] on span "Means Test" at bounding box center [32, 407] width 29 height 7
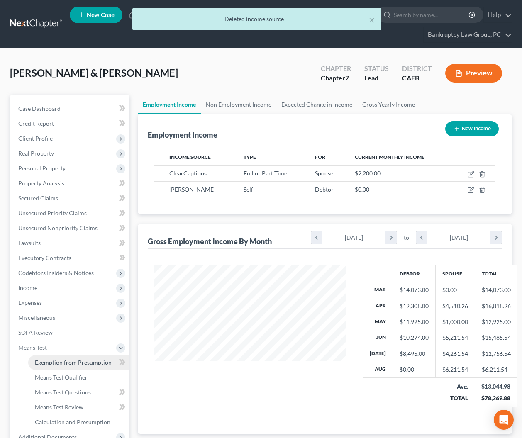
click at [54, 363] on span "Exemption from Presumption" at bounding box center [73, 362] width 77 height 7
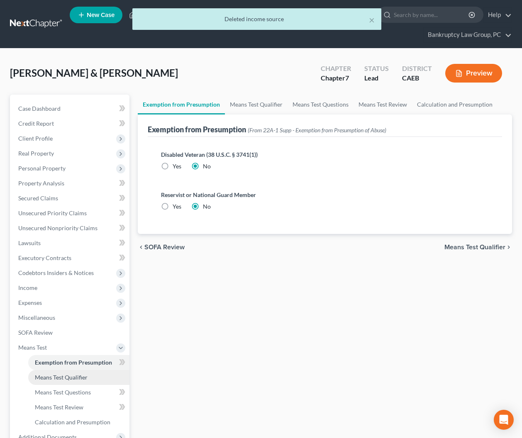
click at [74, 375] on span "Means Test Qualifier" at bounding box center [61, 377] width 53 height 7
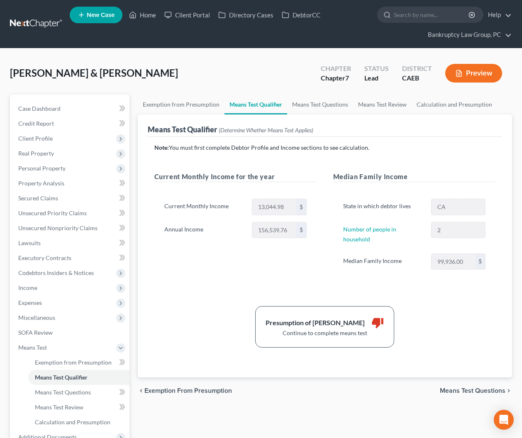
scroll to position [92, 0]
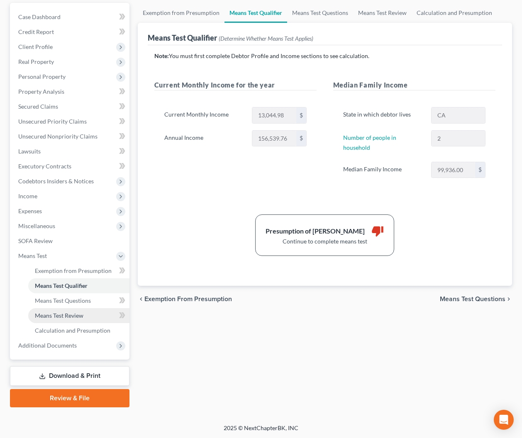
click at [54, 316] on span "Means Test Review" at bounding box center [59, 315] width 49 height 7
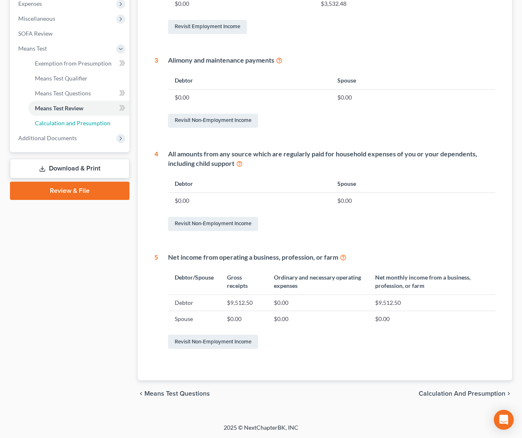
click at [76, 124] on span "Calculation and Presumption" at bounding box center [73, 122] width 76 height 7
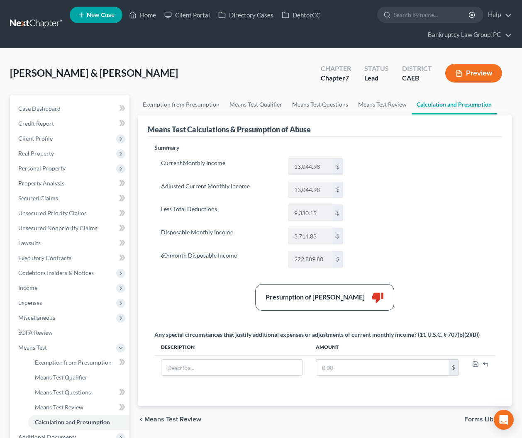
click at [133, 341] on div "Case Dashboard Payments Invoices Payments Payments Credit Report Client Profile" at bounding box center [70, 297] width 128 height 404
click at [145, 78] on div "Ortiz, Kim & Joseph Upgraded Chapter Chapter 7 Status Lead District CAEB Preview" at bounding box center [261, 76] width 502 height 36
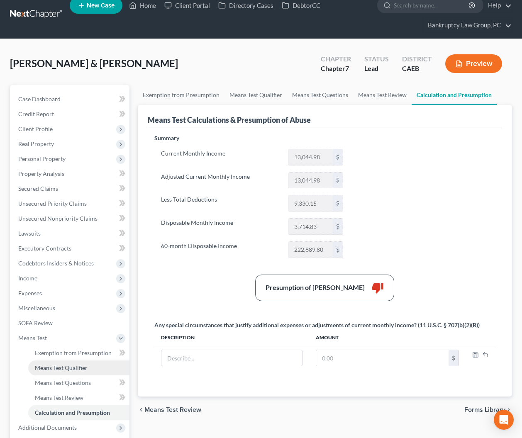
scroll to position [92, 0]
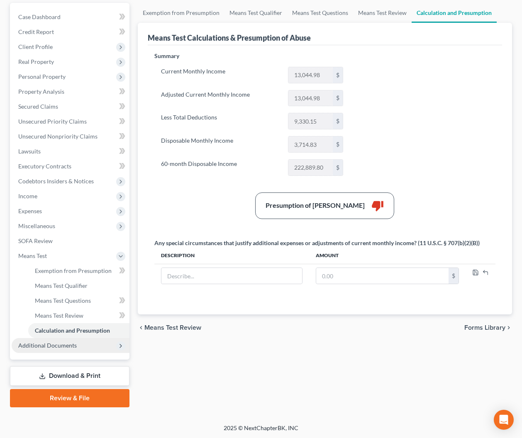
click at [63, 345] on span "Additional Documents" at bounding box center [47, 345] width 58 height 7
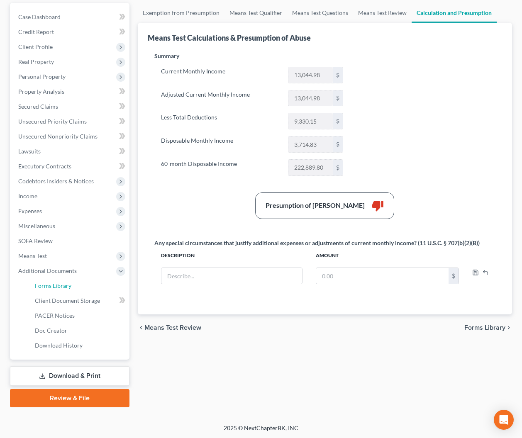
drag, startPoint x: 53, startPoint y: 283, endPoint x: 230, endPoint y: 264, distance: 177.7
click at [53, 283] on span "Forms Library" at bounding box center [53, 285] width 37 height 7
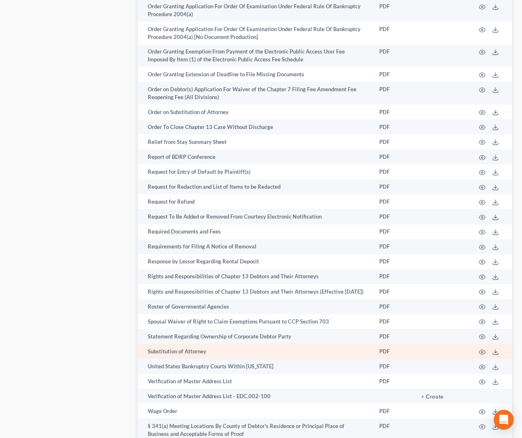
scroll to position [1252, 0]
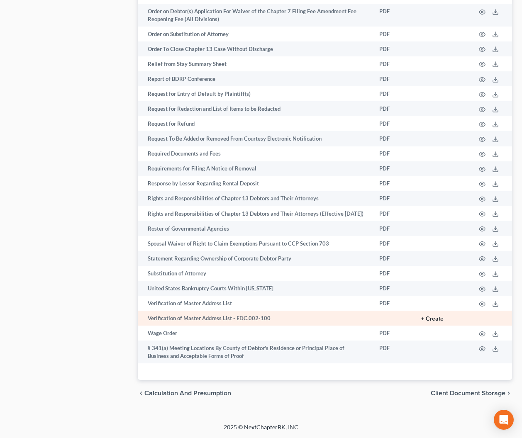
click at [435, 319] on button "+ Create" at bounding box center [432, 319] width 22 height 6
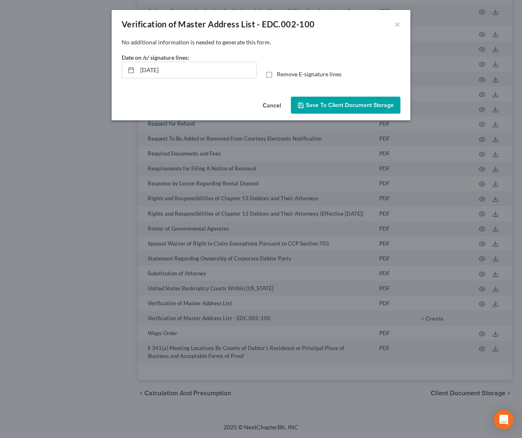
click at [277, 75] on label "Remove E-signature lines" at bounding box center [309, 74] width 65 height 8
click at [280, 75] on input "Remove E-signature lines" at bounding box center [282, 72] width 5 height 5
checkbox input "true"
drag, startPoint x: 212, startPoint y: 73, endPoint x: 119, endPoint y: 68, distance: 92.6
click at [119, 68] on div "Date on /s/ signature lines: 09/13/2025" at bounding box center [189, 65] width 144 height 25
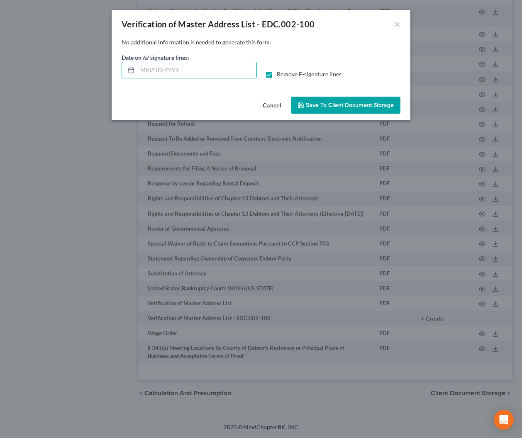
click at [326, 106] on span "Save to Client Document Storage" at bounding box center [350, 105] width 88 height 7
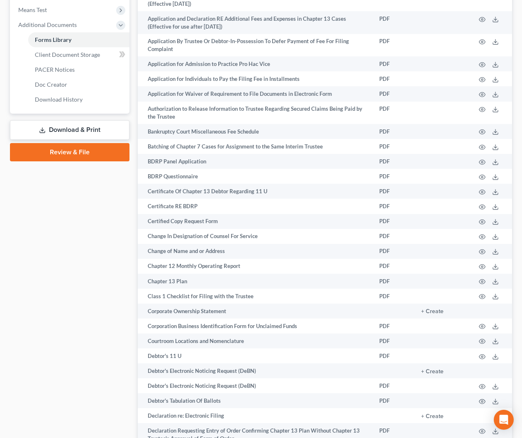
scroll to position [153, 0]
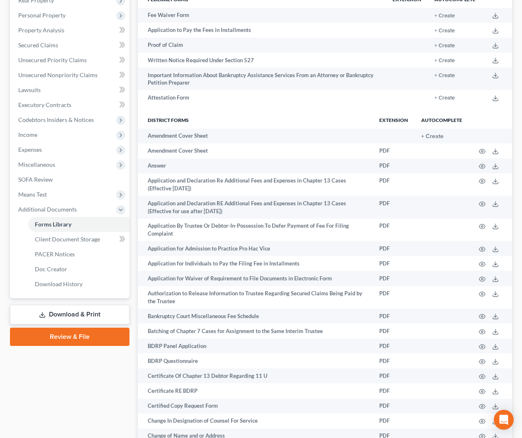
click at [74, 316] on link "Download & Print" at bounding box center [69, 314] width 119 height 19
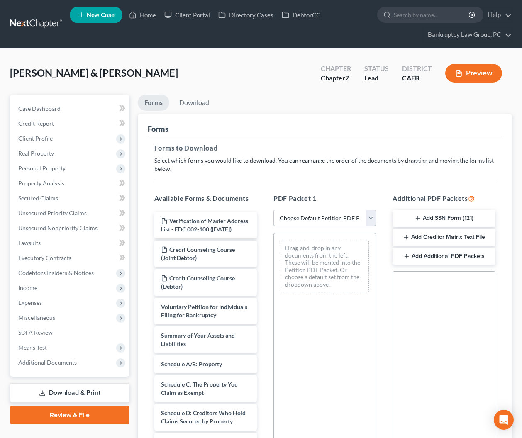
click at [326, 216] on select "Choose Default Petition PDF Packet Complete Bankruptcy Petition (all forms and …" at bounding box center [324, 218] width 102 height 17
click at [330, 220] on select "Choose Default Petition PDF Packet Complete Bankruptcy Petition (all forms and …" at bounding box center [324, 218] width 102 height 17
click at [273, 210] on select "Choose Default Petition PDF Packet Complete Bankruptcy Petition (all forms and …" at bounding box center [324, 218] width 102 height 17
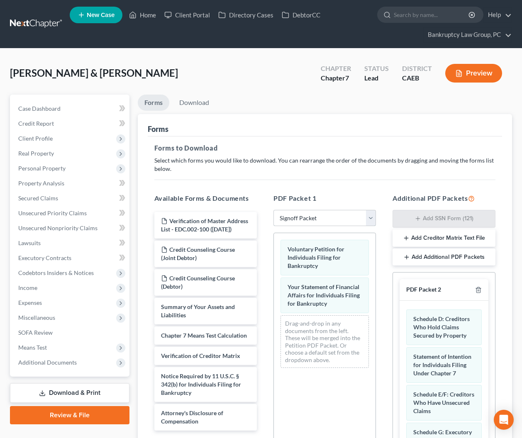
click at [327, 220] on select "Choose Default Petition PDF Packet Complete Bankruptcy Petition (all forms and …" at bounding box center [324, 218] width 102 height 17
click at [273, 210] on select "Choose Default Petition PDF Packet Complete Bankruptcy Petition (all forms and …" at bounding box center [324, 218] width 102 height 17
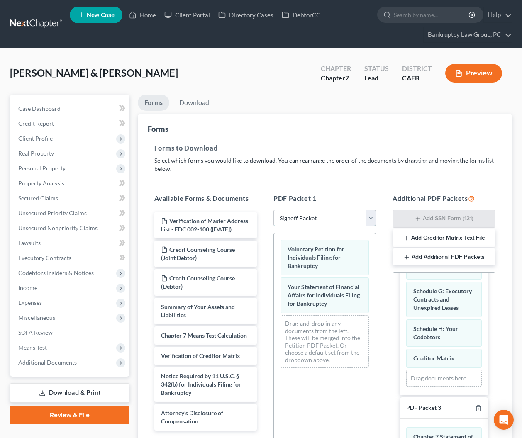
click at [310, 215] on select "Choose Default Petition PDF Packet Complete Bankruptcy Petition (all forms and …" at bounding box center [324, 218] width 102 height 17
click at [284, 219] on select "Choose Default Petition PDF Packet Complete Bankruptcy Petition (all forms and …" at bounding box center [324, 218] width 102 height 17
select select "0"
click at [273, 210] on select "Choose Default Petition PDF Packet Complete Bankruptcy Petition (all forms and …" at bounding box center [324, 218] width 102 height 17
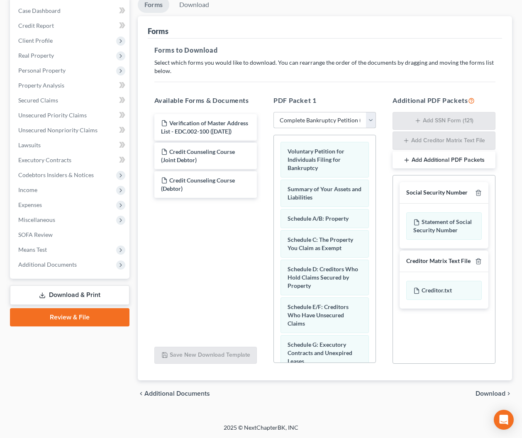
scroll to position [97, 0]
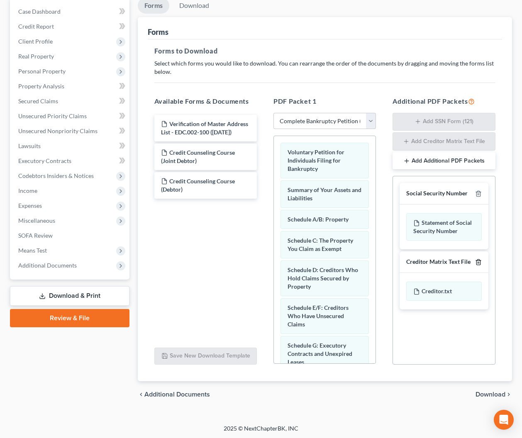
click at [481, 263] on icon "button" at bounding box center [478, 262] width 7 height 7
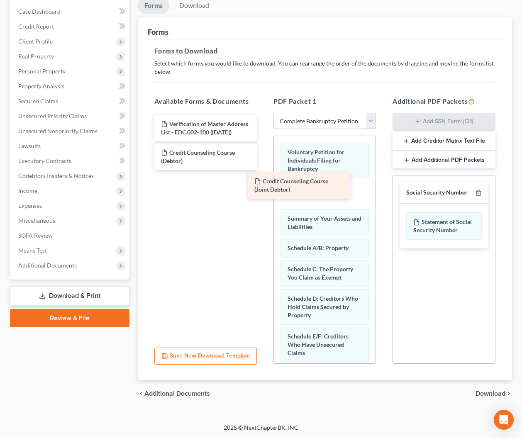
drag, startPoint x: 198, startPoint y: 155, endPoint x: 292, endPoint y: 183, distance: 97.9
click at [263, 170] on div "Credit Counseling Course (Joint Debtor) Verification of Master Address List - E…" at bounding box center [206, 142] width 116 height 55
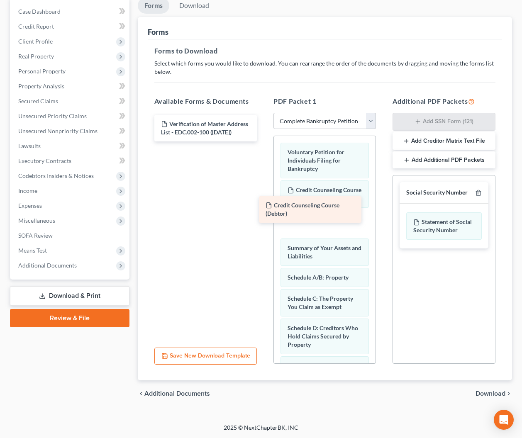
drag, startPoint x: 197, startPoint y: 159, endPoint x: 302, endPoint y: 214, distance: 118.6
click at [263, 141] on div "Credit Counseling Course (Debtor) Verification of Master Address List - EDC.002…" at bounding box center [206, 128] width 116 height 27
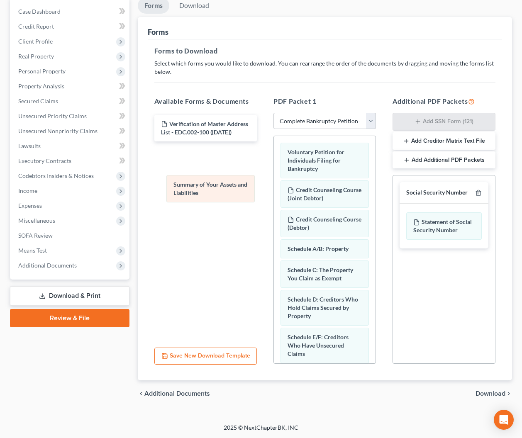
drag, startPoint x: 311, startPoint y: 249, endPoint x: 197, endPoint y: 185, distance: 130.8
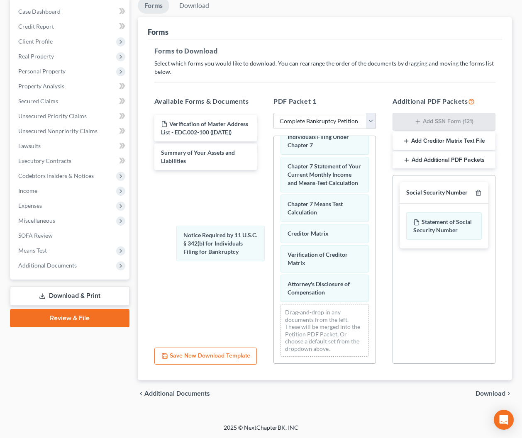
drag, startPoint x: 299, startPoint y: 259, endPoint x: 198, endPoint y: 250, distance: 101.3
click at [274, 248] on div "Notice Required by 11 U.S.C. § 342(b) for Individuals Filing for Bankruptcy Vol…" at bounding box center [325, 38] width 102 height 650
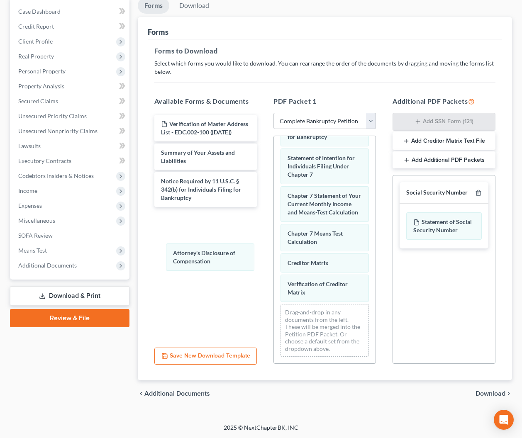
drag, startPoint x: 227, startPoint y: 274, endPoint x: 183, endPoint y: 258, distance: 46.3
click at [274, 258] on div "Attorney's Disclosure of Compensation Voluntary Petition for Individuals Filing…" at bounding box center [325, 52] width 102 height 621
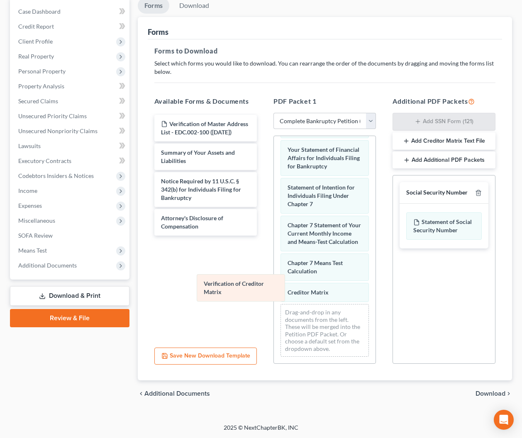
drag, startPoint x: 293, startPoint y: 289, endPoint x: 209, endPoint y: 289, distance: 83.8
click at [274, 289] on div "Verification of Creditor Matrix Voluntary Petition for Individuals Filing for B…" at bounding box center [325, 68] width 102 height 592
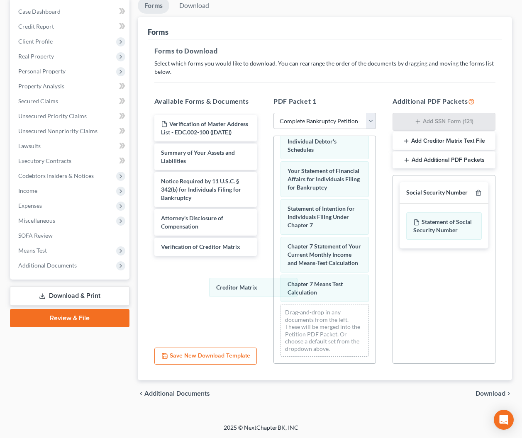
scroll to position [343, 0]
drag, startPoint x: 219, startPoint y: 285, endPoint x: 180, endPoint y: 278, distance: 39.7
click at [274, 278] on div "Creditor Matrix Voluntary Petition for Individuals Filing for Bankruptcy Credit…" at bounding box center [325, 78] width 102 height 570
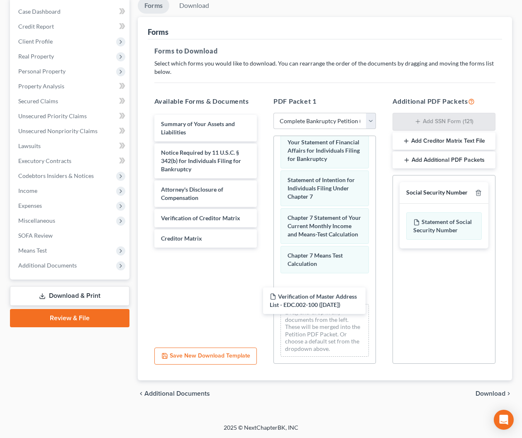
drag, startPoint x: 185, startPoint y: 129, endPoint x: 297, endPoint y: 303, distance: 207.5
click at [263, 248] on div "Verification of Master Address List - EDC.002-100 (09/13/2025) Verification of …" at bounding box center [206, 181] width 116 height 133
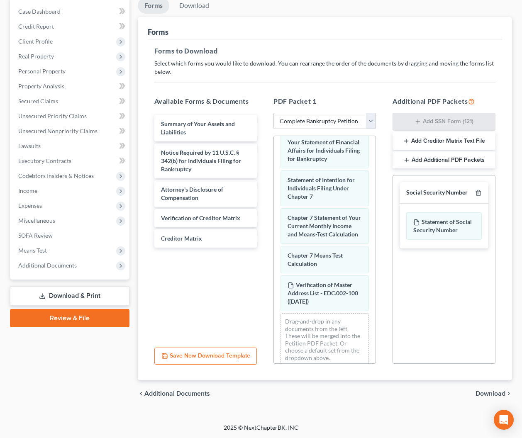
scroll to position [381, 0]
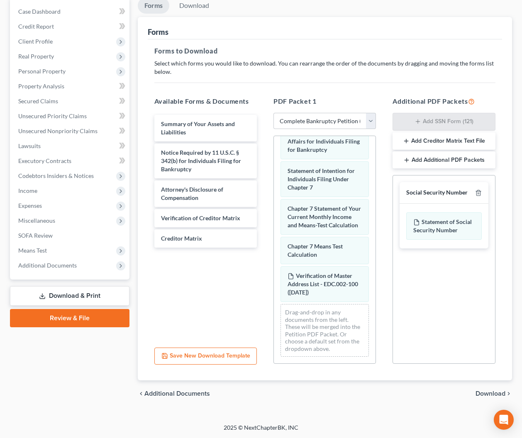
click at [478, 390] on span "Download" at bounding box center [490, 393] width 30 height 7
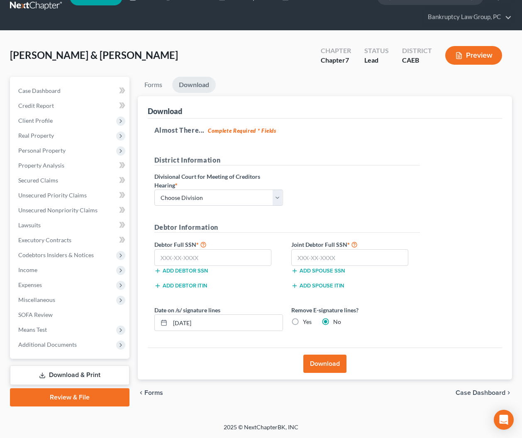
scroll to position [17, 0]
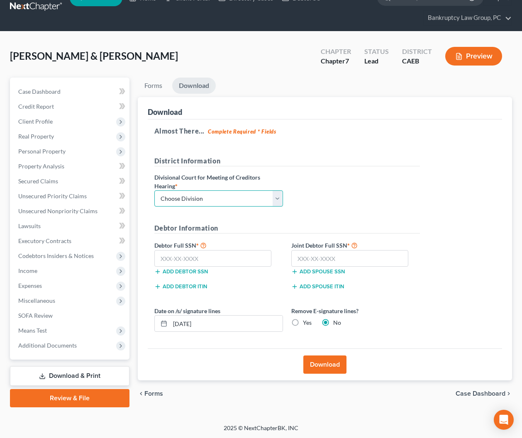
click at [254, 195] on select "Choose Division Fresno Modesto Sacramento" at bounding box center [218, 198] width 129 height 17
select select "2"
click at [154, 190] on select "Choose Division Fresno Modesto Sacramento" at bounding box center [218, 198] width 129 height 17
click at [236, 259] on input "text" at bounding box center [212, 258] width 117 height 17
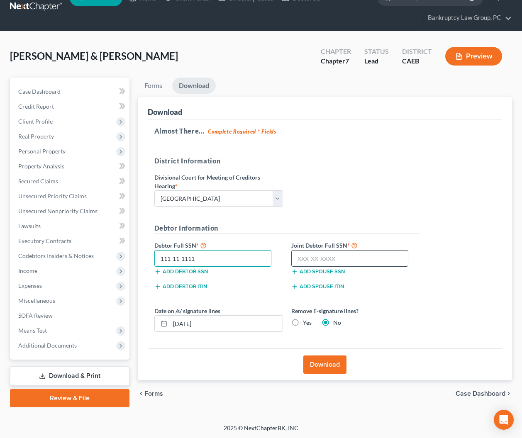
type input "111-11-1111"
click at [374, 261] on input "text" at bounding box center [349, 258] width 117 height 17
type input "111-11-1111"
drag, startPoint x: 296, startPoint y: 320, endPoint x: 287, endPoint y: 327, distance: 11.5
click at [303, 321] on label "Yes" at bounding box center [307, 323] width 9 height 8
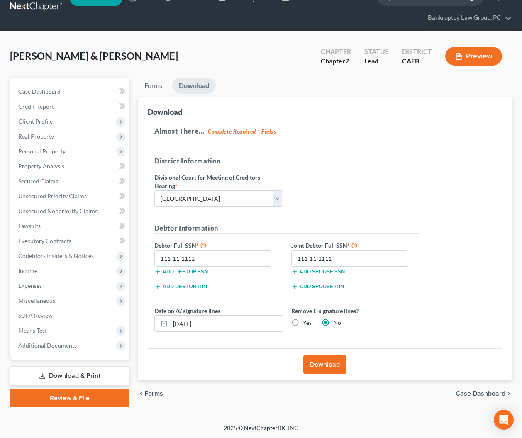
click at [306, 321] on input "Yes" at bounding box center [308, 321] width 5 height 5
radio input "true"
radio input "false"
drag, startPoint x: 207, startPoint y: 320, endPoint x: 135, endPoint y: 317, distance: 72.3
click at [135, 317] on div "Forms Download Forms Forms to Download Select which forms you would like to dow…" at bounding box center [325, 243] width 383 height 330
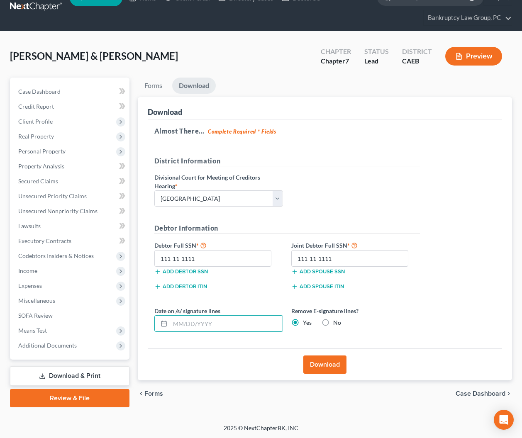
click at [334, 368] on button "Download" at bounding box center [324, 365] width 43 height 18
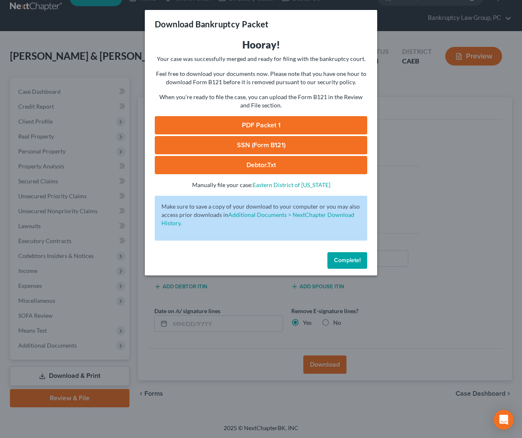
click at [258, 148] on link "SSN (Form B121)" at bounding box center [261, 145] width 212 height 18
click at [241, 129] on link "PDF Packet 1" at bounding box center [261, 125] width 212 height 18
drag, startPoint x: 348, startPoint y: 262, endPoint x: 247, endPoint y: 172, distance: 135.2
click at [348, 261] on span "Complete!" at bounding box center [347, 260] width 27 height 7
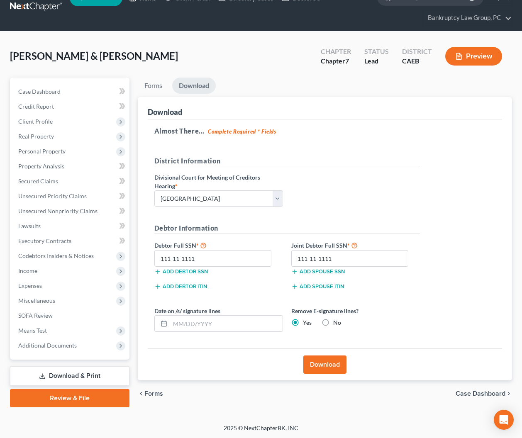
scroll to position [0, 0]
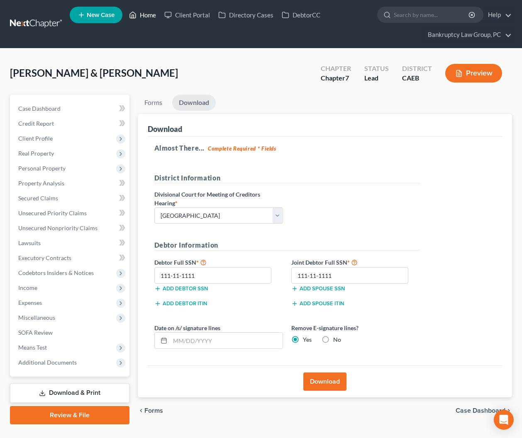
drag, startPoint x: 145, startPoint y: 17, endPoint x: 154, endPoint y: 51, distance: 35.3
click at [145, 17] on link "Home" at bounding box center [142, 14] width 35 height 15
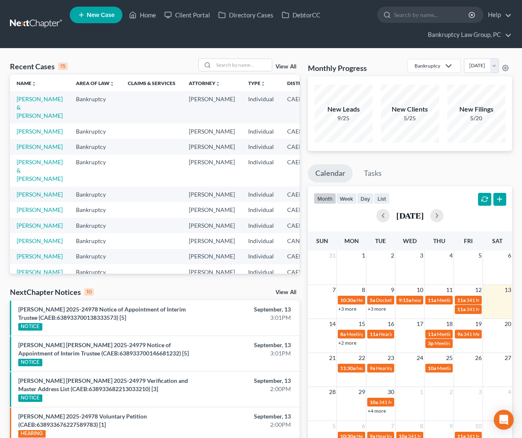
click at [321, 154] on td "7" at bounding box center [341, 146] width 41 height 15
click at [283, 291] on link "View All" at bounding box center [285, 293] width 21 height 6
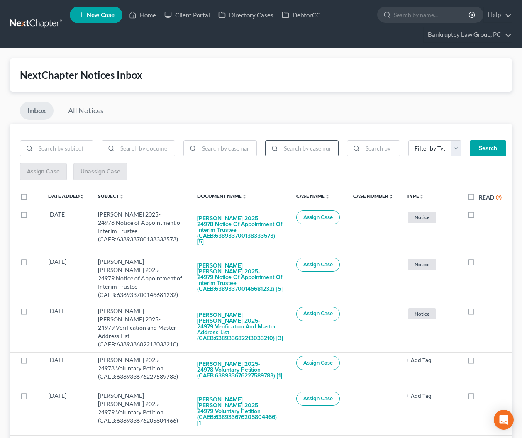
click at [303, 146] on input "search" at bounding box center [309, 149] width 57 height 16
type input "25-24978"
click at [489, 147] on button "Search" at bounding box center [488, 148] width 37 height 17
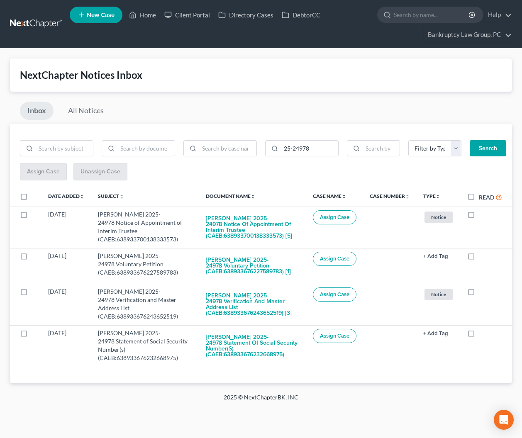
click at [32, 199] on label at bounding box center [32, 199] width 0 height 0
click at [35, 196] on input "checkbox" at bounding box center [37, 194] width 5 height 5
checkbox input "true"
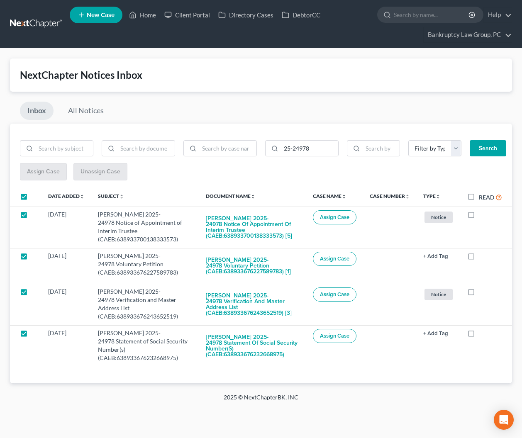
checkbox input "true"
click at [43, 171] on span "Assign Case" at bounding box center [43, 171] width 33 height 7
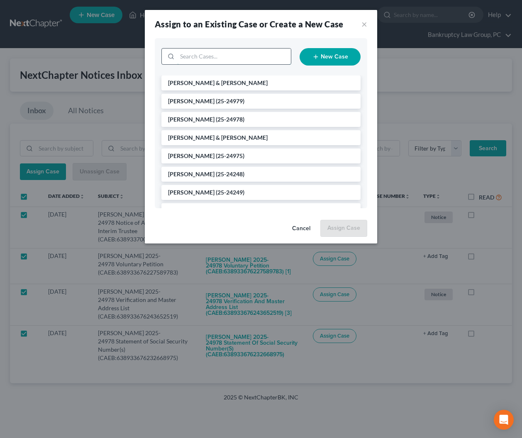
click at [223, 57] on input "search" at bounding box center [234, 57] width 114 height 16
type input "24978"
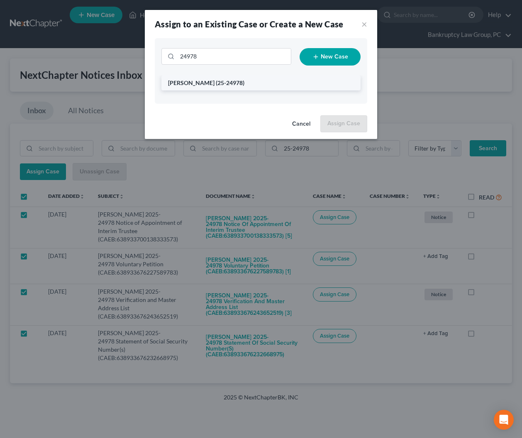
drag, startPoint x: 215, startPoint y: 83, endPoint x: 227, endPoint y: 89, distance: 13.6
click at [216, 83] on span "(25-24978)" at bounding box center [230, 82] width 29 height 7
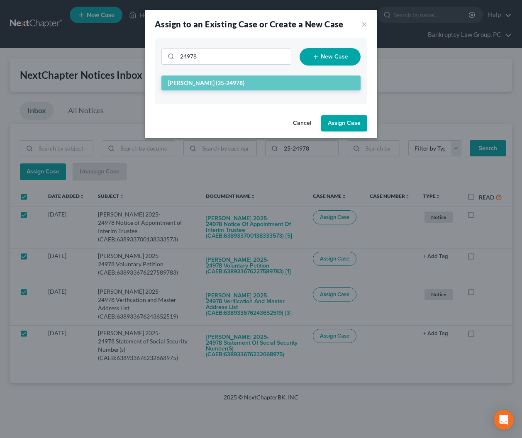
click at [345, 120] on button "Assign Case" at bounding box center [344, 123] width 46 height 17
checkbox input "false"
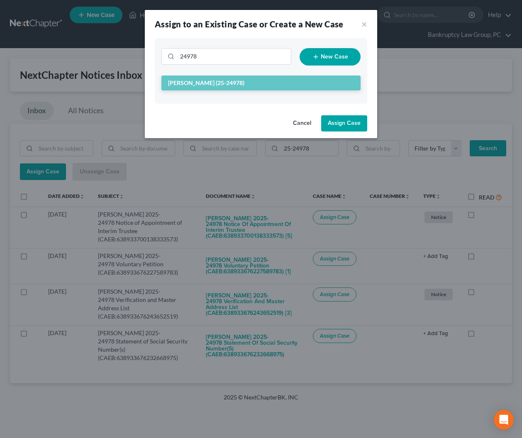
checkbox input "false"
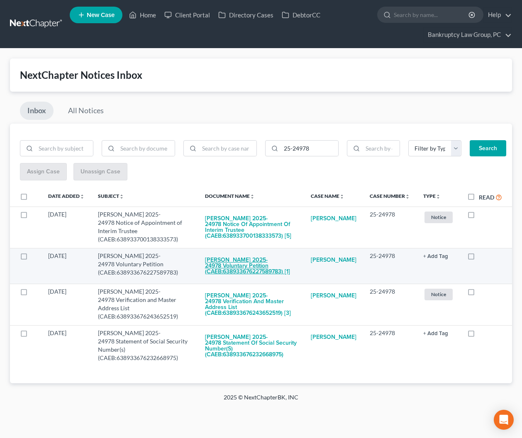
click at [263, 265] on button "Theresa Marie Krebs 2025-24978 Voluntary Petition (CAEB:638933676227589783) [1]" at bounding box center [251, 266] width 93 height 28
checkbox input "true"
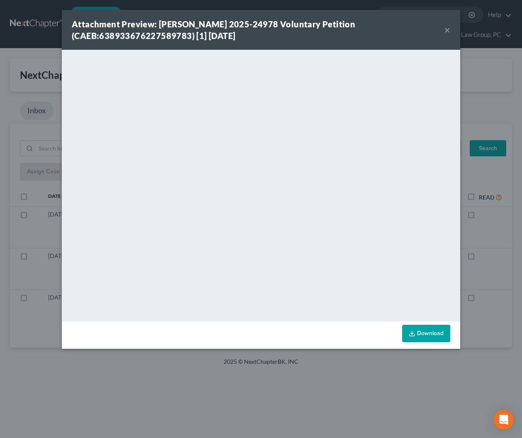
click at [449, 32] on button "×" at bounding box center [447, 30] width 6 height 10
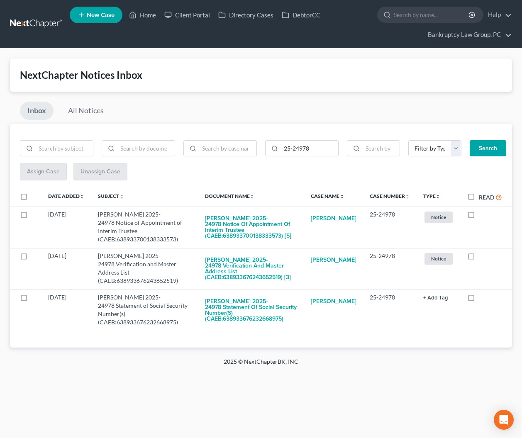
click at [479, 196] on label "Read" at bounding box center [490, 197] width 23 height 10
click at [482, 196] on input "Read" at bounding box center [484, 194] width 5 height 5
checkbox input "true"
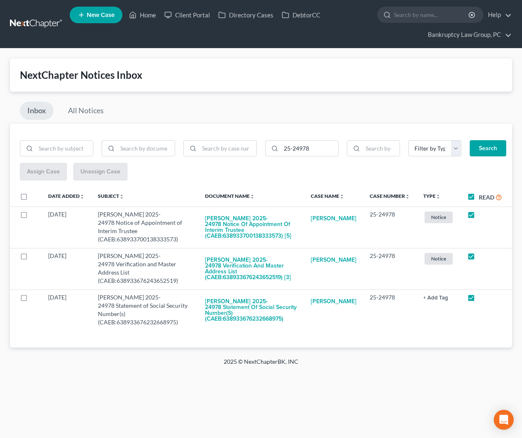
checkbox input "true"
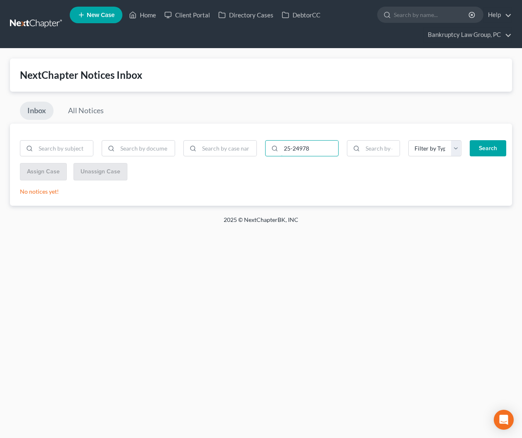
drag, startPoint x: 321, startPoint y: 148, endPoint x: 261, endPoint y: 144, distance: 60.3
click at [261, 144] on div "25-24978" at bounding box center [302, 148] width 82 height 17
type input "25-24979"
click at [483, 149] on button "Search" at bounding box center [488, 148] width 37 height 17
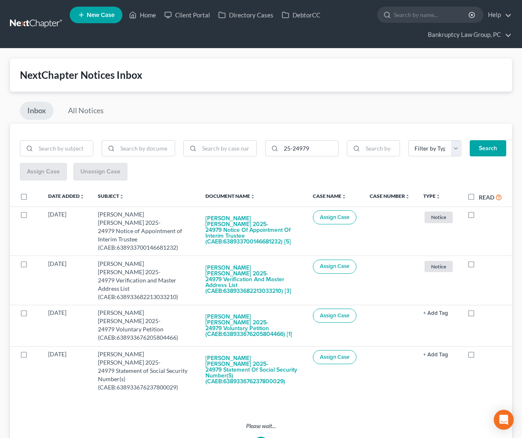
click at [32, 199] on label at bounding box center [32, 199] width 0 height 0
click at [35, 196] on input "checkbox" at bounding box center [37, 194] width 5 height 5
checkbox input "true"
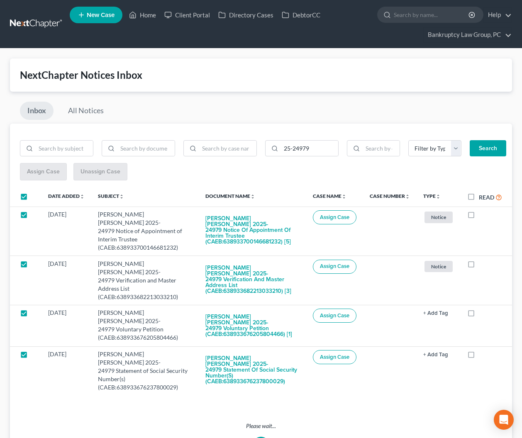
checkbox input "true"
click at [36, 174] on span "Assign Case" at bounding box center [43, 171] width 33 height 7
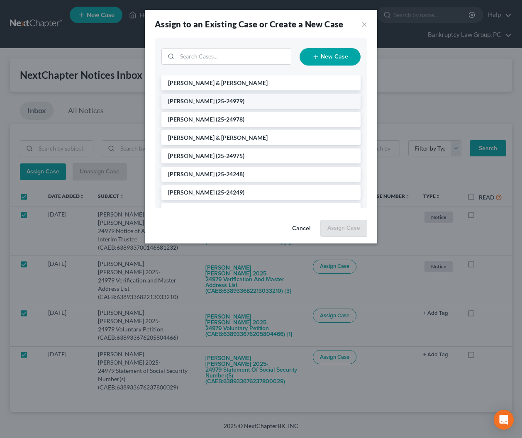
drag, startPoint x: 223, startPoint y: 97, endPoint x: 226, endPoint y: 100, distance: 4.7
click at [223, 97] on li "Lopez, Jimi (25-24979)" at bounding box center [260, 101] width 199 height 15
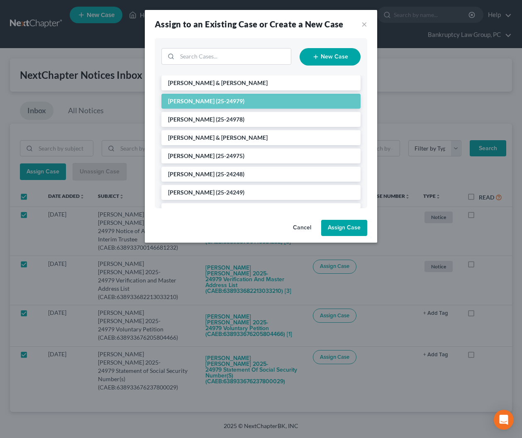
click at [339, 226] on button "Assign Case" at bounding box center [344, 228] width 46 height 17
checkbox input "false"
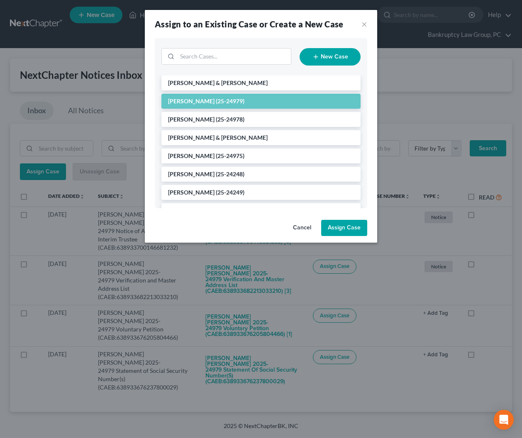
checkbox input "false"
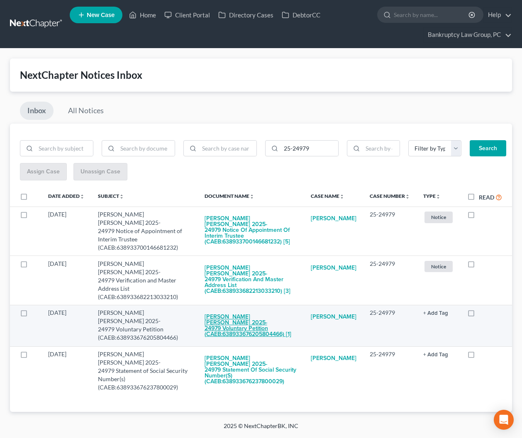
click at [255, 309] on button "Jimi Brett Lopez 2025-24979 Voluntary Petition (CAEB:638933676205804466) [1]" at bounding box center [251, 326] width 93 height 34
checkbox input "true"
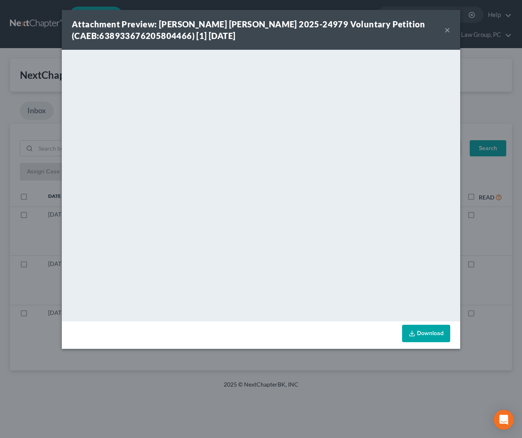
click at [449, 30] on button "×" at bounding box center [447, 30] width 6 height 10
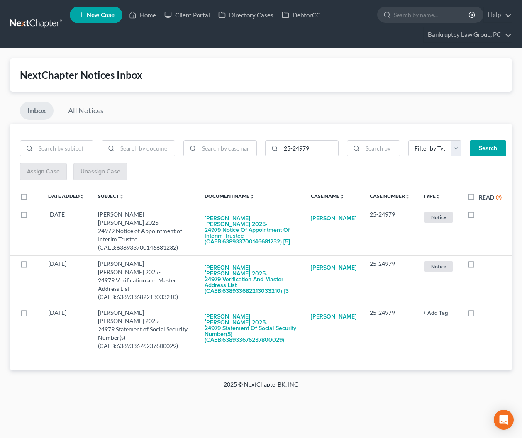
click at [479, 197] on label "Read" at bounding box center [490, 197] width 23 height 10
click at [482, 197] on input "Read" at bounding box center [484, 194] width 5 height 5
checkbox input "true"
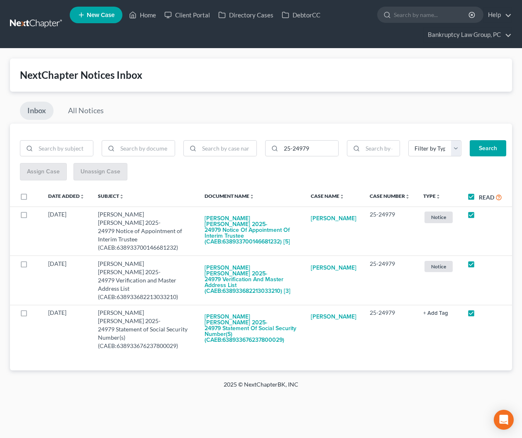
checkbox input "true"
